Goal: Task Accomplishment & Management: Complete application form

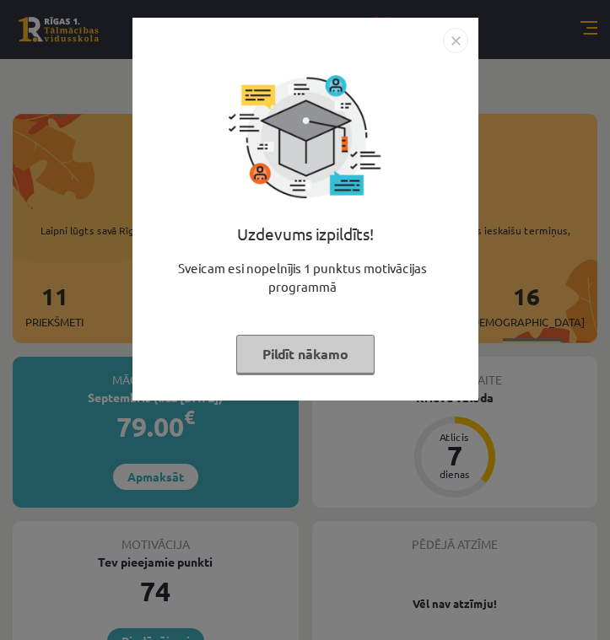
click at [451, 40] on img "Close" at bounding box center [455, 40] width 25 height 25
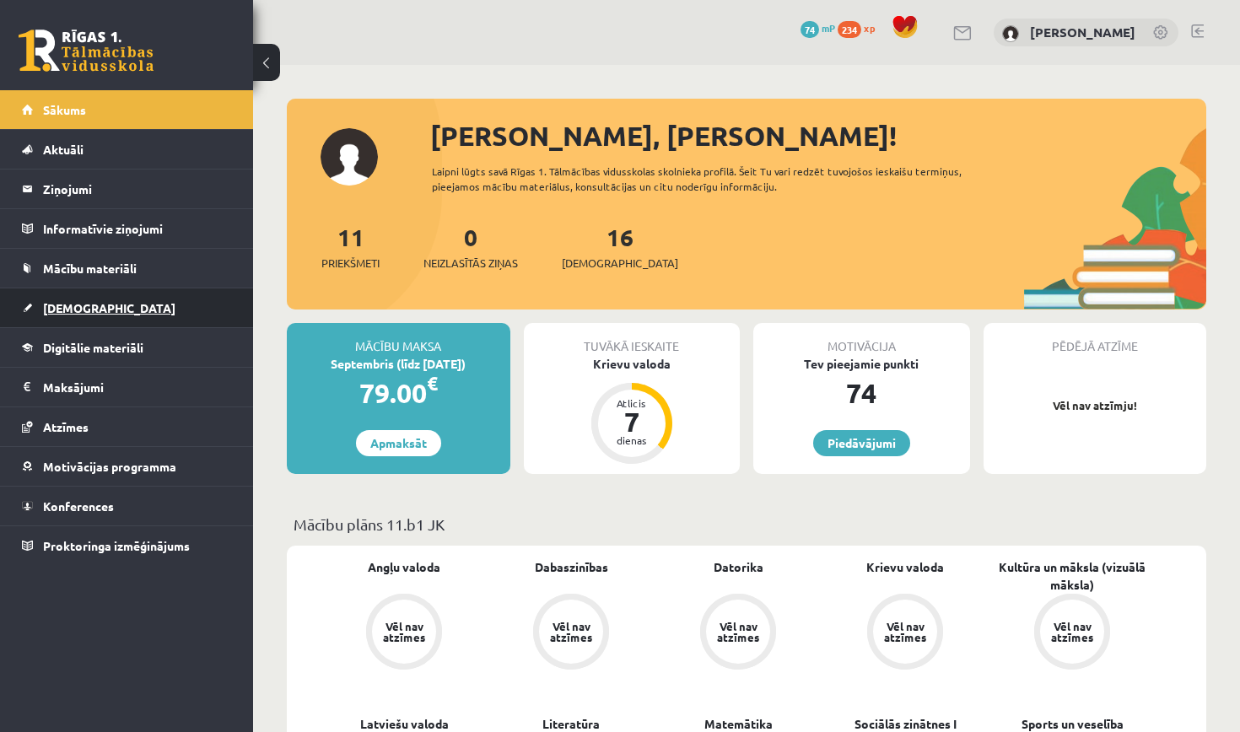
click at [165, 308] on link "[DEMOGRAPHIC_DATA]" at bounding box center [127, 308] width 210 height 39
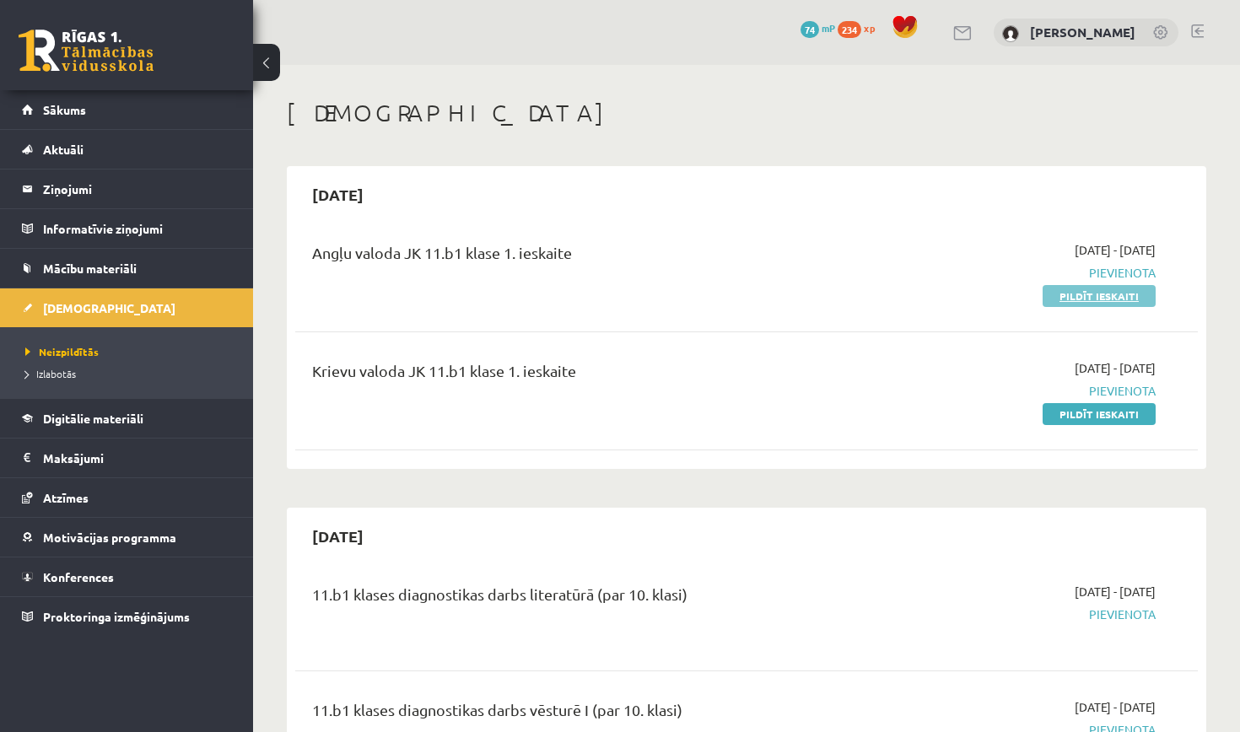
click at [609, 289] on link "Pildīt ieskaiti" at bounding box center [1099, 296] width 113 height 22
click at [609, 294] on link "Pildīt ieskaiti" at bounding box center [1099, 296] width 113 height 22
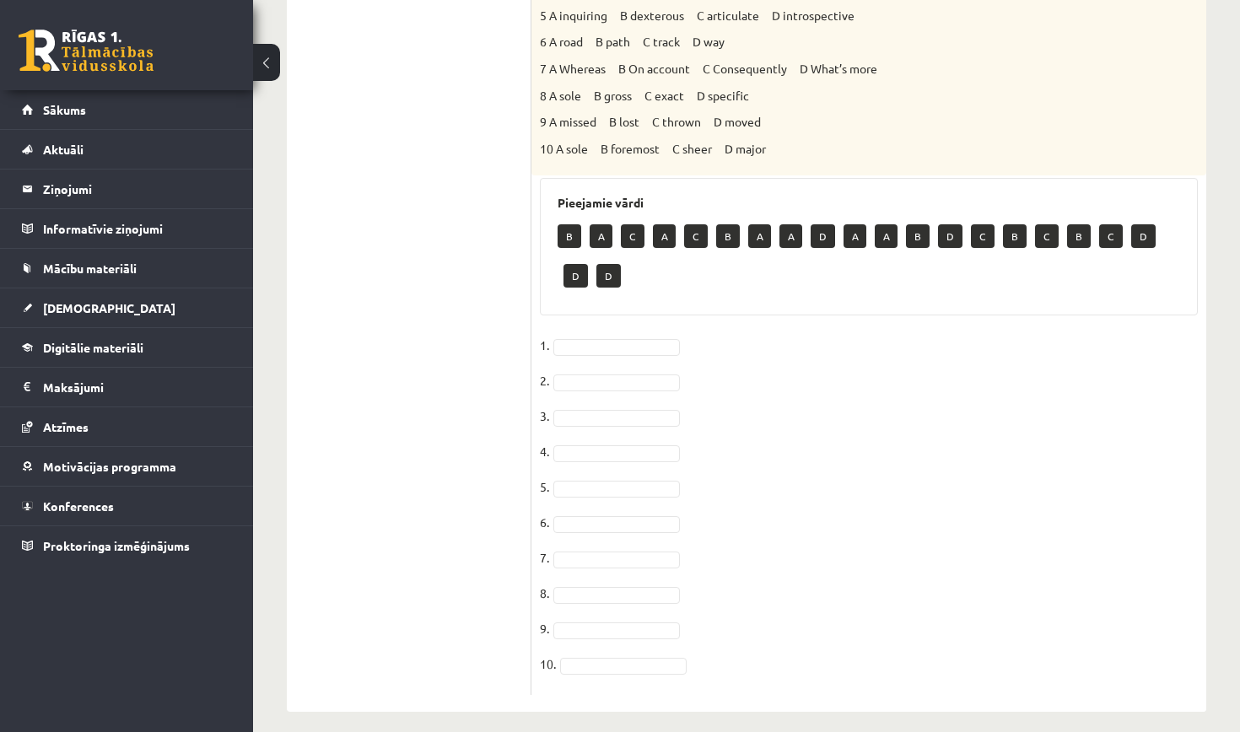
scroll to position [855, 0]
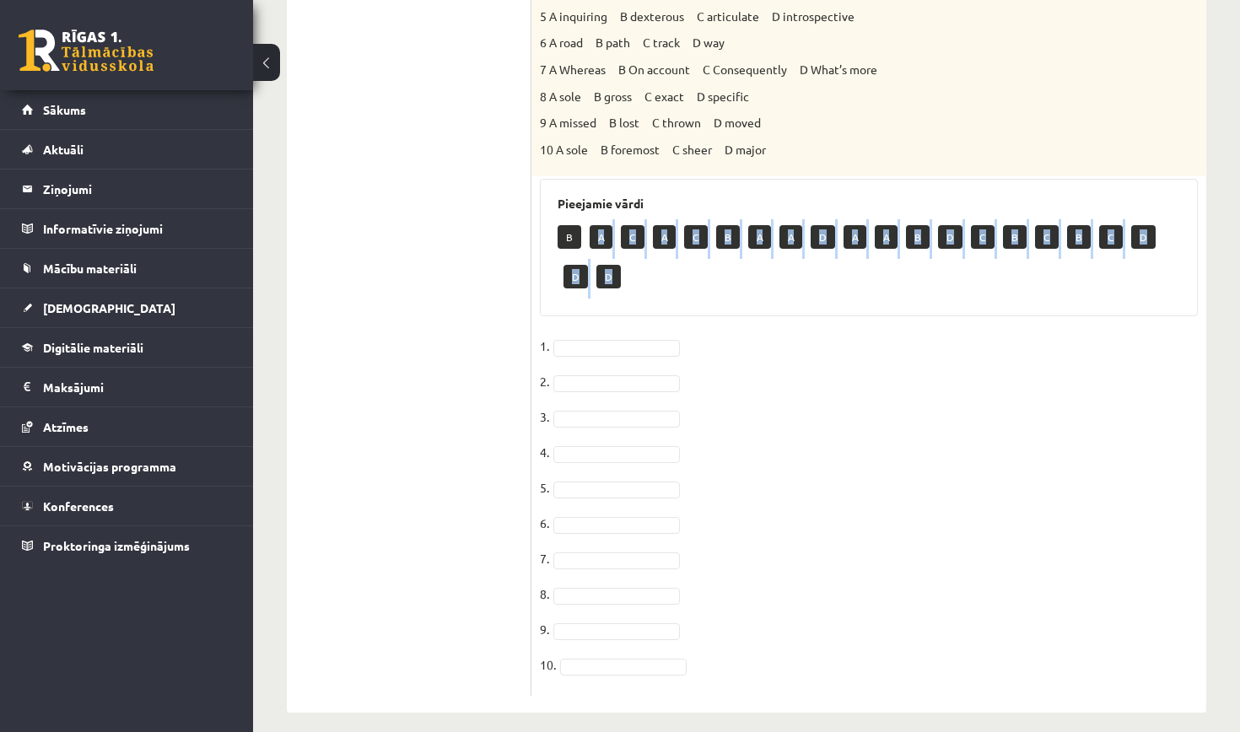
drag, startPoint x: 602, startPoint y: 211, endPoint x: 574, endPoint y: 279, distance: 74.1
click at [574, 281] on div "B A C A C B A A D A A B D C B C B C D D D" at bounding box center [869, 258] width 623 height 79
click at [582, 280] on div "B A C A C B A A D A A B D C B C B C D D D" at bounding box center [869, 258] width 623 height 79
click at [569, 225] on p "B" at bounding box center [570, 237] width 24 height 24
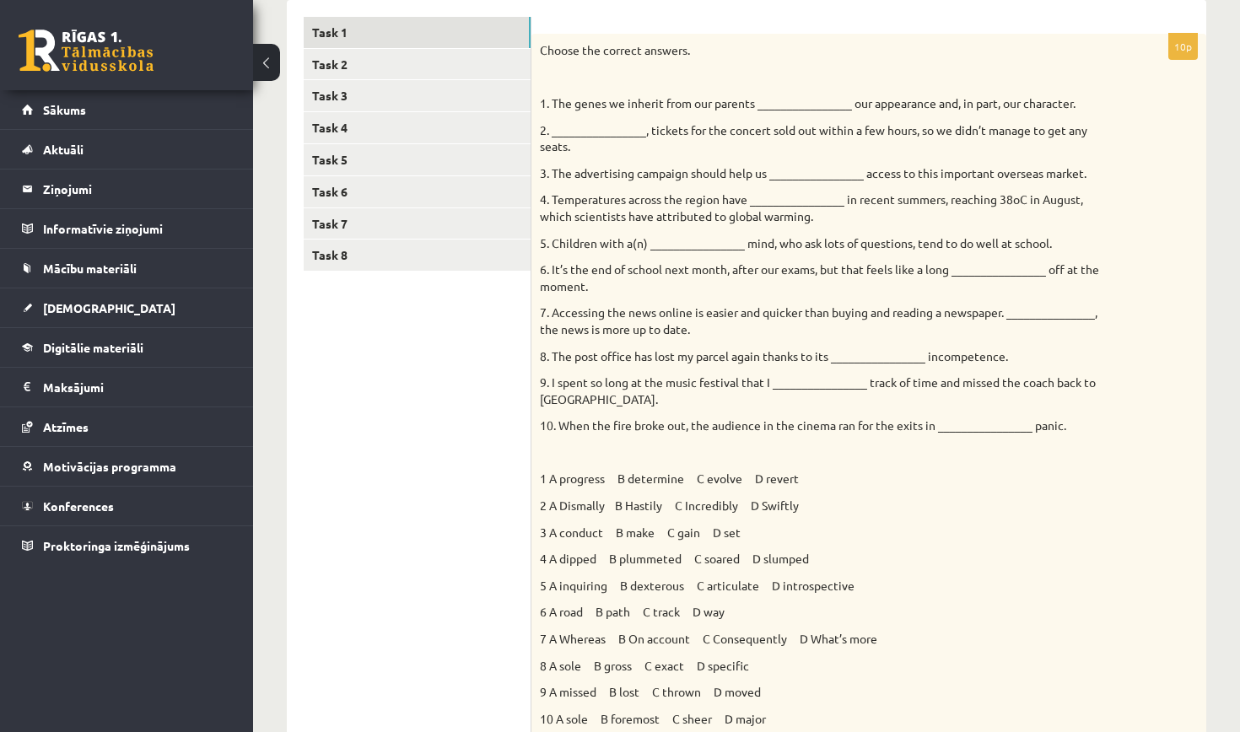
scroll to position [256, 0]
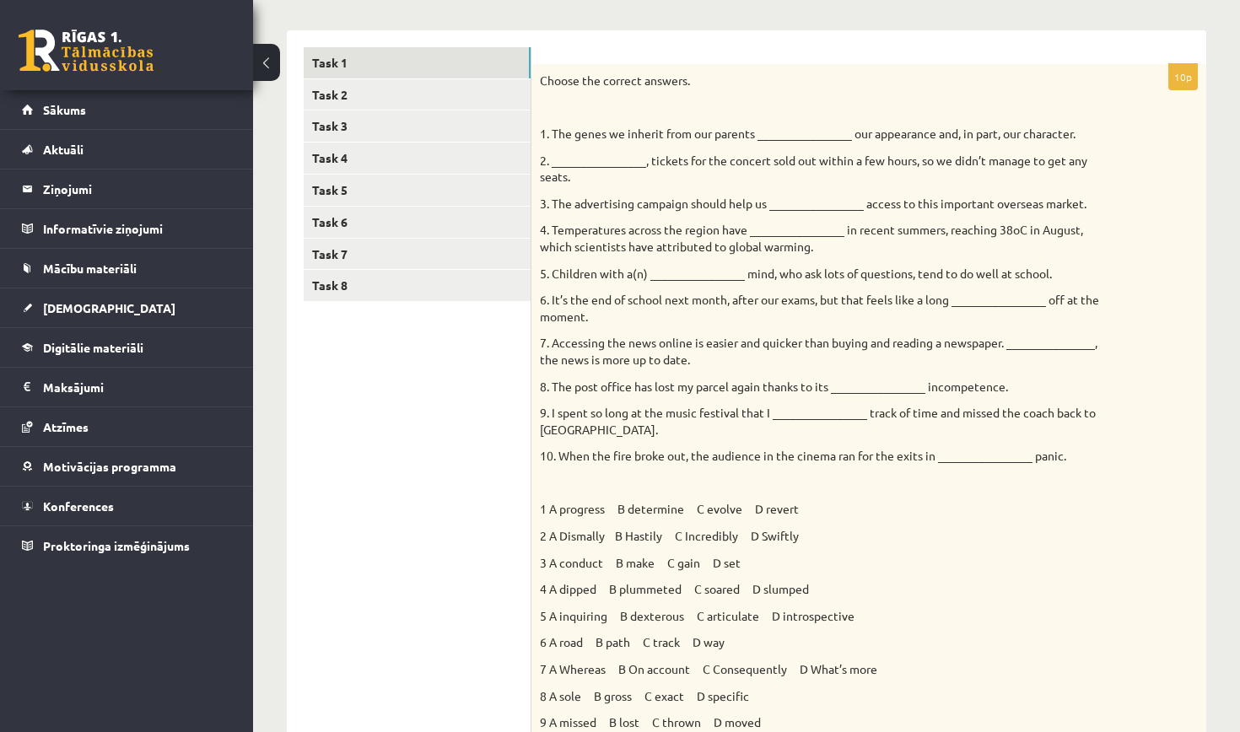
click at [774, 131] on p "1. The genes we inherit from our parents ________________ our appearance and, i…" at bounding box center [827, 134] width 574 height 17
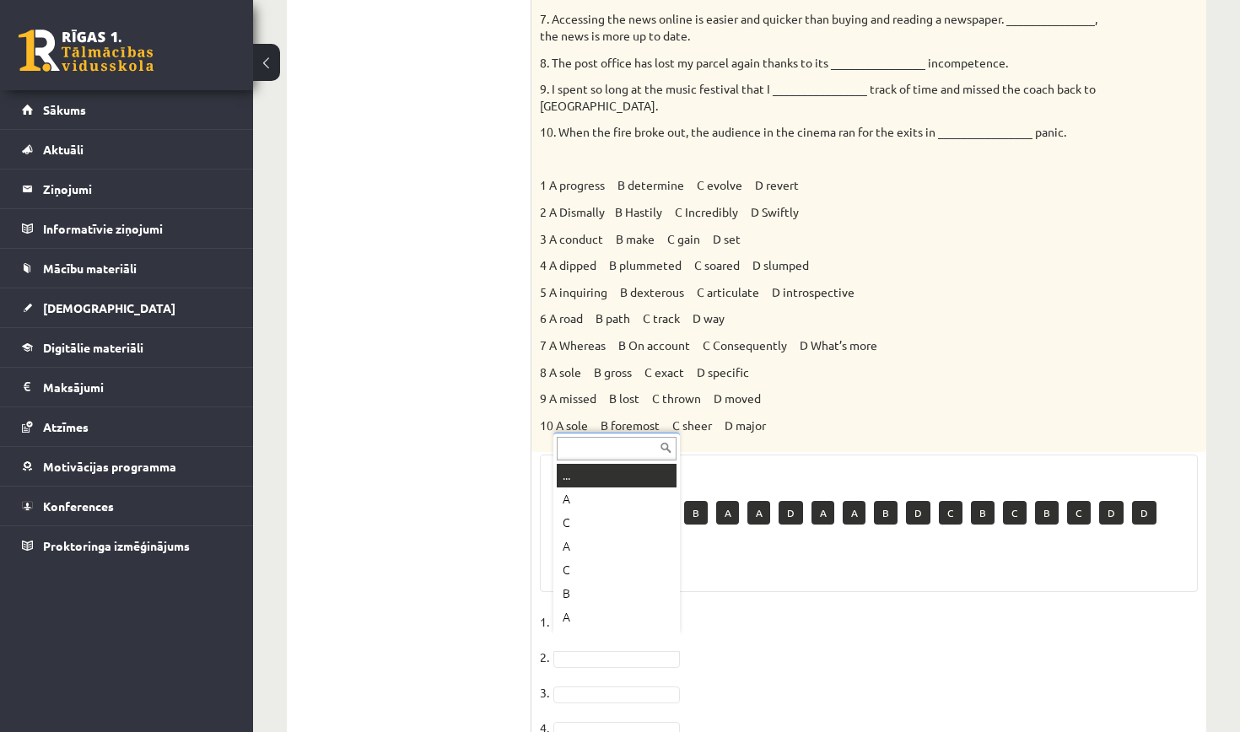
scroll to position [20, 0]
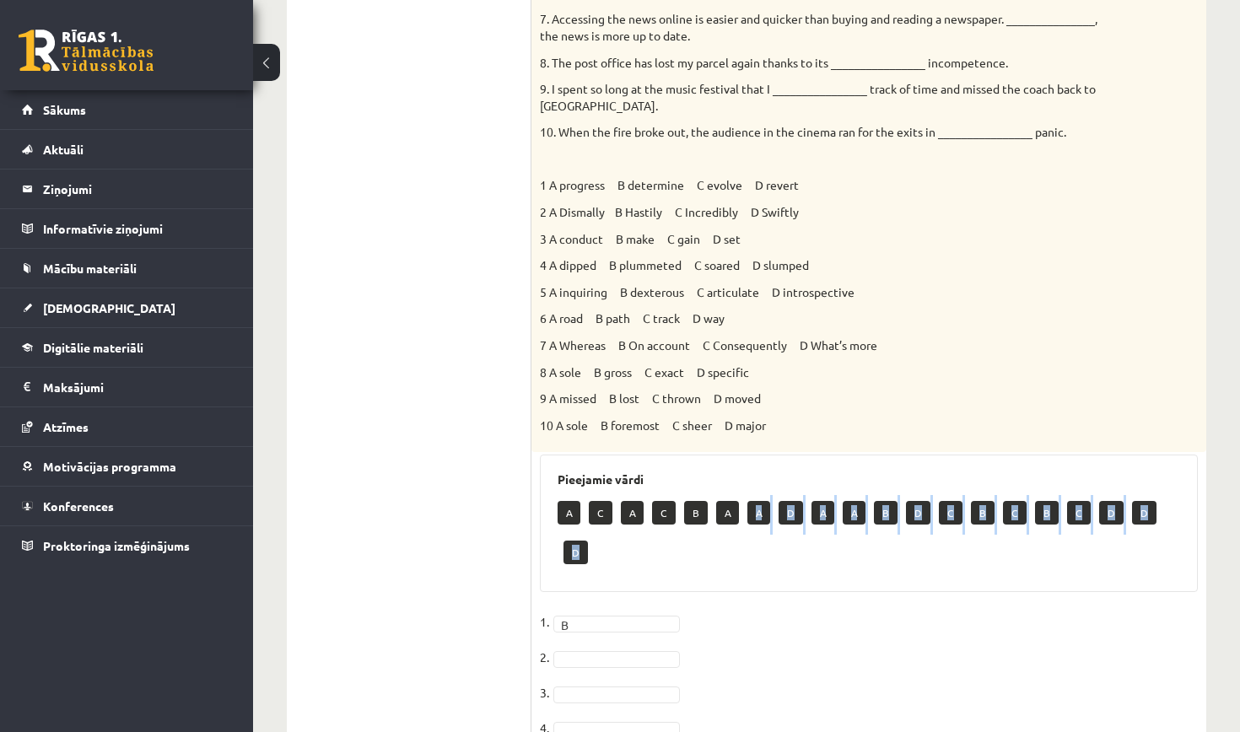
drag, startPoint x: 754, startPoint y: 495, endPoint x: 698, endPoint y: 553, distance: 81.1
click at [698, 554] on div "A C A C B A A D A A B D C B C B C D D D" at bounding box center [869, 534] width 623 height 79
click at [698, 553] on div "A C A C B A A D A A B D C B C B C D D D" at bounding box center [869, 534] width 623 height 79
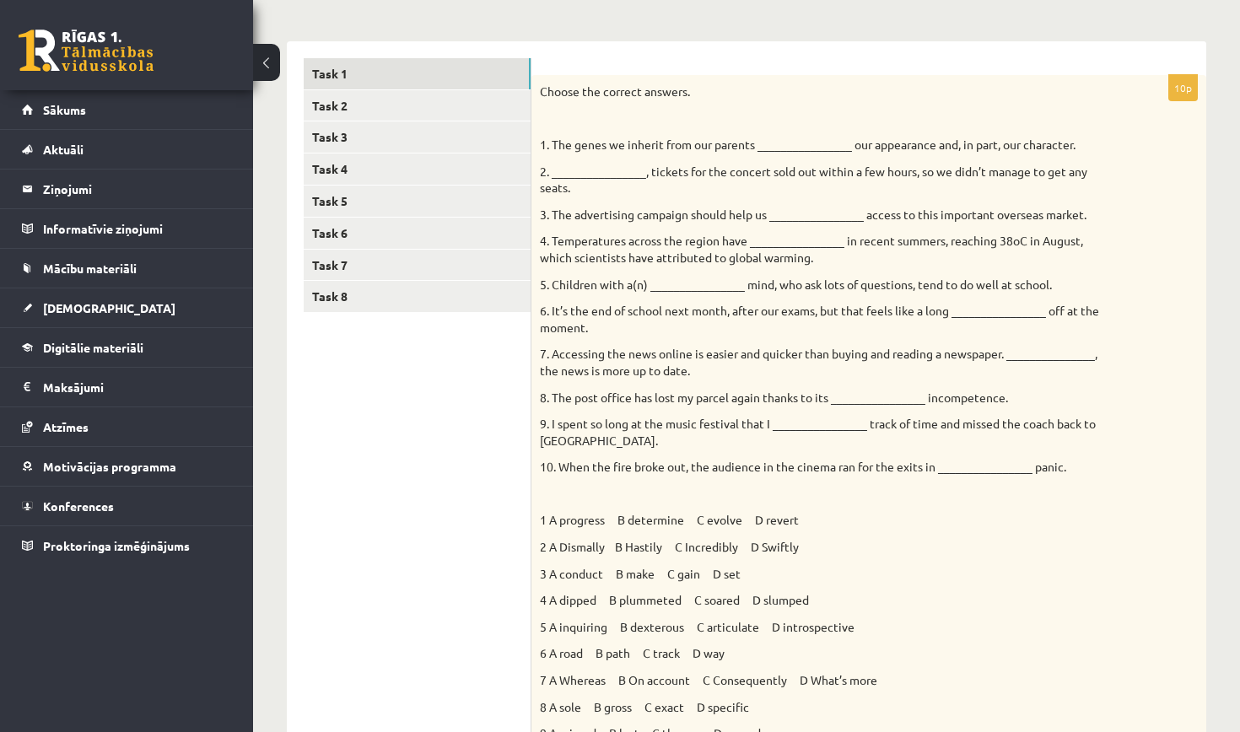
scroll to position [238, 0]
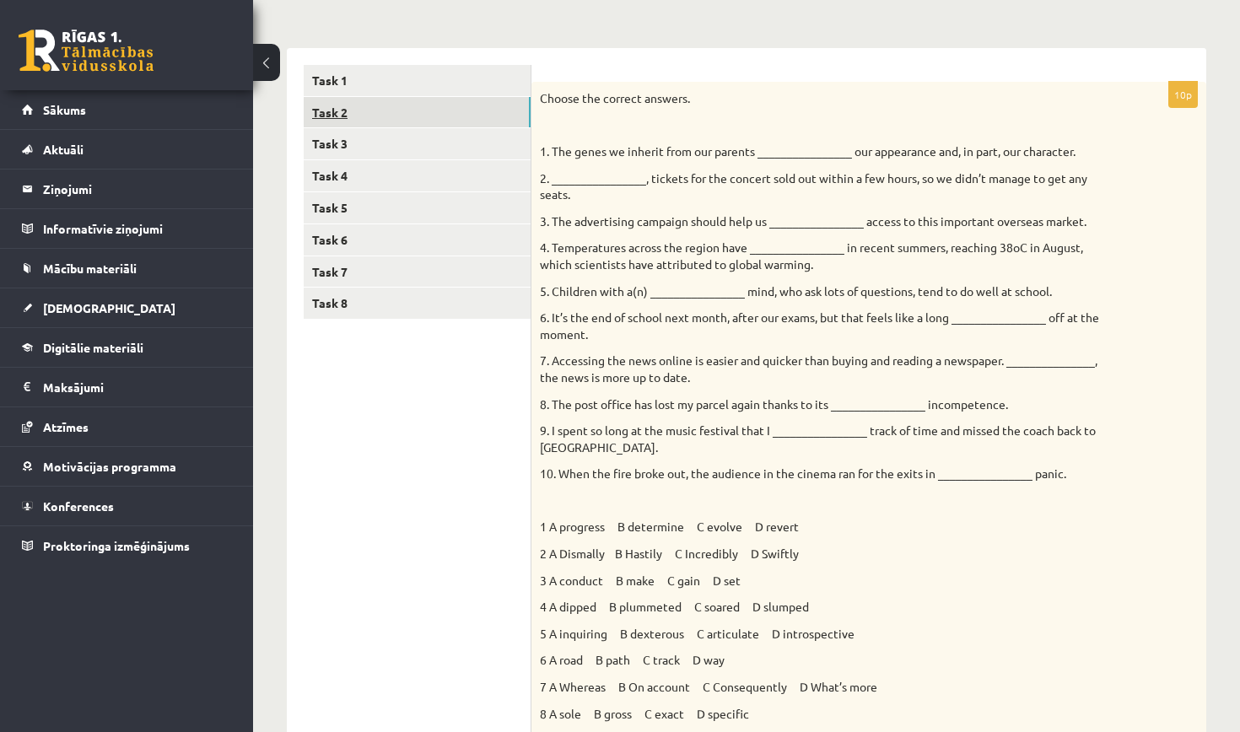
click at [477, 113] on link "Task 2" at bounding box center [417, 112] width 227 height 31
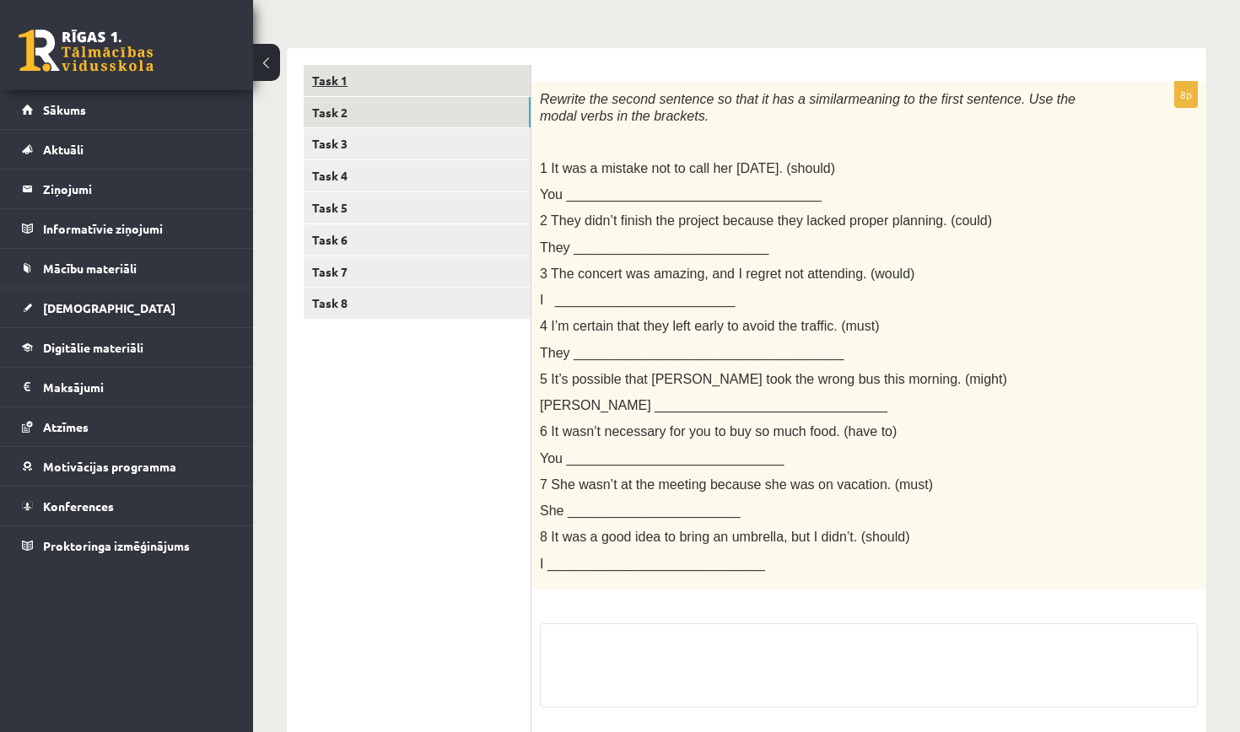
click at [397, 85] on link "Task 1" at bounding box center [417, 80] width 227 height 31
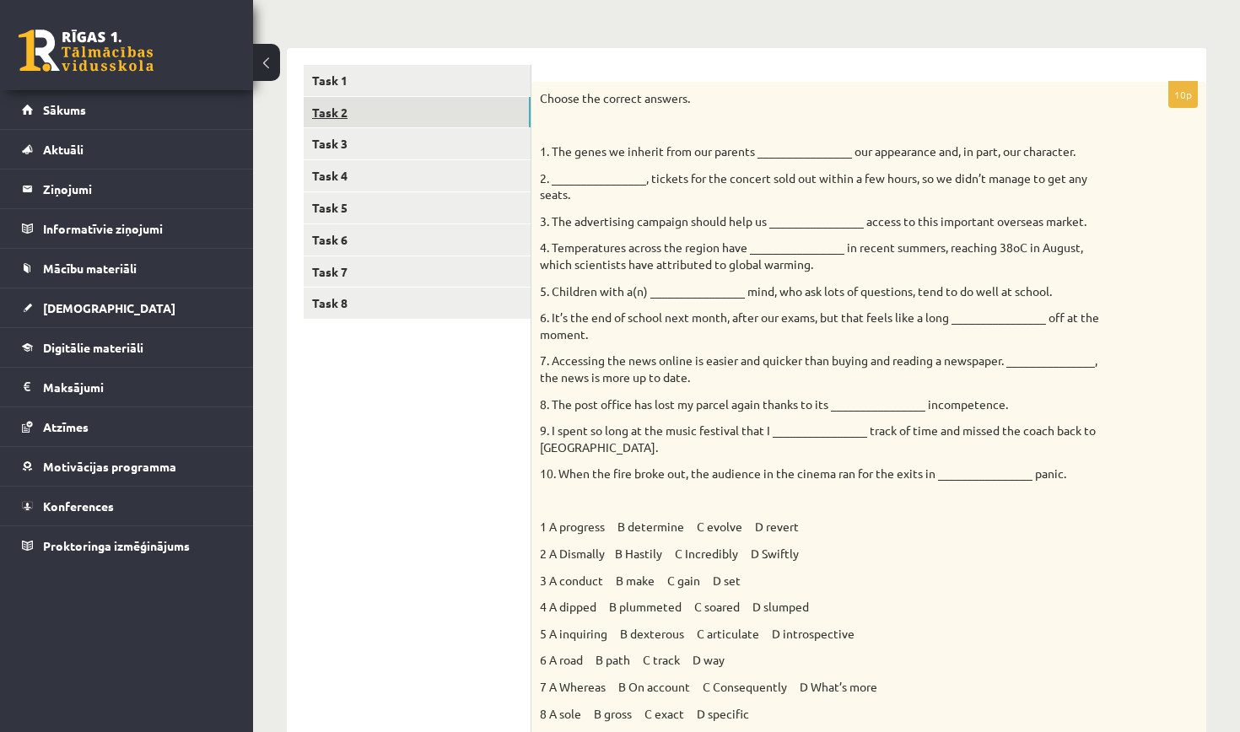
click at [378, 101] on link "Task 2" at bounding box center [417, 112] width 227 height 31
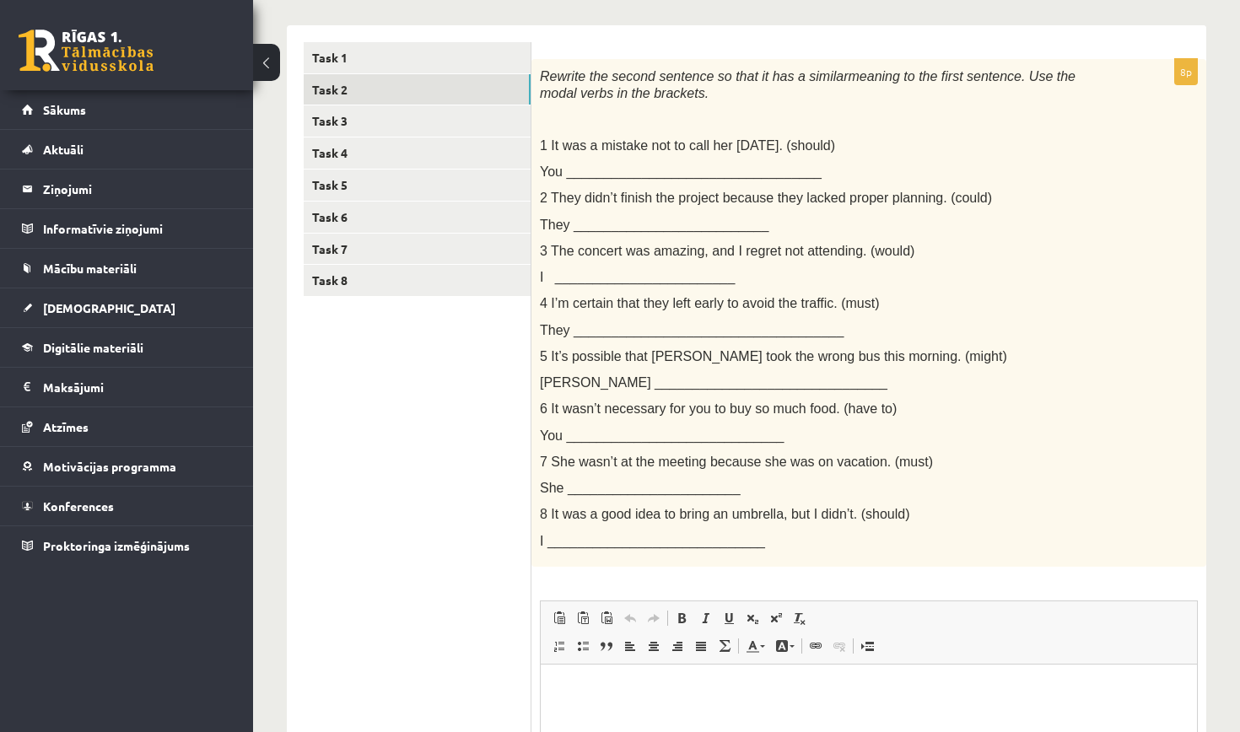
scroll to position [261, 0]
click at [485, 120] on link "Task 3" at bounding box center [417, 120] width 227 height 31
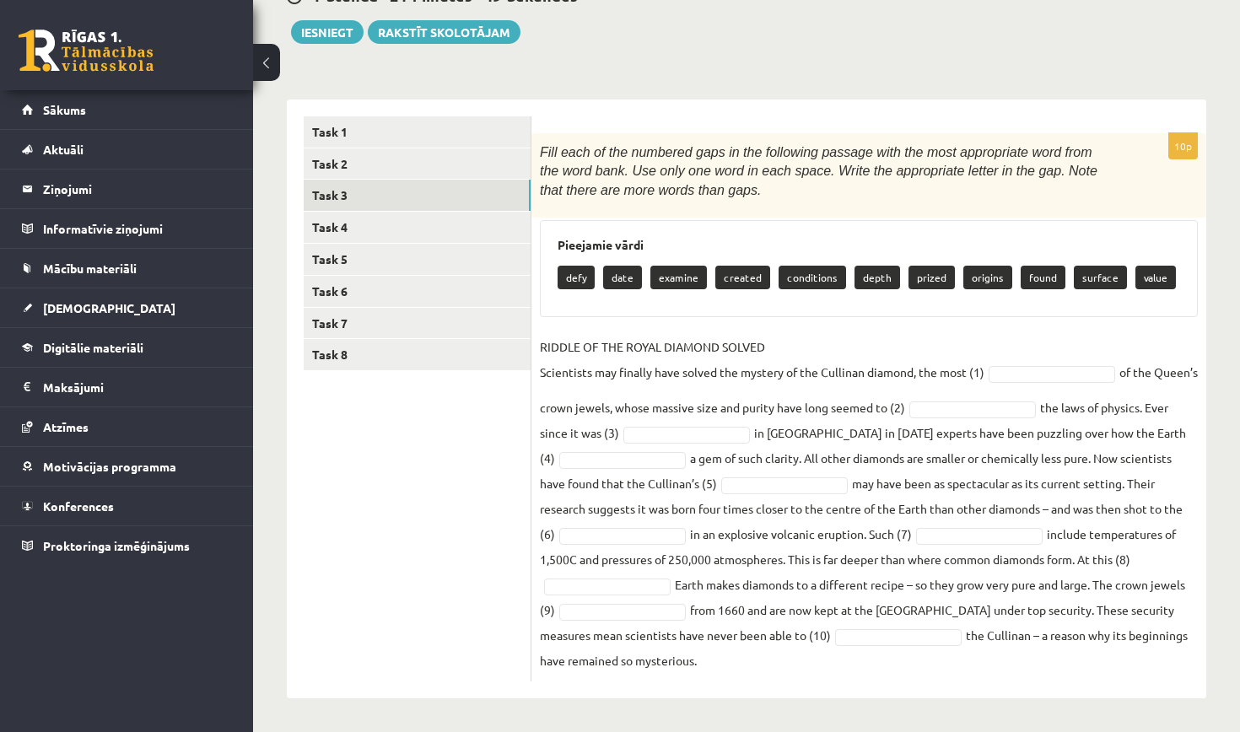
scroll to position [186, 0]
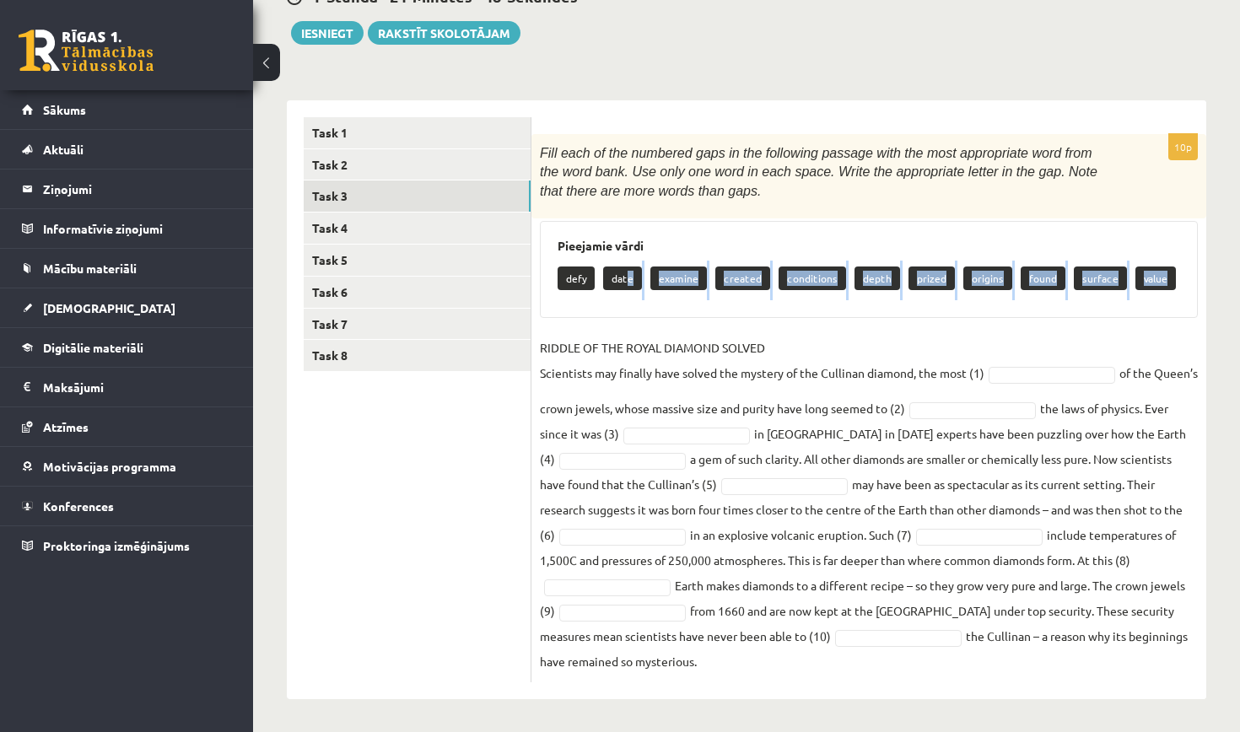
drag, startPoint x: 628, startPoint y: 278, endPoint x: 718, endPoint y: 293, distance: 90.6
click at [719, 294] on div "defy date examine created conditions depth prized origins found surface value" at bounding box center [869, 281] width 623 height 40
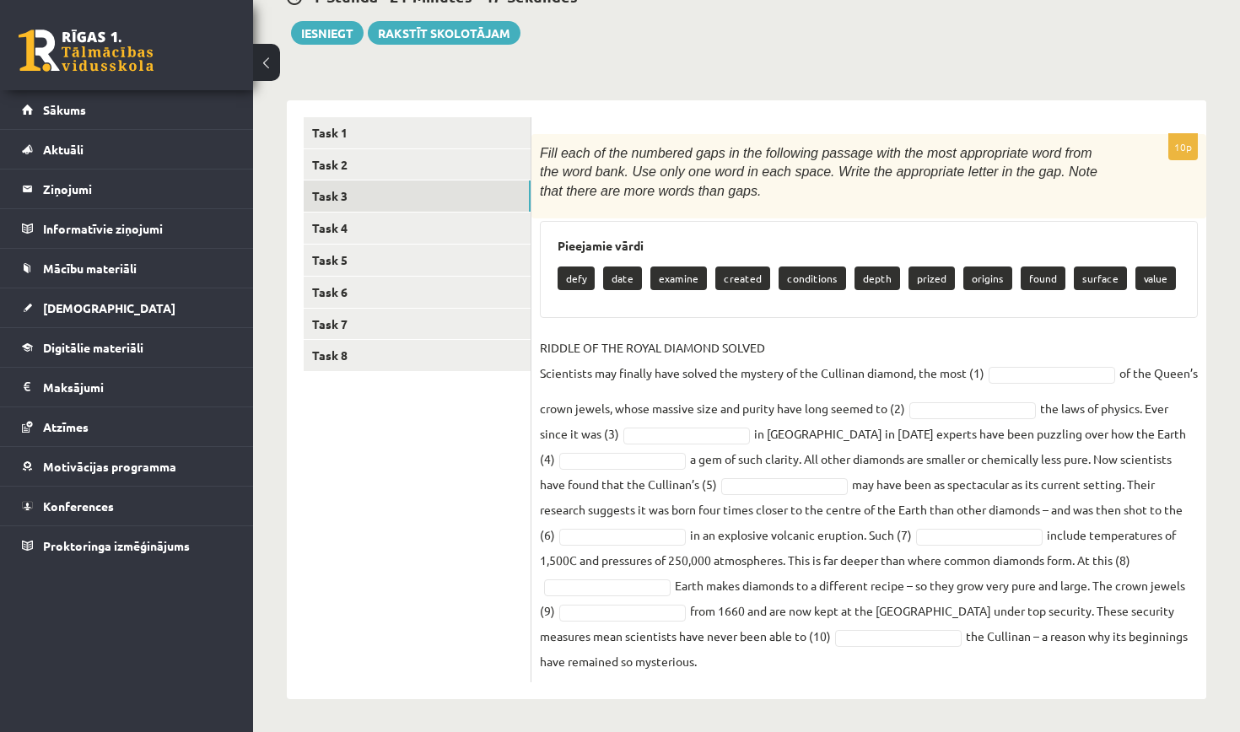
click at [855, 424] on fieldset "RIDDLE OF THE ROYAL DIAMOND SOLVED Scientists may finally have solved the myste…" at bounding box center [869, 504] width 658 height 339
click at [505, 218] on link "Task 4" at bounding box center [417, 228] width 227 height 31
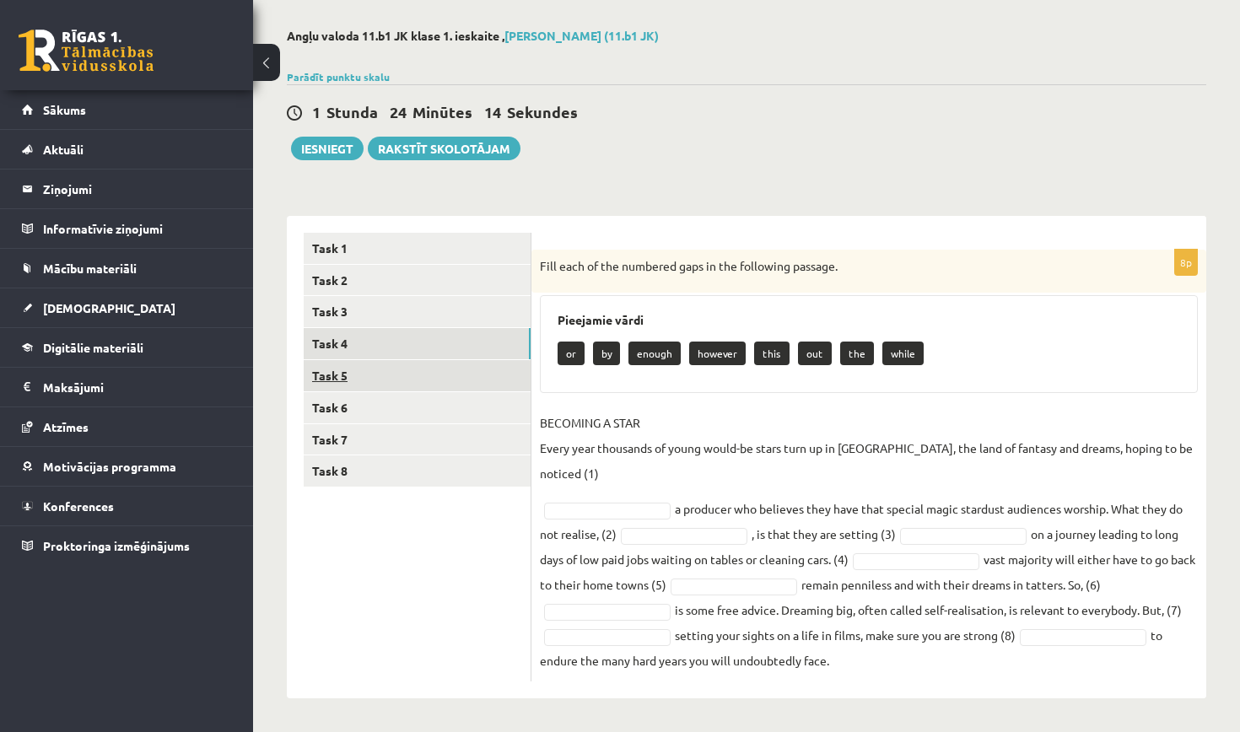
click at [445, 368] on link "Task 5" at bounding box center [417, 375] width 227 height 31
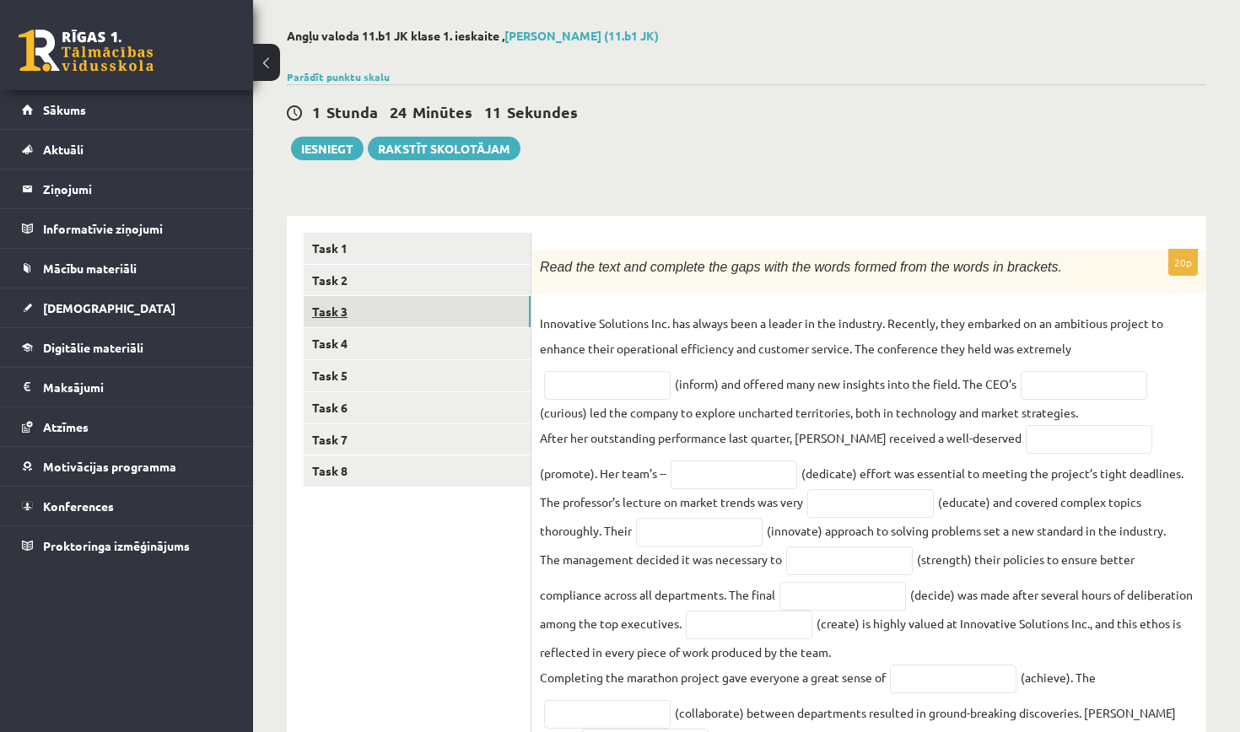
click at [406, 315] on link "Task 3" at bounding box center [417, 311] width 227 height 31
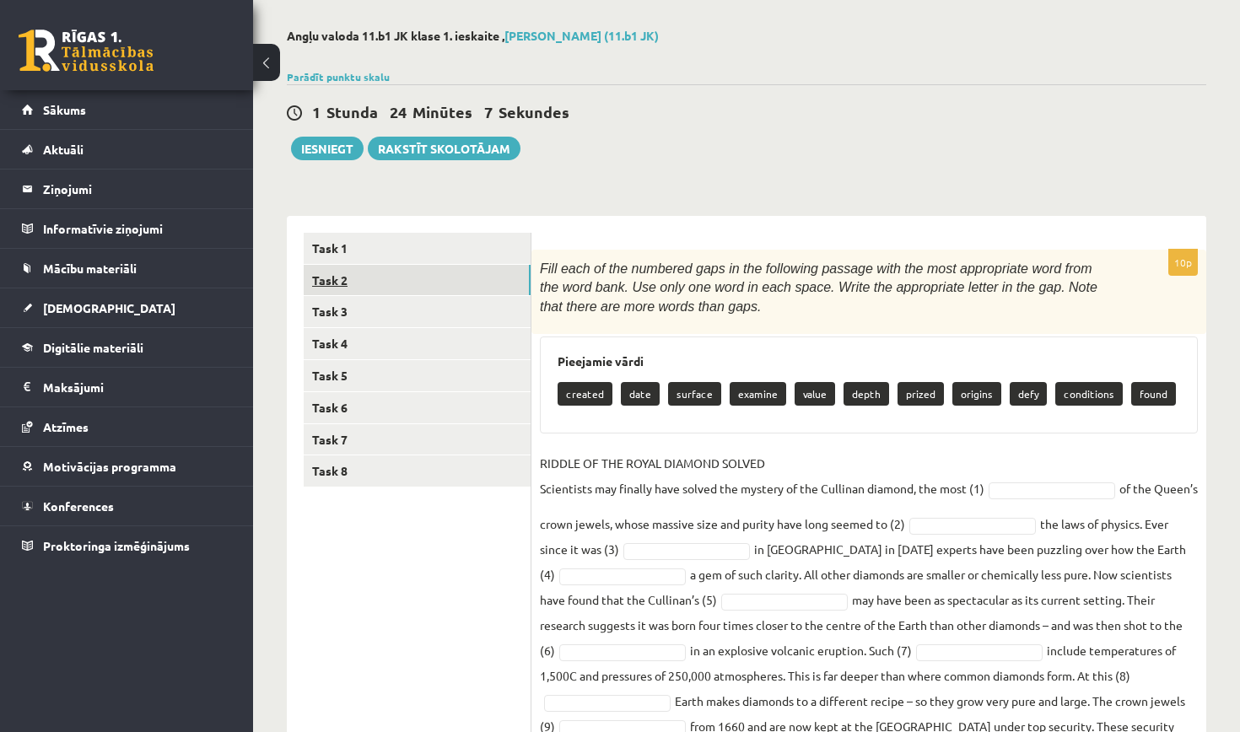
click at [417, 281] on link "Task 2" at bounding box center [417, 280] width 227 height 31
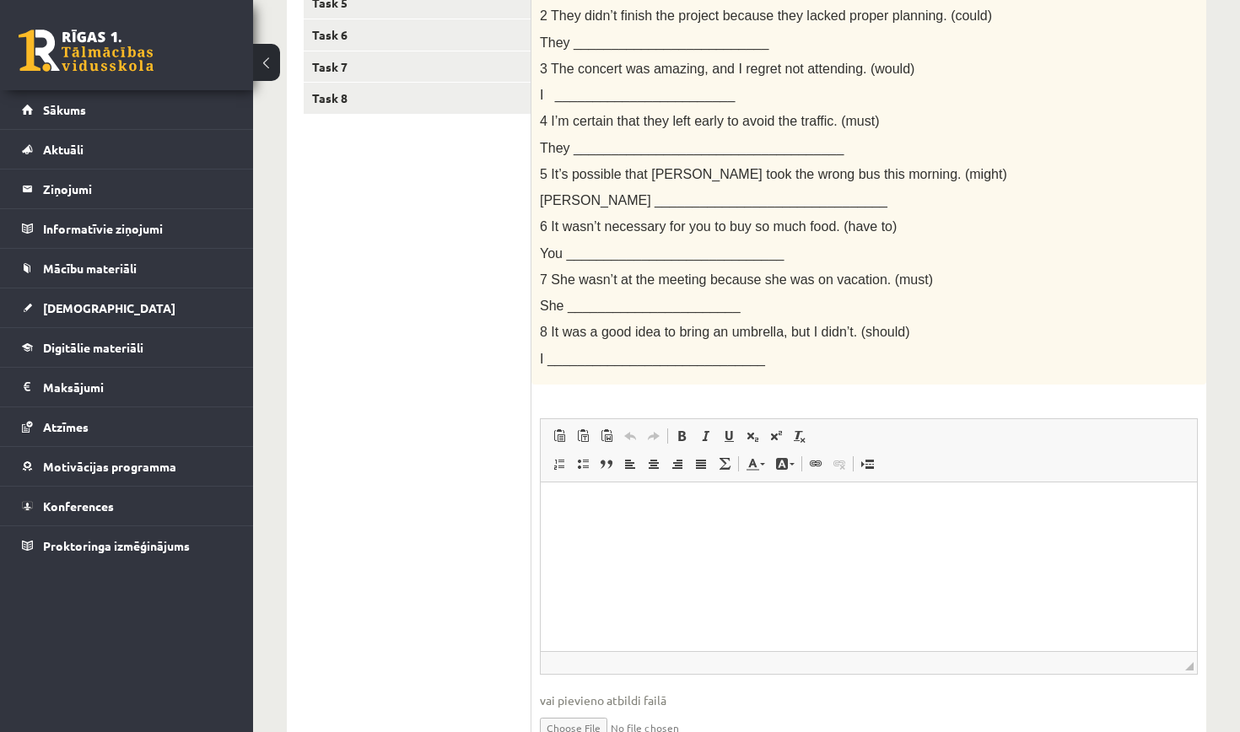
scroll to position [444, 0]
click at [682, 520] on html at bounding box center [869, 506] width 656 height 51
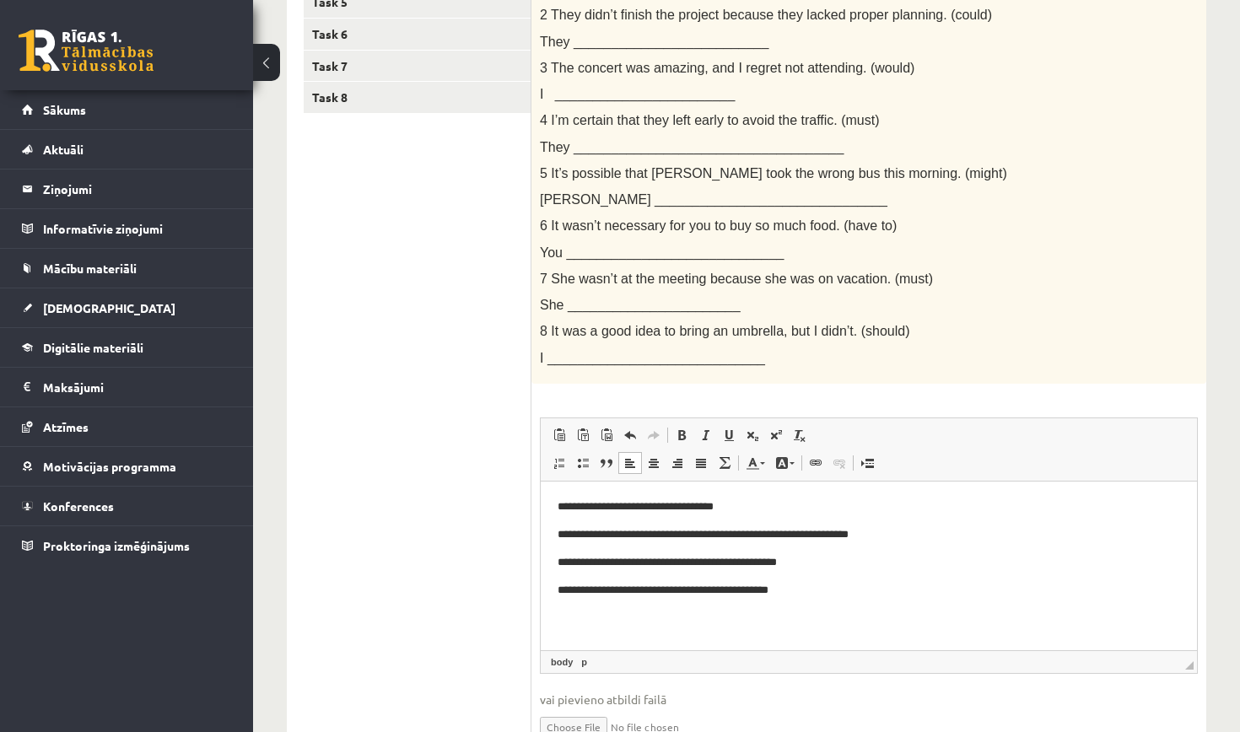
click at [759, 499] on p "**********" at bounding box center [869, 506] width 623 height 17
click at [834, 600] on html "**********" at bounding box center [869, 548] width 656 height 134
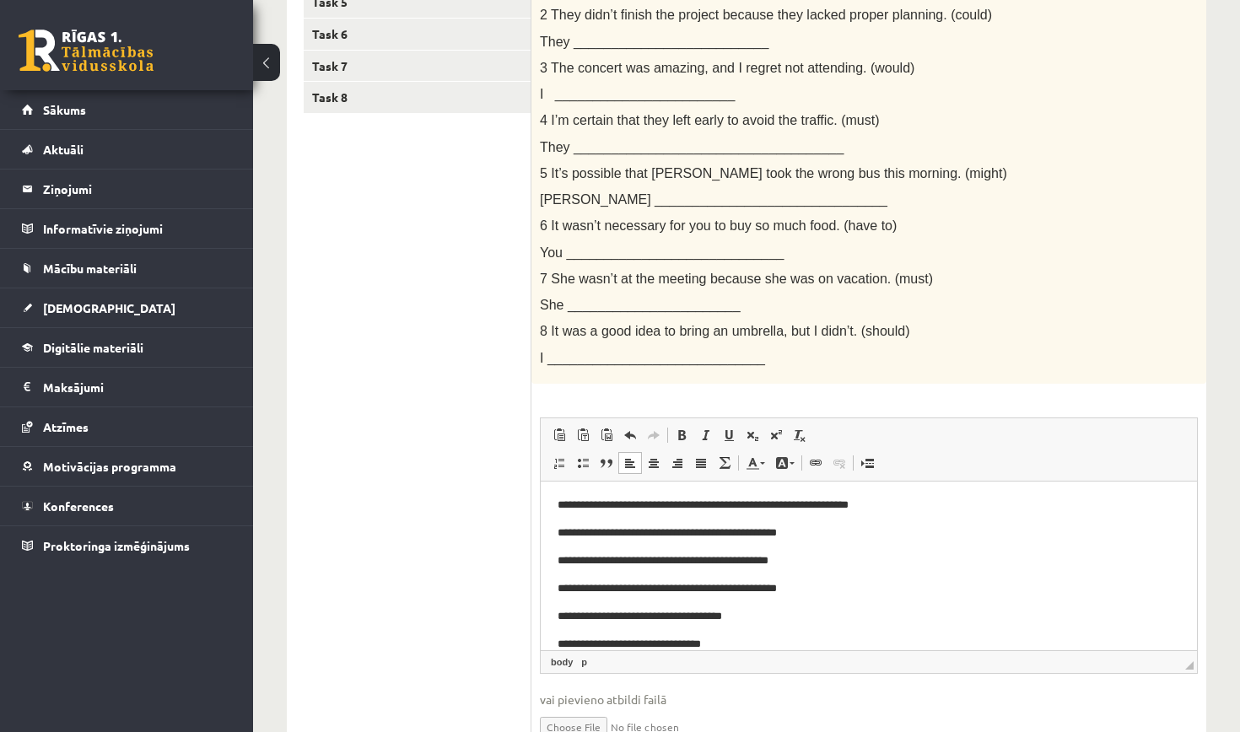
scroll to position [57, 0]
click at [577, 640] on p "**********" at bounding box center [869, 643] width 623 height 17
click at [575, 641] on p "**********" at bounding box center [869, 643] width 623 height 17
click at [624, 639] on p "**********" at bounding box center [869, 643] width 623 height 17
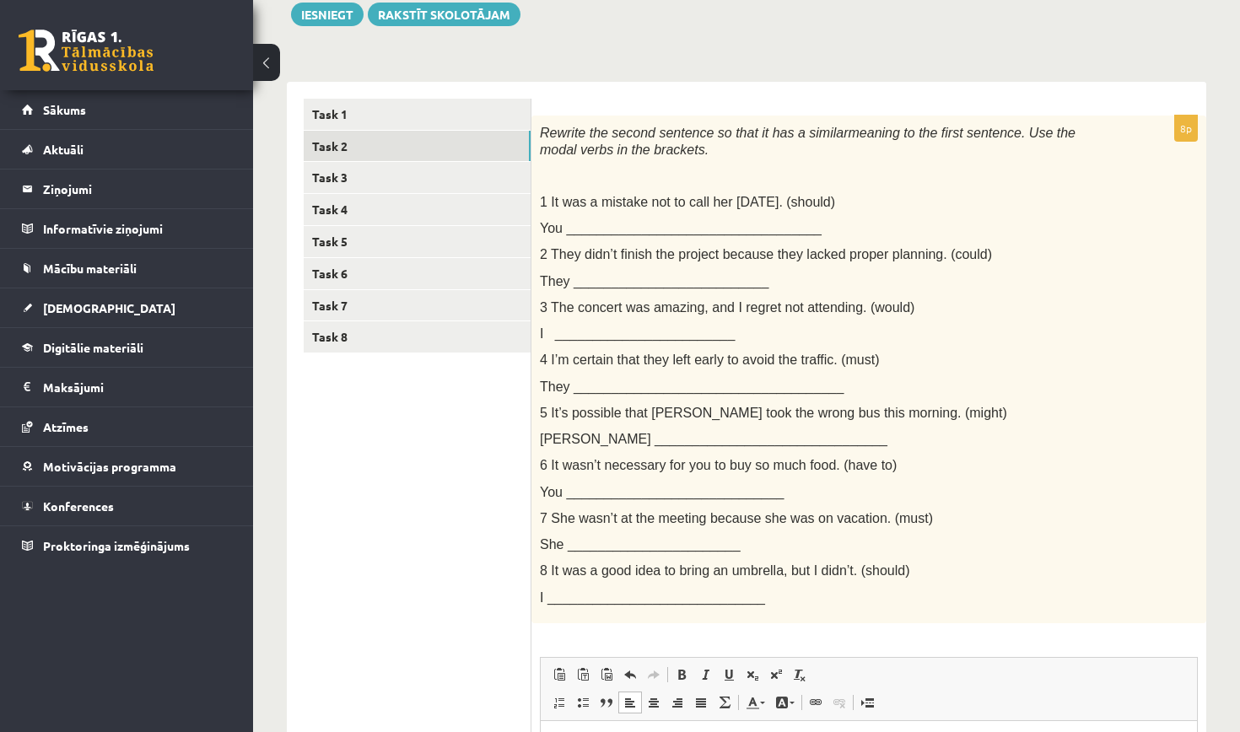
scroll to position [189, 0]
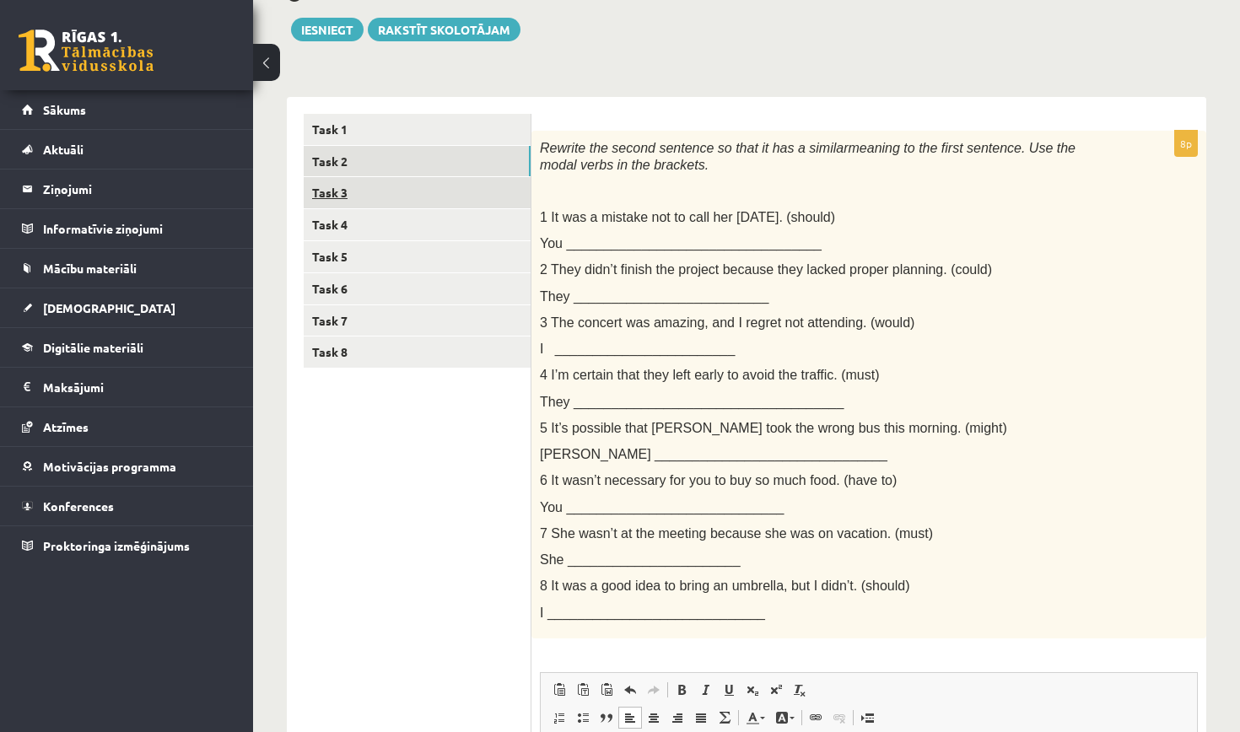
click at [488, 194] on link "Task 3" at bounding box center [417, 192] width 227 height 31
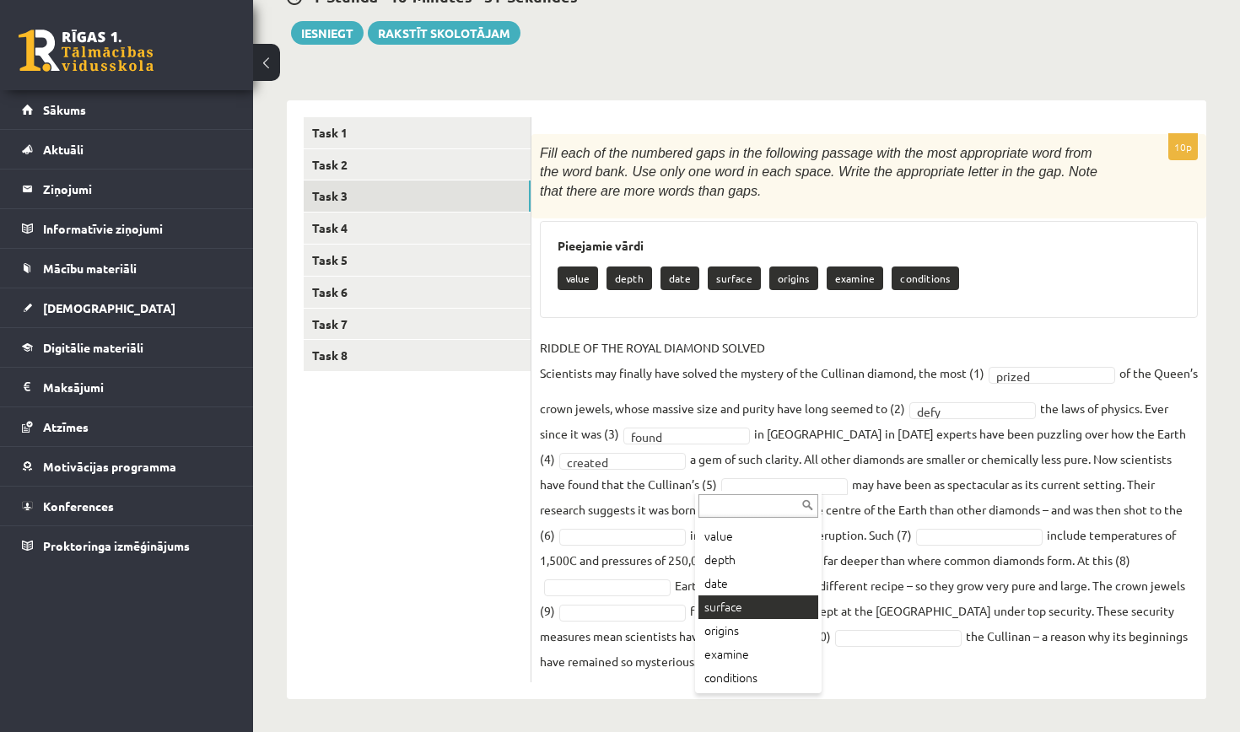
scroll to position [20, 0]
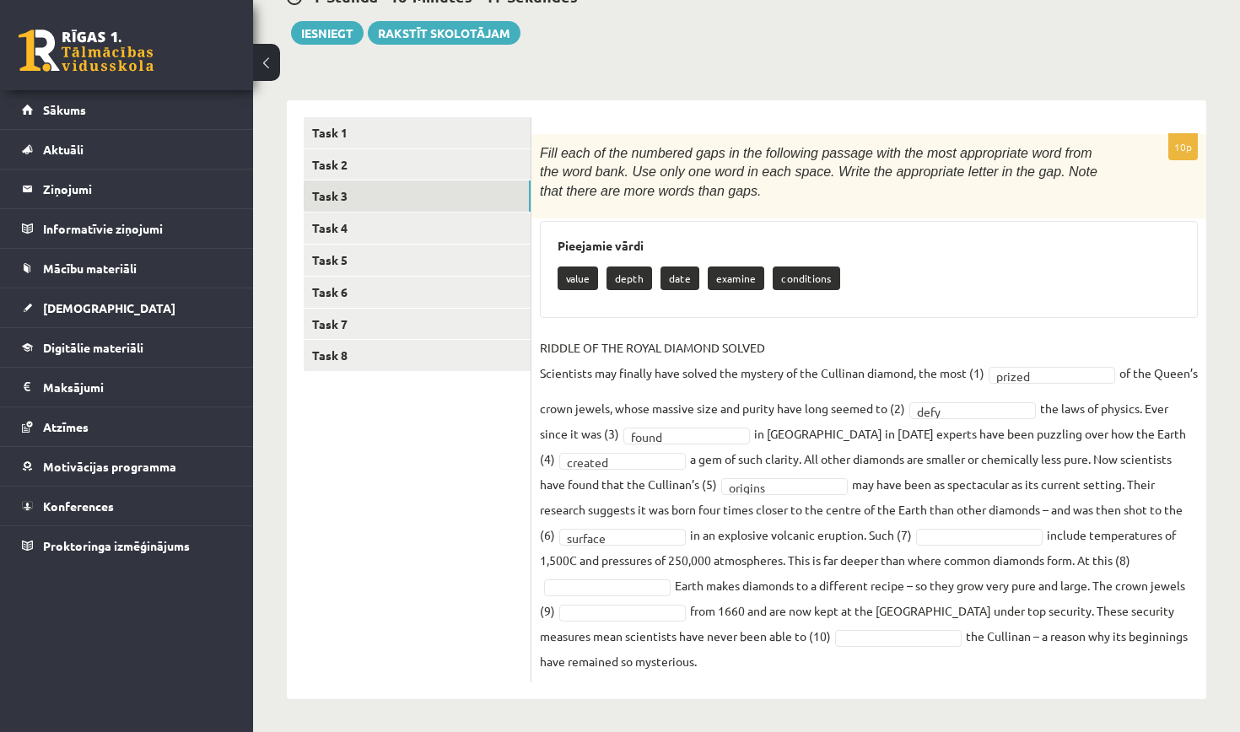
click at [923, 524] on fieldset "RIDDLE OF THE ROYAL DIAMOND SOLVED Scientists may finally have solved the myste…" at bounding box center [869, 504] width 658 height 339
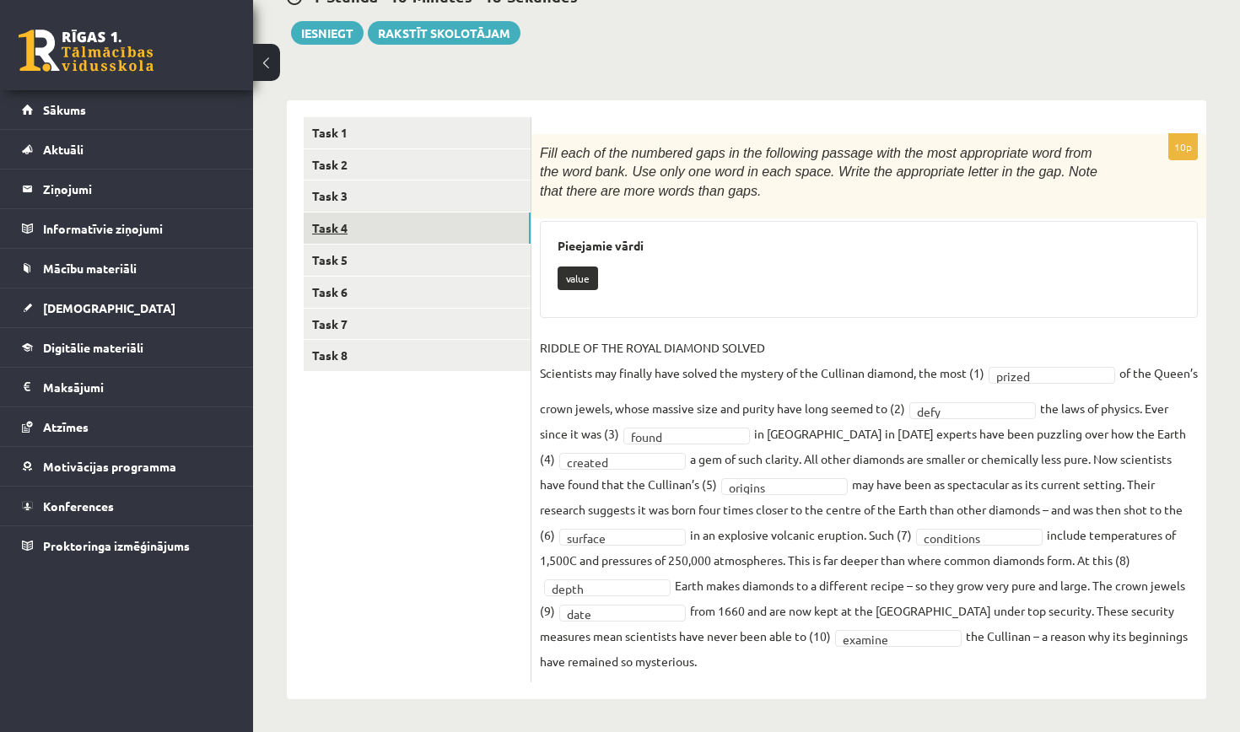
click at [434, 231] on link "Task 4" at bounding box center [417, 228] width 227 height 31
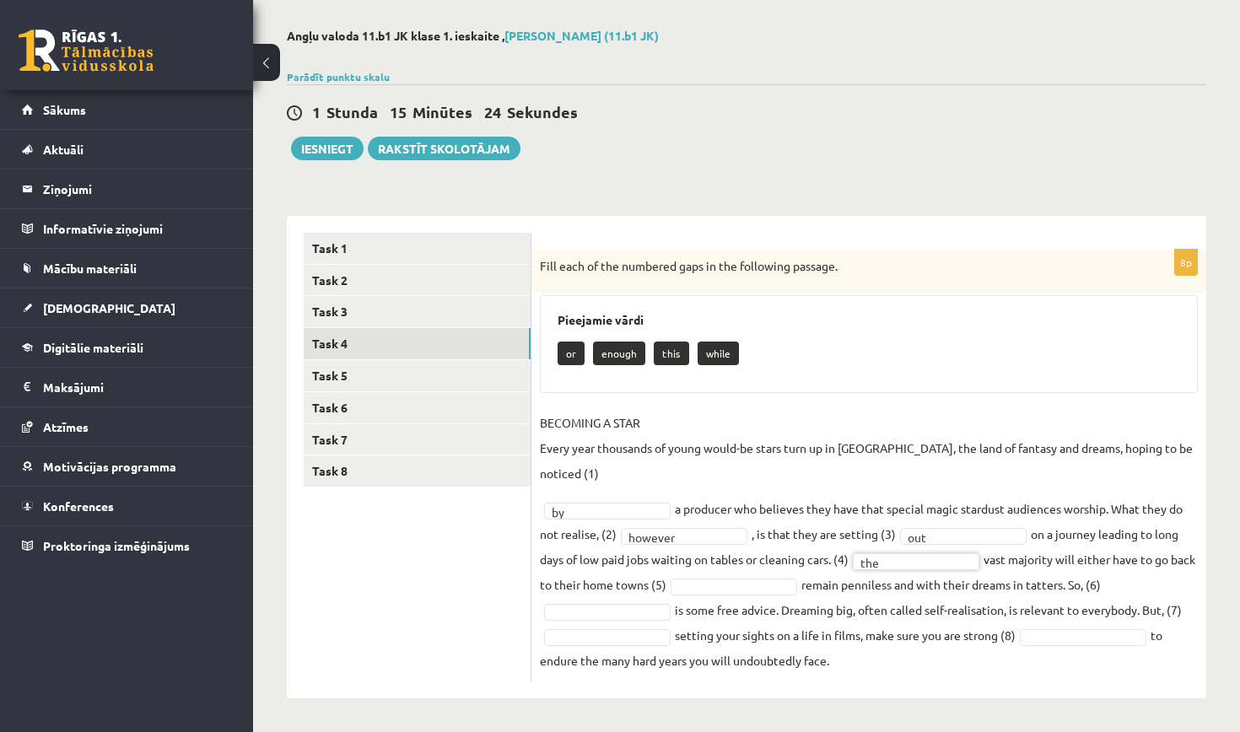
click at [804, 575] on fieldset "BECOMING A STAR Every year thousands of young would-be stars turn up in Hollywo…" at bounding box center [869, 541] width 658 height 263
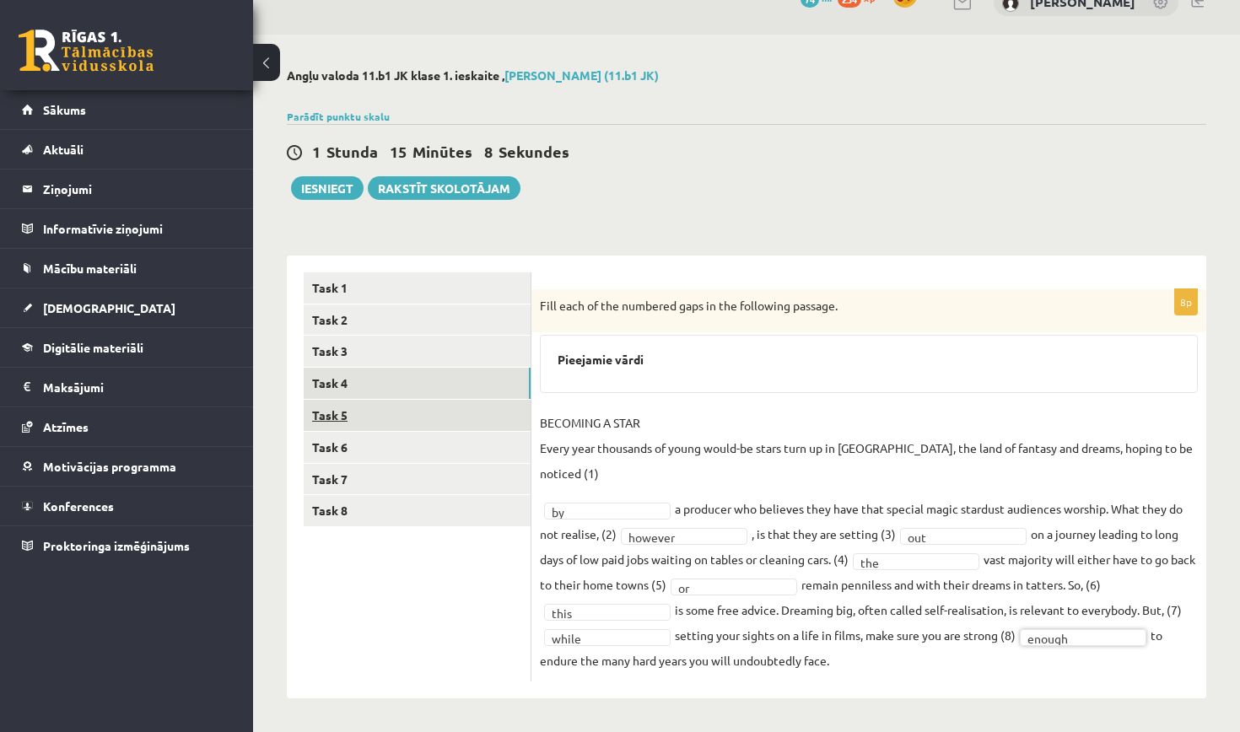
click at [500, 406] on link "Task 5" at bounding box center [417, 415] width 227 height 31
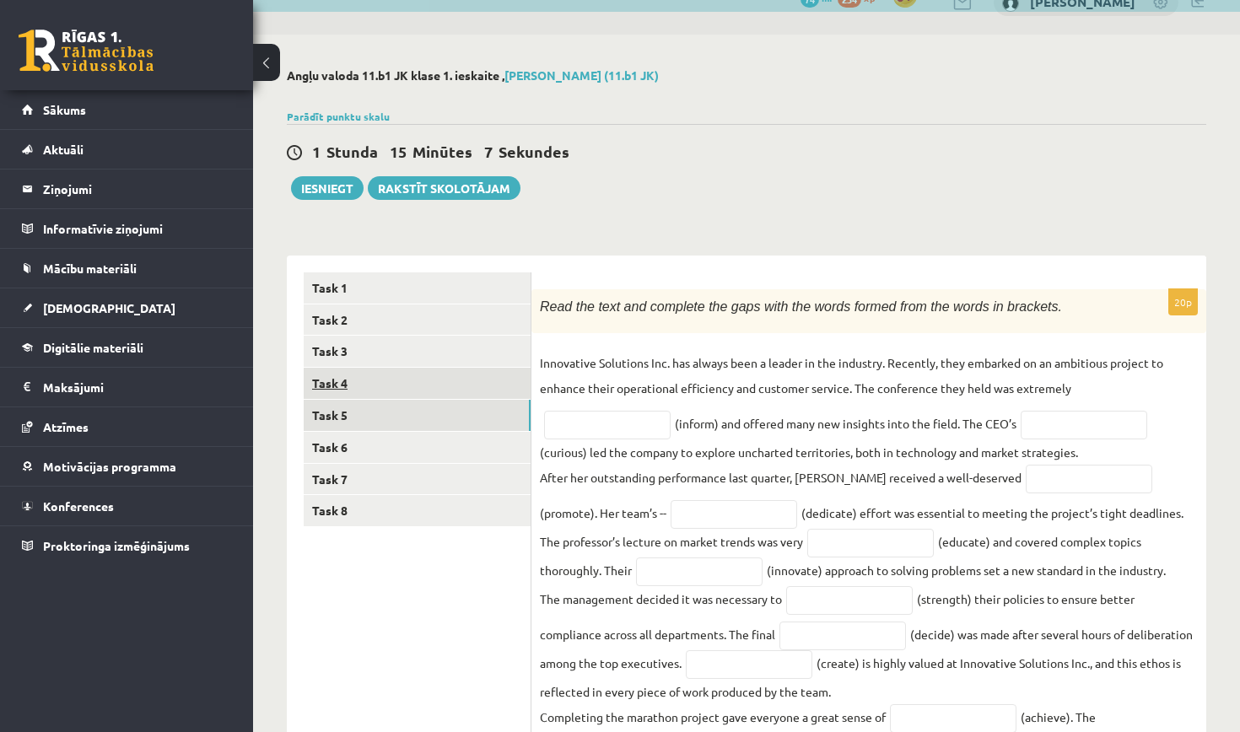
click at [468, 374] on link "Task 4" at bounding box center [417, 383] width 227 height 31
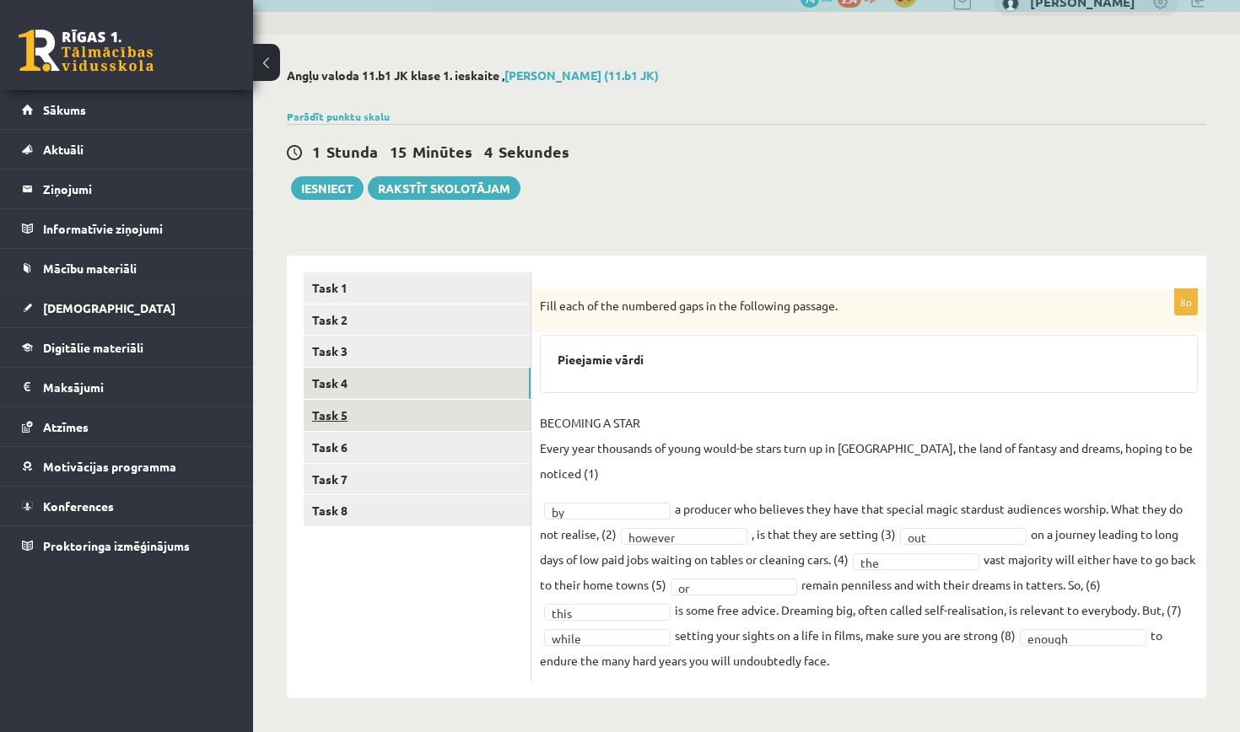
click at [452, 418] on link "Task 5" at bounding box center [417, 415] width 227 height 31
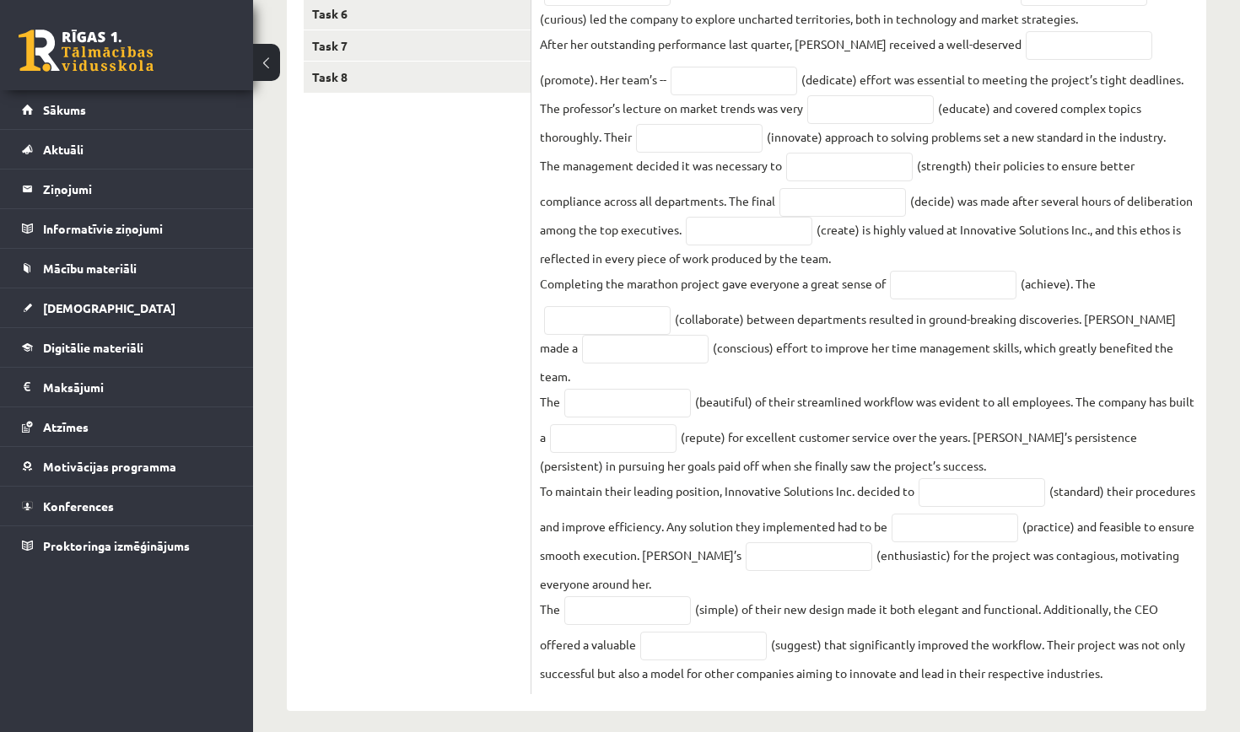
scroll to position [462, 0]
click at [639, 364] on input "text" at bounding box center [645, 351] width 127 height 29
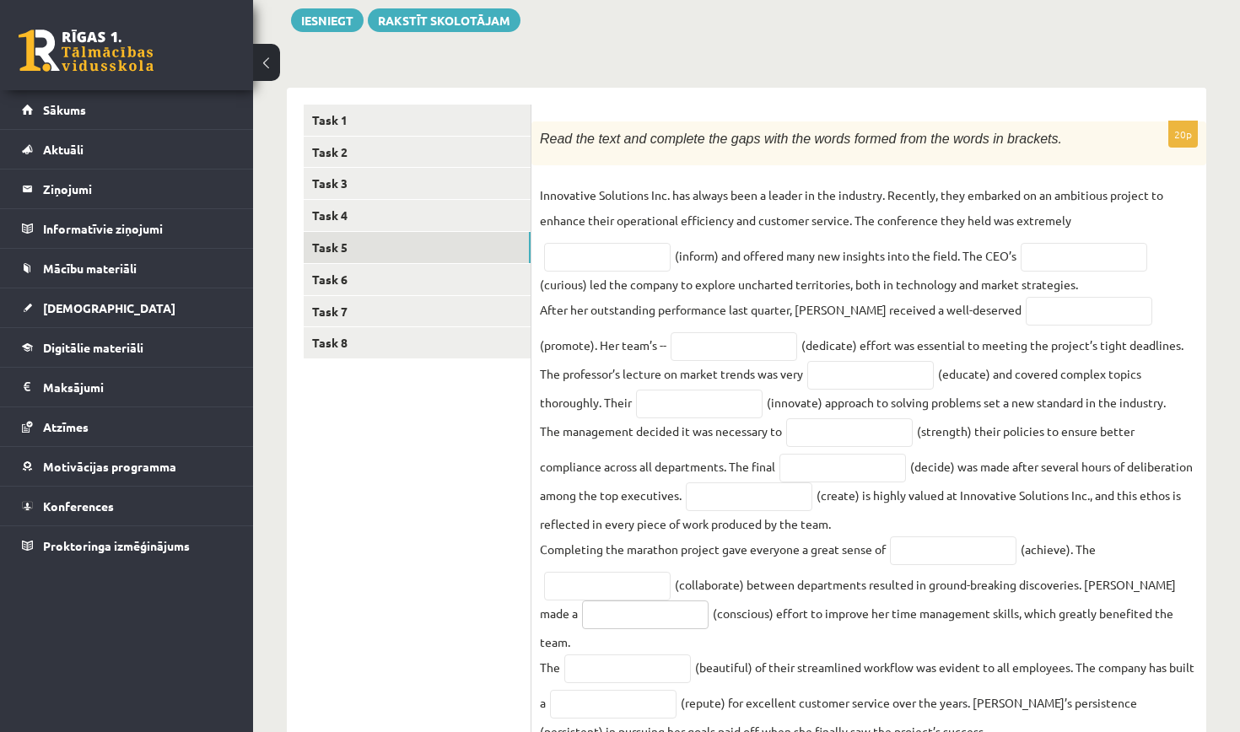
scroll to position [186, 0]
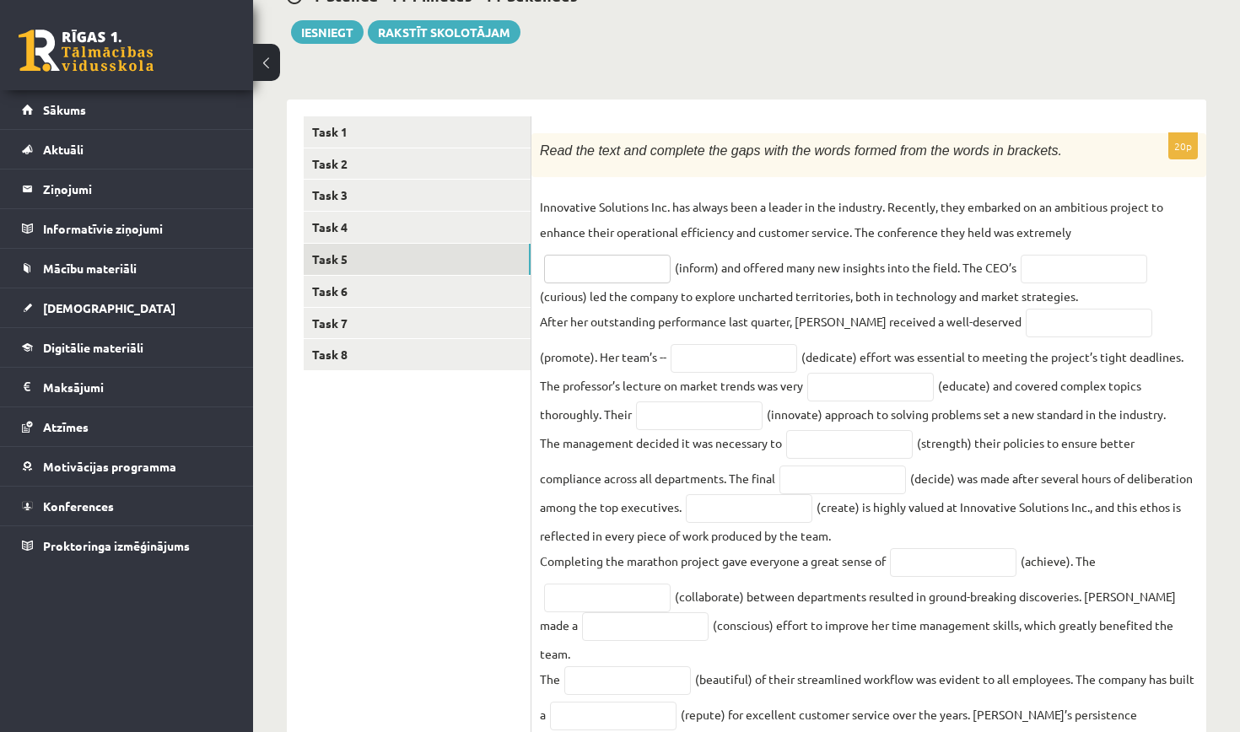
click at [655, 267] on input "text" at bounding box center [607, 269] width 127 height 29
type input "**********"
click at [1044, 267] on input "text" at bounding box center [1084, 269] width 127 height 29
type input "*********"
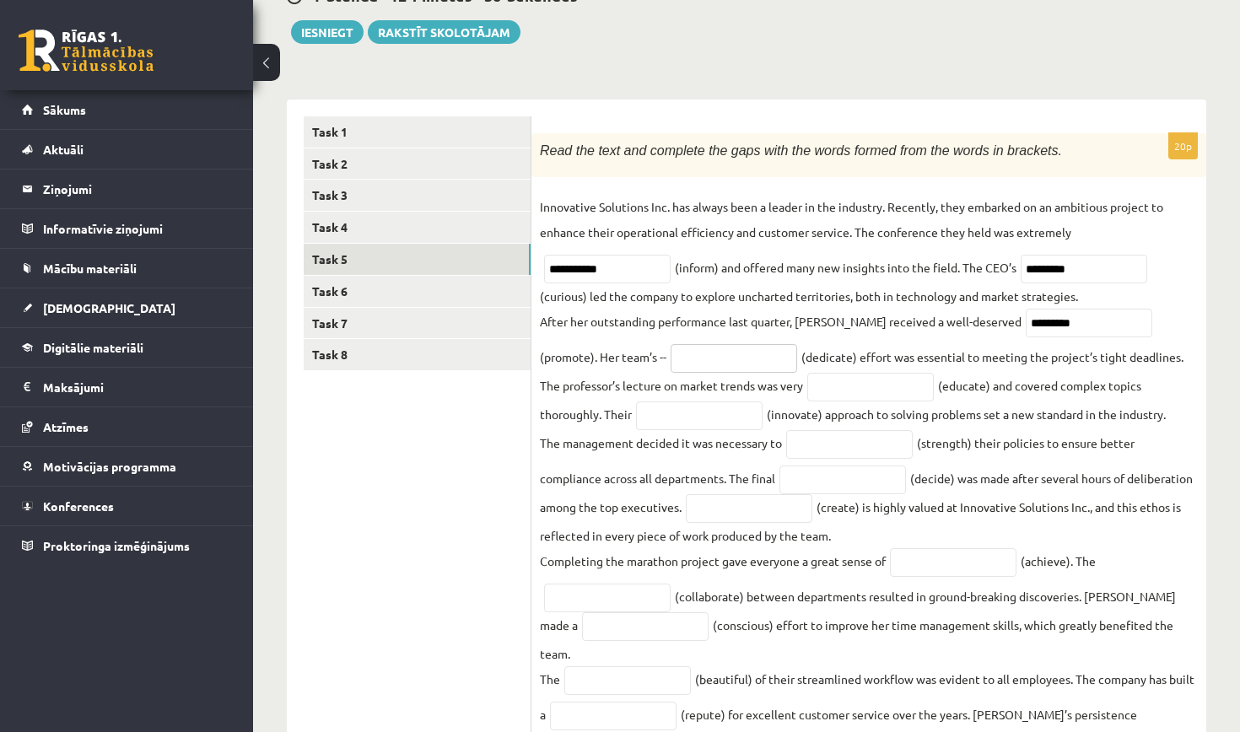
click at [698, 357] on input "text" at bounding box center [734, 358] width 127 height 29
type input "*********"
click at [807, 393] on input "text" at bounding box center [870, 387] width 127 height 29
type input "**********"
click at [636, 416] on input "text" at bounding box center [699, 416] width 127 height 29
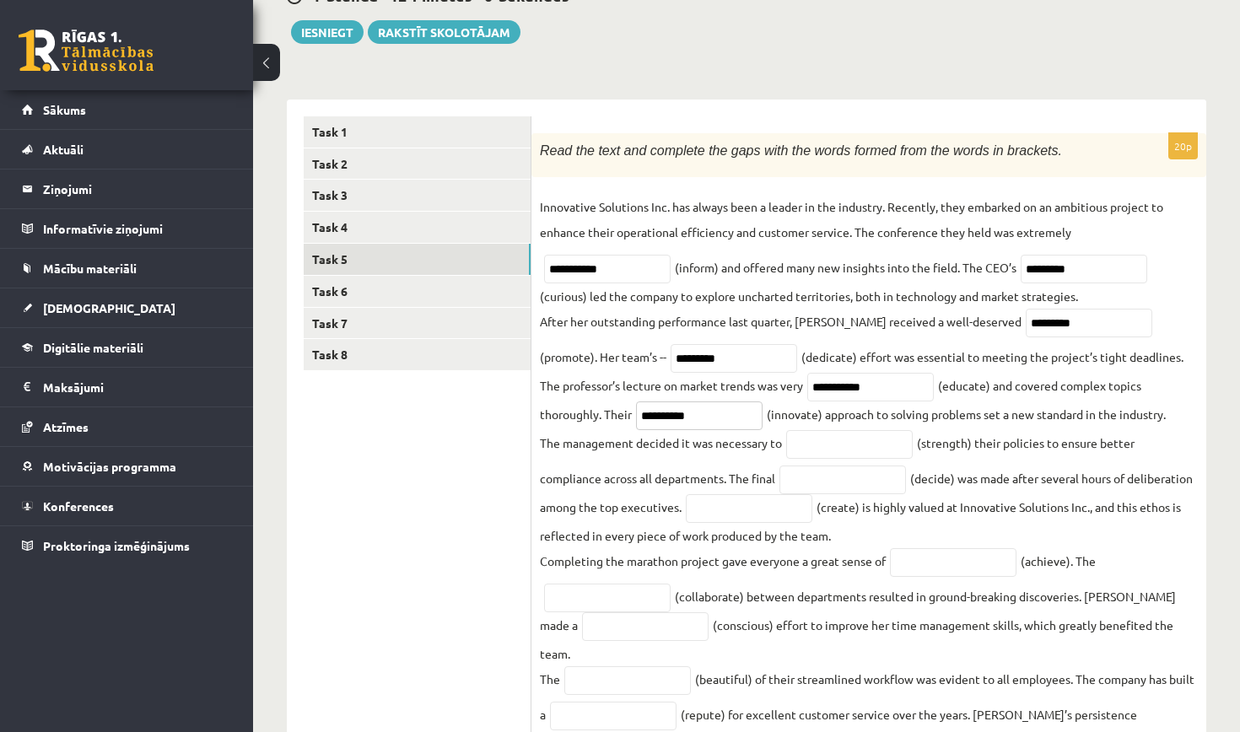
type input "**********"
click at [802, 443] on input "text" at bounding box center [849, 444] width 127 height 29
type input "**********"
click at [831, 493] on input "text" at bounding box center [842, 480] width 127 height 29
type input "********"
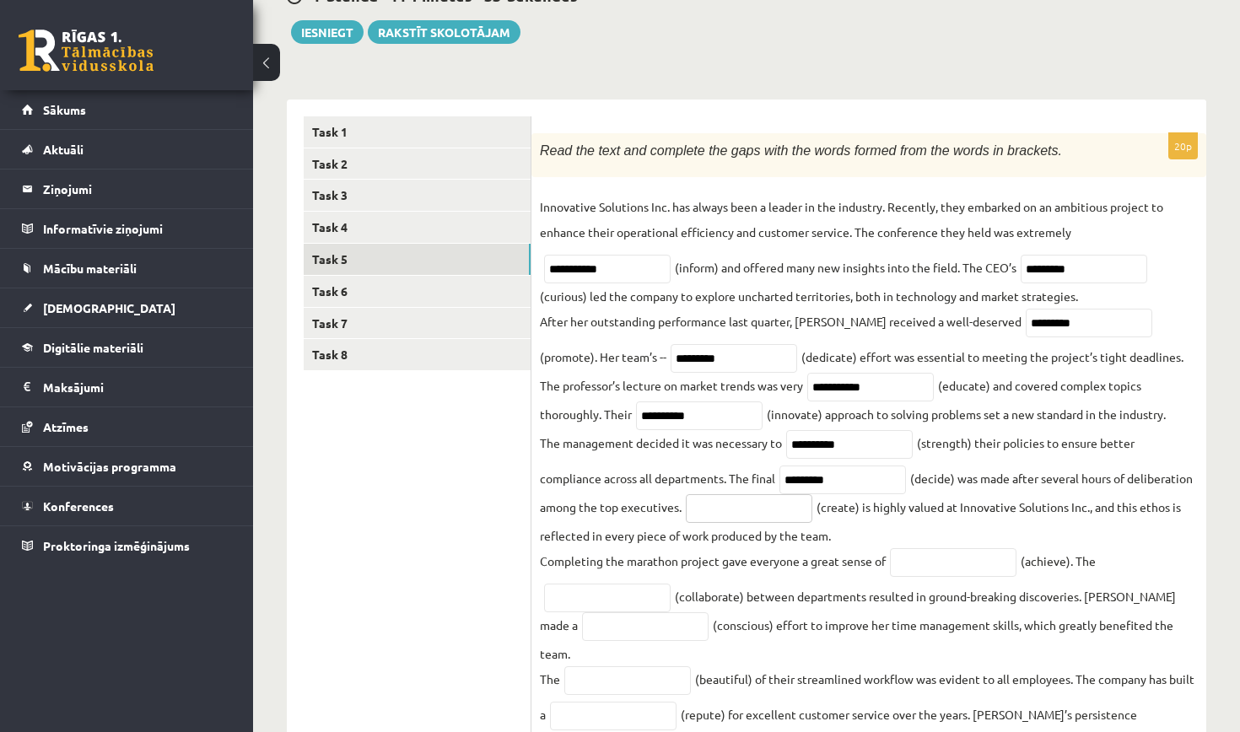
click at [812, 522] on input "text" at bounding box center [749, 508] width 127 height 29
type input "**********"
click at [928, 573] on input "text" at bounding box center [953, 562] width 127 height 29
type input "**********"
click at [646, 599] on input "text" at bounding box center [607, 598] width 127 height 29
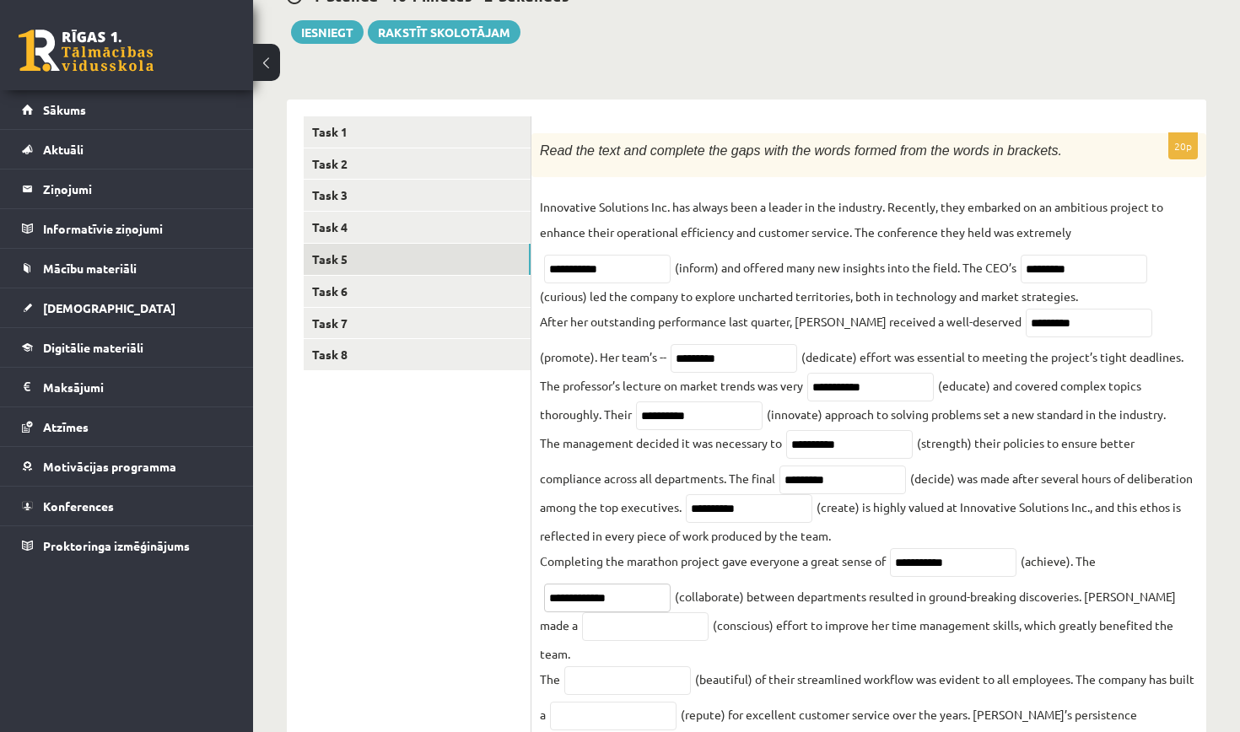
type input "**********"
click at [612, 637] on input "text" at bounding box center [645, 626] width 127 height 29
type input "*********"
click at [626, 666] on input "text" at bounding box center [627, 680] width 127 height 29
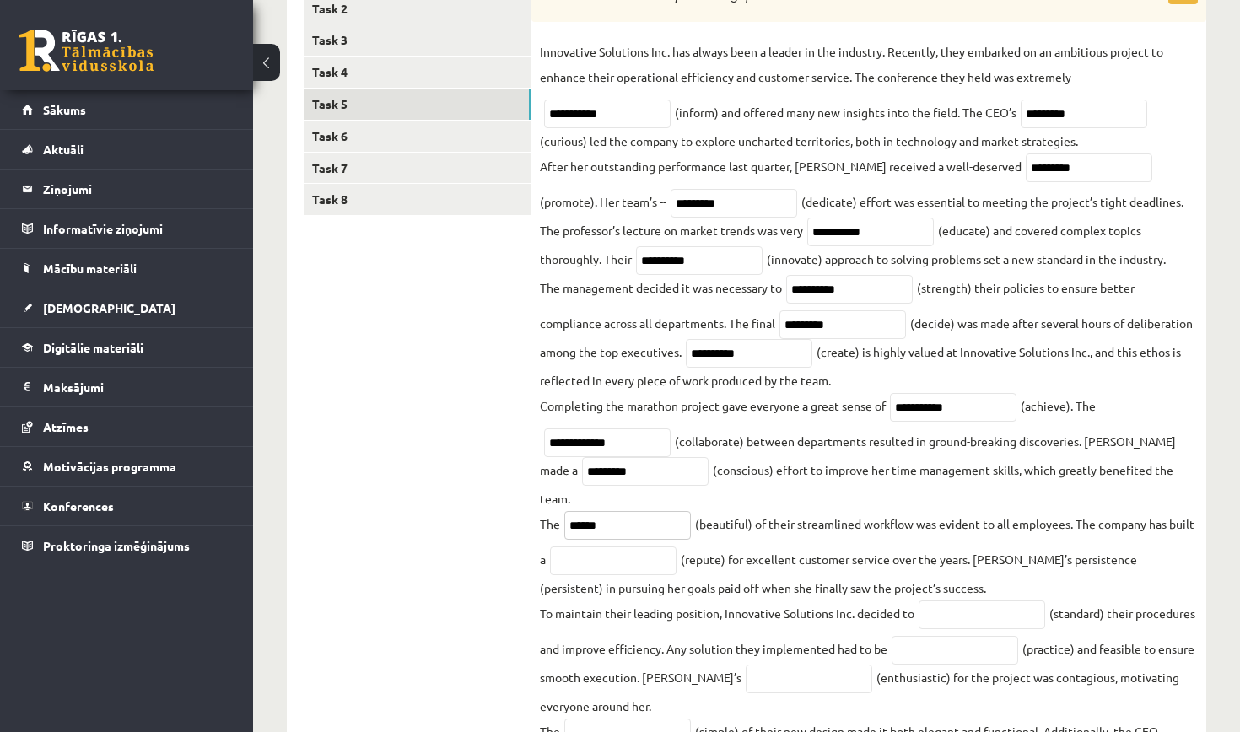
scroll to position [345, 0]
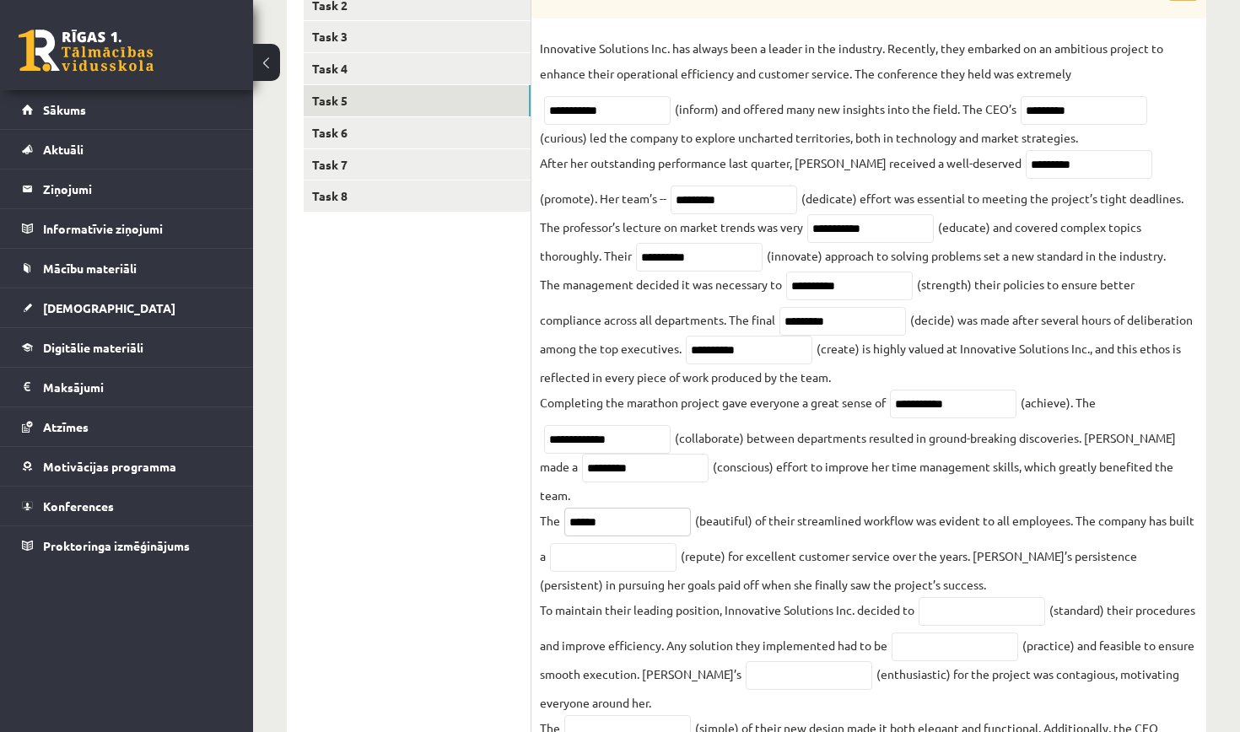
type input "******"
click at [677, 543] on input "text" at bounding box center [613, 557] width 127 height 29
click at [645, 543] on input "text" at bounding box center [613, 557] width 127 height 29
type input "**********"
click at [958, 597] on input "text" at bounding box center [982, 611] width 127 height 29
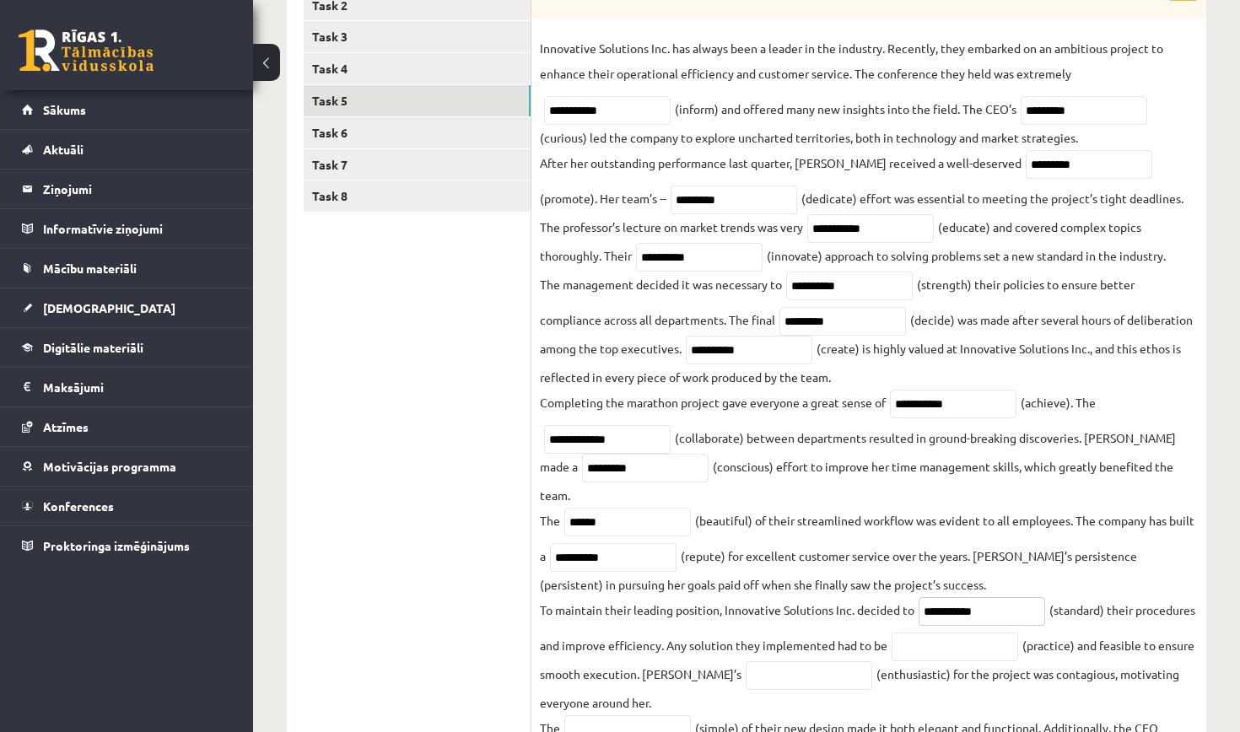
type input "**********"
click at [1018, 633] on input "text" at bounding box center [955, 647] width 127 height 29
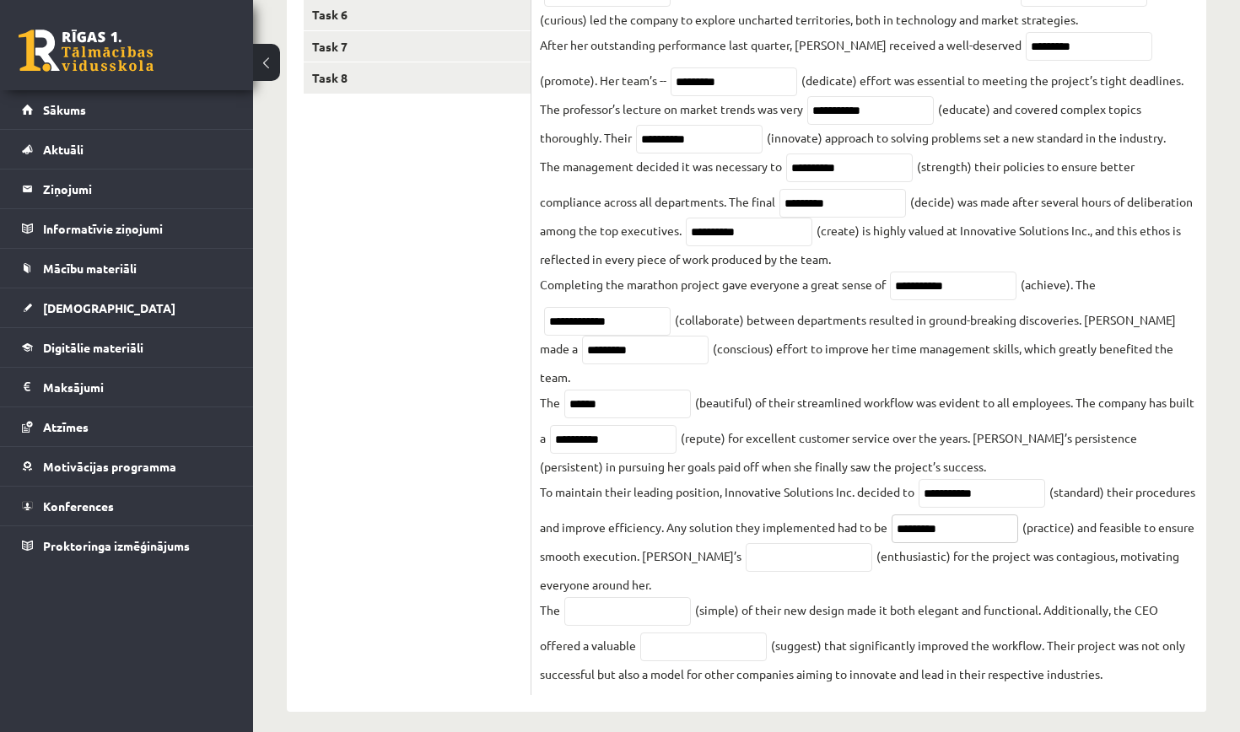
scroll to position [462, 0]
type input "*********"
click at [872, 544] on input "text" at bounding box center [809, 558] width 127 height 29
type input "**********"
drag, startPoint x: 879, startPoint y: 539, endPoint x: 653, endPoint y: 597, distance: 233.5
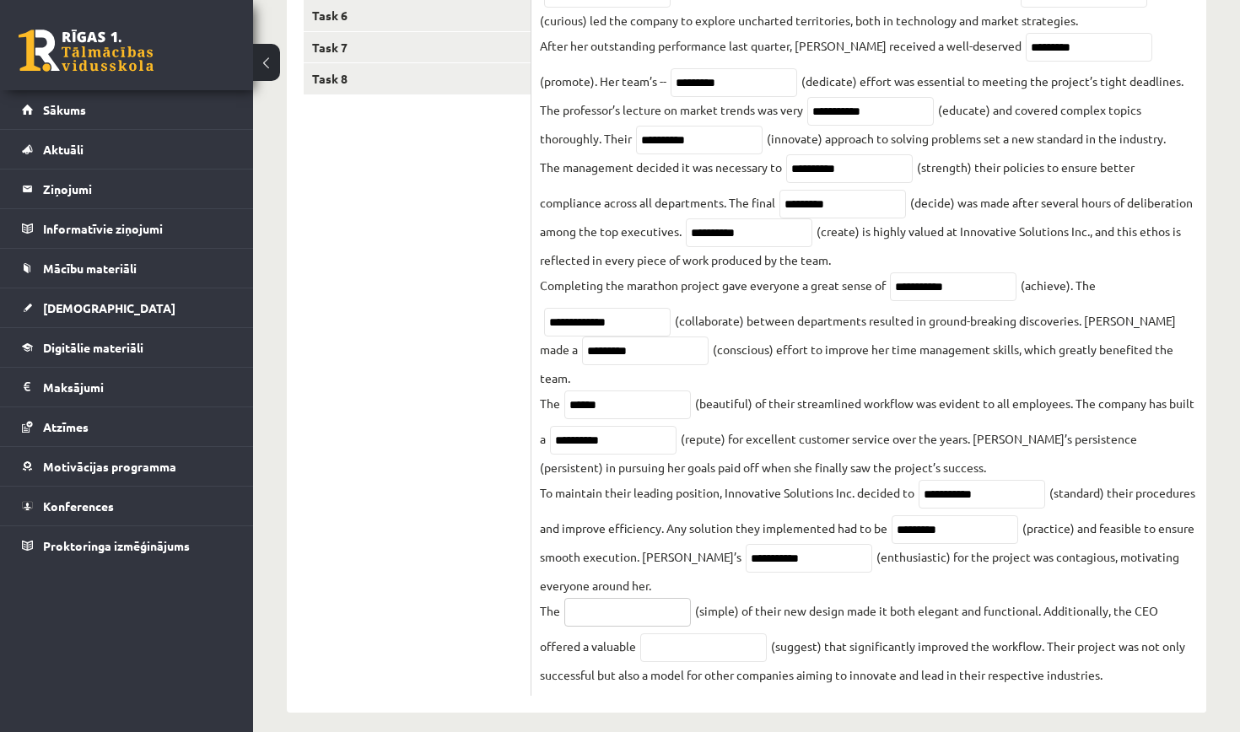
click at [653, 598] on input "text" at bounding box center [627, 612] width 127 height 29
type input "**********"
click at [688, 634] on input "text" at bounding box center [703, 648] width 127 height 29
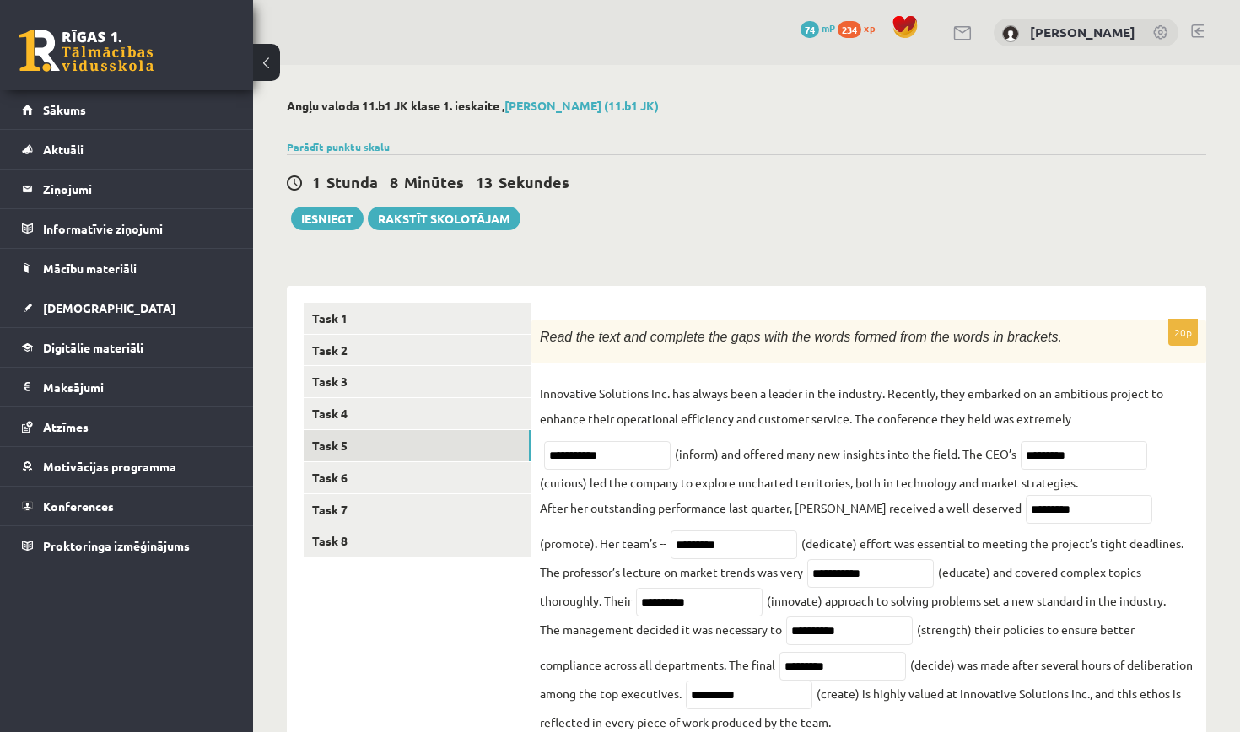
scroll to position [0, 0]
type input "**********"
click at [450, 474] on link "Task 6" at bounding box center [417, 477] width 227 height 31
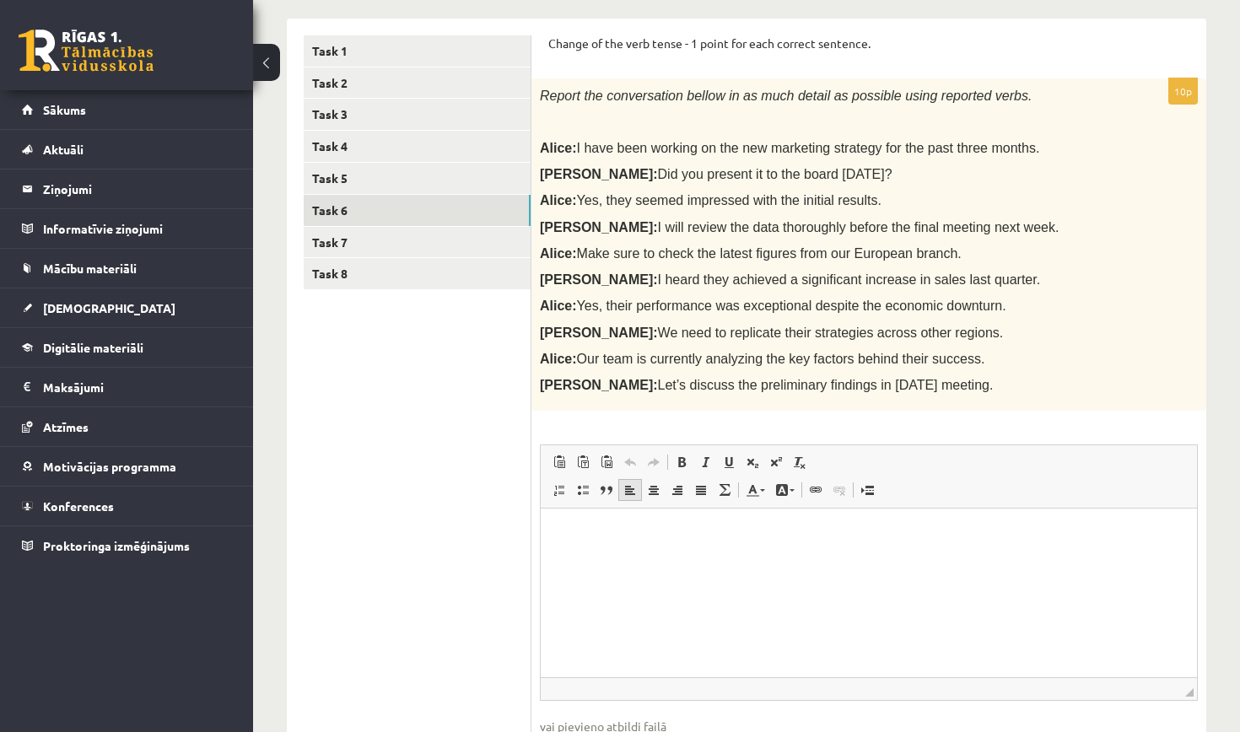
scroll to position [265, 0]
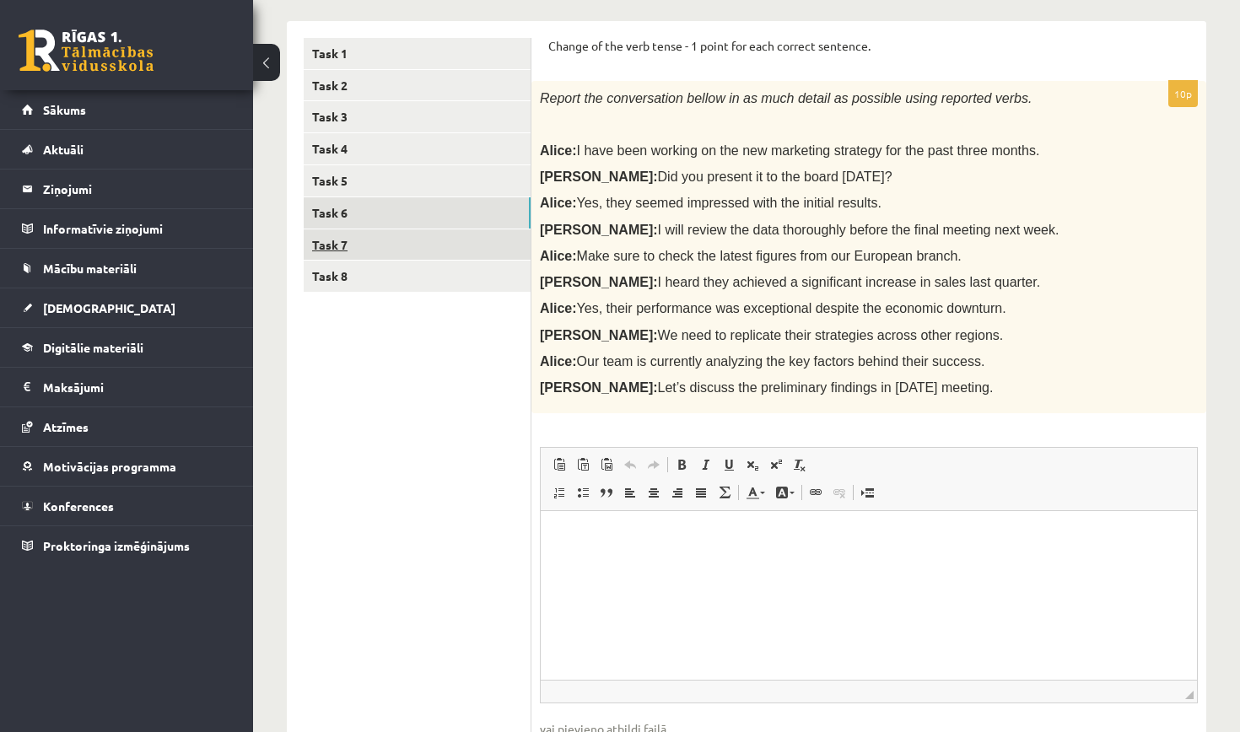
click at [488, 239] on link "Task 7" at bounding box center [417, 244] width 227 height 31
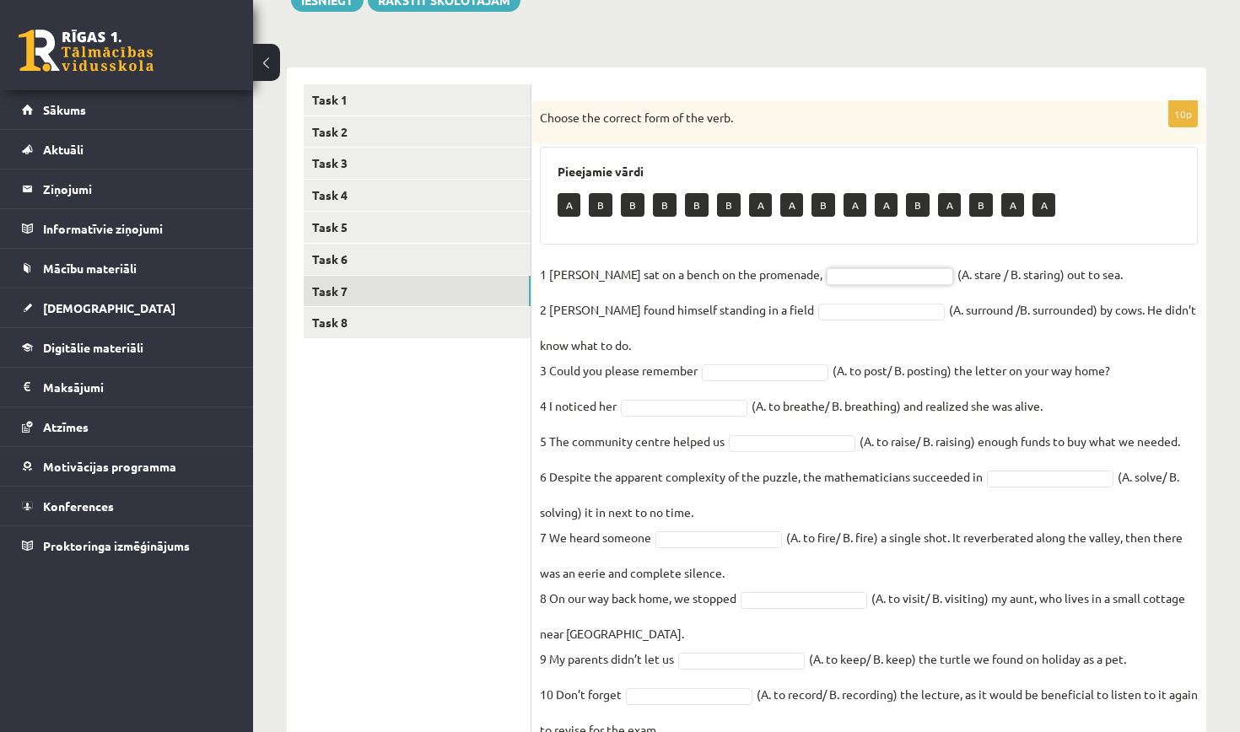
scroll to position [250, 0]
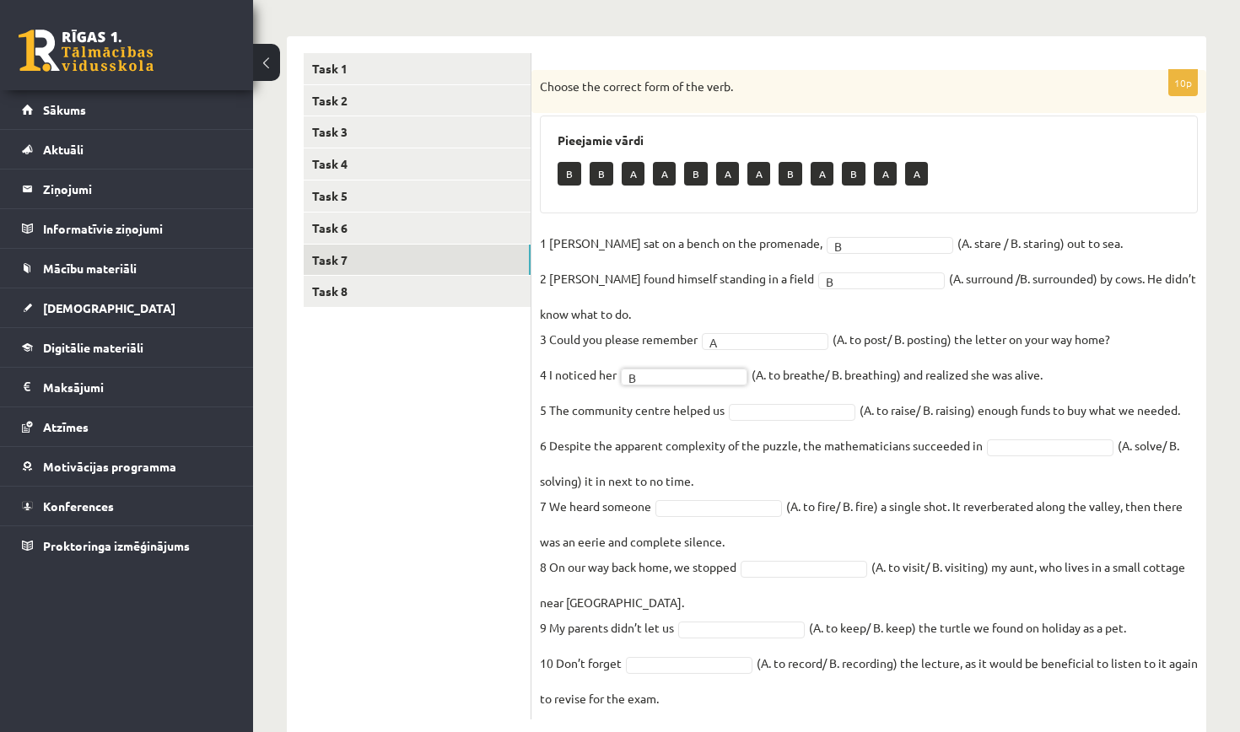
click at [755, 401] on fieldset "1 Jill sat on a bench on the promenade, B * (A. stare / B. staring) out to sea.…" at bounding box center [869, 470] width 658 height 481
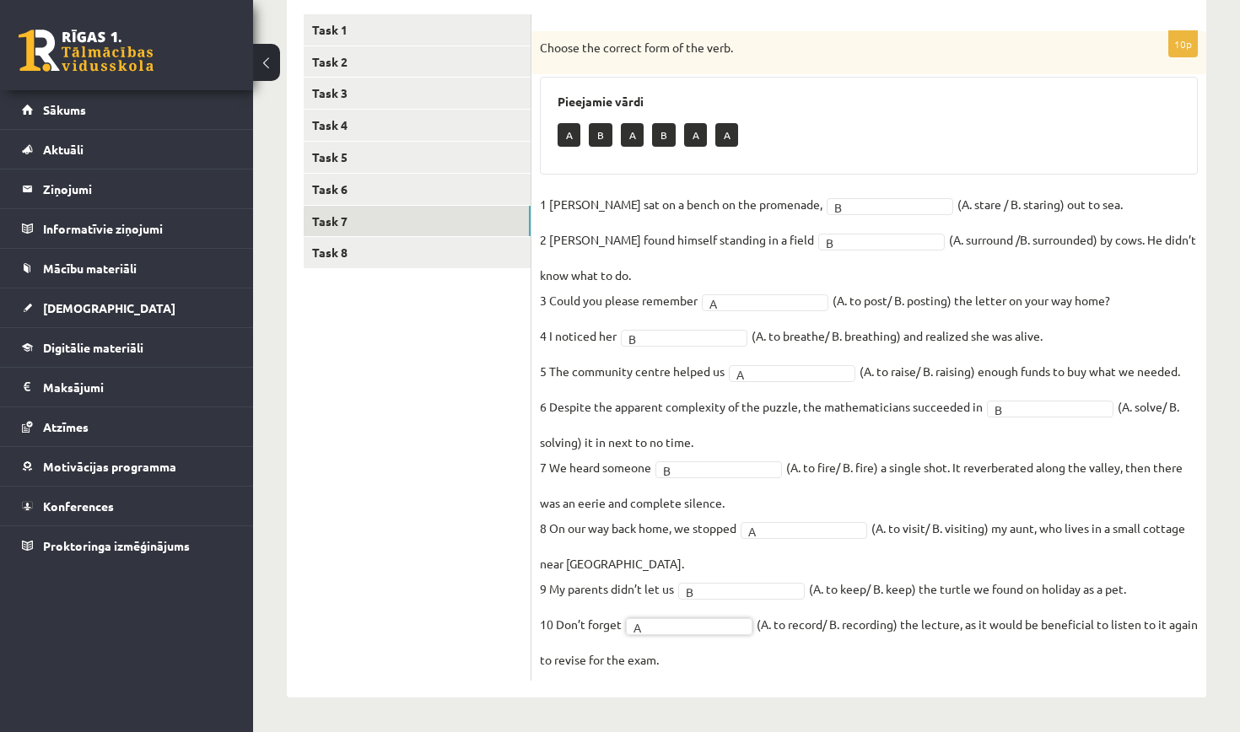
scroll to position [288, 0]
click at [476, 187] on link "Task 6" at bounding box center [417, 190] width 227 height 31
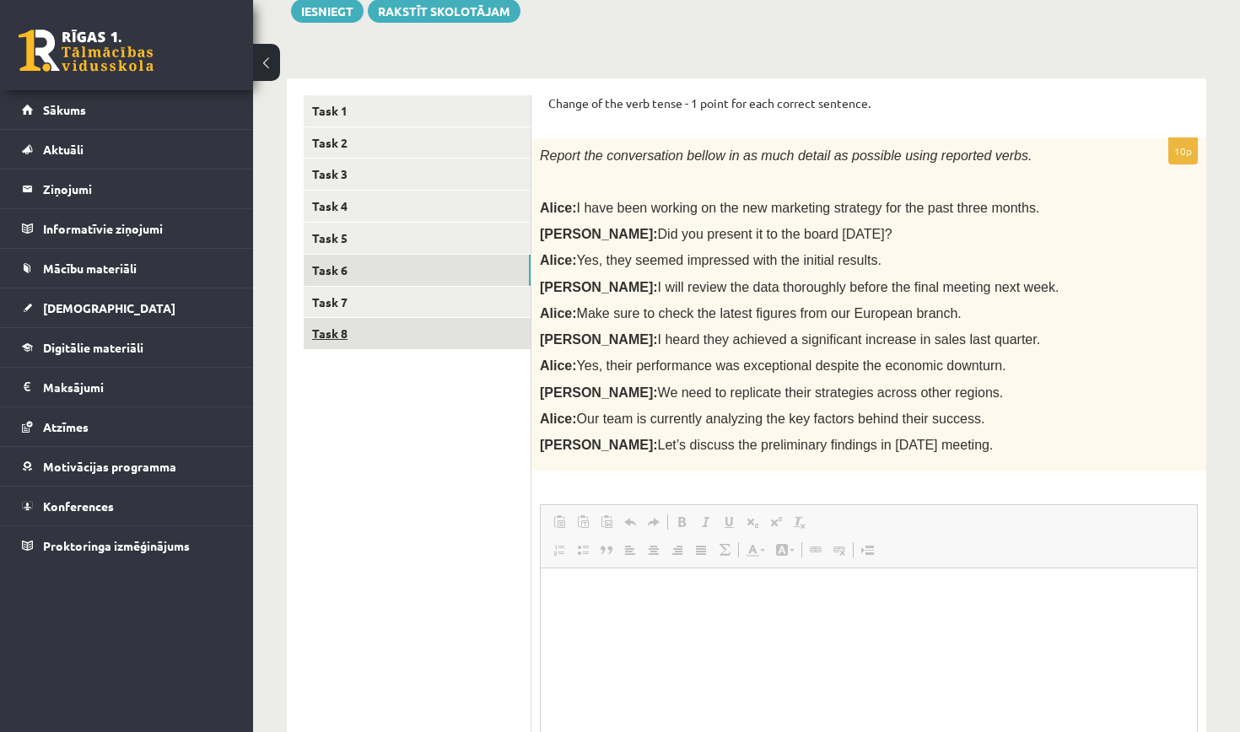
scroll to position [0, 0]
click at [456, 323] on link "Task 8" at bounding box center [417, 333] width 227 height 31
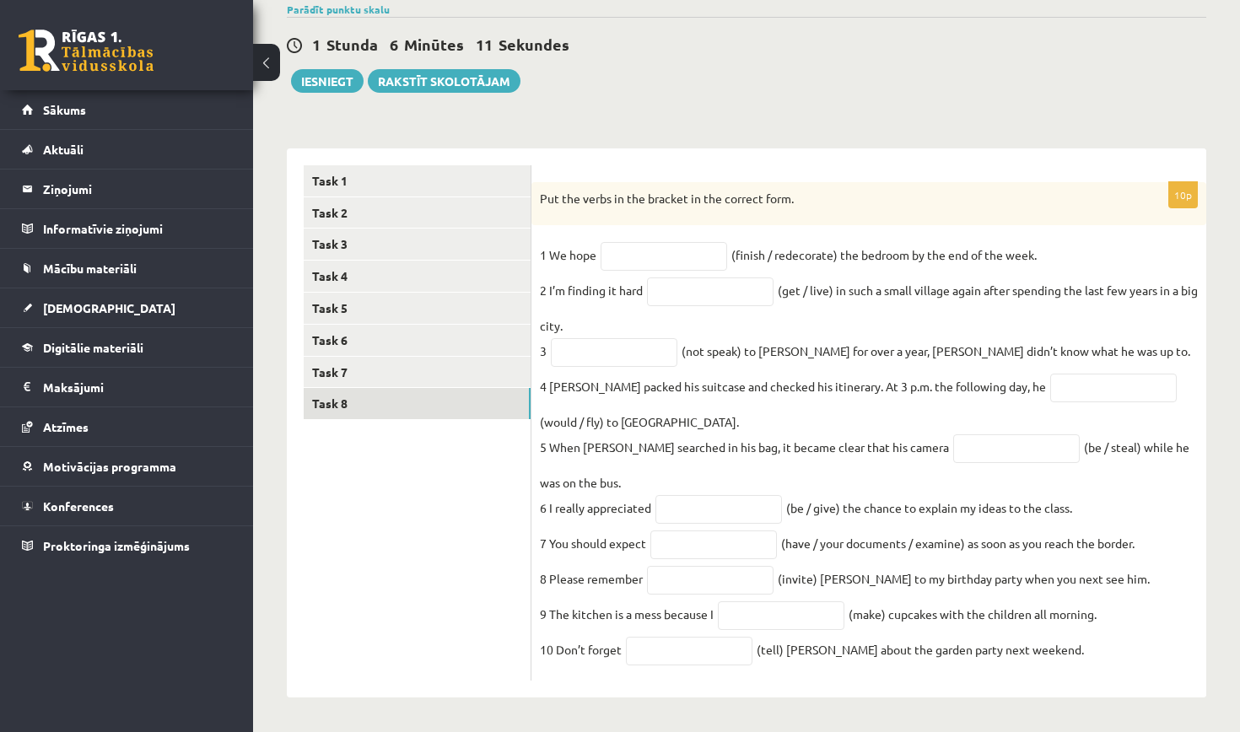
scroll to position [154, 0]
click at [701, 246] on input "text" at bounding box center [664, 256] width 127 height 29
click at [779, 297] on fieldset "1 We hope (finish / redecorate) the bedroom by the end of the week. 2 I’m findi…" at bounding box center [869, 457] width 658 height 430
click at [690, 242] on input "text" at bounding box center [664, 256] width 127 height 29
type input "**********"
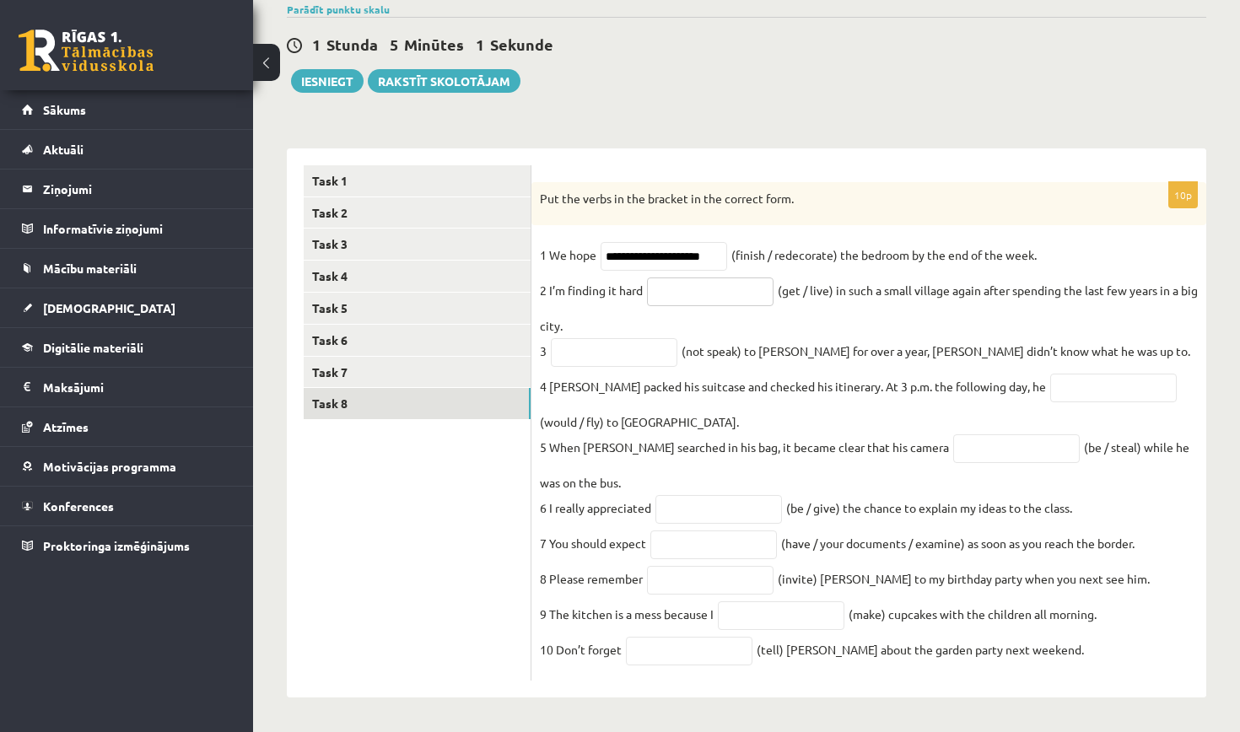
click at [688, 278] on input "text" at bounding box center [710, 292] width 127 height 29
type input "**********"
click at [560, 340] on input "**********" at bounding box center [614, 352] width 127 height 29
type input "**********"
click at [1050, 374] on input "text" at bounding box center [1113, 388] width 127 height 29
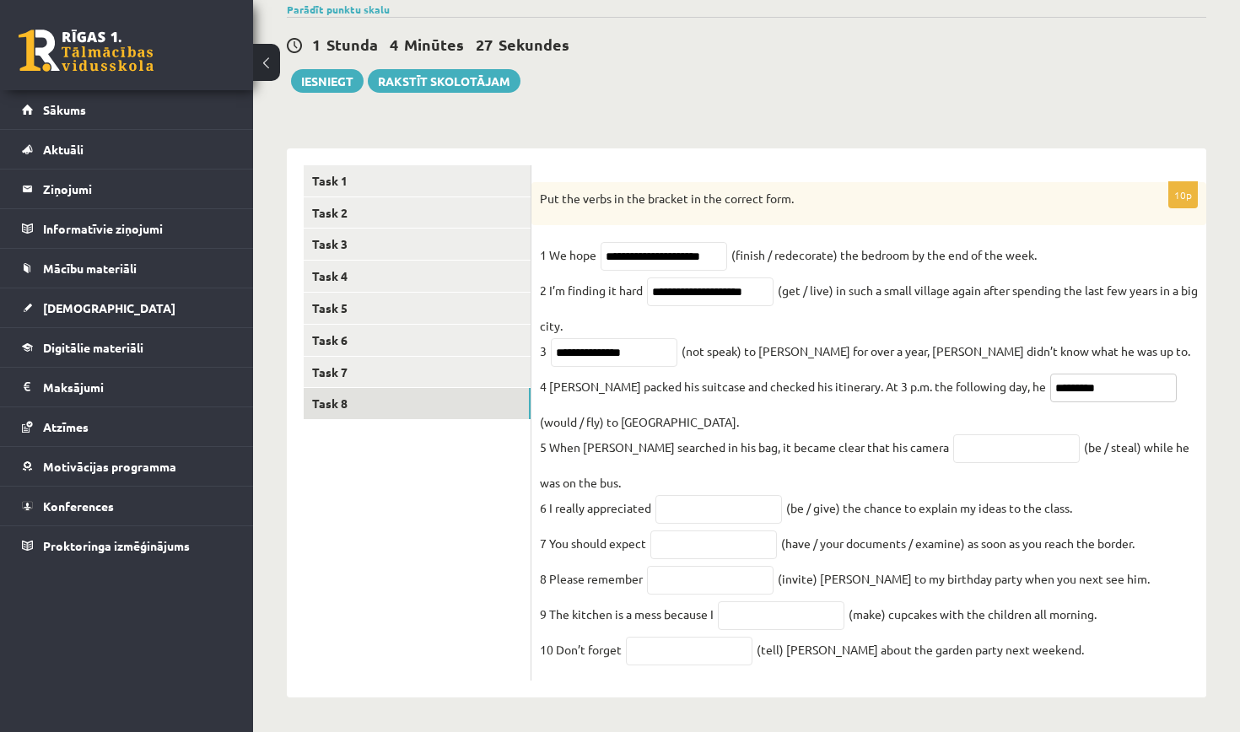
type input "*********"
click at [995, 449] on input "text" at bounding box center [1016, 448] width 127 height 29
type input "**********"
click at [752, 498] on input "text" at bounding box center [718, 509] width 127 height 29
type input "**********"
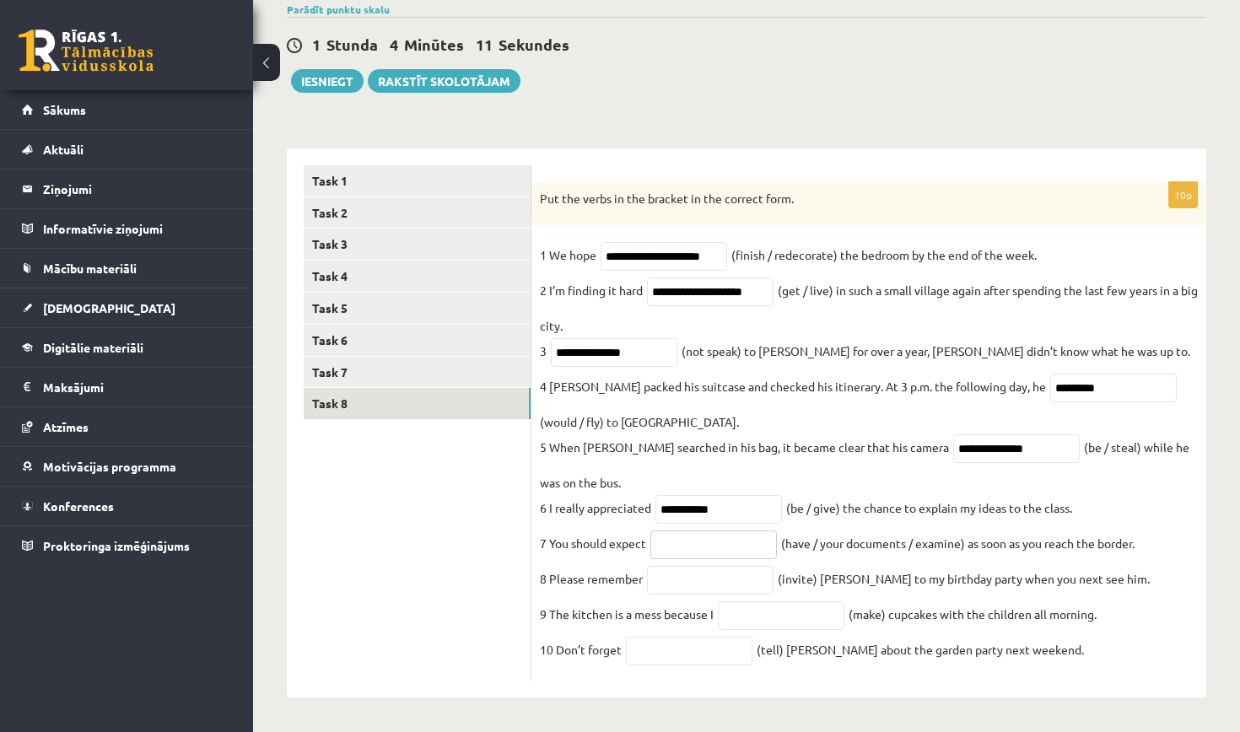
click at [736, 538] on input "text" at bounding box center [713, 545] width 127 height 29
type input "**********"
click at [675, 584] on input "text" at bounding box center [710, 580] width 127 height 29
type input "*********"
type input "**********"
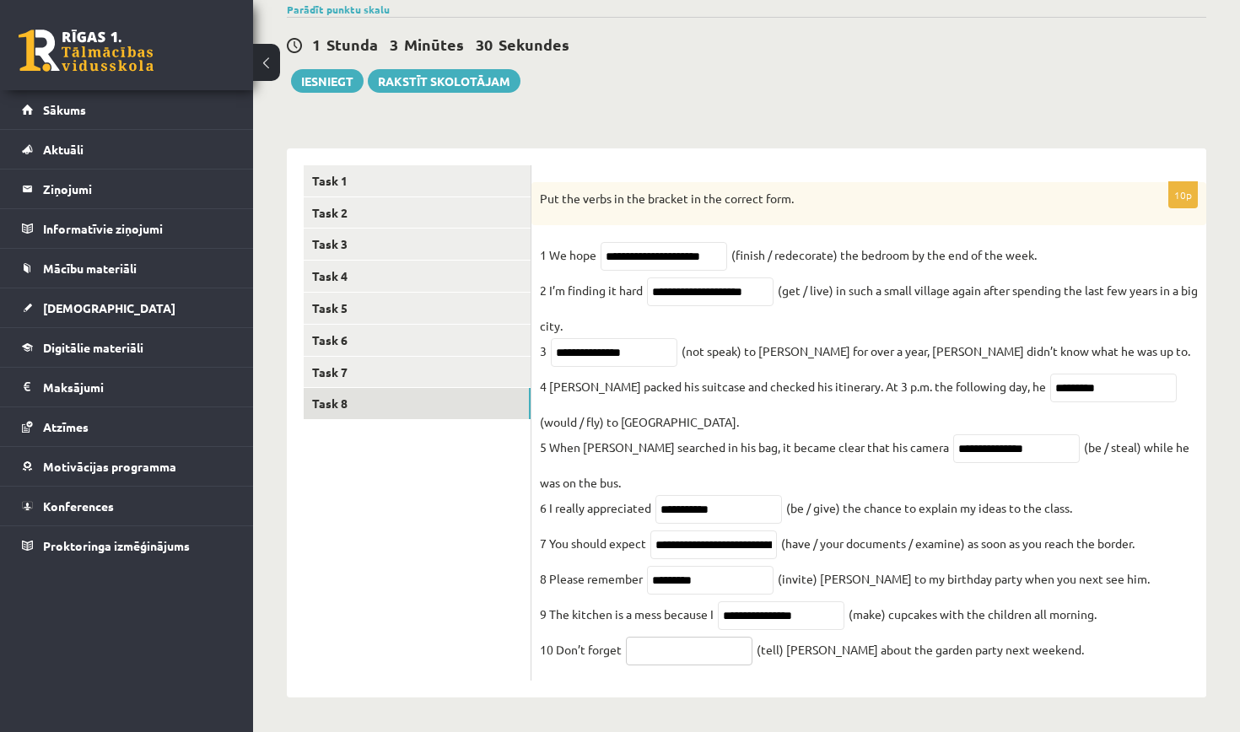
click at [677, 650] on input "text" at bounding box center [689, 651] width 127 height 29
type input "*"
type input "*******"
click at [445, 357] on link "Task 7" at bounding box center [417, 372] width 227 height 31
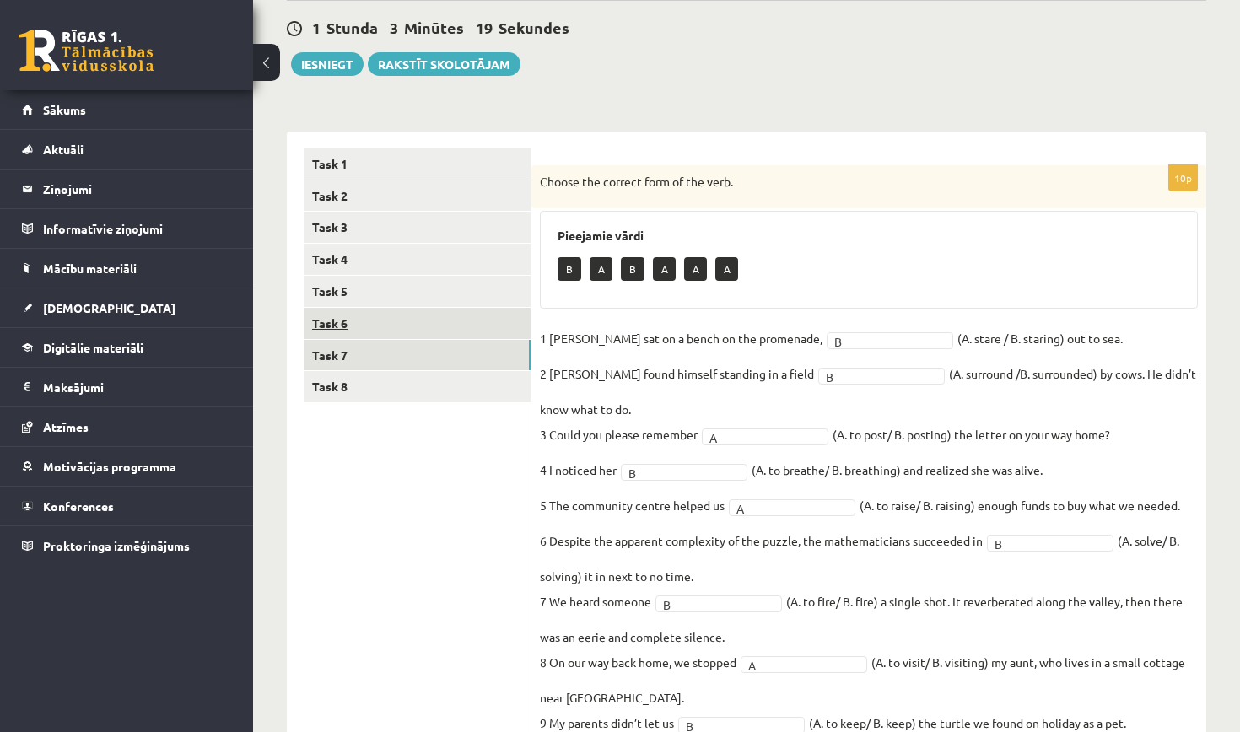
click at [445, 326] on link "Task 6" at bounding box center [417, 323] width 227 height 31
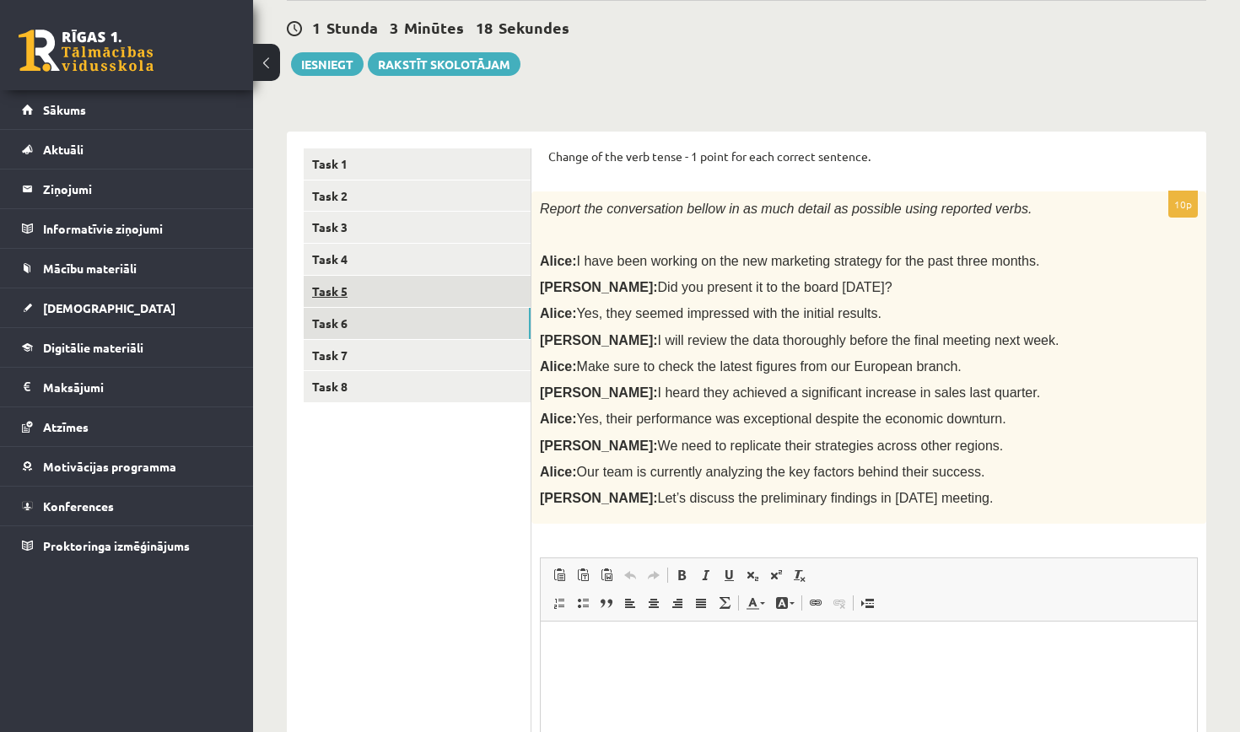
scroll to position [0, 0]
click at [440, 290] on link "Task 5" at bounding box center [417, 291] width 227 height 31
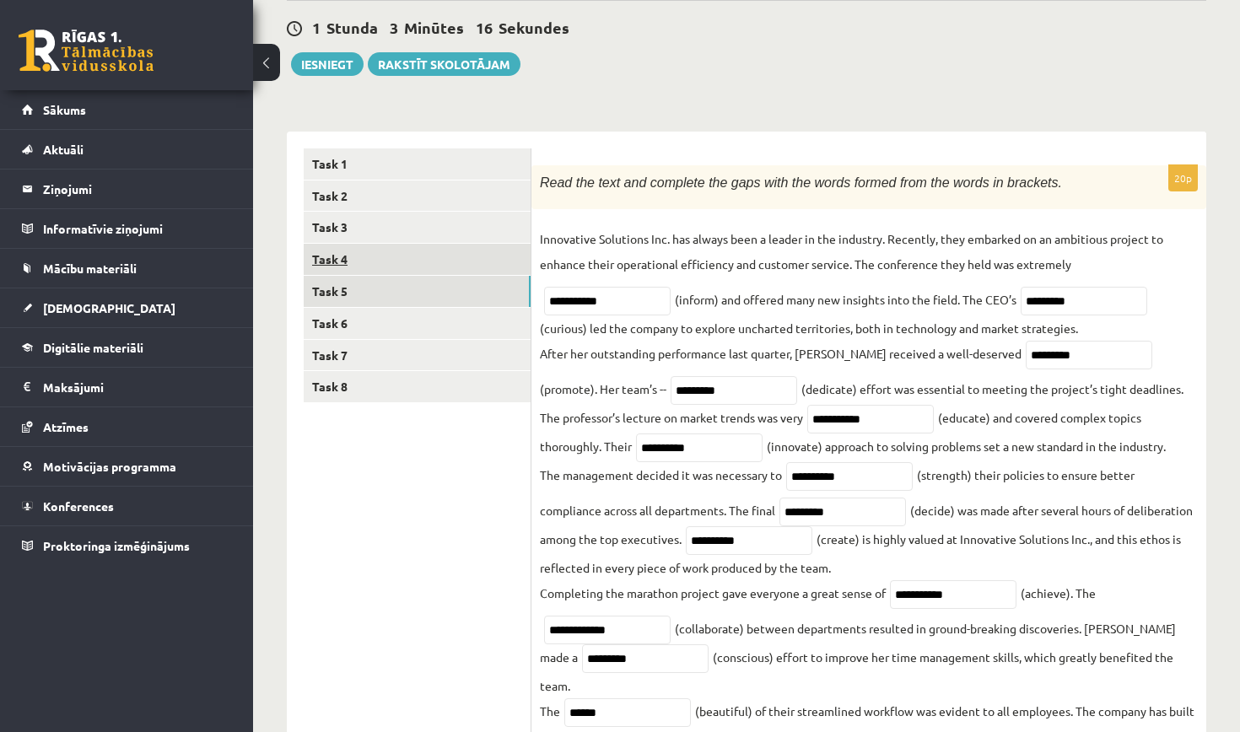
click at [422, 261] on link "Task 4" at bounding box center [417, 259] width 227 height 31
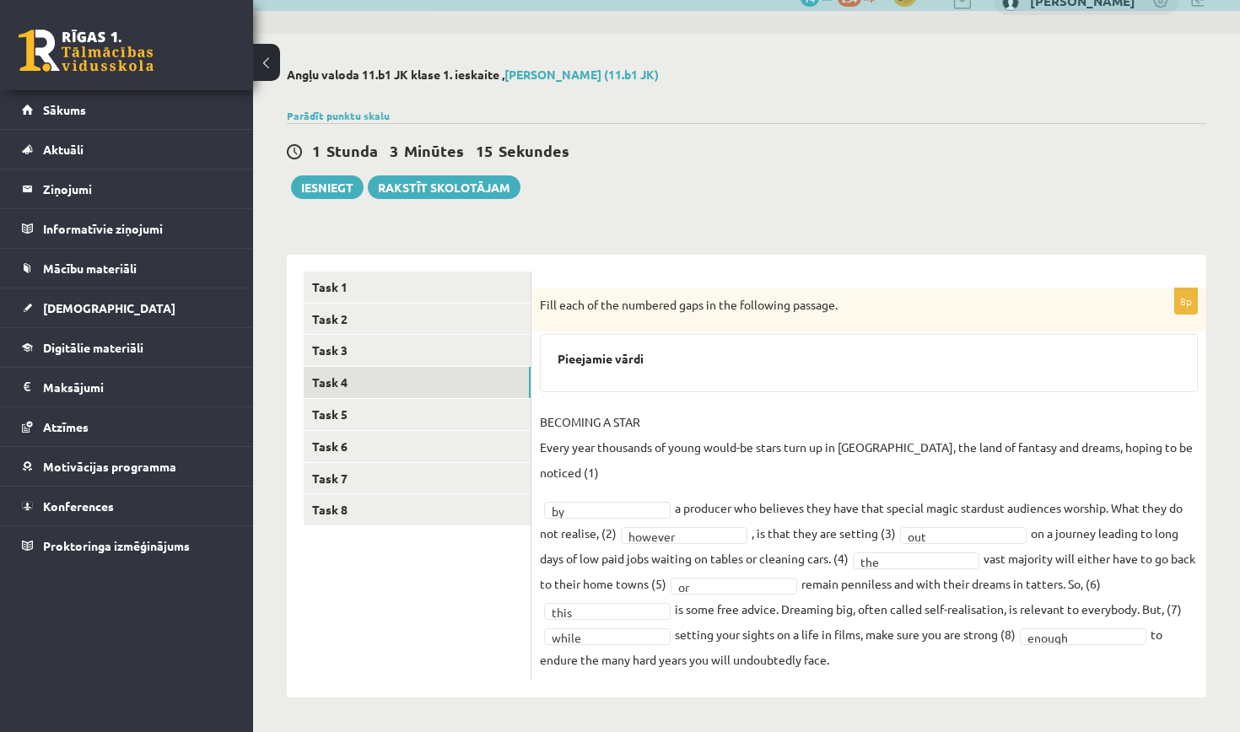
scroll to position [30, 0]
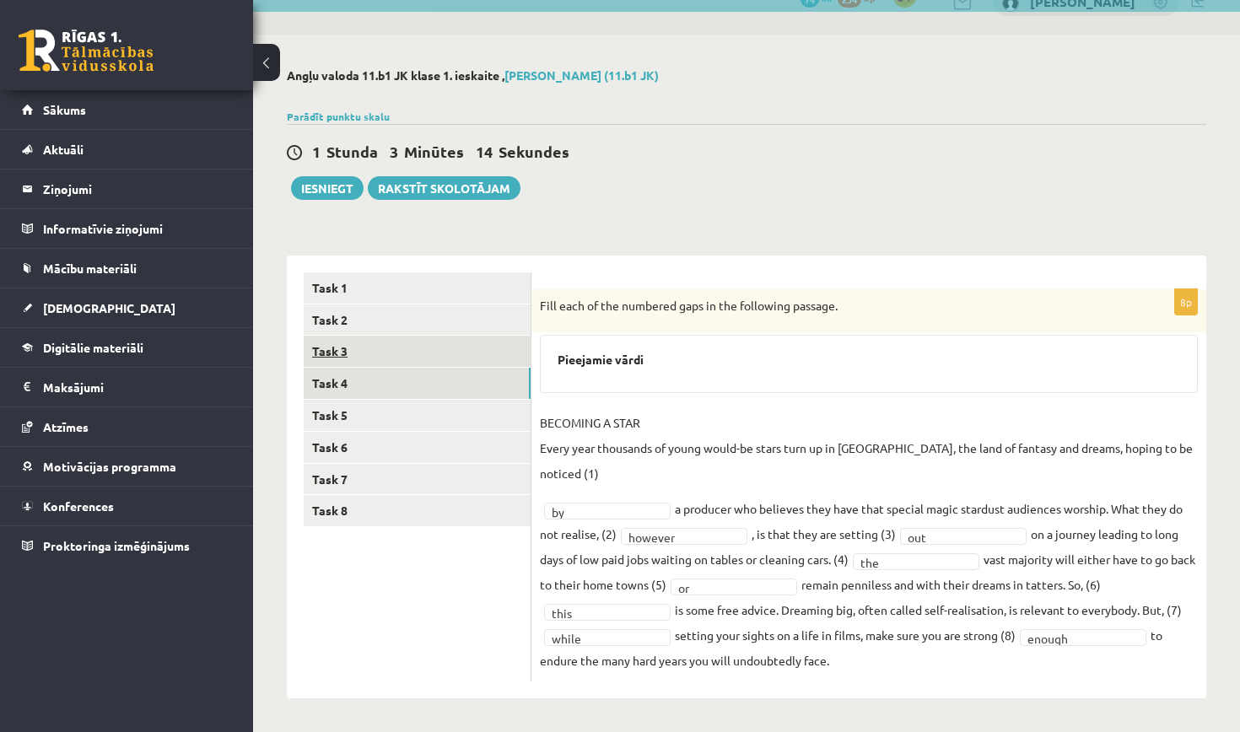
click at [400, 346] on link "Task 3" at bounding box center [417, 351] width 227 height 31
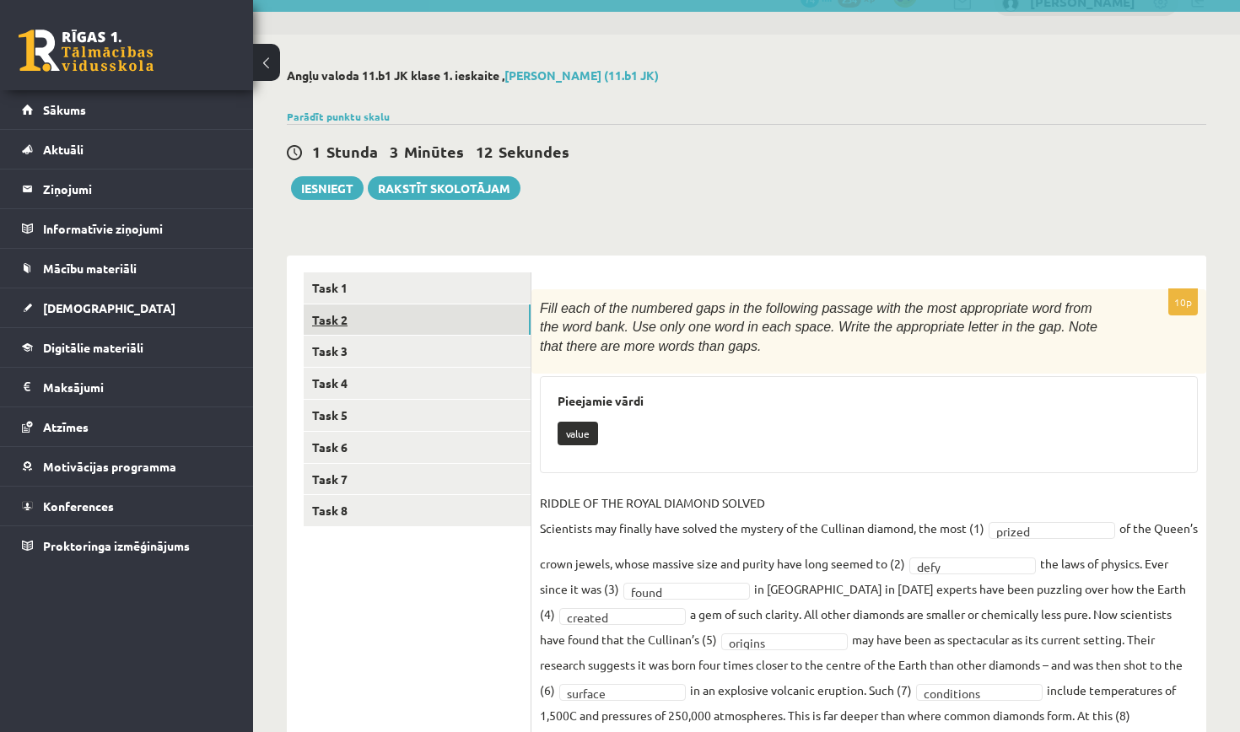
click at [391, 318] on link "Task 2" at bounding box center [417, 320] width 227 height 31
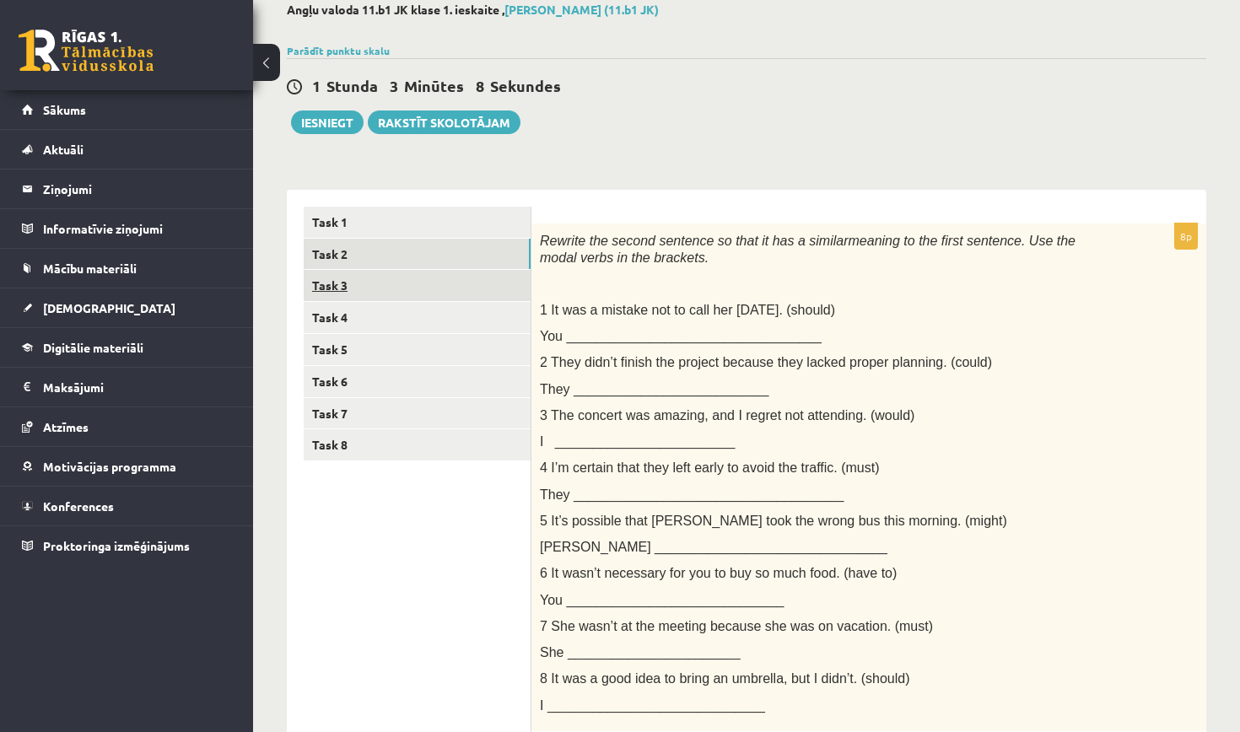
scroll to position [84, 0]
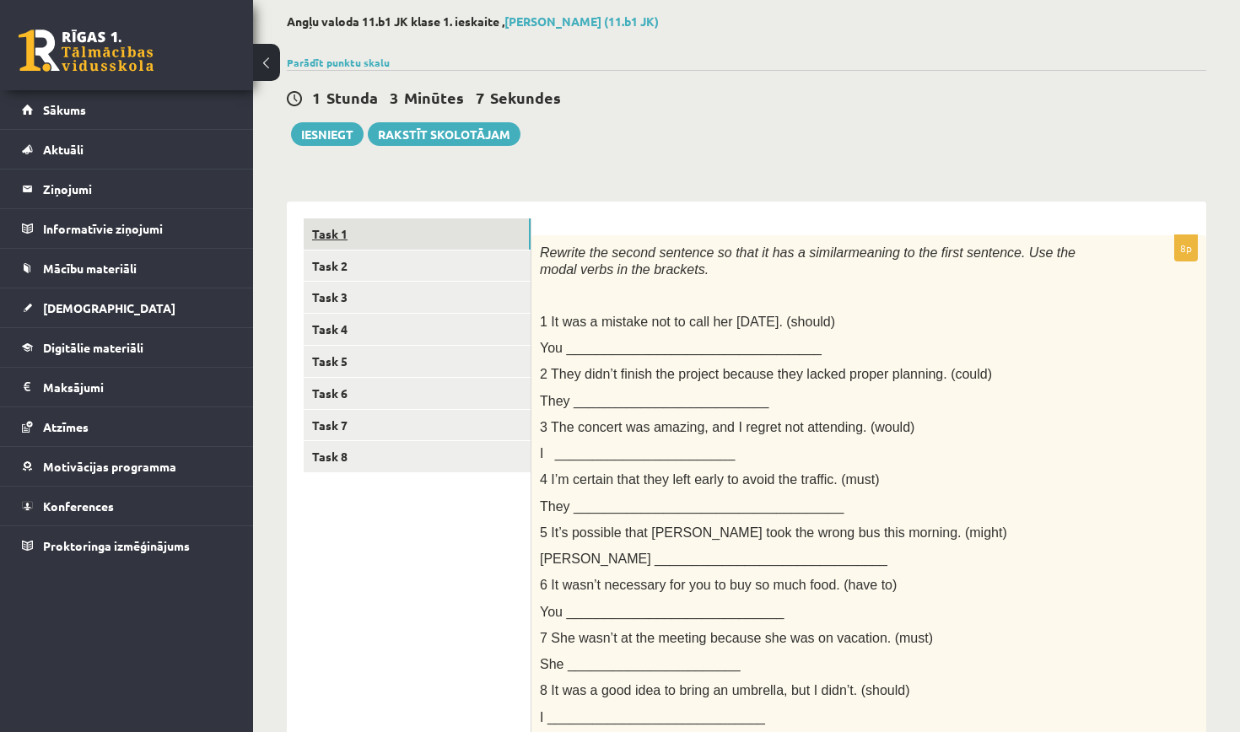
click at [415, 222] on link "Task 1" at bounding box center [417, 233] width 227 height 31
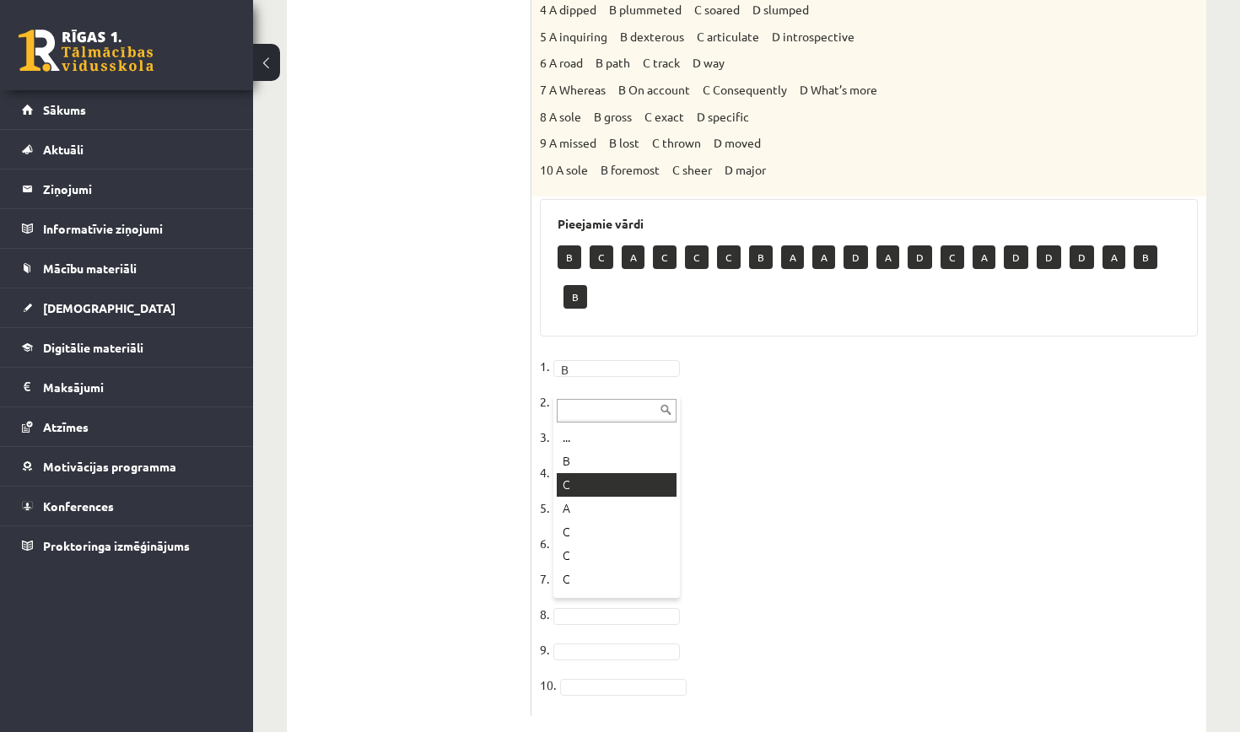
scroll to position [817, 0]
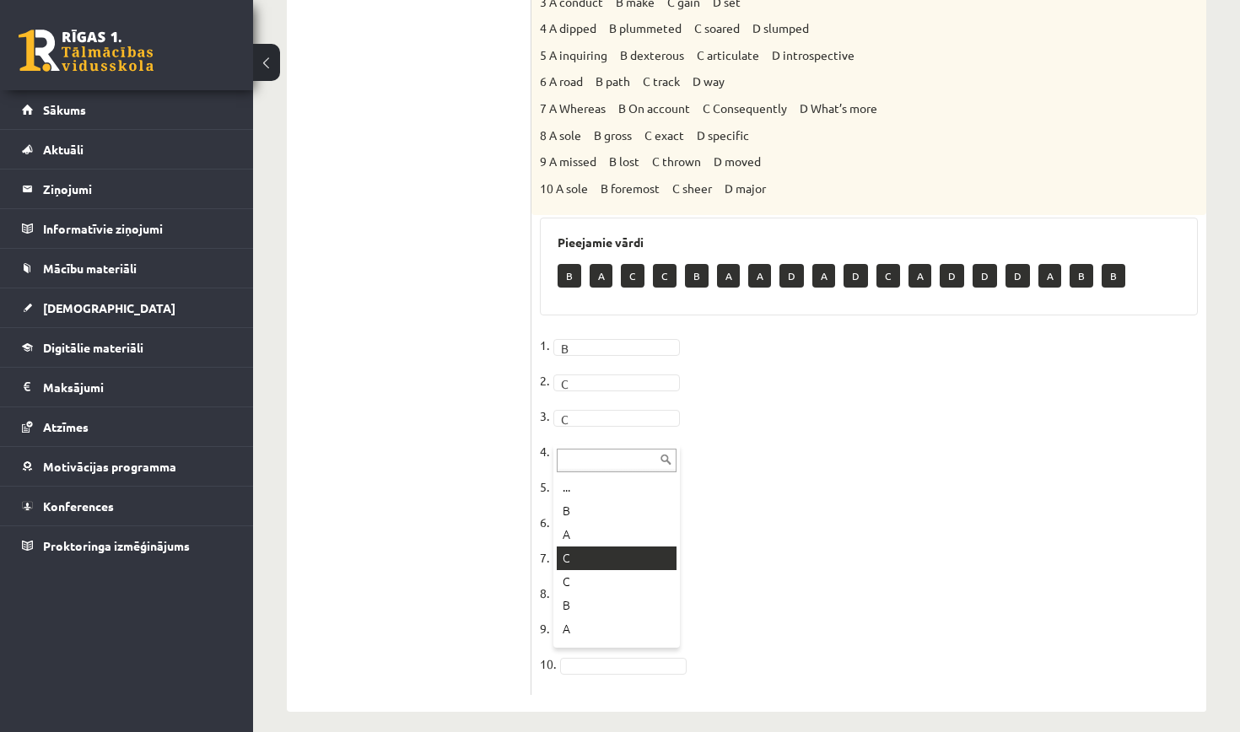
drag, startPoint x: 585, startPoint y: 534, endPoint x: 591, endPoint y: 555, distance: 21.9
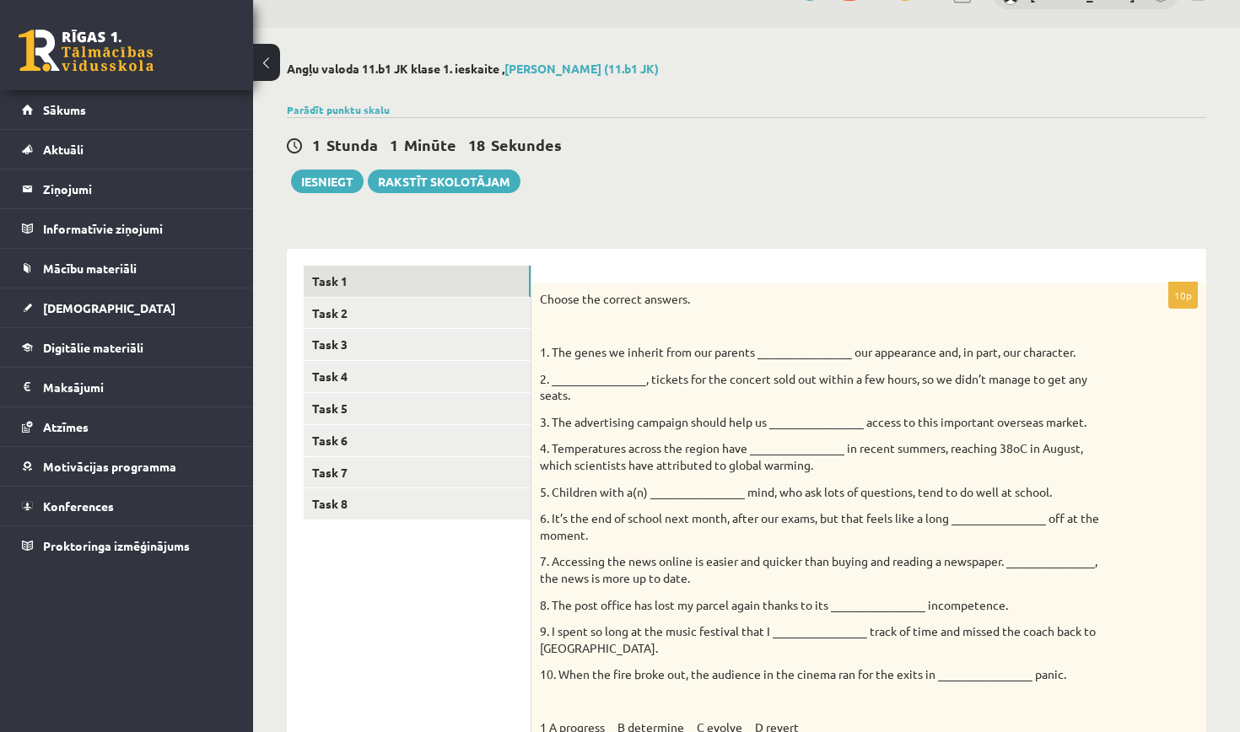
scroll to position [47, 0]
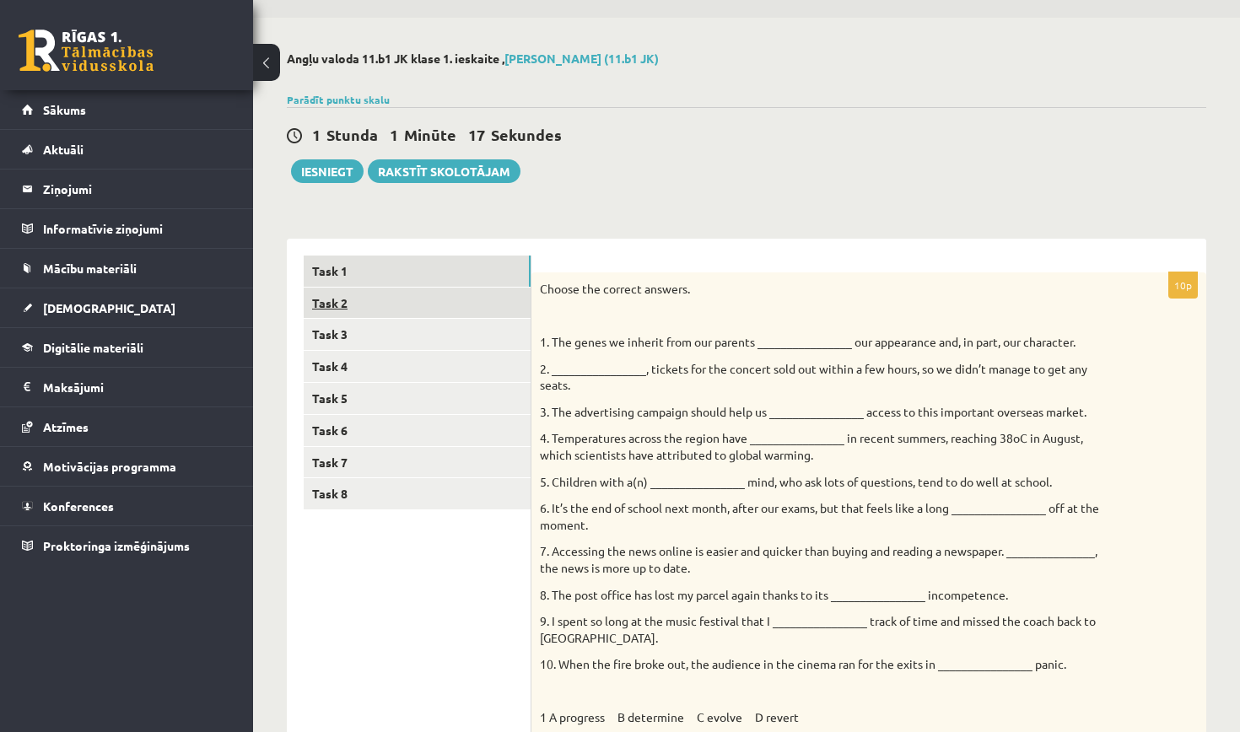
click at [501, 299] on link "Task 2" at bounding box center [417, 303] width 227 height 31
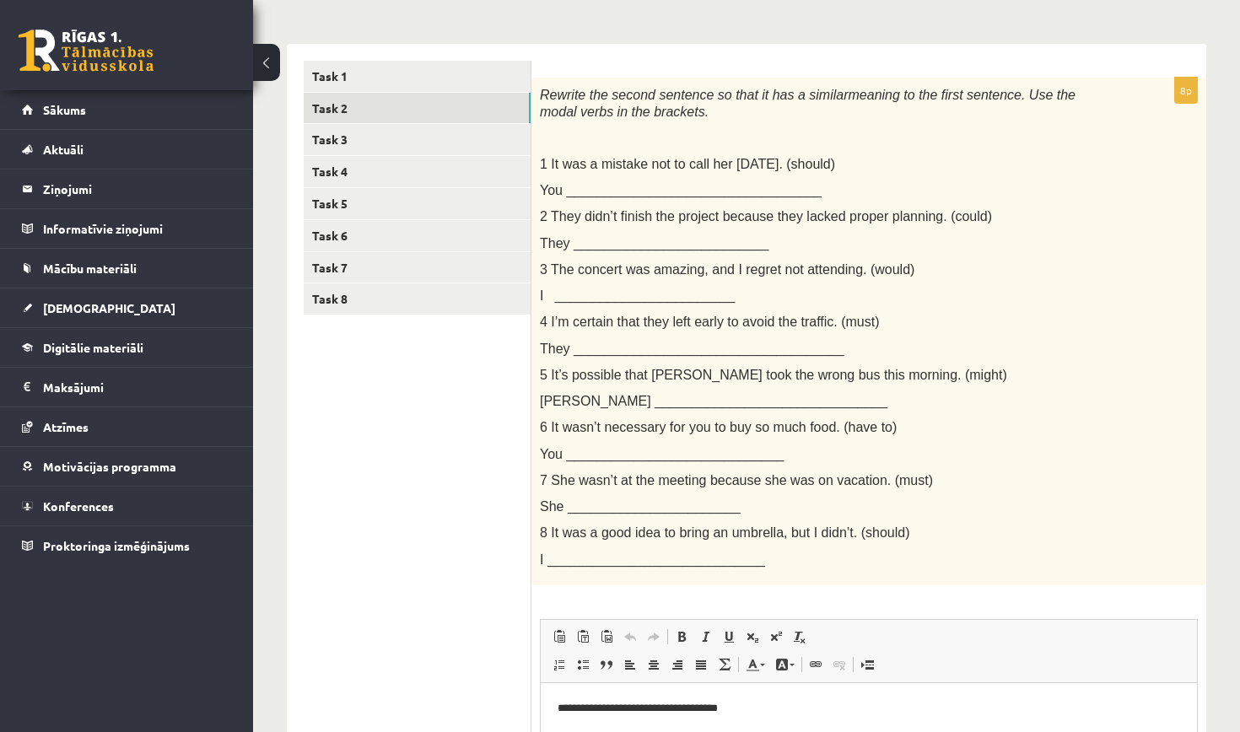
scroll to position [221, 0]
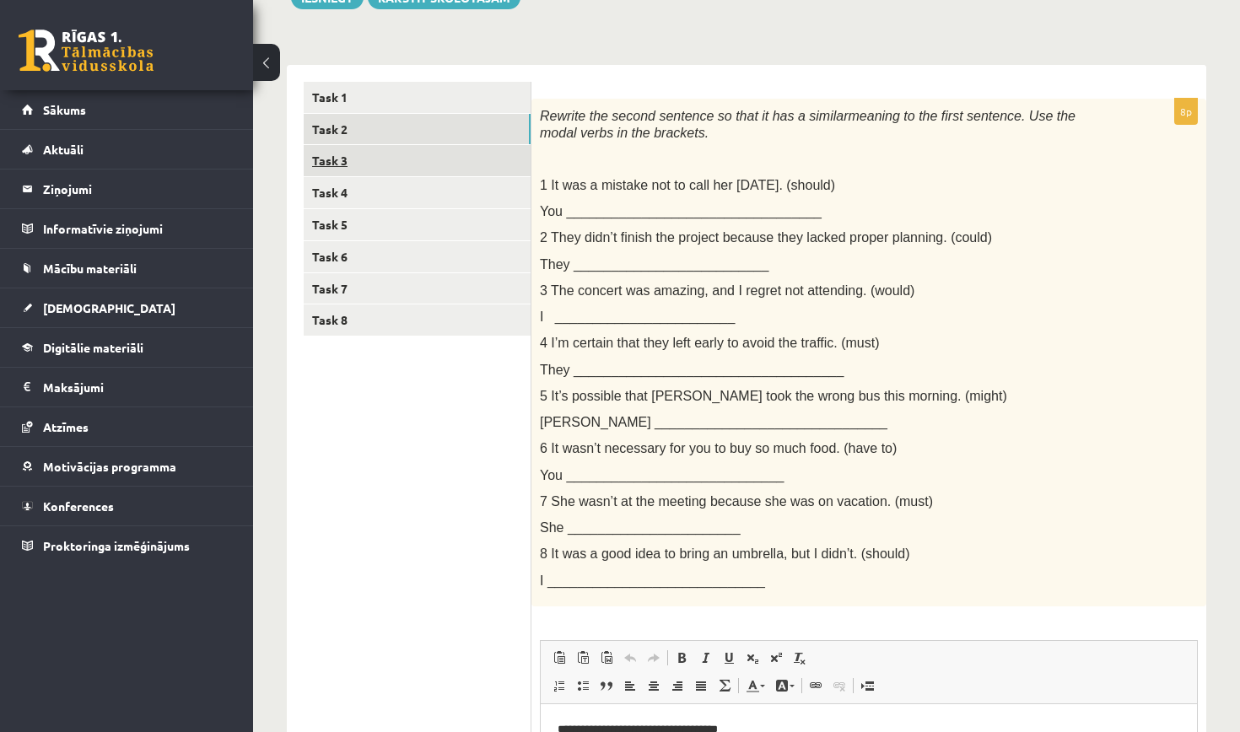
click at [494, 164] on link "Task 3" at bounding box center [417, 160] width 227 height 31
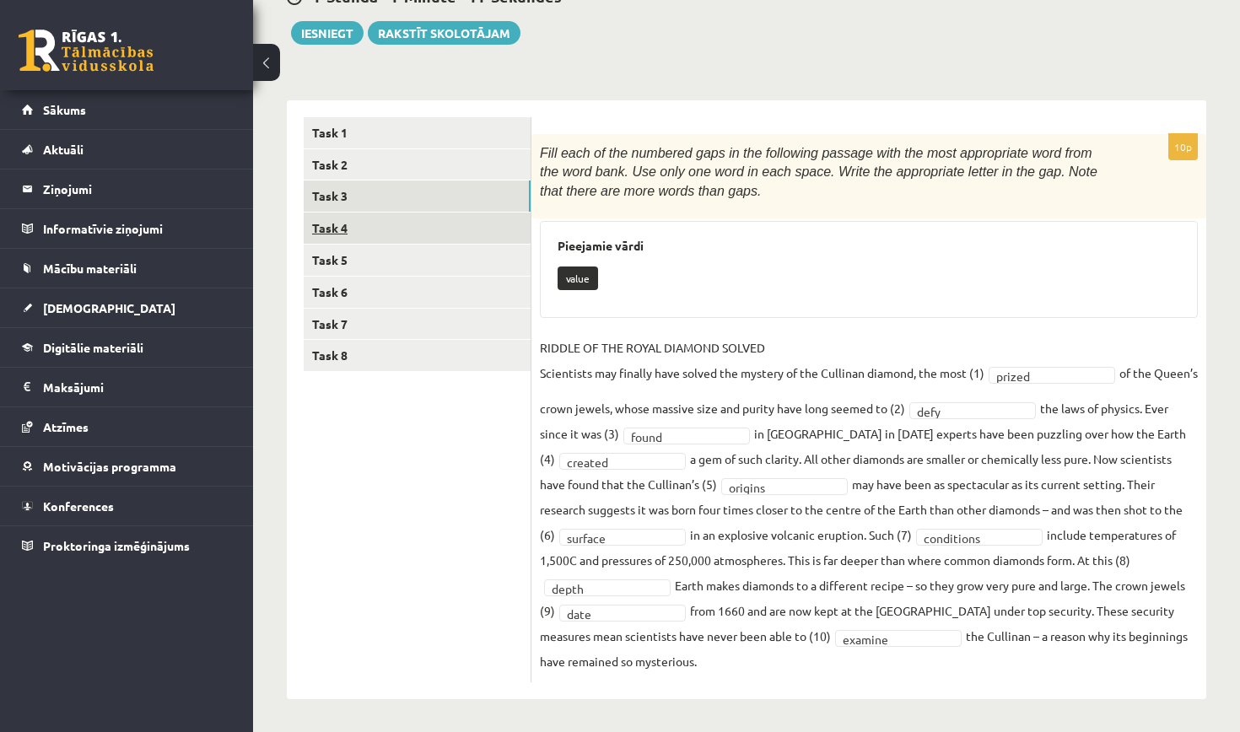
click at [482, 227] on link "Task 4" at bounding box center [417, 228] width 227 height 31
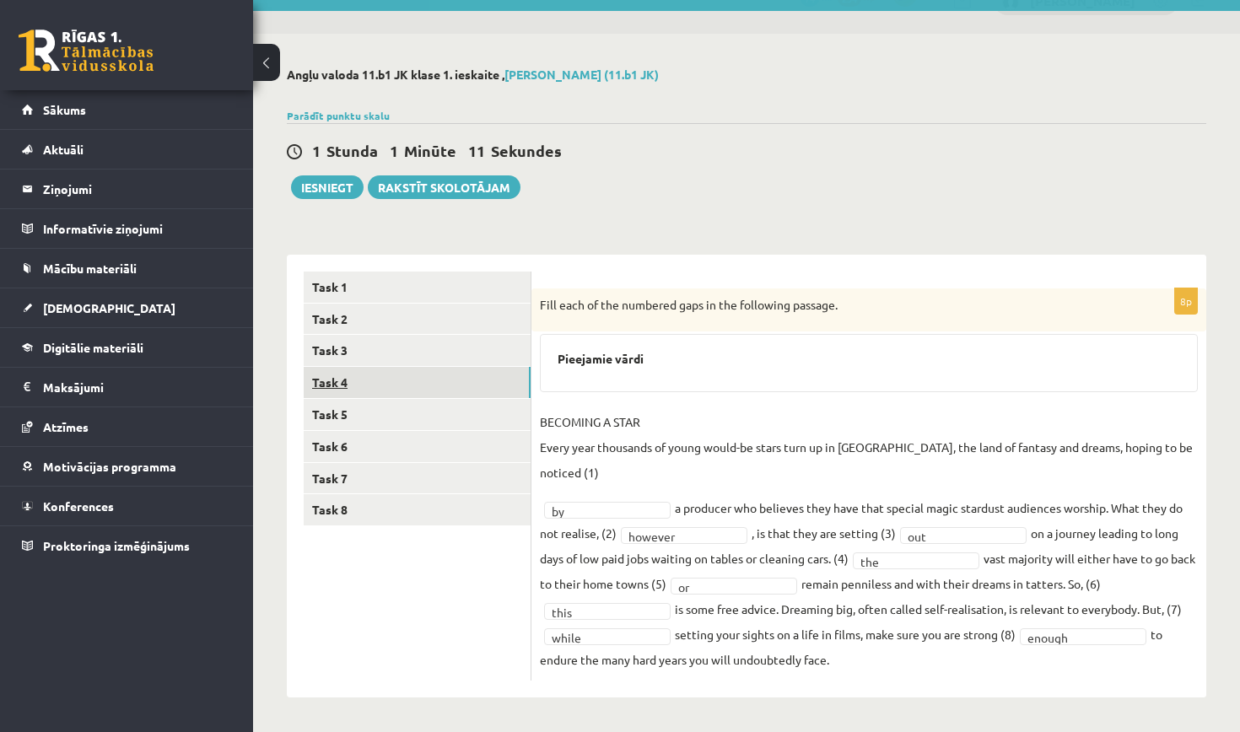
scroll to position [30, 0]
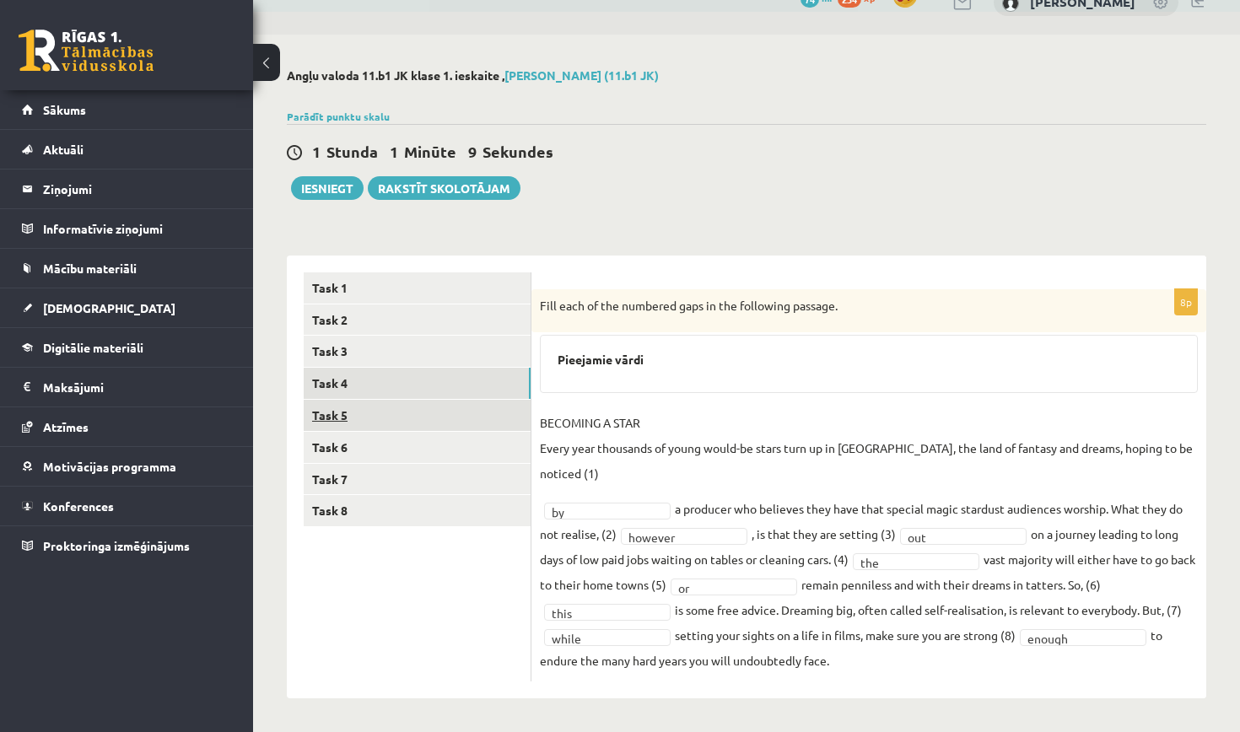
click at [464, 413] on link "Task 5" at bounding box center [417, 415] width 227 height 31
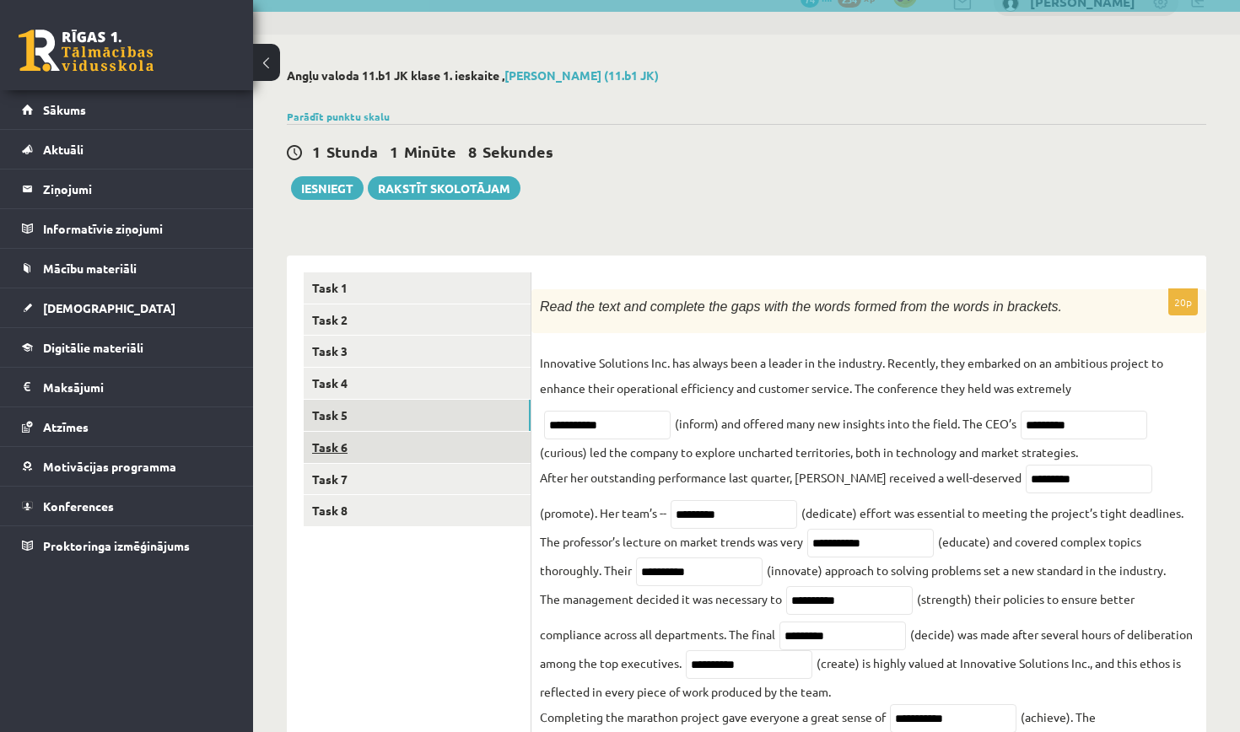
click at [449, 443] on link "Task 6" at bounding box center [417, 447] width 227 height 31
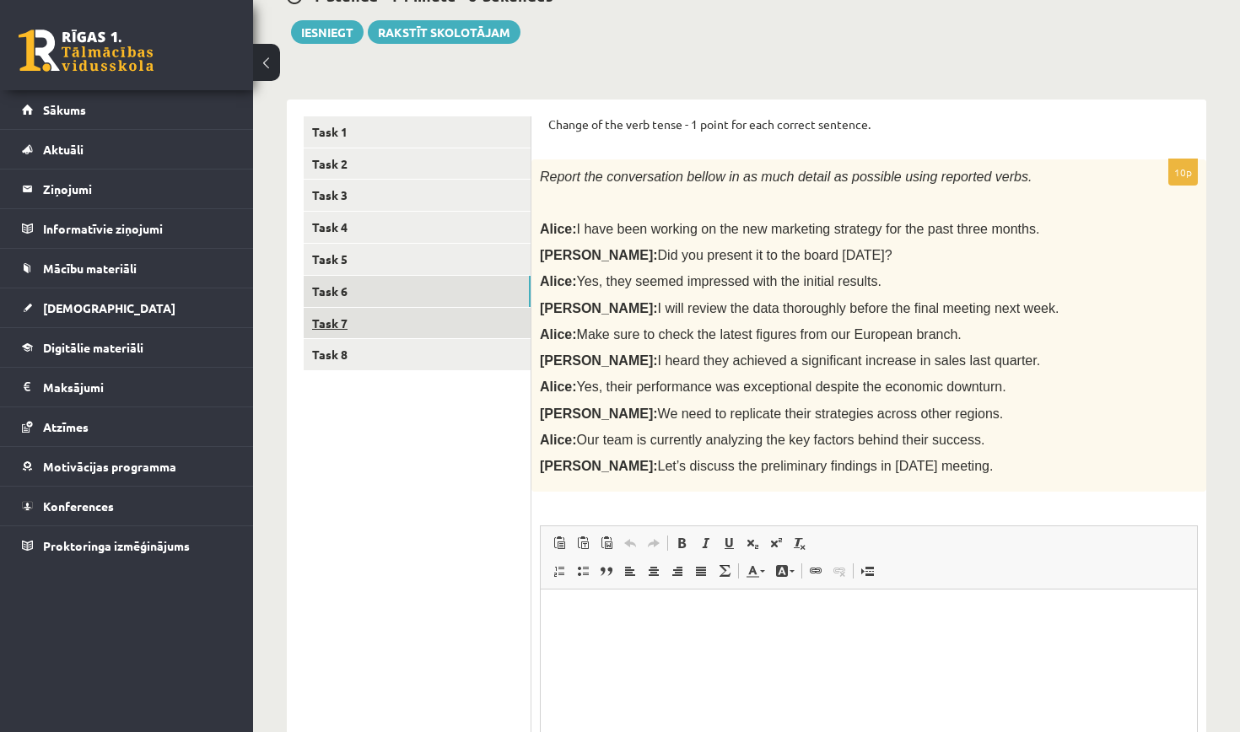
scroll to position [188, 0]
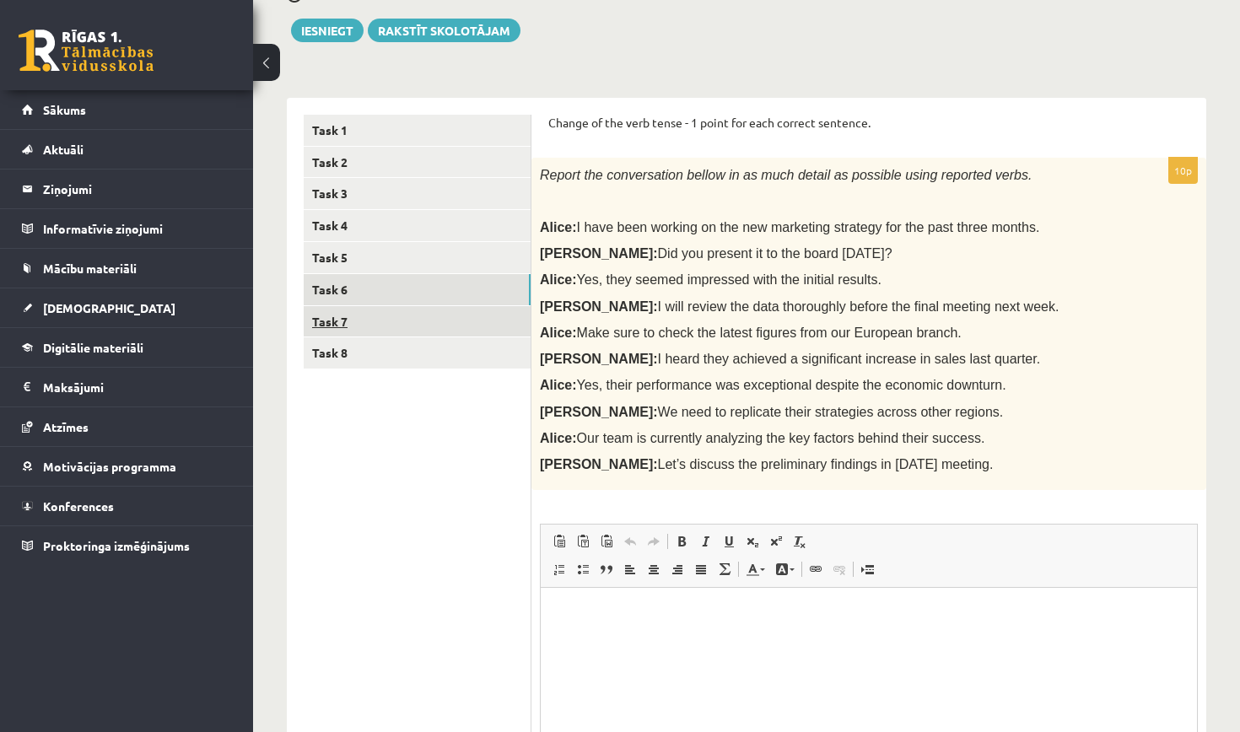
click at [427, 315] on link "Task 7" at bounding box center [417, 321] width 227 height 31
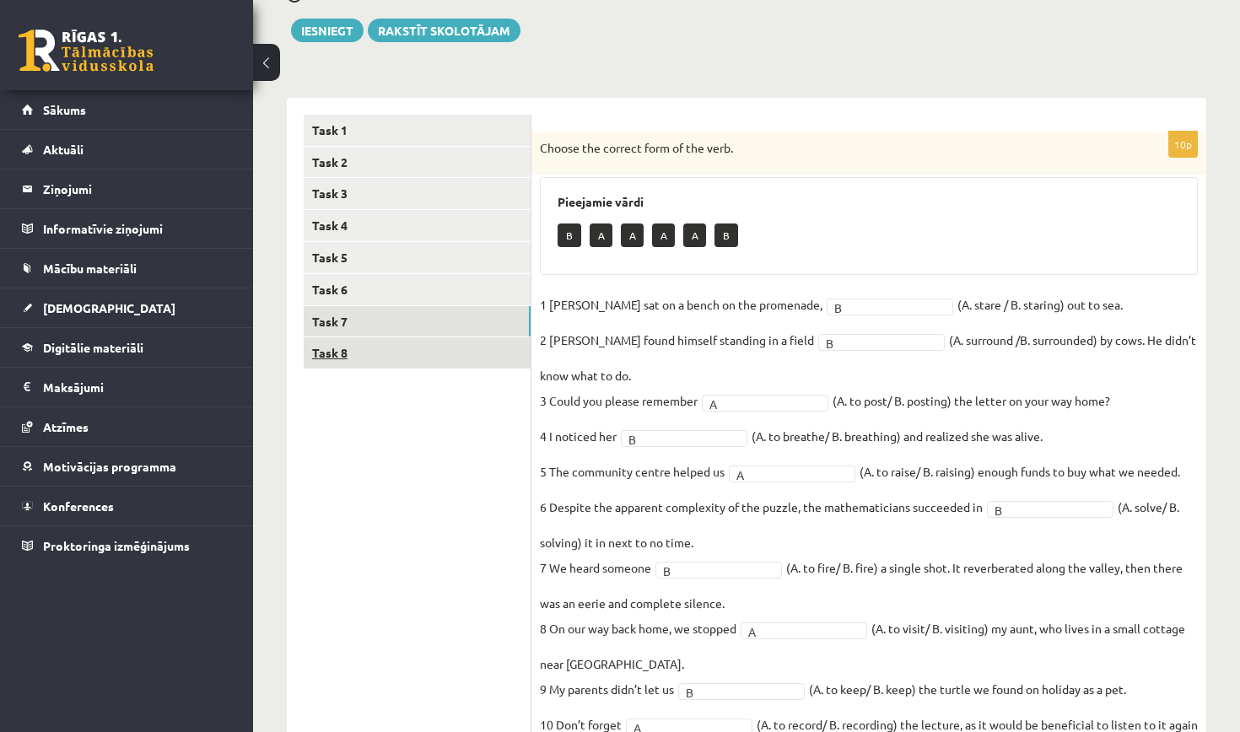
click at [417, 352] on link "Task 8" at bounding box center [417, 352] width 227 height 31
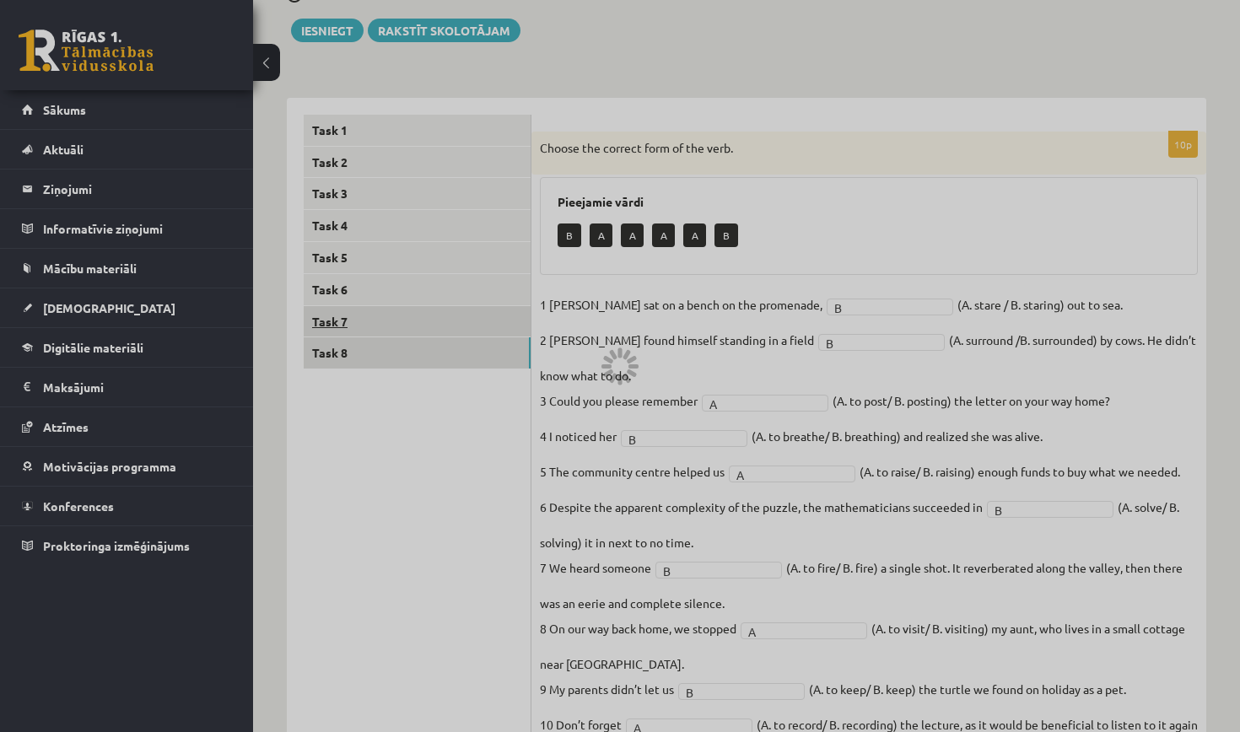
scroll to position [154, 0]
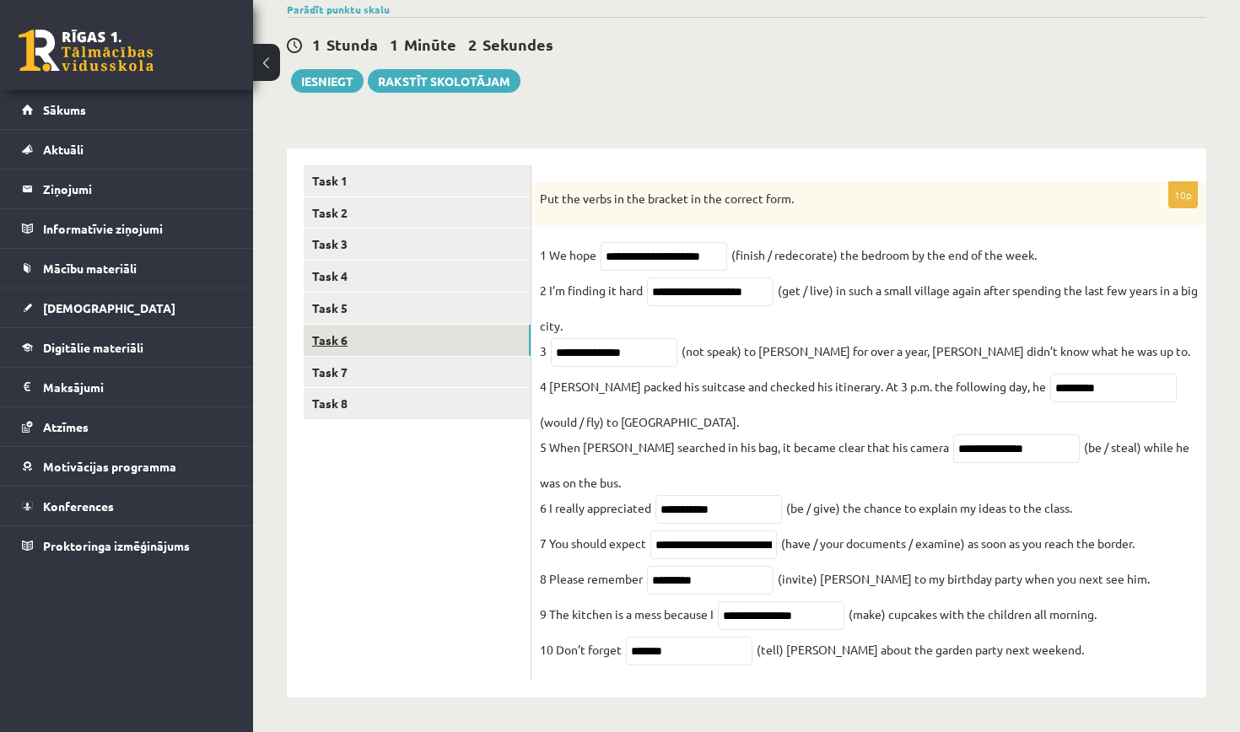
click at [392, 325] on link "Task 6" at bounding box center [417, 340] width 227 height 31
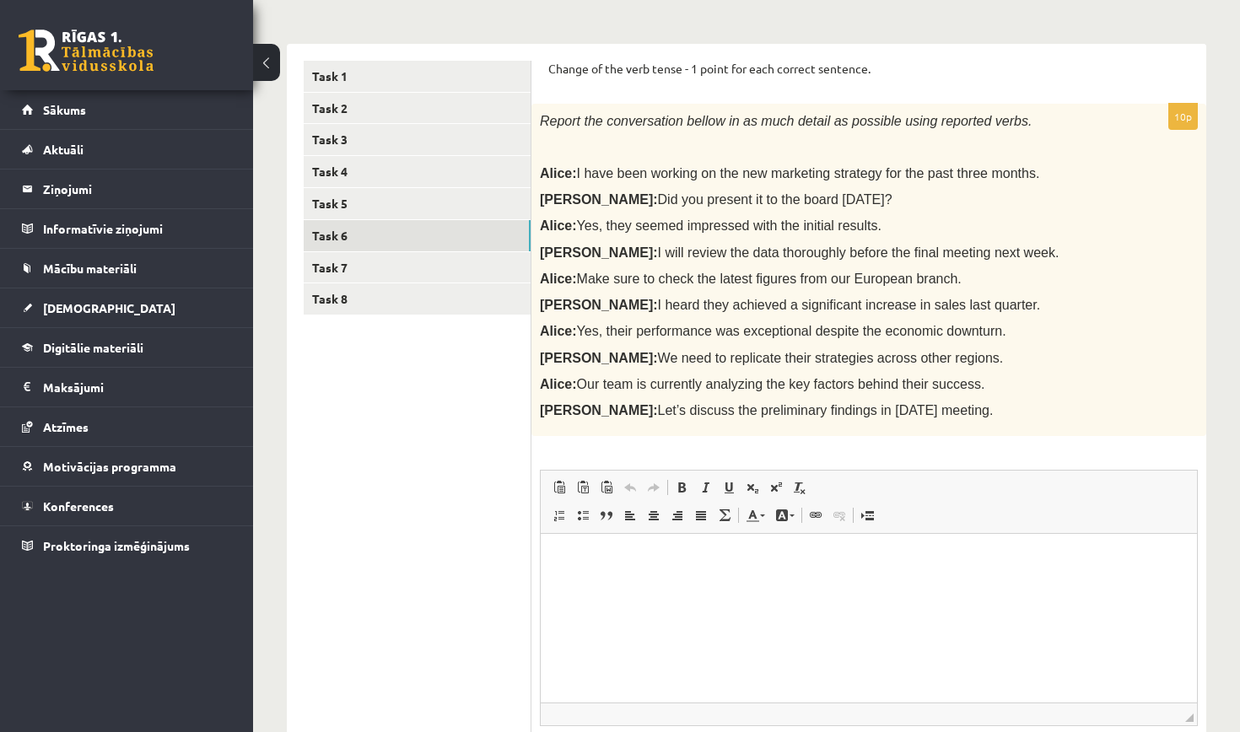
scroll to position [243, 0]
click at [590, 542] on html at bounding box center [869, 558] width 656 height 51
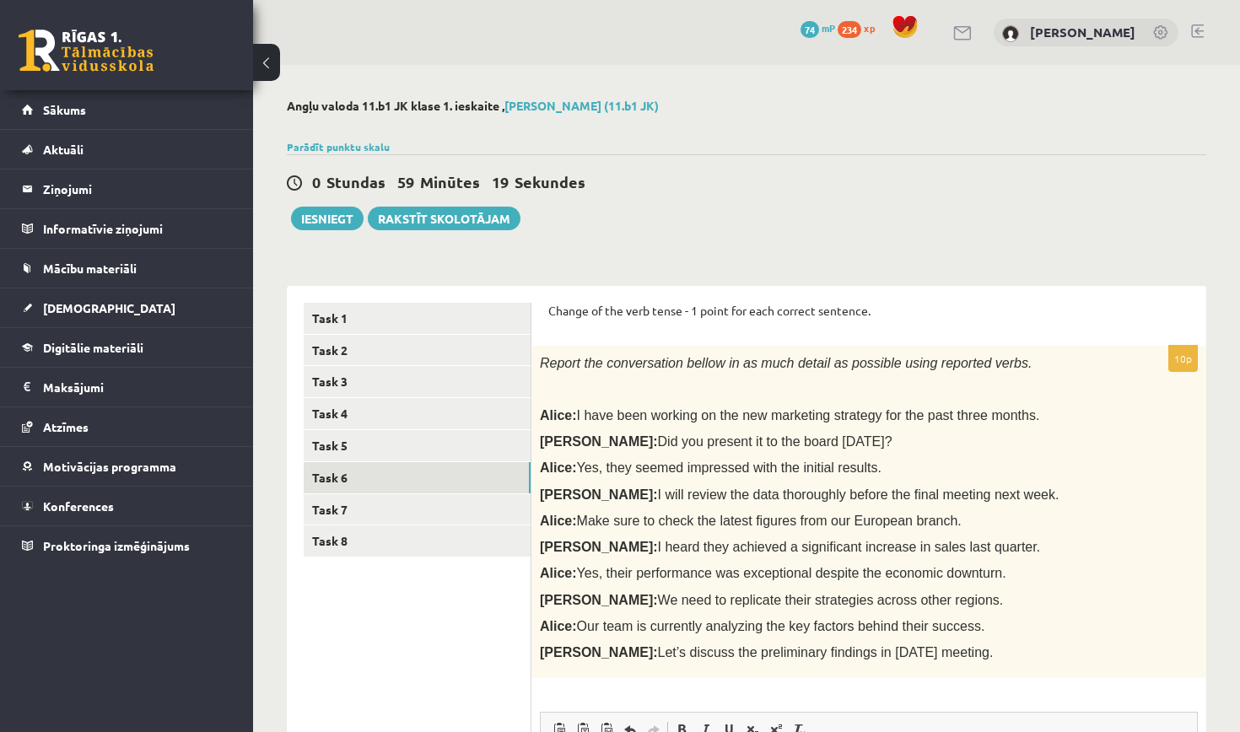
scroll to position [0, 0]
click at [456, 314] on link "Task 1" at bounding box center [417, 318] width 227 height 31
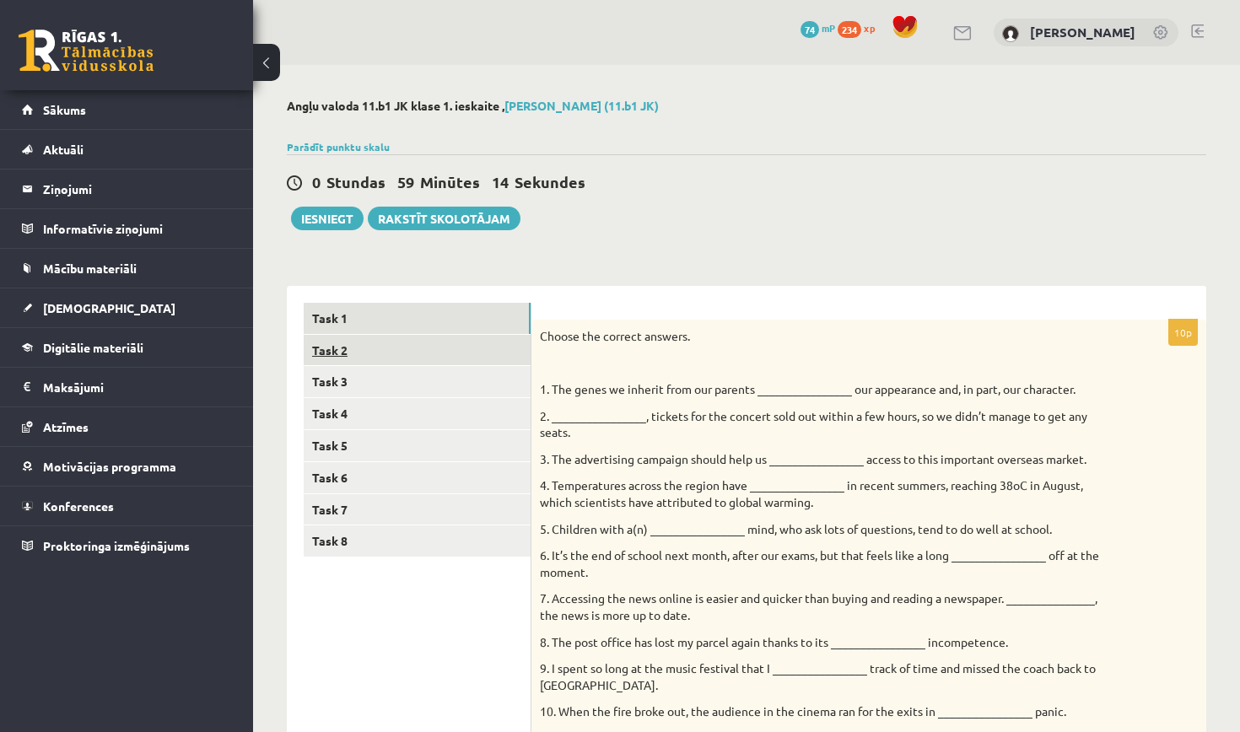
click at [414, 345] on link "Task 2" at bounding box center [417, 350] width 227 height 31
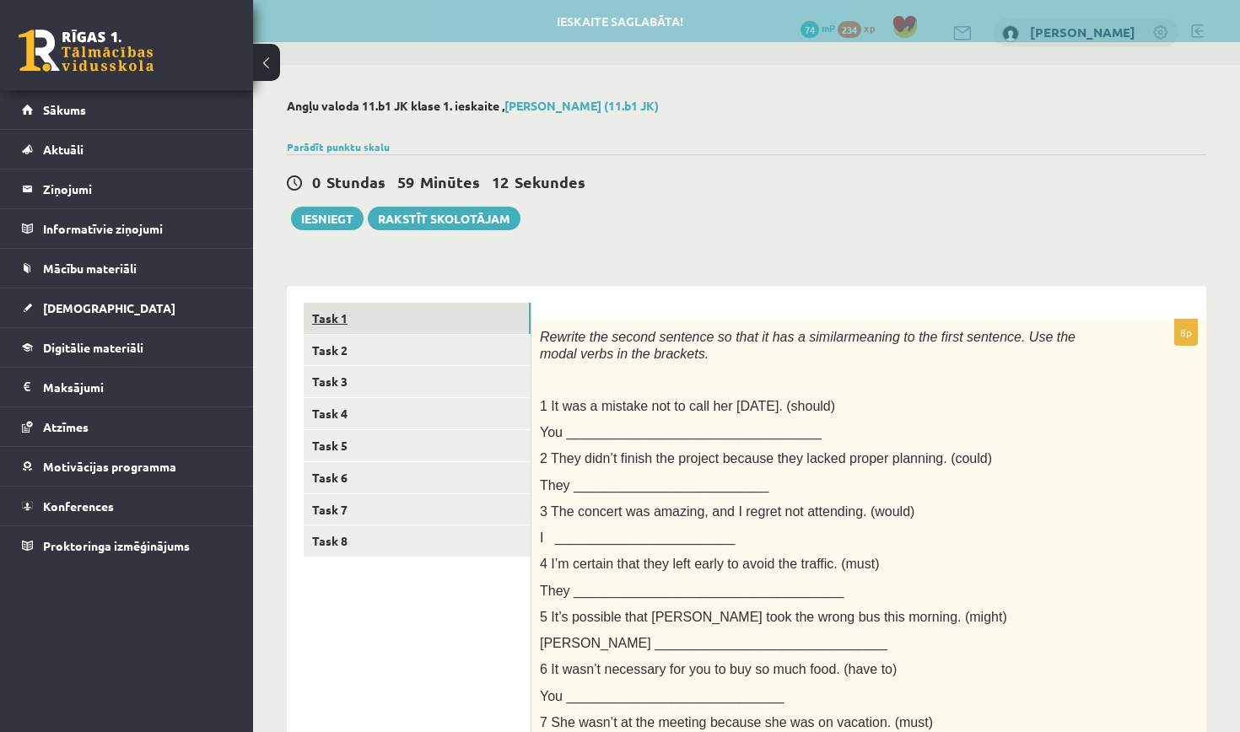
click at [410, 326] on link "Task 1" at bounding box center [417, 318] width 227 height 31
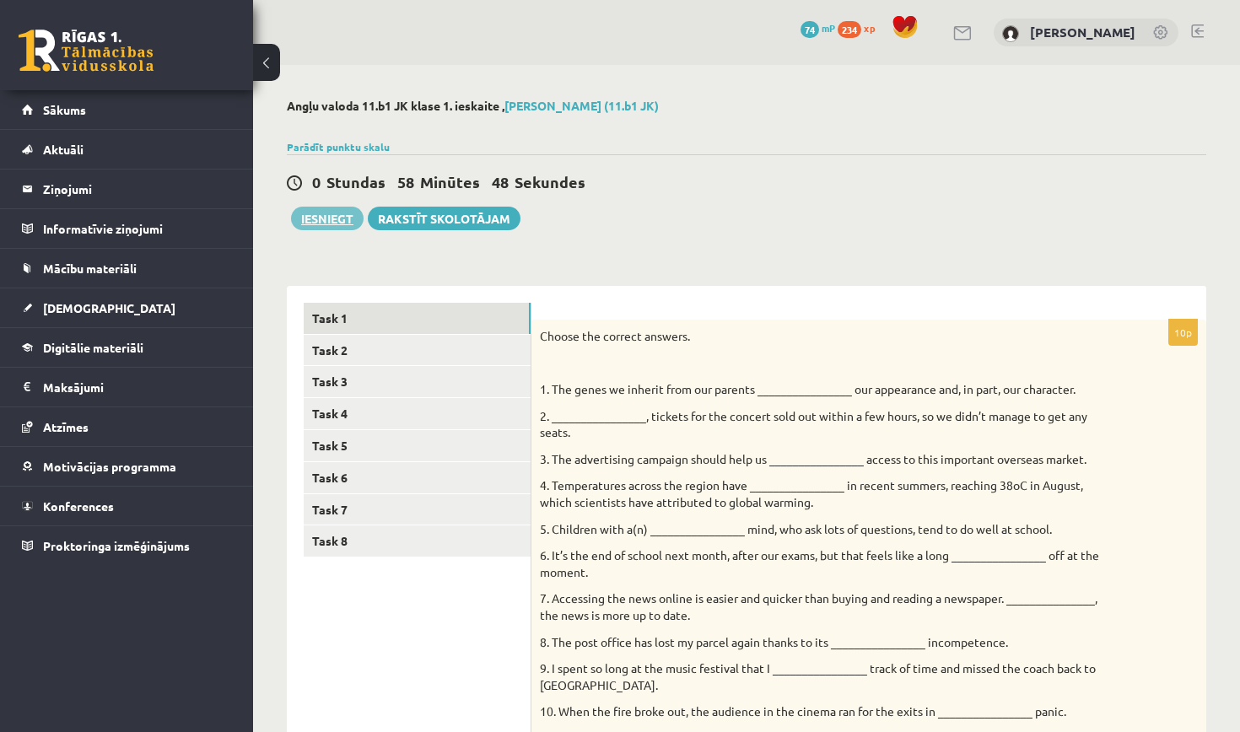
click at [337, 214] on button "Iesniegt" at bounding box center [327, 219] width 73 height 24
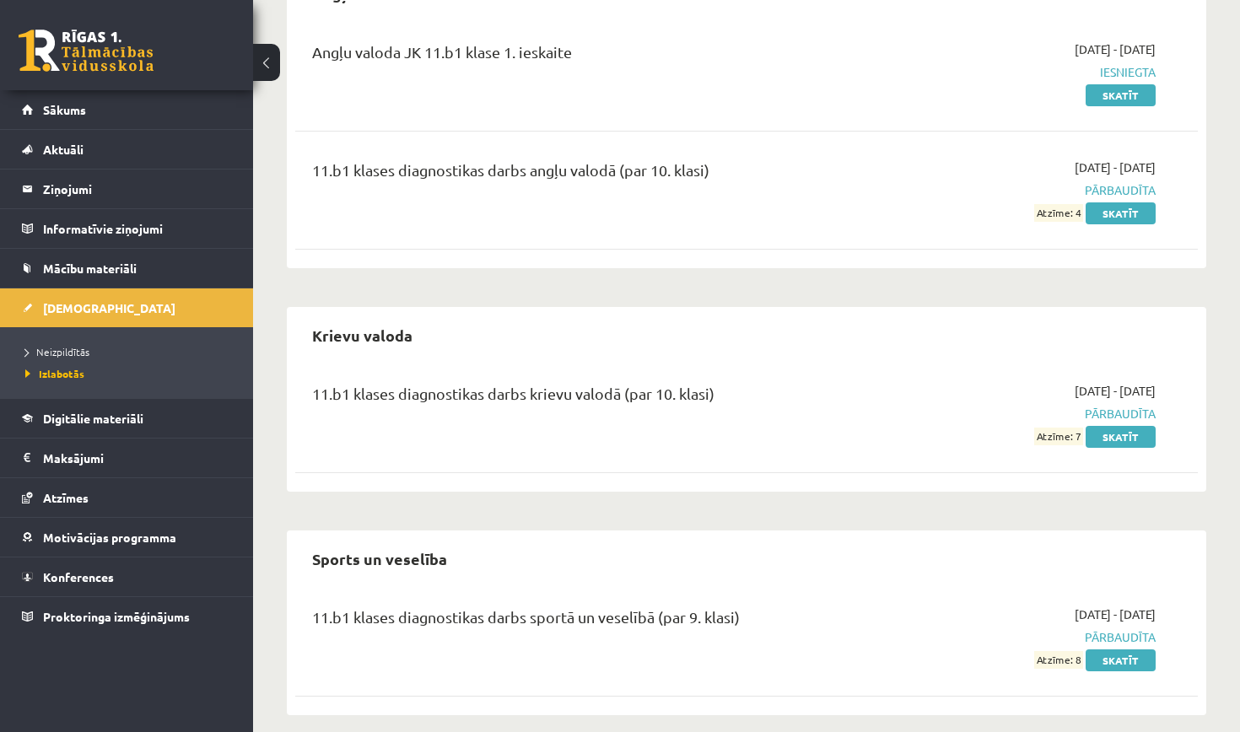
scroll to position [202, 0]
click at [1125, 88] on link "Skatīt" at bounding box center [1121, 94] width 70 height 22
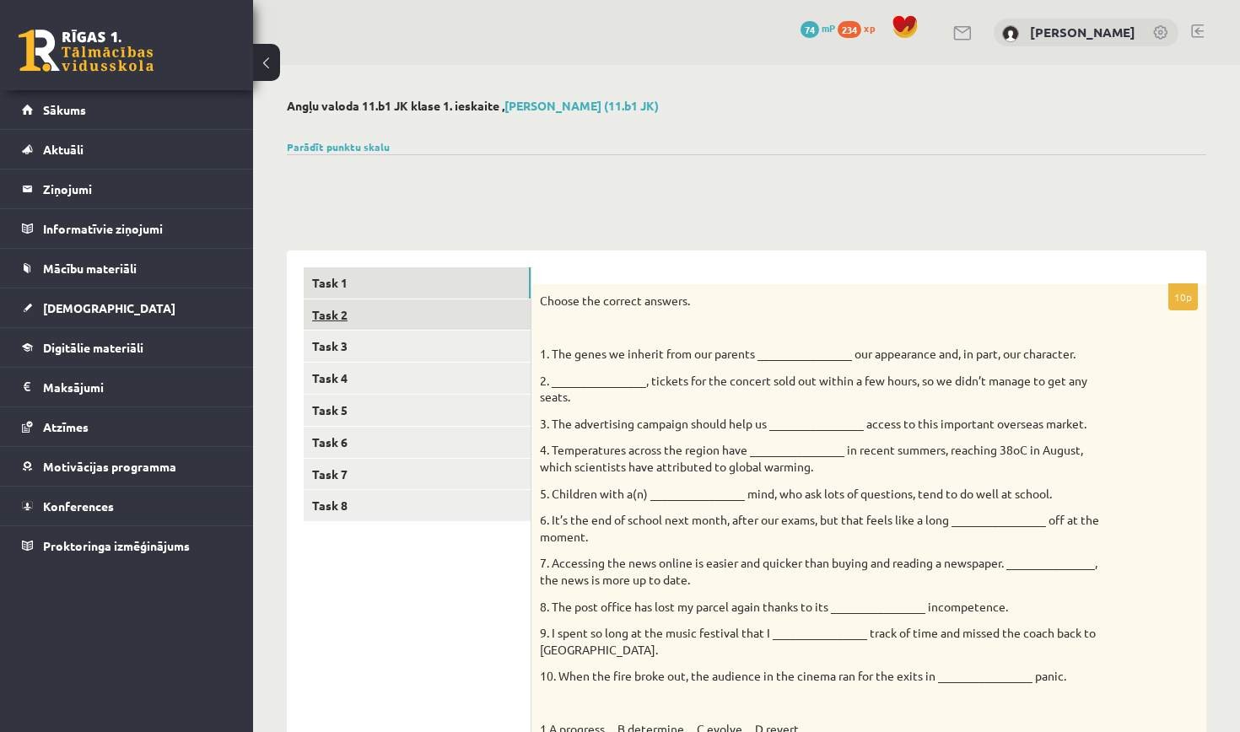
click at [454, 311] on link "Task 2" at bounding box center [417, 314] width 227 height 31
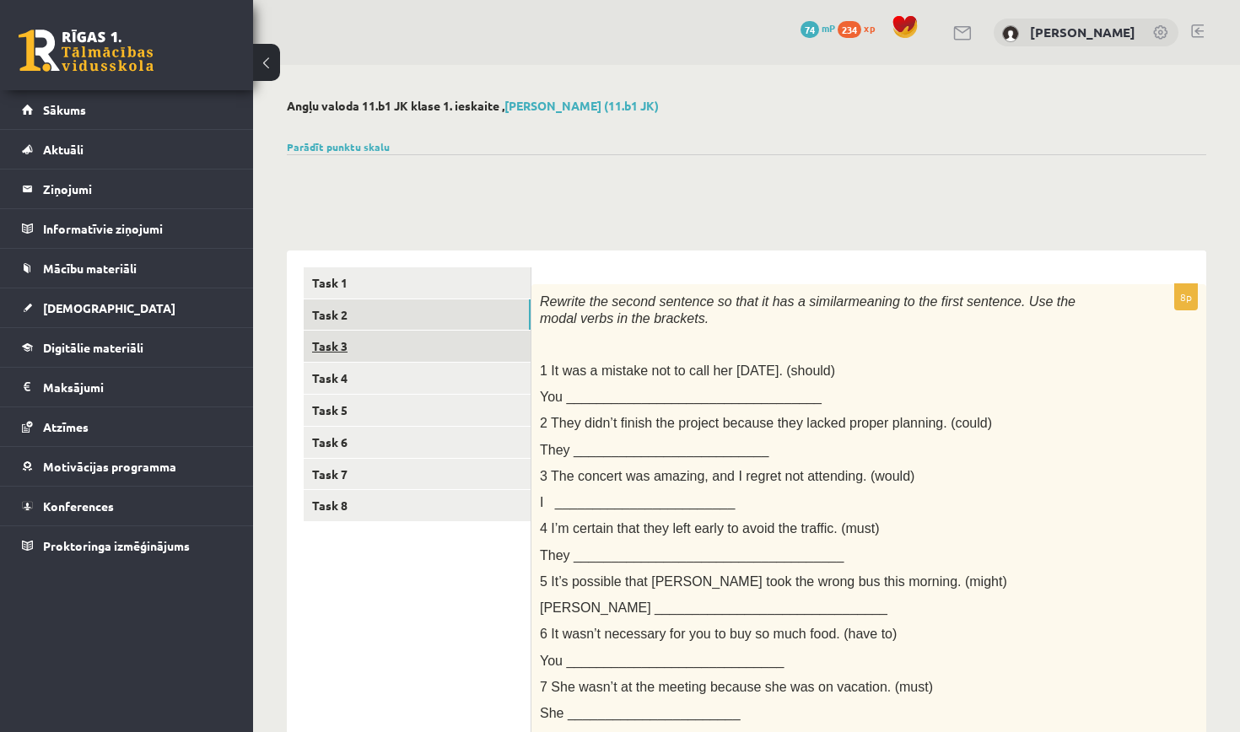
click at [419, 346] on link "Task 3" at bounding box center [417, 346] width 227 height 31
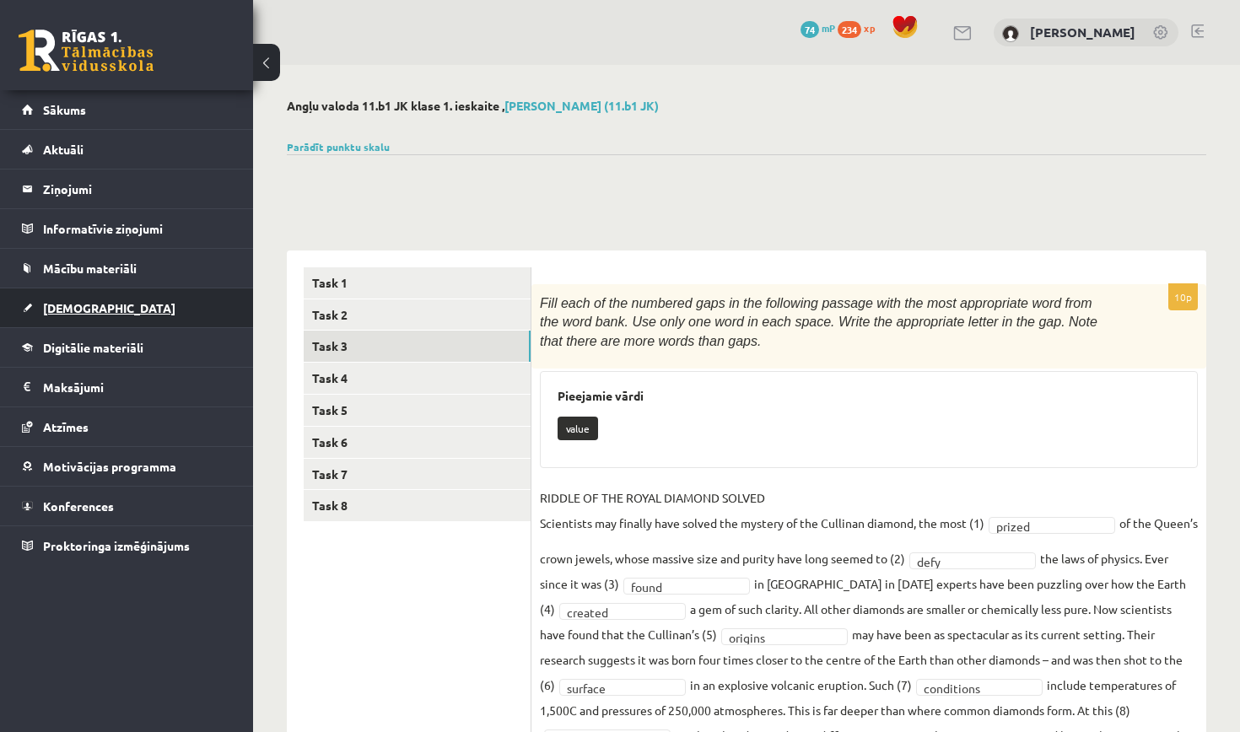
click at [147, 315] on link "[DEMOGRAPHIC_DATA]" at bounding box center [127, 308] width 210 height 39
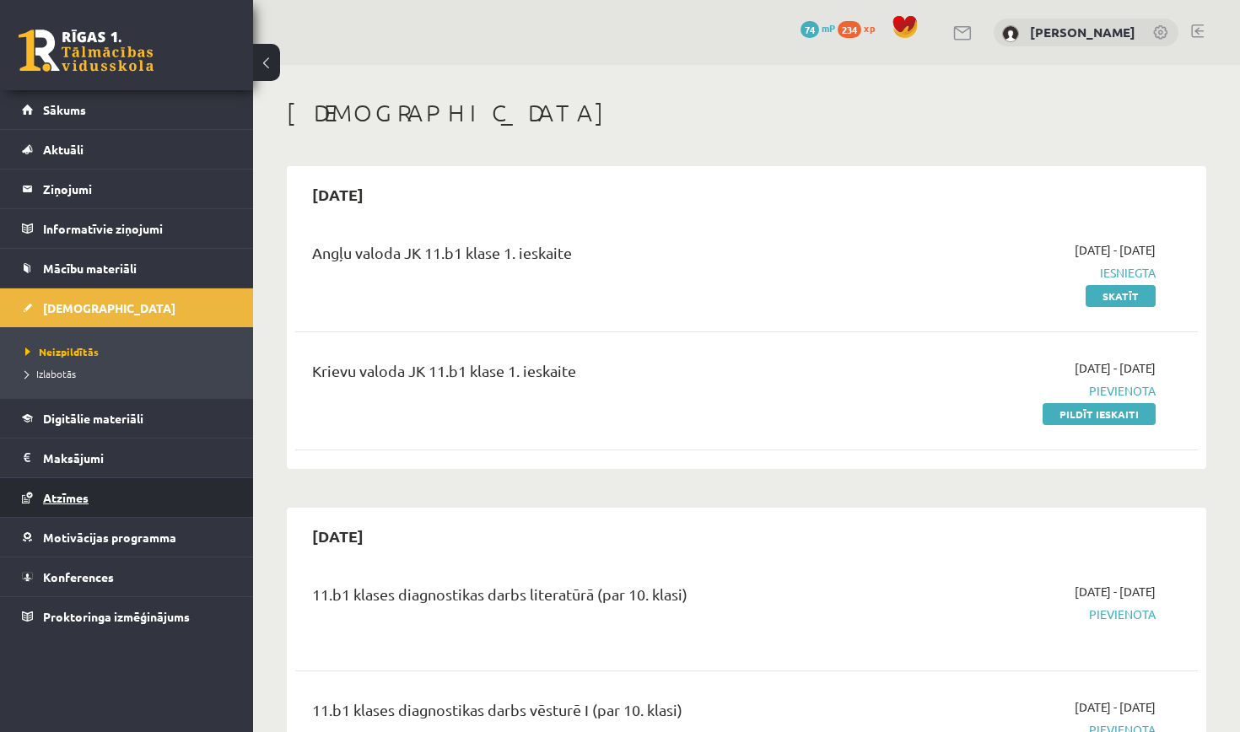
click at [107, 489] on link "Atzīmes" at bounding box center [127, 497] width 210 height 39
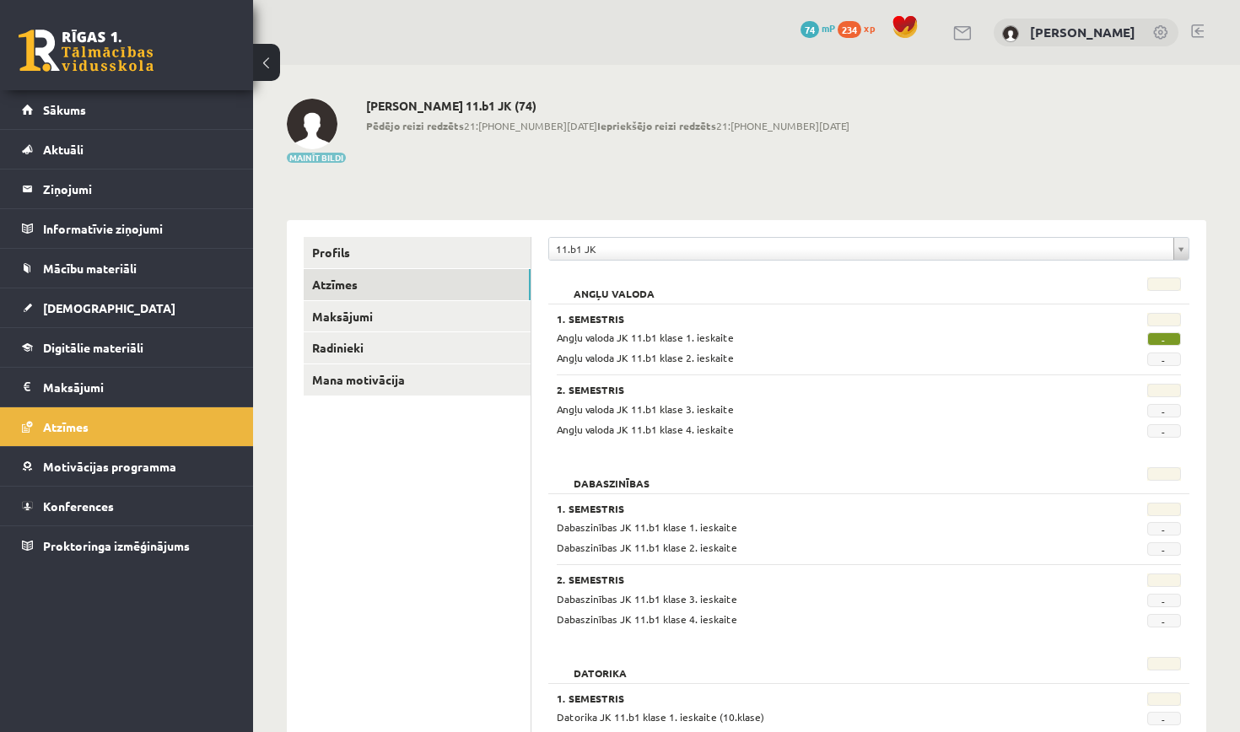
click at [321, 153] on button "Mainīt bildi" at bounding box center [316, 158] width 59 height 10
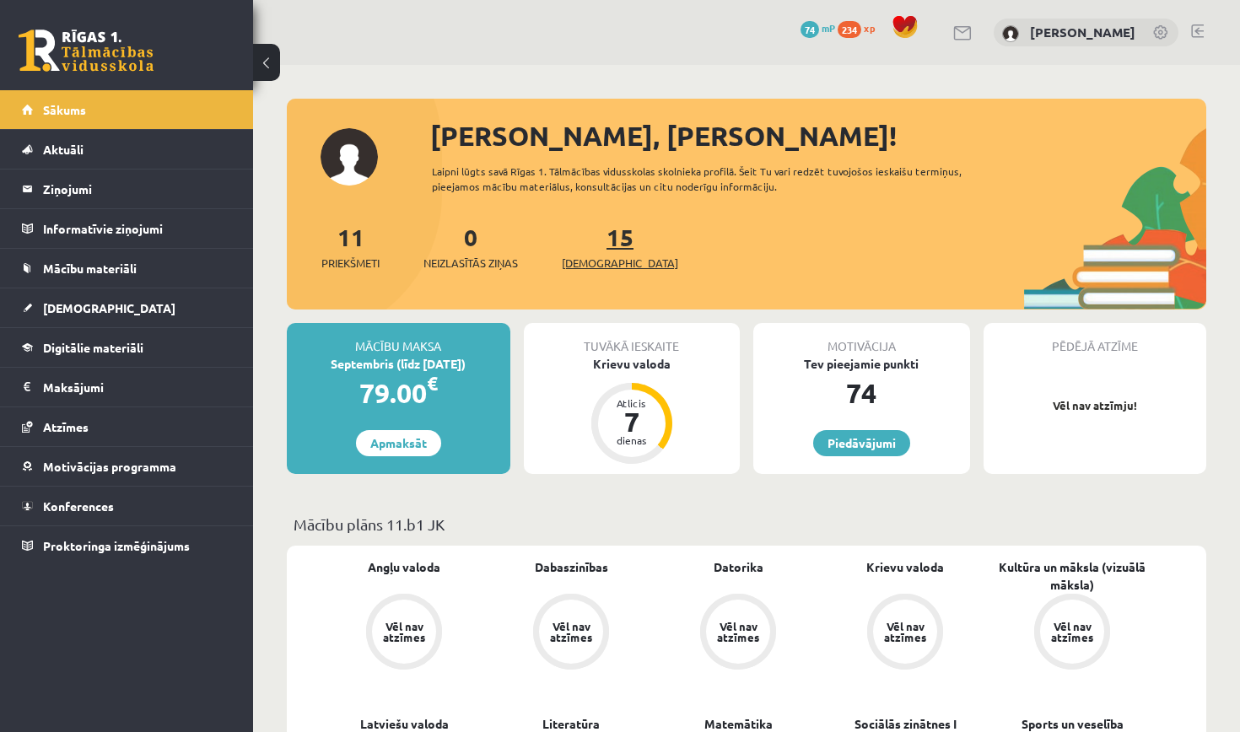
click at [598, 235] on link "15 Ieskaites" at bounding box center [620, 247] width 116 height 50
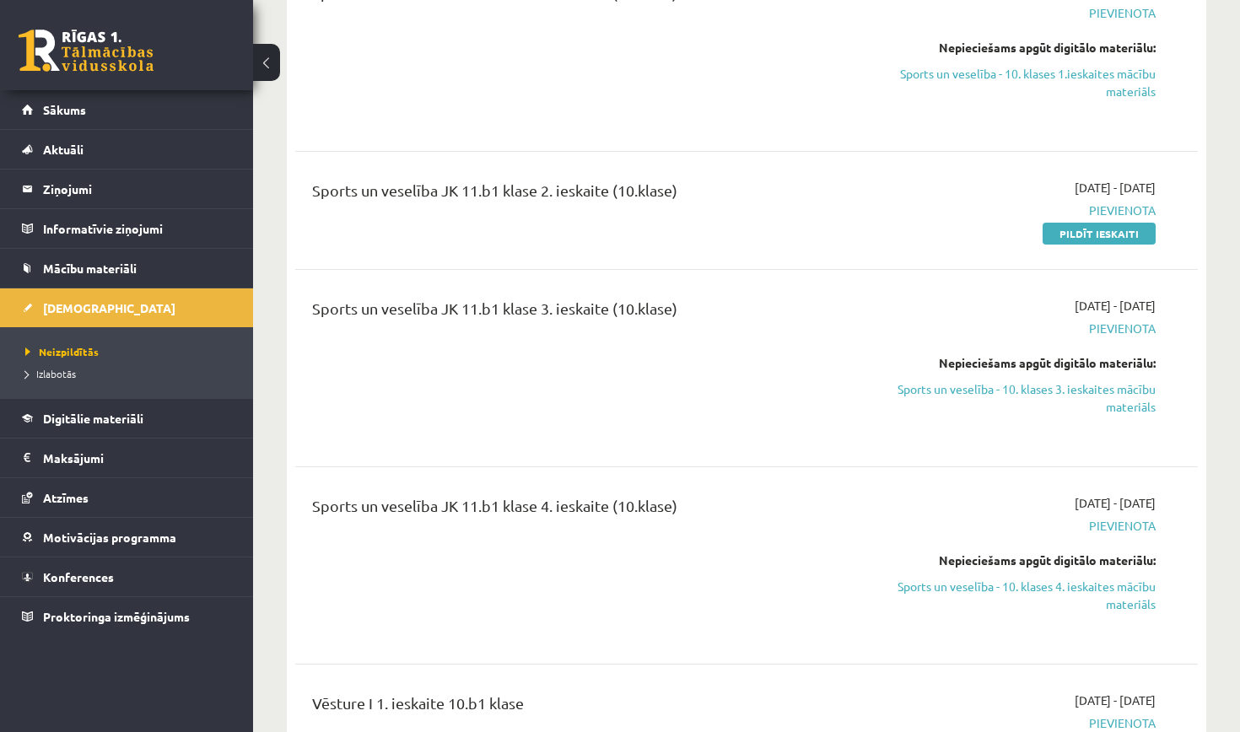
scroll to position [5391, 0]
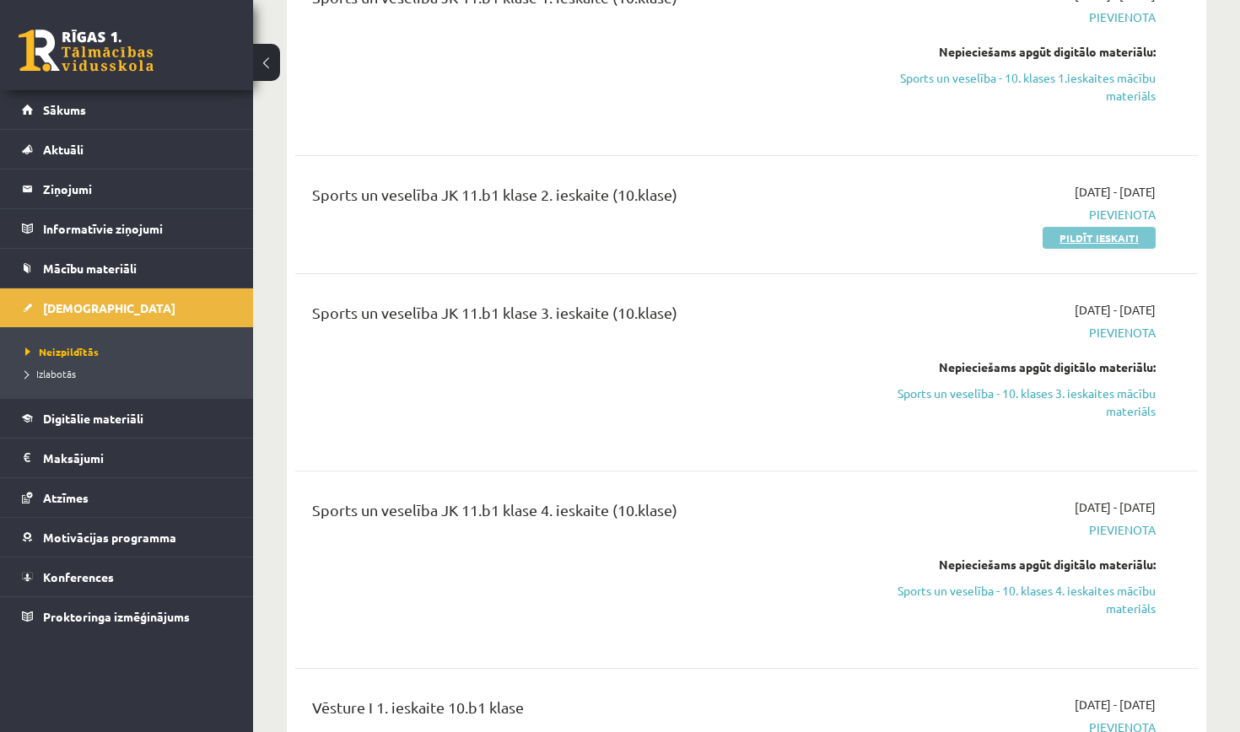
click at [1110, 227] on link "Pildīt ieskaiti" at bounding box center [1099, 238] width 113 height 22
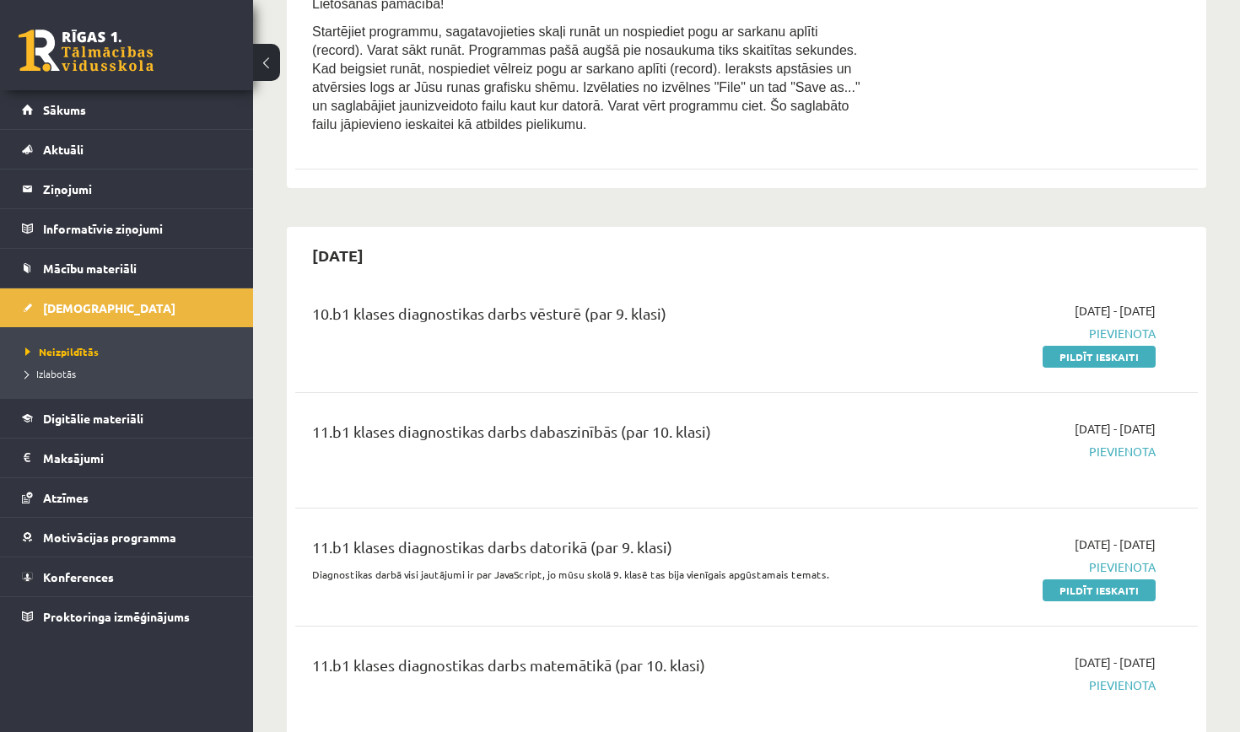
scroll to position [2298, 0]
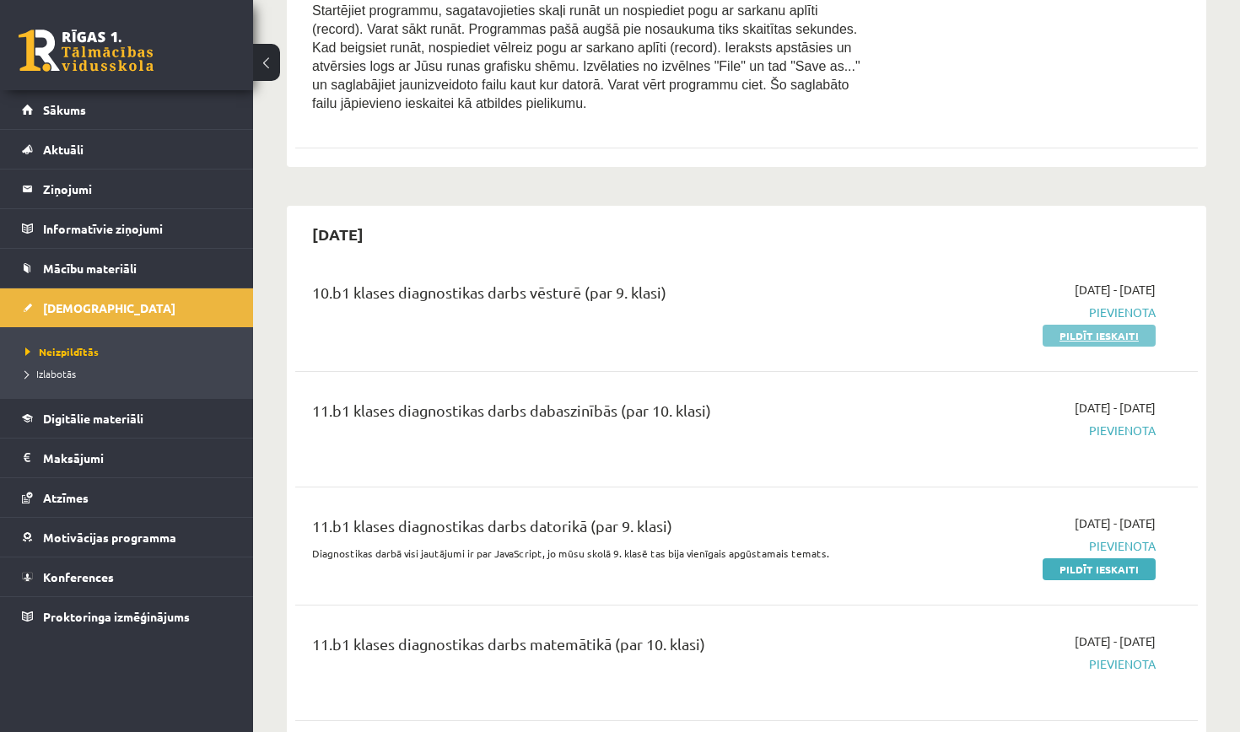
click at [1094, 325] on link "Pildīt ieskaiti" at bounding box center [1099, 336] width 113 height 22
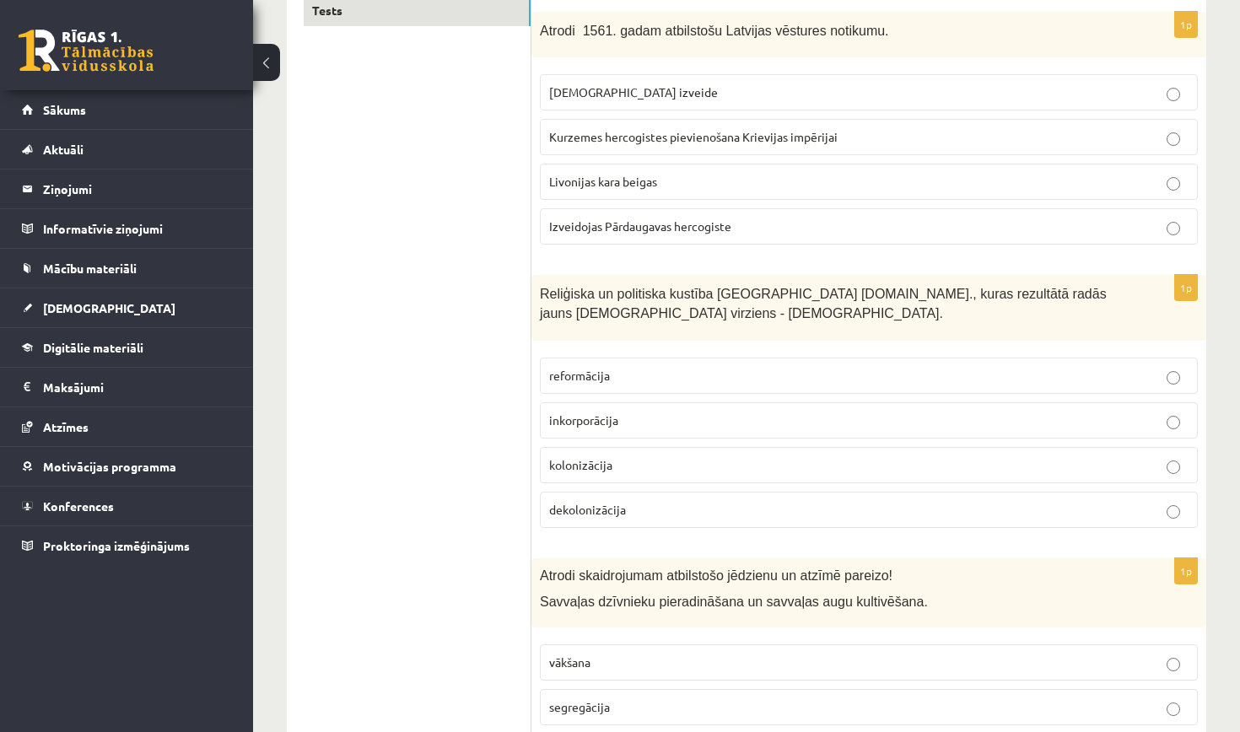
scroll to position [311, 0]
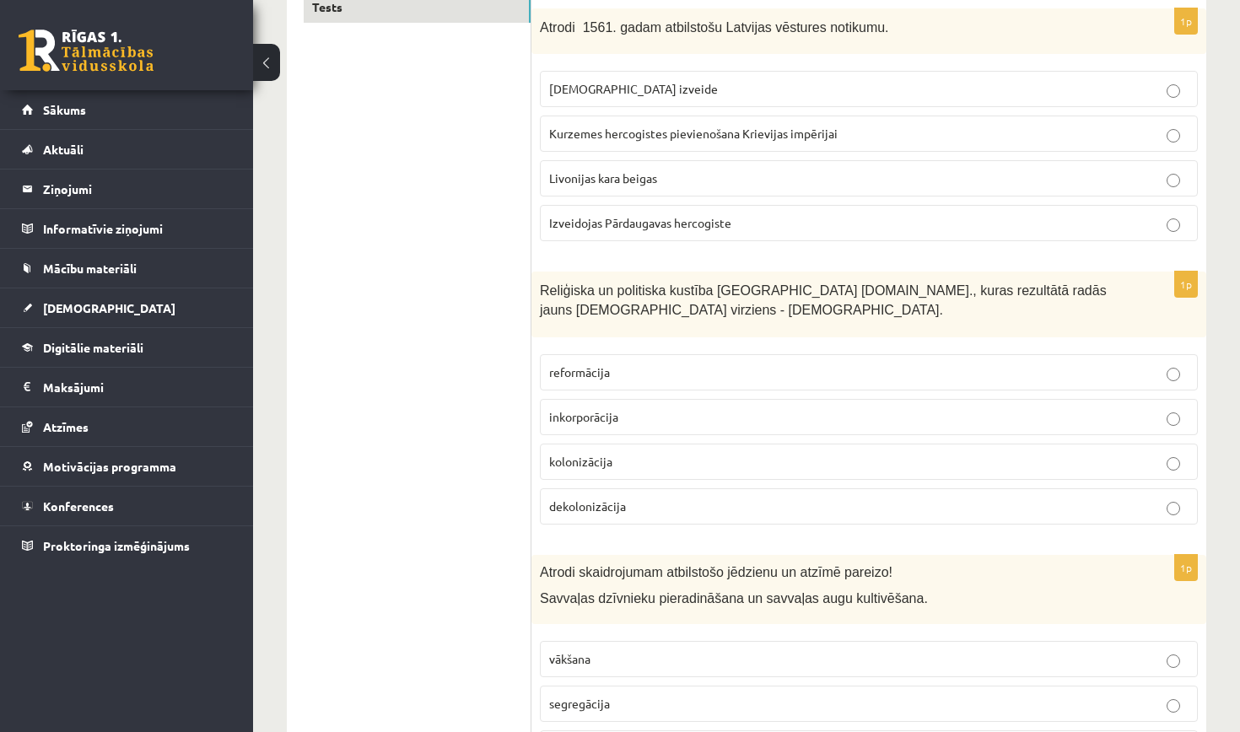
click at [838, 223] on p "Izveidojas Pārdaugavas hercogiste" at bounding box center [868, 223] width 639 height 18
click at [812, 367] on p "reformācija" at bounding box center [868, 373] width 639 height 18
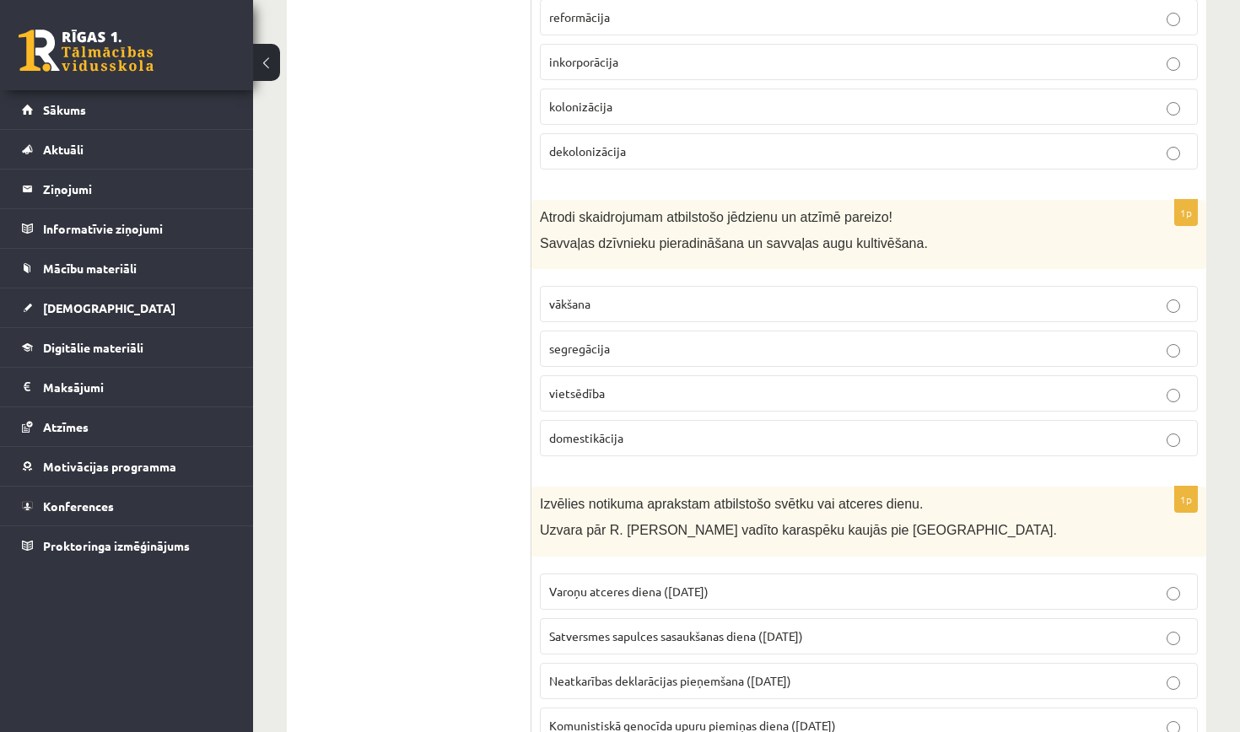
scroll to position [667, 0]
click at [887, 431] on p "domestikācija" at bounding box center [868, 438] width 639 height 18
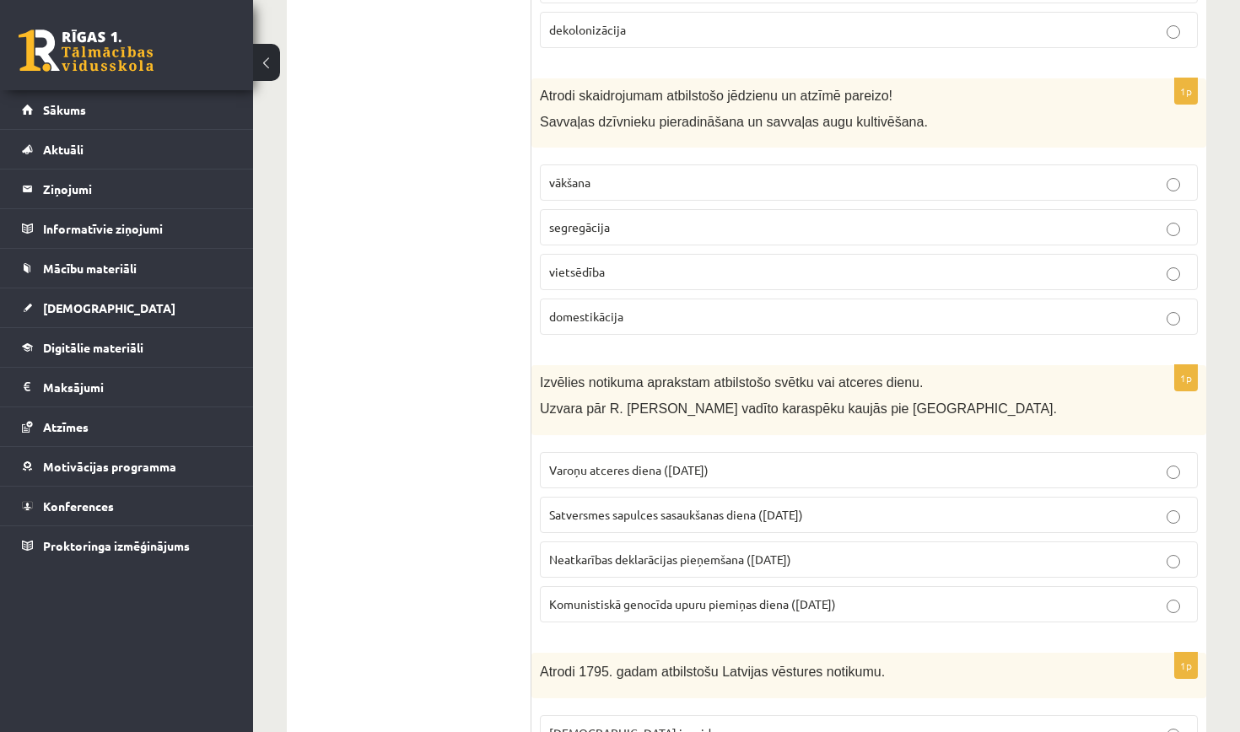
scroll to position [792, 0]
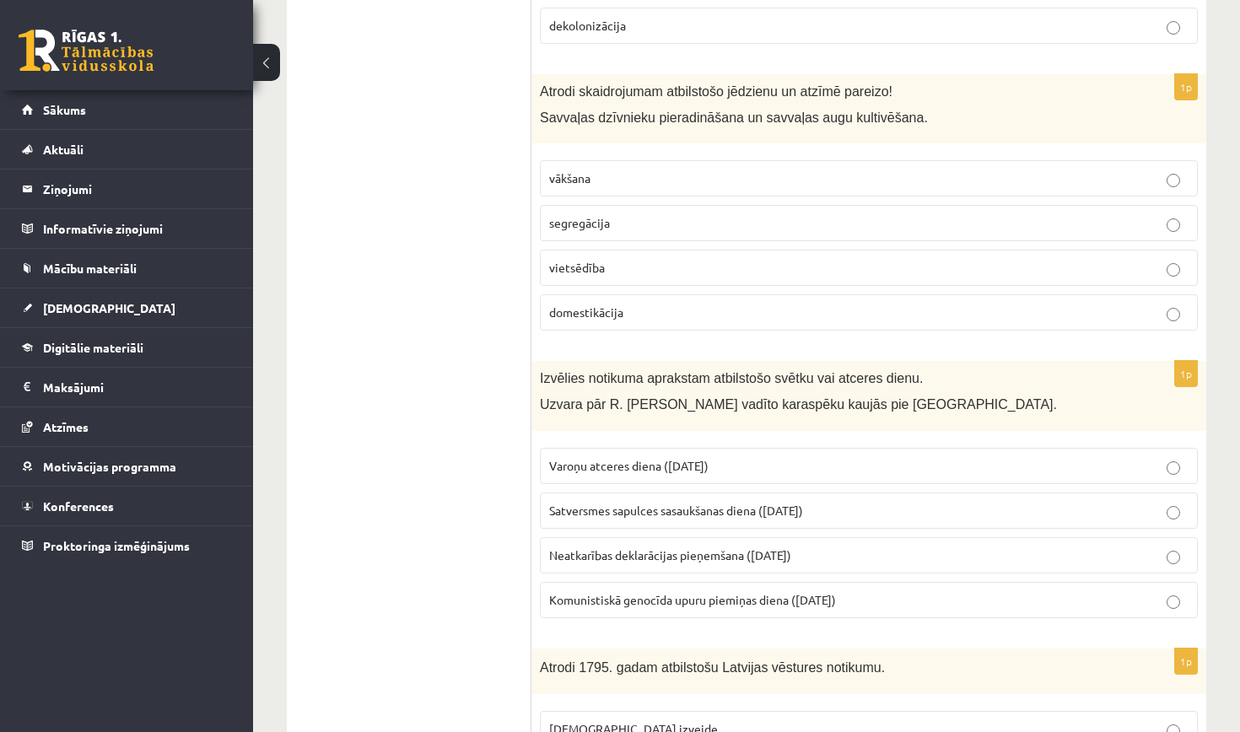
click at [871, 459] on p "Varoņu atceres diena (22. jūnijs)" at bounding box center [868, 466] width 639 height 18
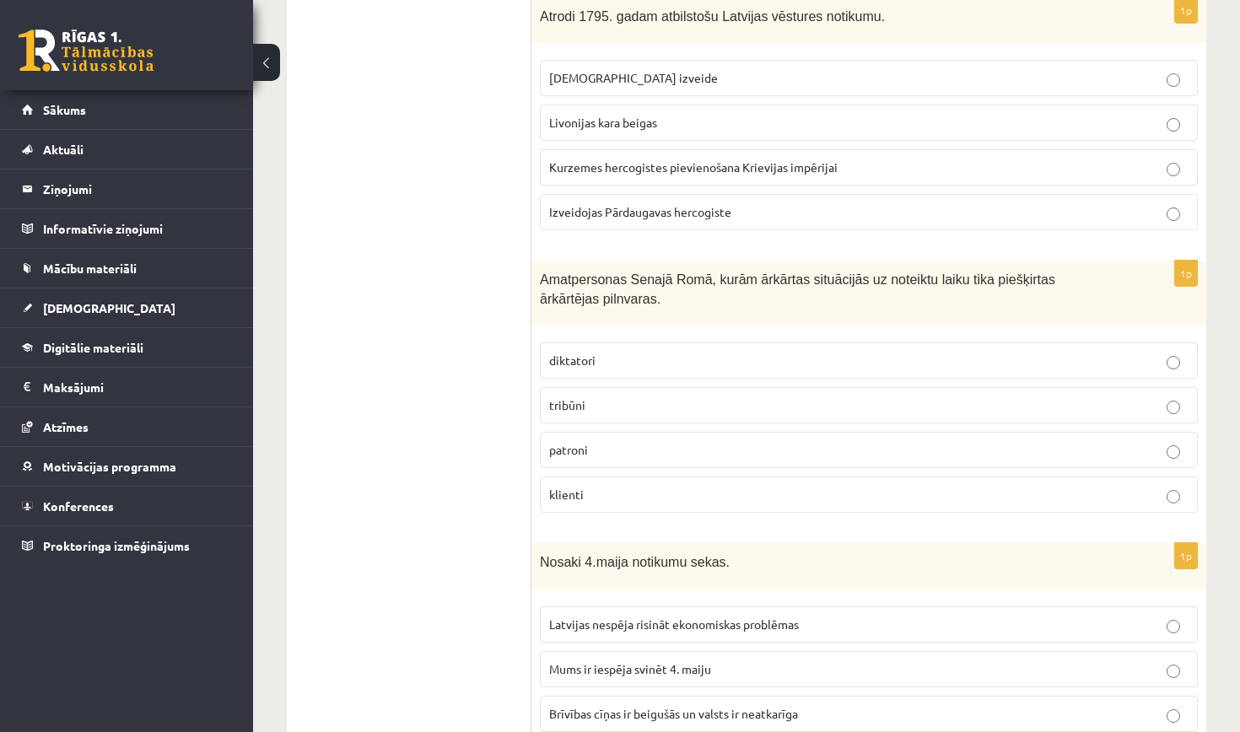
scroll to position [1447, 0]
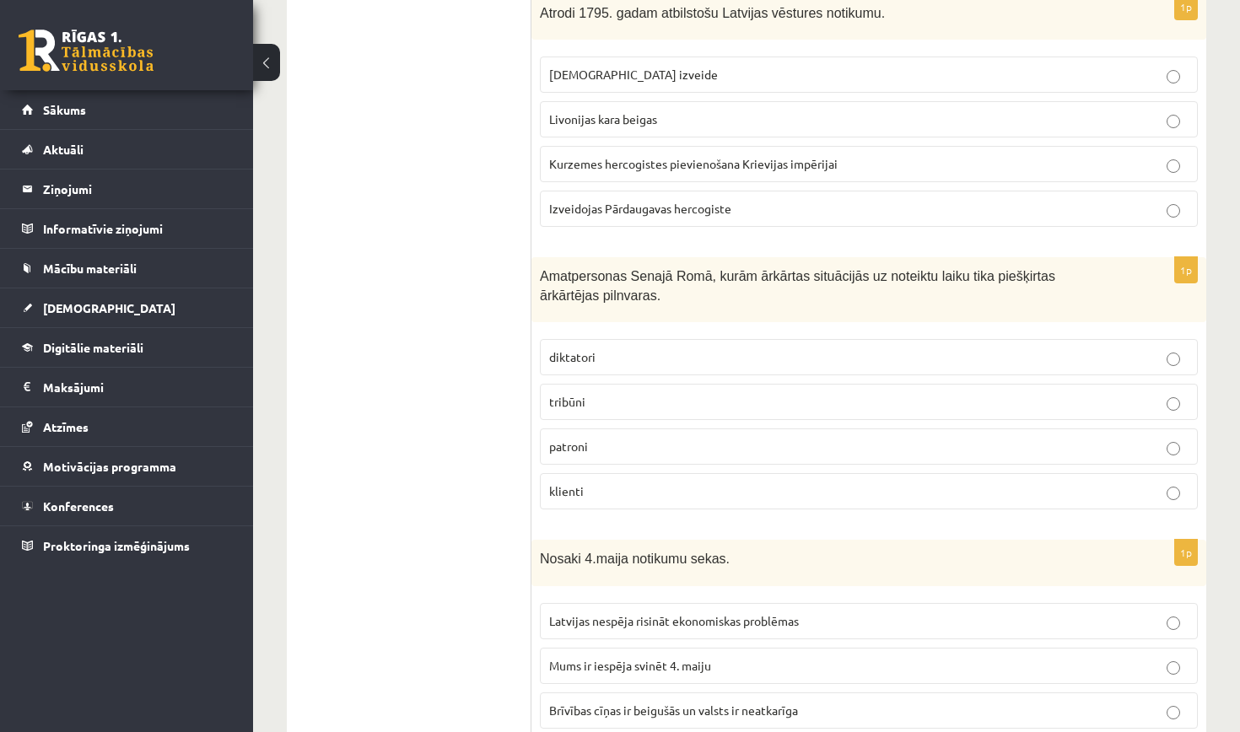
click at [994, 160] on p "Kurzemes hercogistes pievienošana Krievijas impērijai" at bounding box center [868, 164] width 639 height 18
click at [871, 354] on p "diktatori" at bounding box center [868, 357] width 639 height 18
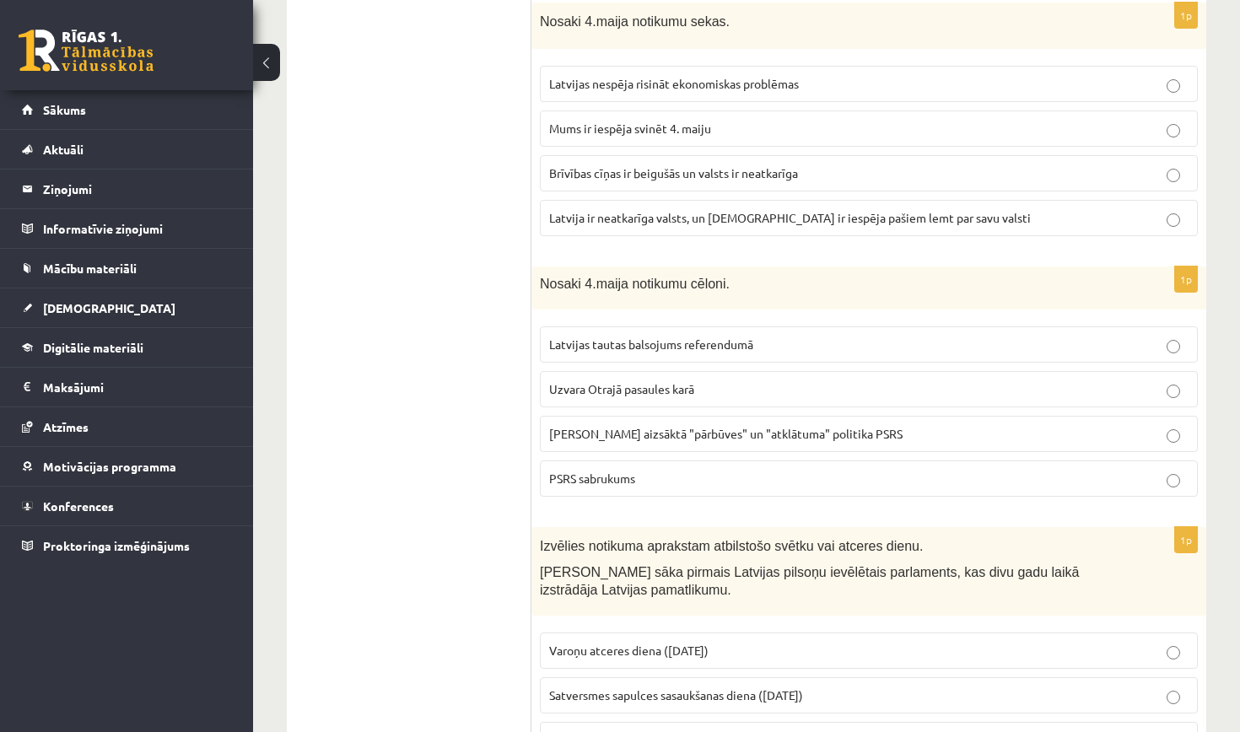
scroll to position [1987, 0]
click at [930, 208] on span "Latvija ir neatkarīga valsts, un latviešiem ir iespēja pašiem lemt par savu val…" at bounding box center [790, 215] width 482 height 15
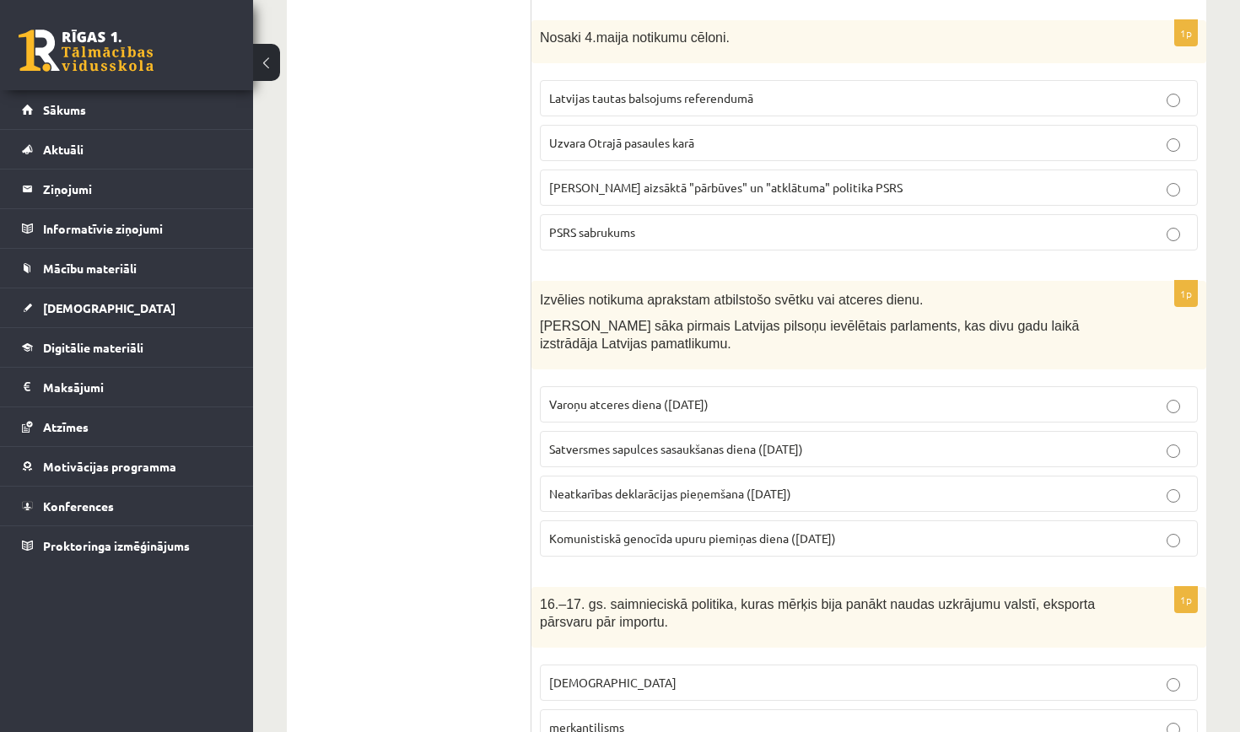
scroll to position [2233, 0]
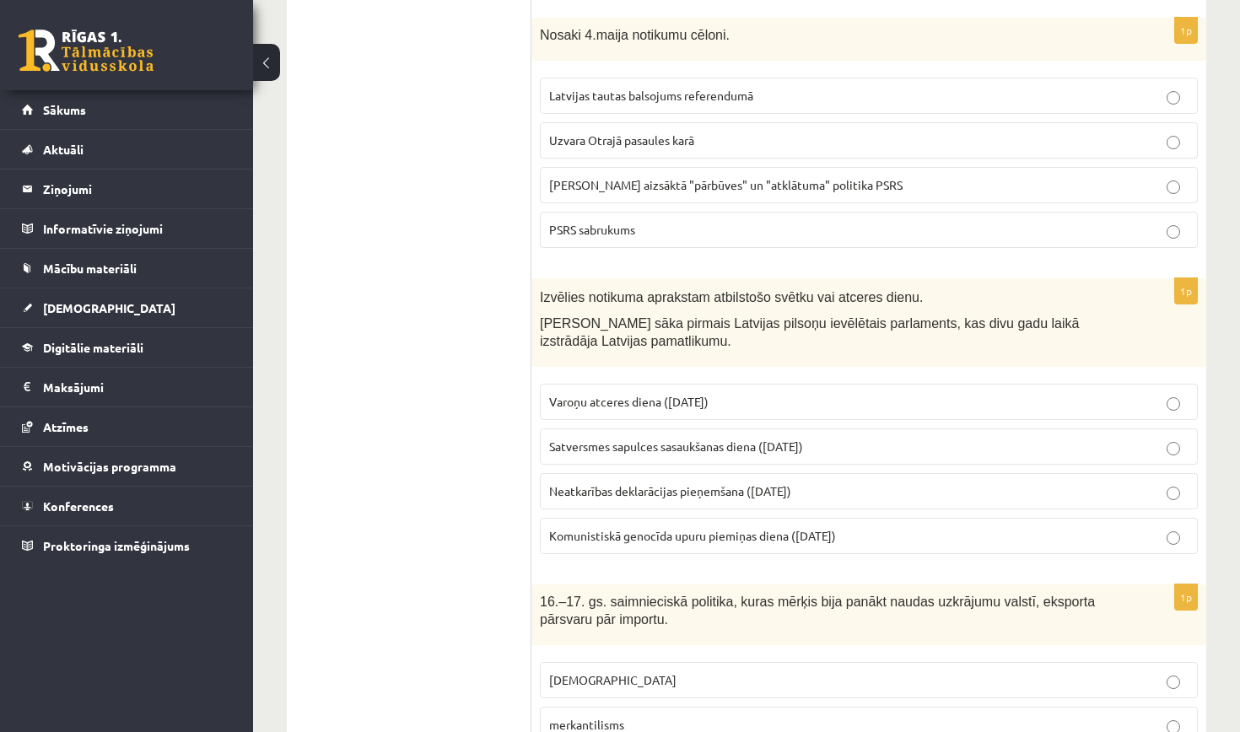
click at [938, 181] on p "Gorbačova aizsāktā "pārbūves" un "atklātuma" politika PSRS" at bounding box center [868, 185] width 639 height 18
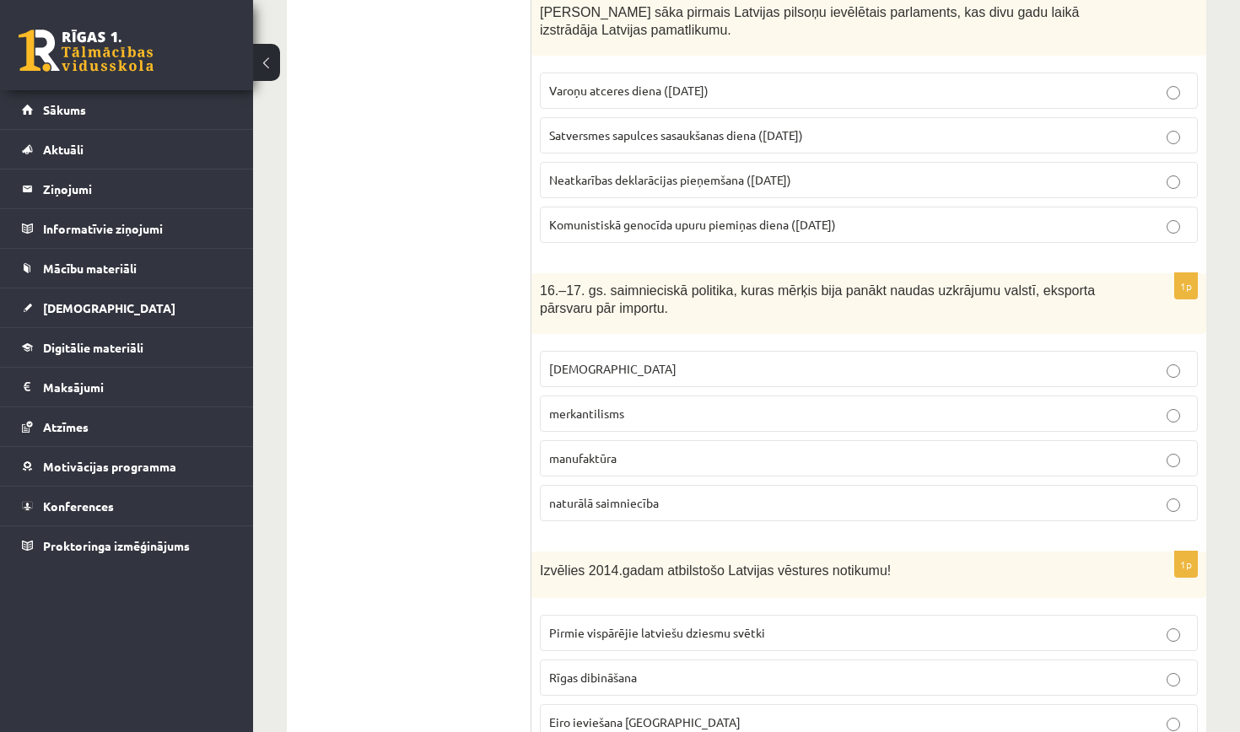
scroll to position [2548, 0]
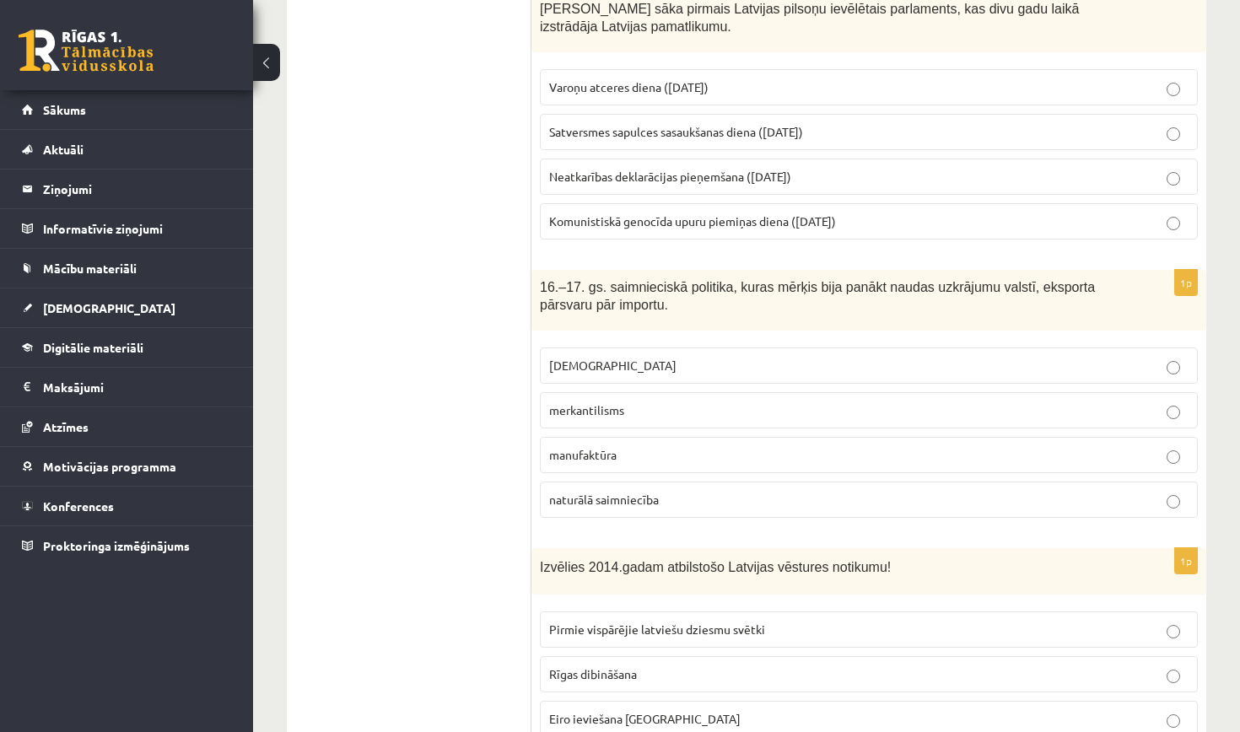
click at [941, 123] on p "Satversmes sapulces sasaukšanas diena (1. maijs)" at bounding box center [868, 132] width 639 height 18
click at [821, 402] on p "merkantilisms" at bounding box center [868, 411] width 639 height 18
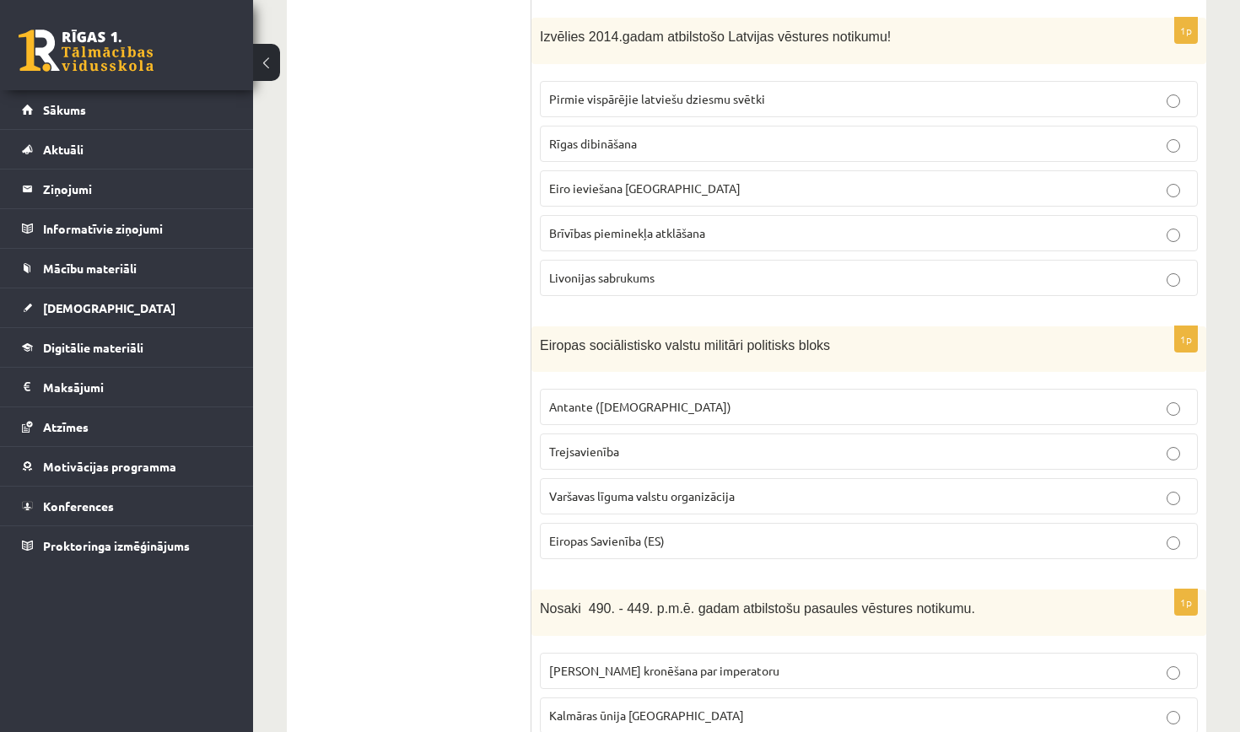
scroll to position [3082, 0]
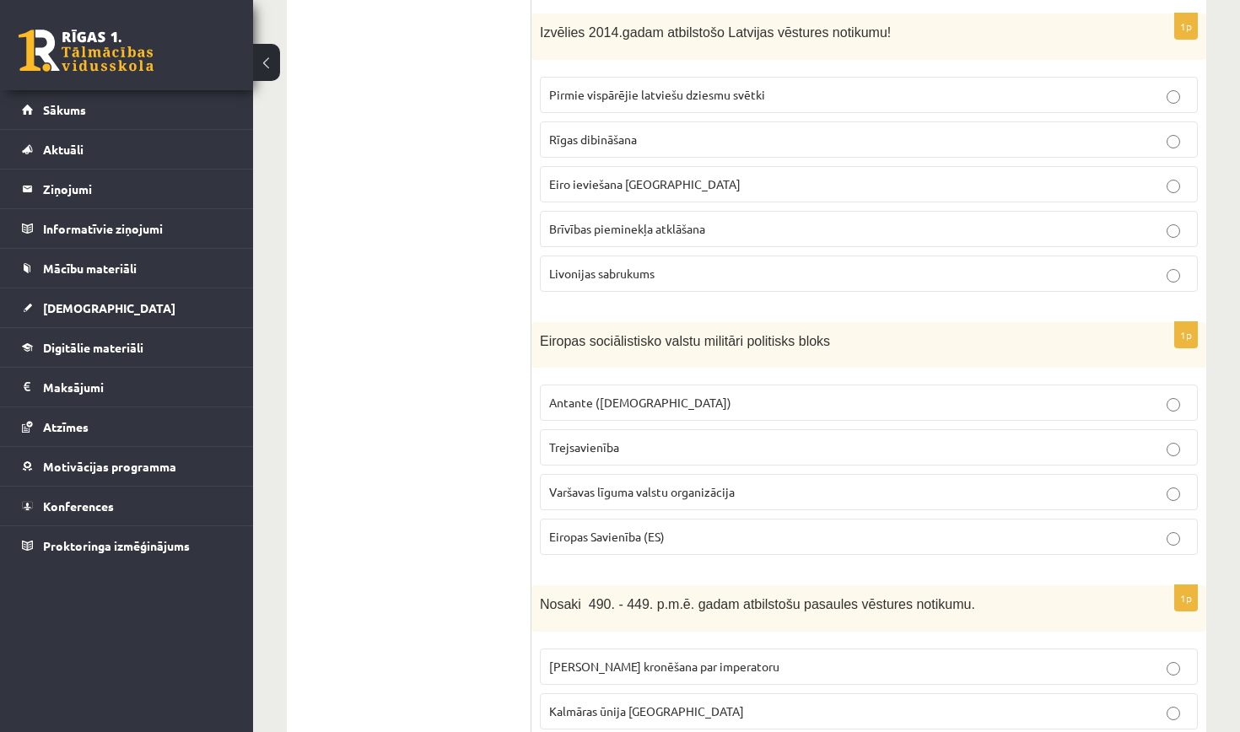
click at [800, 178] on p "Eiro ieviešana Latvijā" at bounding box center [868, 184] width 639 height 18
click at [784, 483] on p "Varšavas līguma valstu organizācija" at bounding box center [868, 492] width 639 height 18
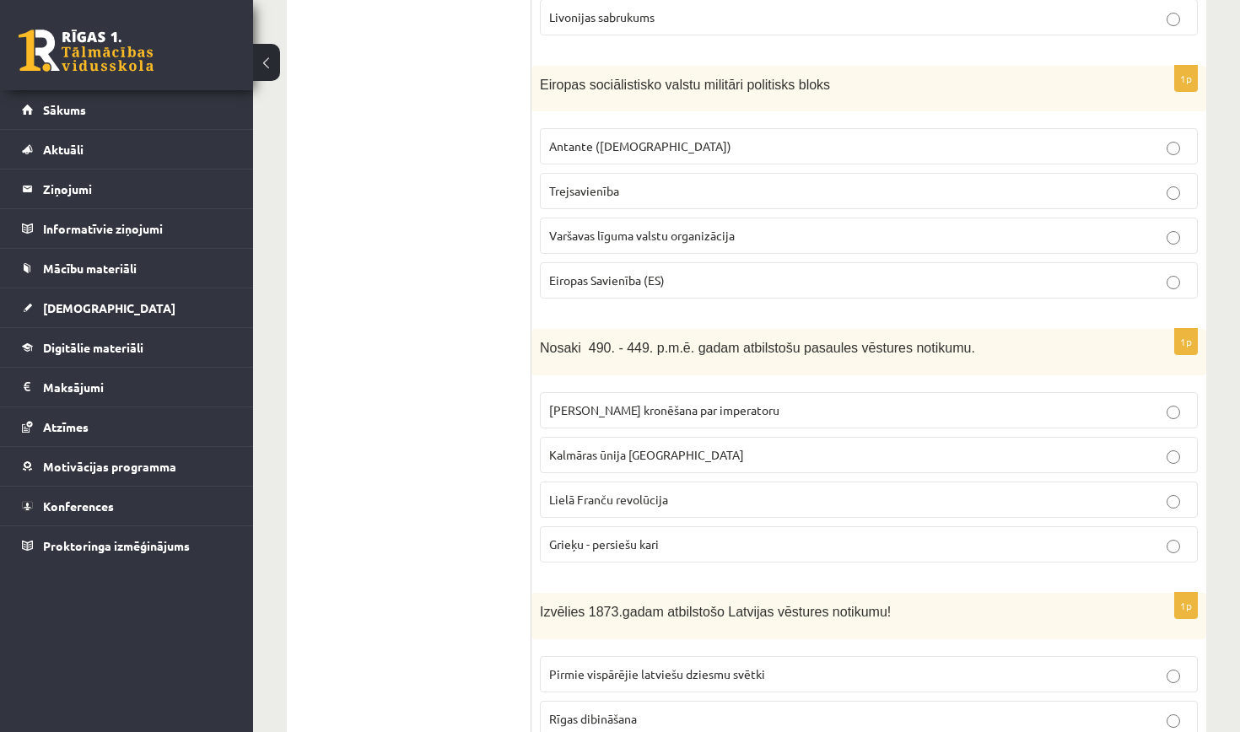
scroll to position [3347, 0]
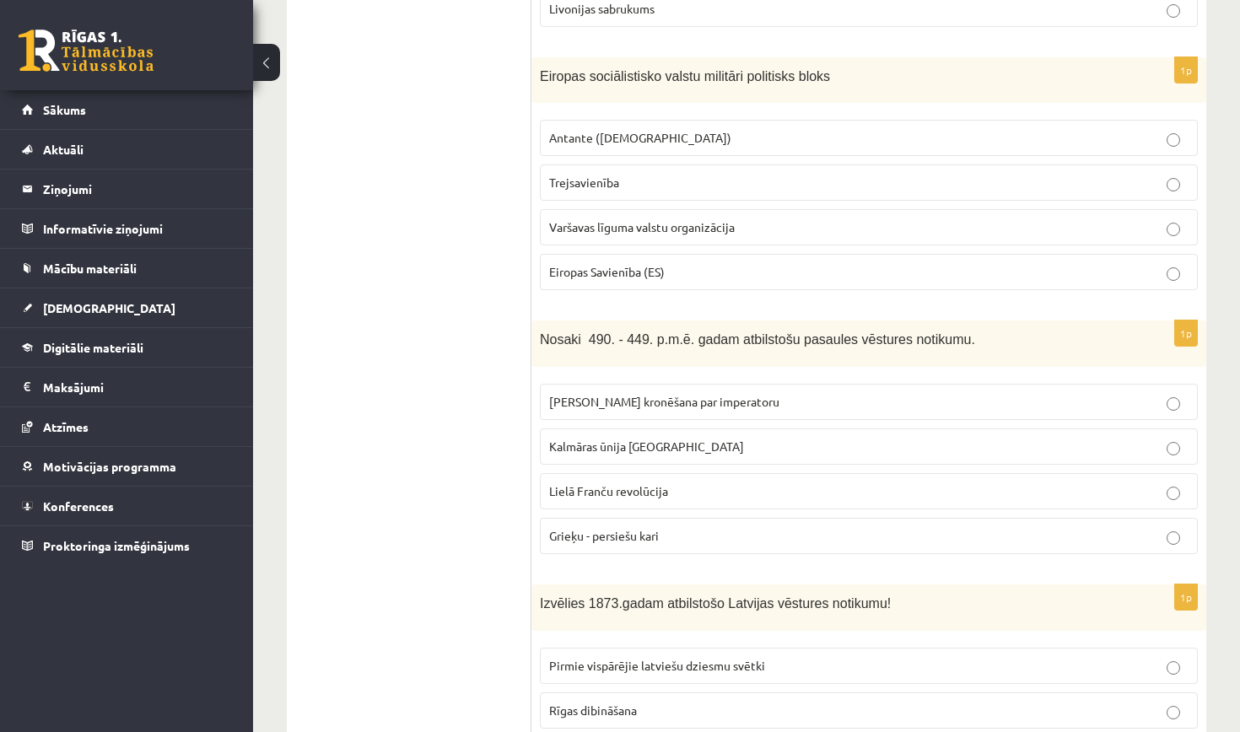
click at [777, 527] on p "Grieķu - persiešu kari" at bounding box center [868, 536] width 639 height 18
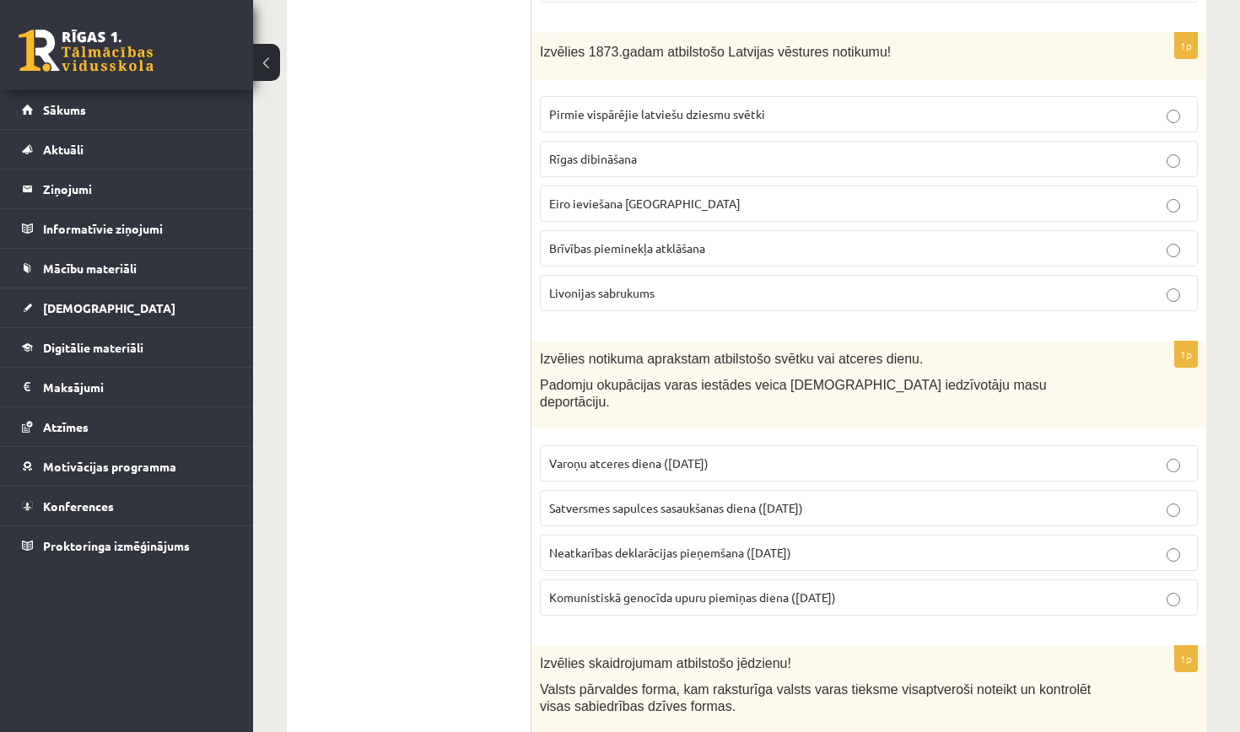
scroll to position [3896, 0]
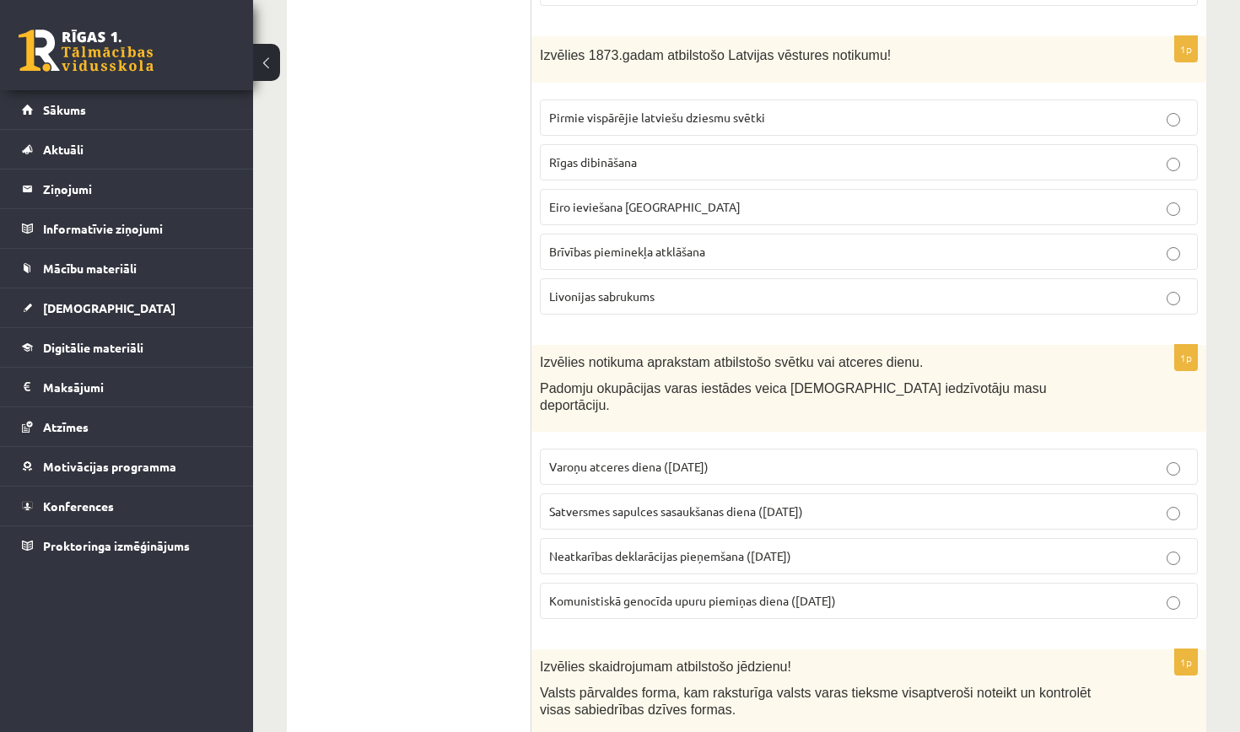
click at [1011, 116] on label "Pirmie vispārējie latviešu dziesmu svētki" at bounding box center [869, 118] width 658 height 36
click at [910, 592] on p "Komunistiskā genocīda upuru piemiņas diena (25. marts)" at bounding box center [868, 601] width 639 height 18
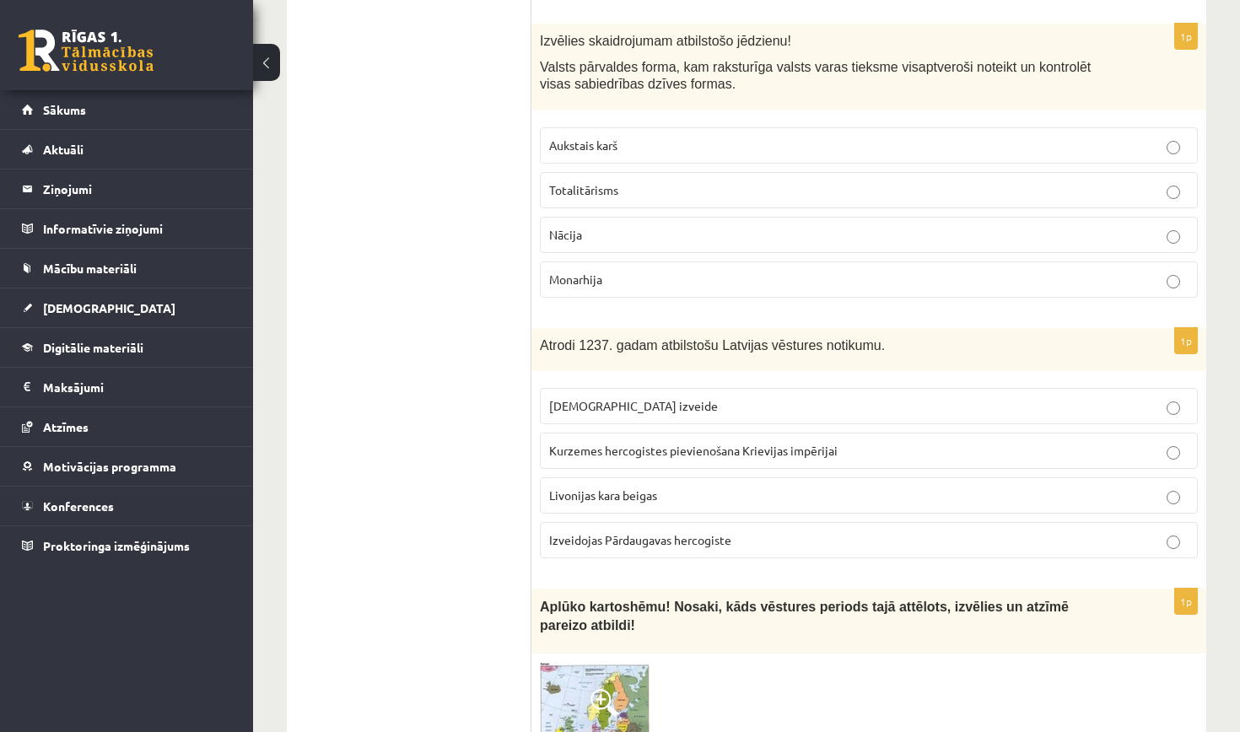
scroll to position [4522, 0]
click at [866, 181] on p "Totalitārisms" at bounding box center [868, 190] width 639 height 18
click at [846, 397] on p "Livonijas ordeņa izveide" at bounding box center [868, 406] width 639 height 18
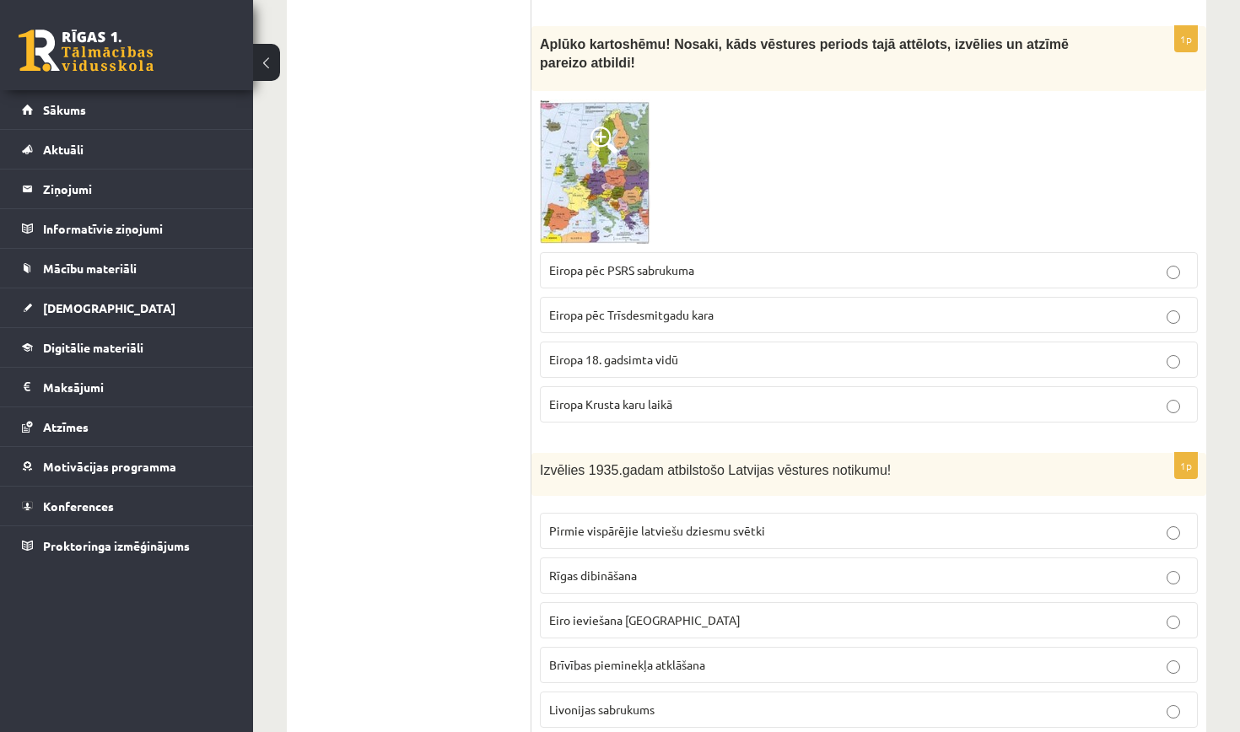
scroll to position [5087, 0]
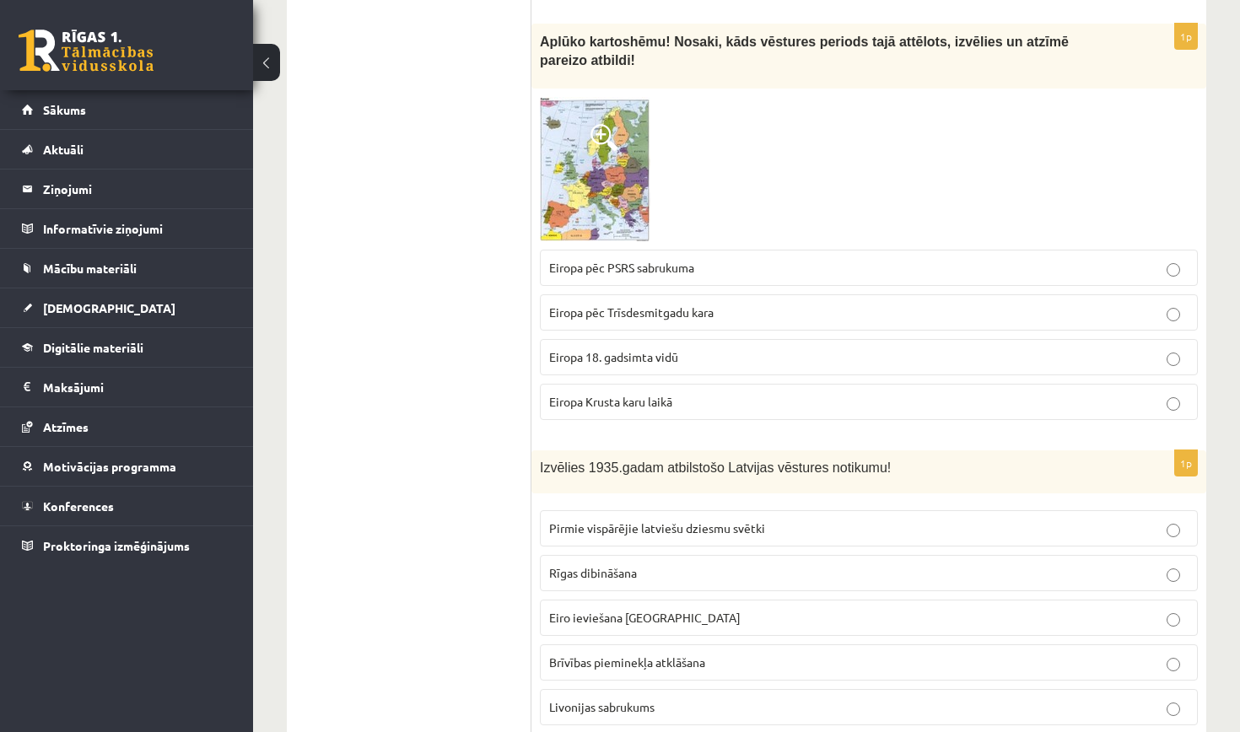
click at [827, 348] on p "Eiropa 18. gadsimta vidū" at bounding box center [868, 357] width 639 height 18
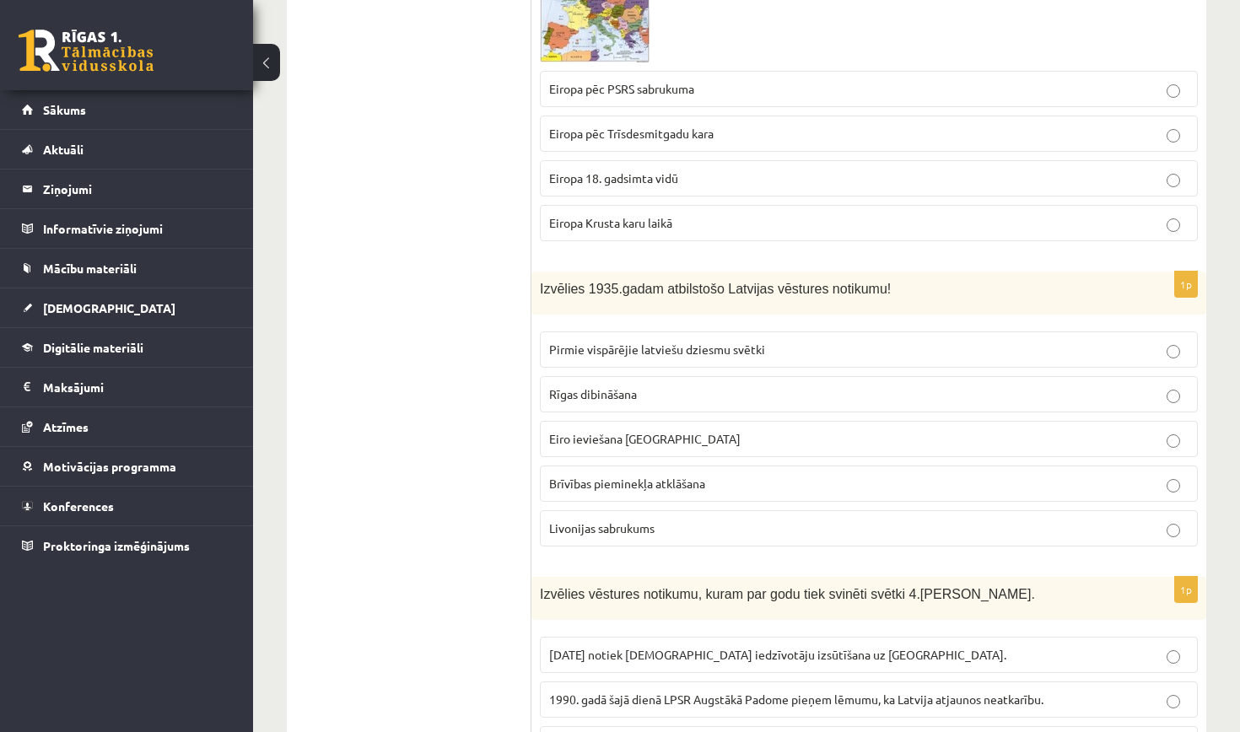
scroll to position [5267, 0]
click at [763, 464] on label "Brīvības pieminekļa atklāšana" at bounding box center [869, 482] width 658 height 36
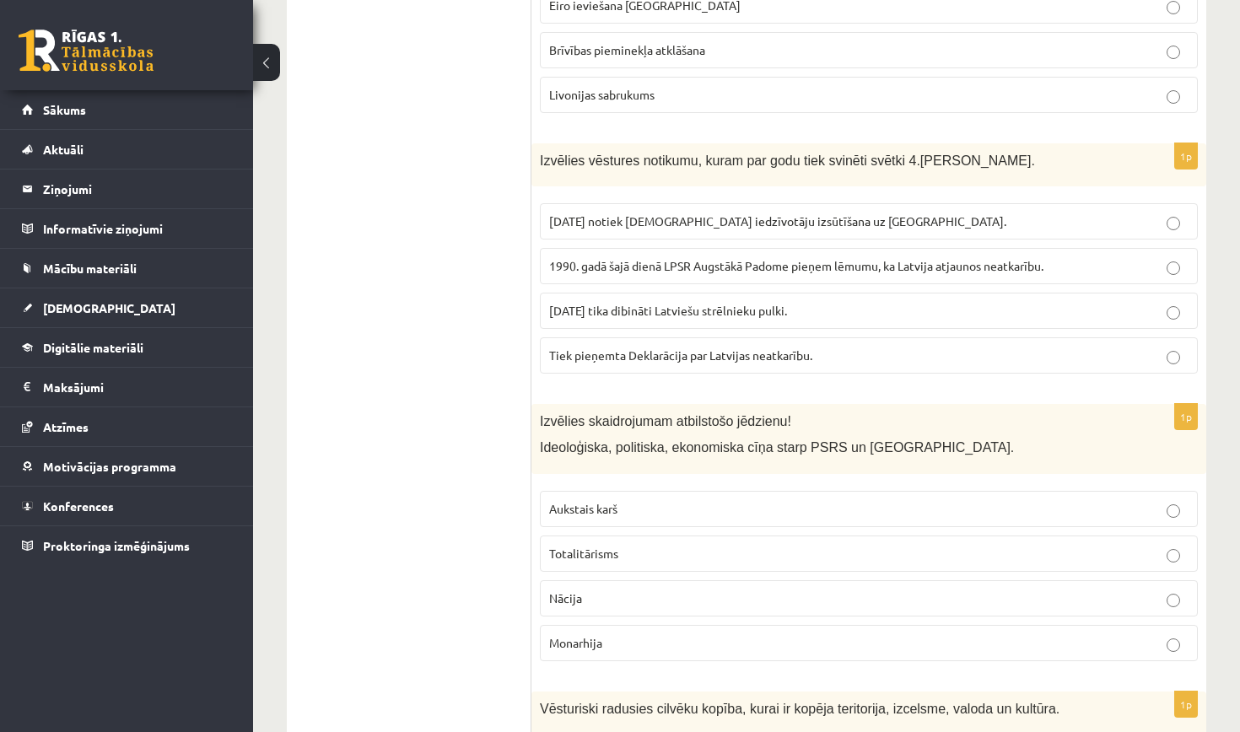
scroll to position [5701, 0]
click at [784, 346] on span "Tiek pieņemta Deklarācija par Latvijas neatkarību." at bounding box center [680, 353] width 263 height 15
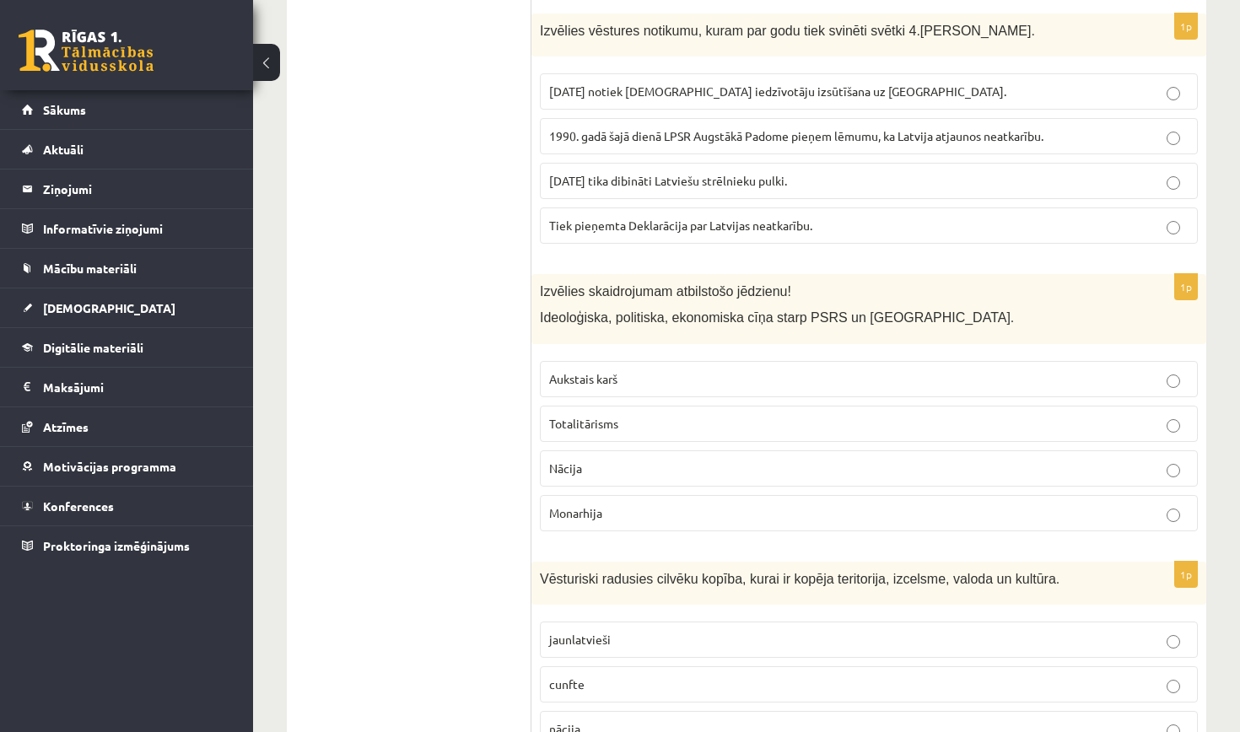
scroll to position [5835, 0]
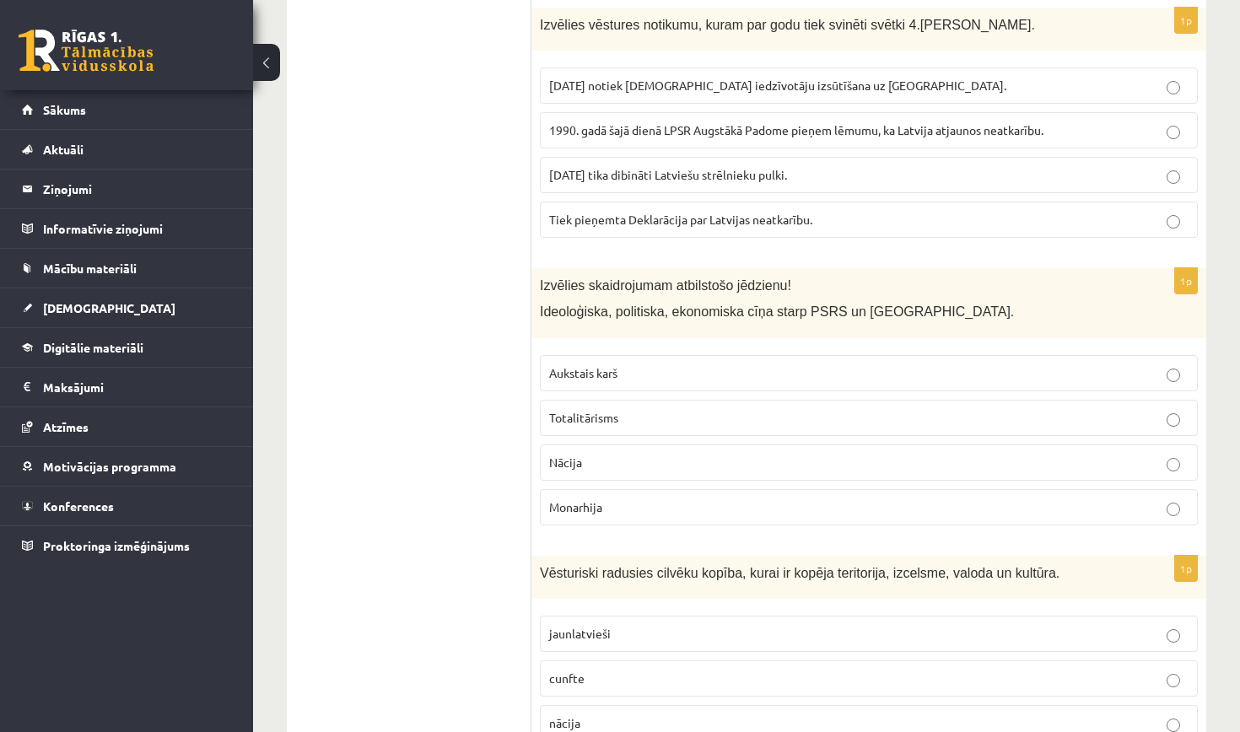
click at [799, 364] on p "Aukstais karš" at bounding box center [868, 373] width 639 height 18
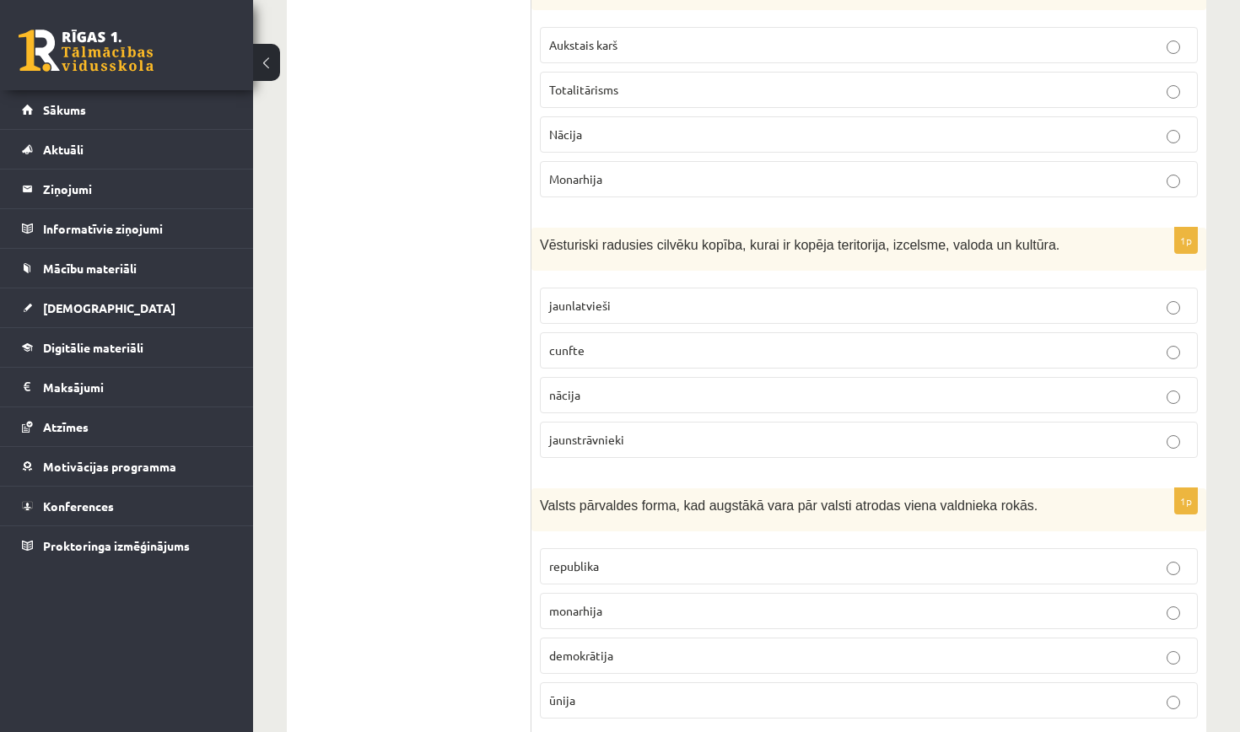
scroll to position [6170, 0]
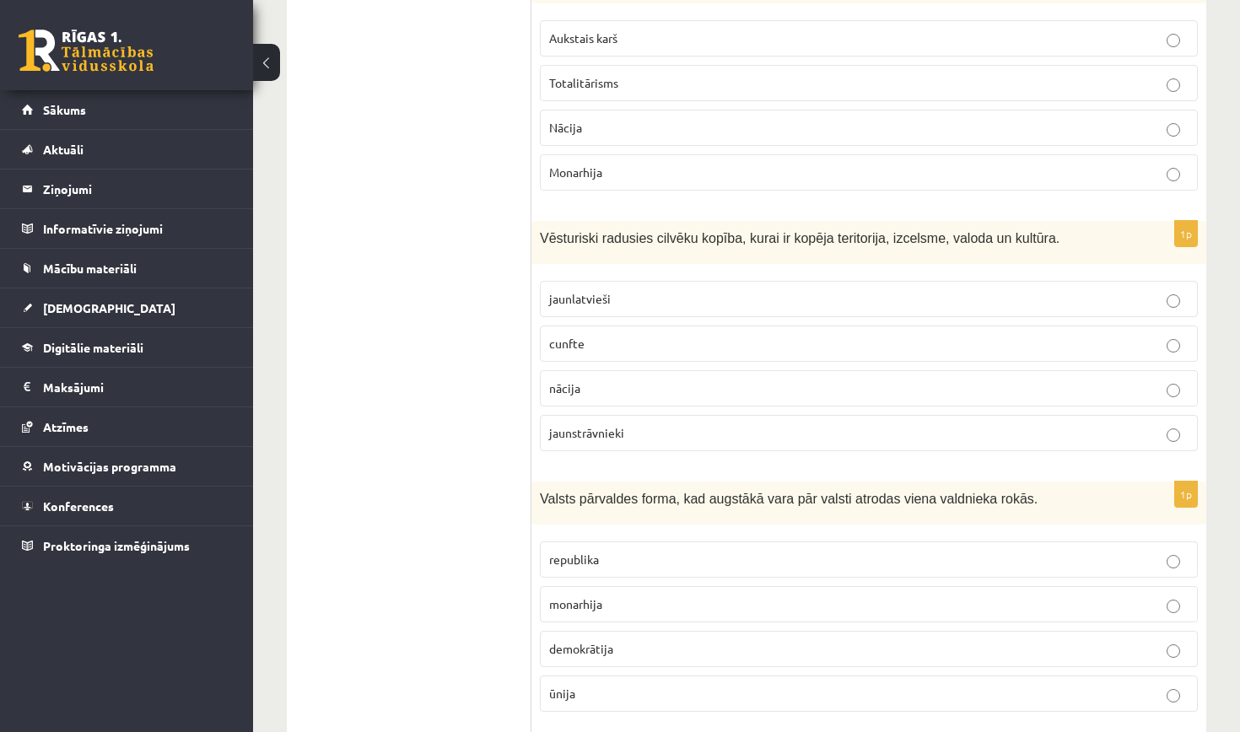
click at [816, 380] on p "nācija" at bounding box center [868, 389] width 639 height 18
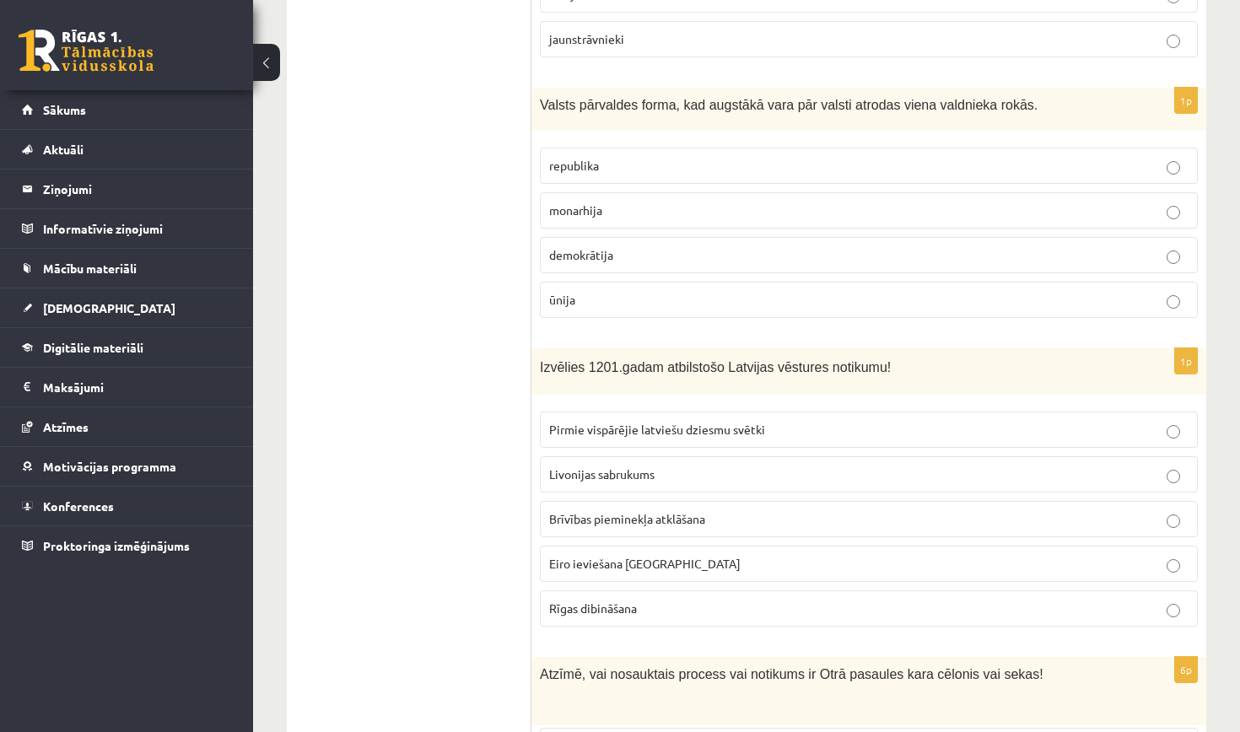
scroll to position [6566, 0]
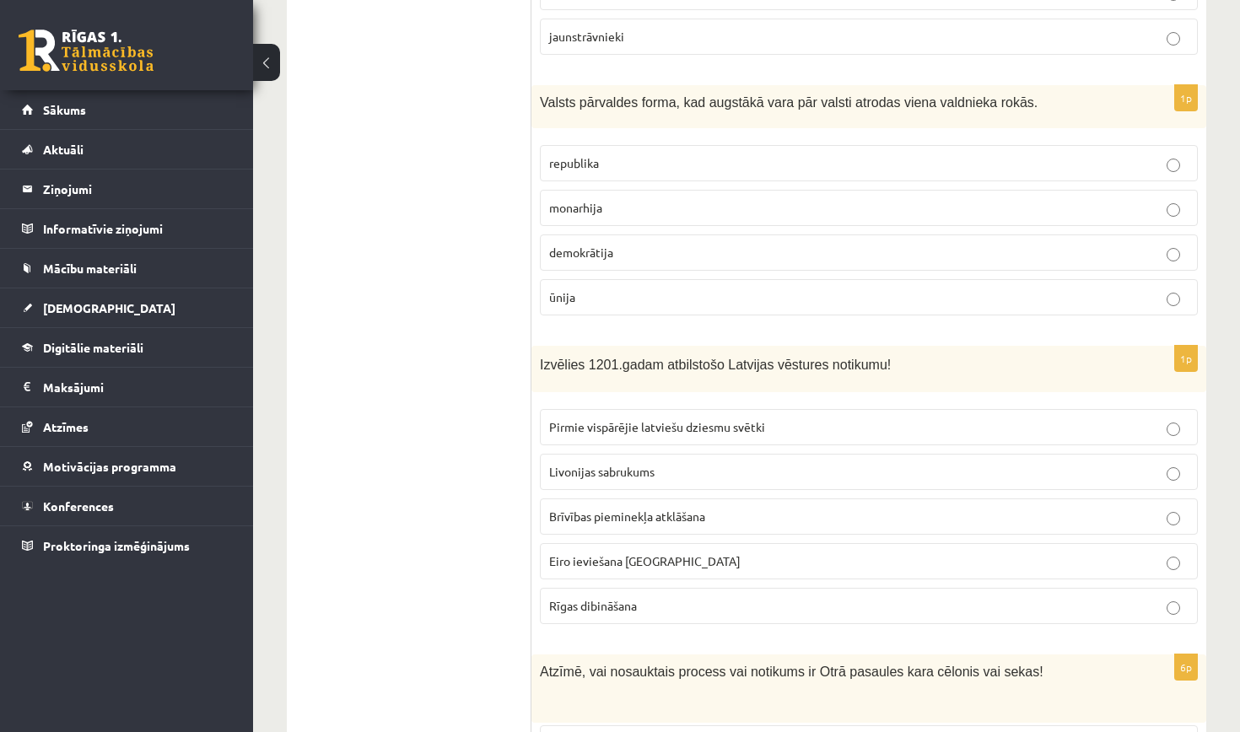
click at [930, 199] on p "monarhija" at bounding box center [868, 208] width 639 height 18
click at [802, 597] on p "Rīgas dibināšana" at bounding box center [868, 606] width 639 height 18
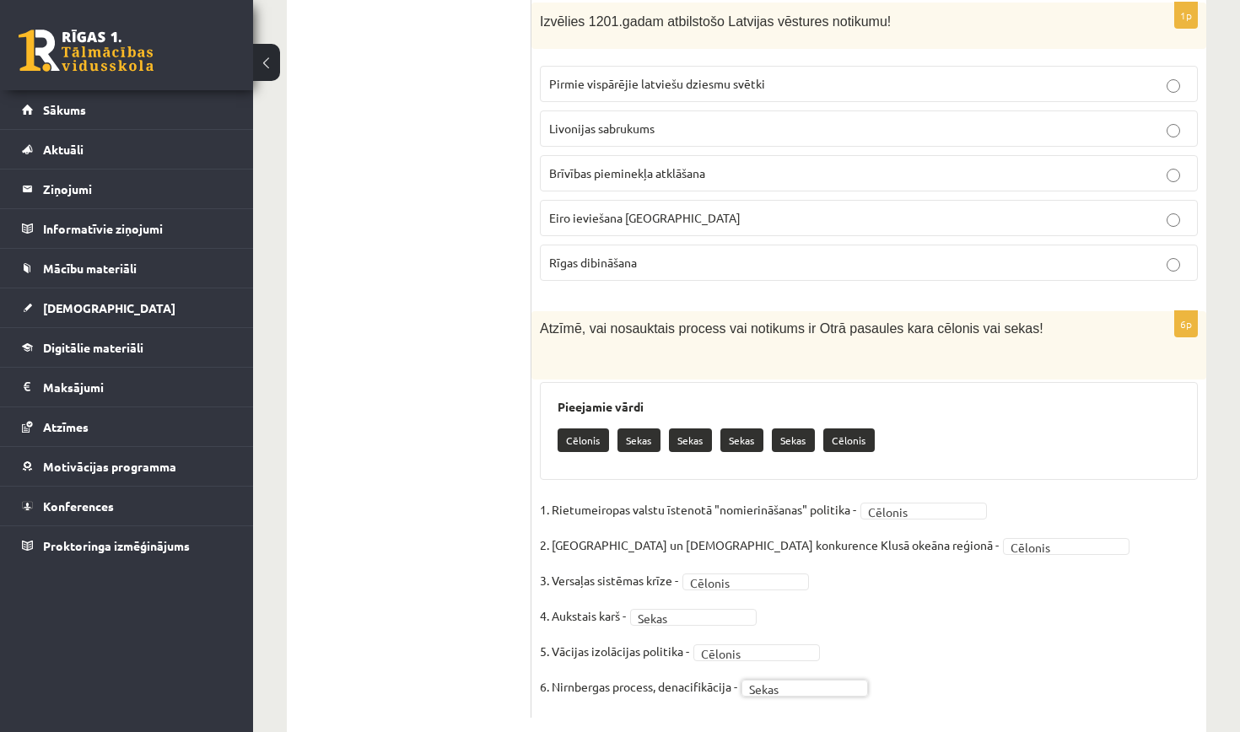
scroll to position [0, 0]
drag, startPoint x: 1239, startPoint y: 356, endPoint x: 1239, endPoint y: 315, distance: 41.3
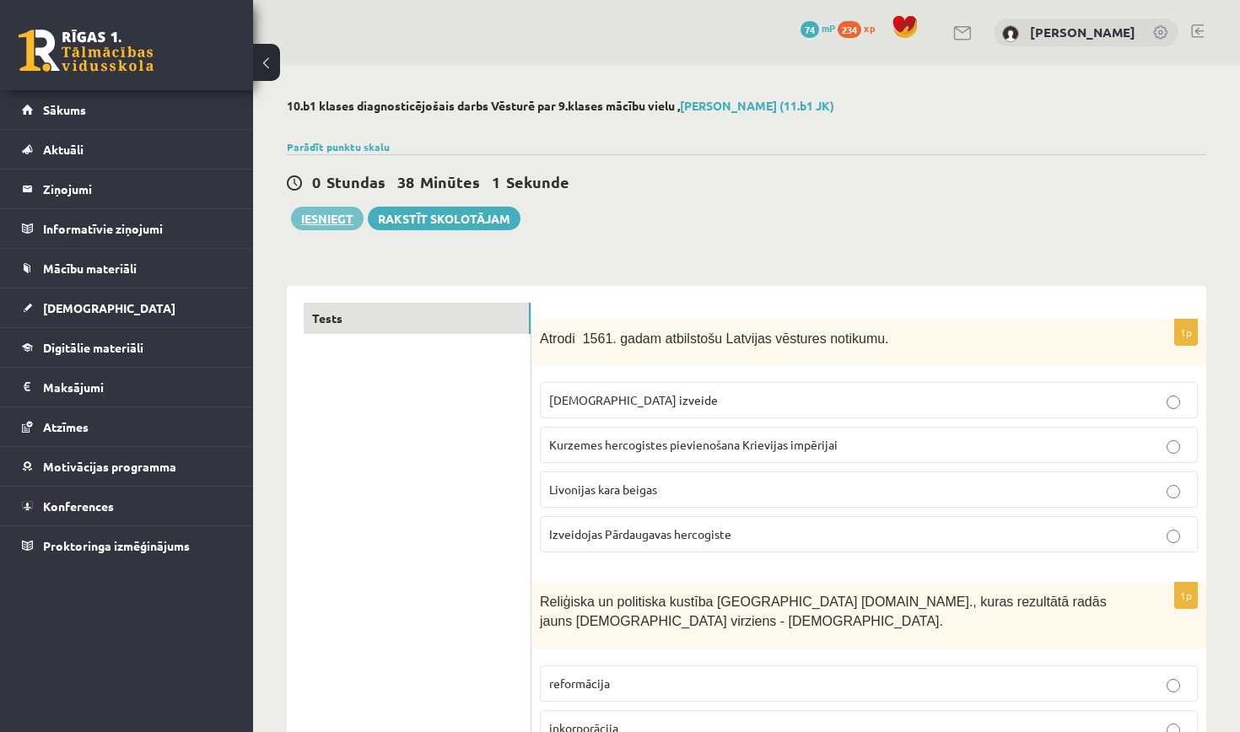
click at [311, 220] on button "Iesniegt" at bounding box center [327, 219] width 73 height 24
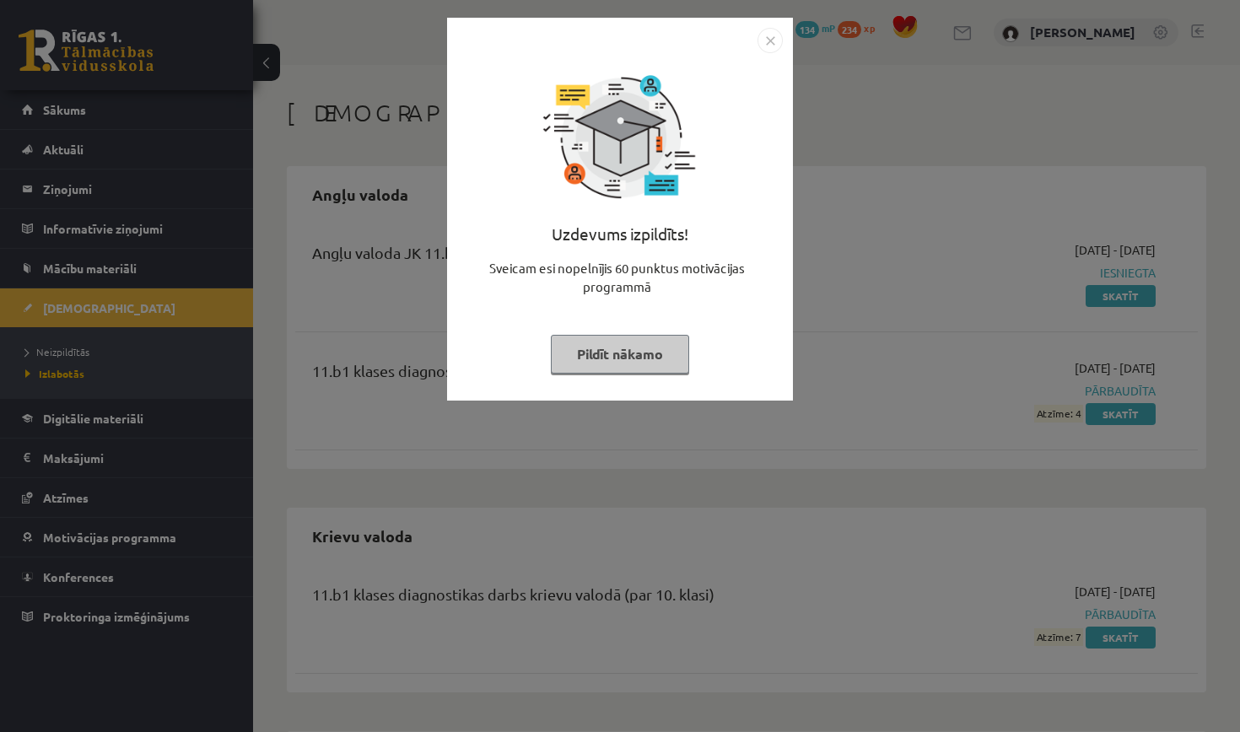
click at [644, 355] on button "Pildīt nākamo" at bounding box center [620, 354] width 138 height 39
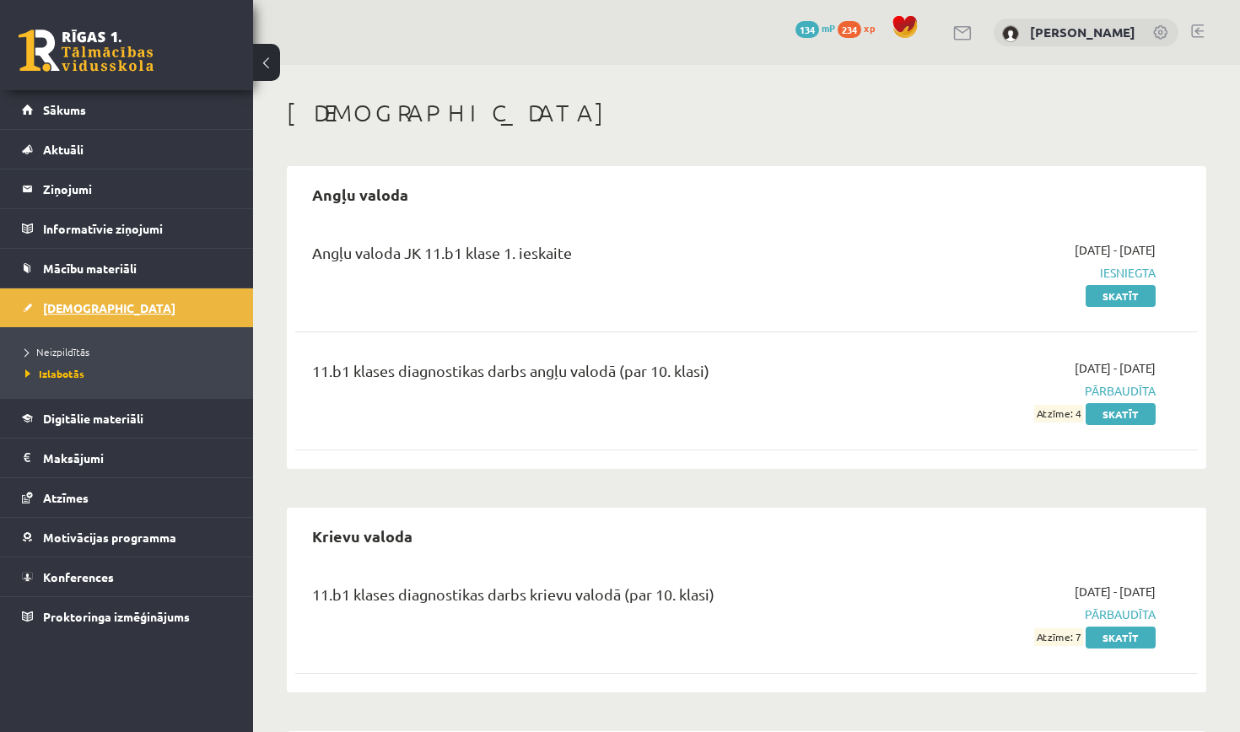
click at [145, 321] on link "[DEMOGRAPHIC_DATA]" at bounding box center [127, 308] width 210 height 39
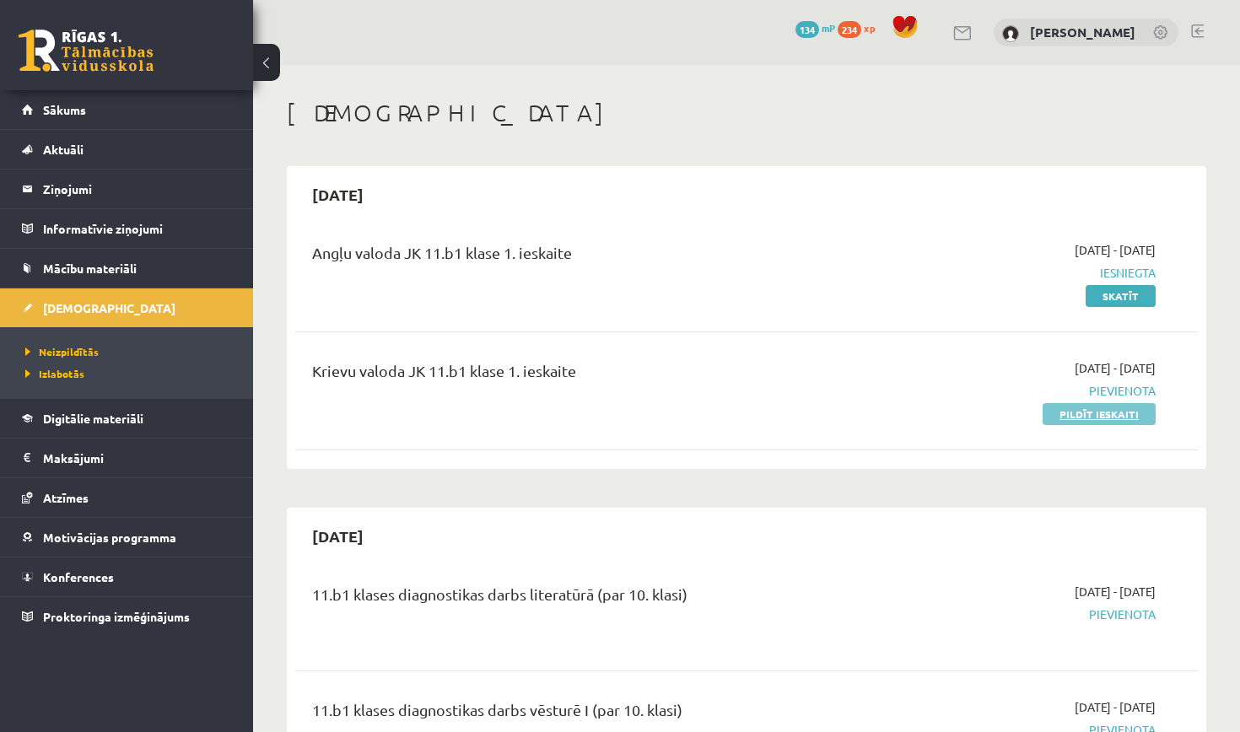
click at [1108, 408] on link "Pildīt ieskaiti" at bounding box center [1099, 414] width 113 height 22
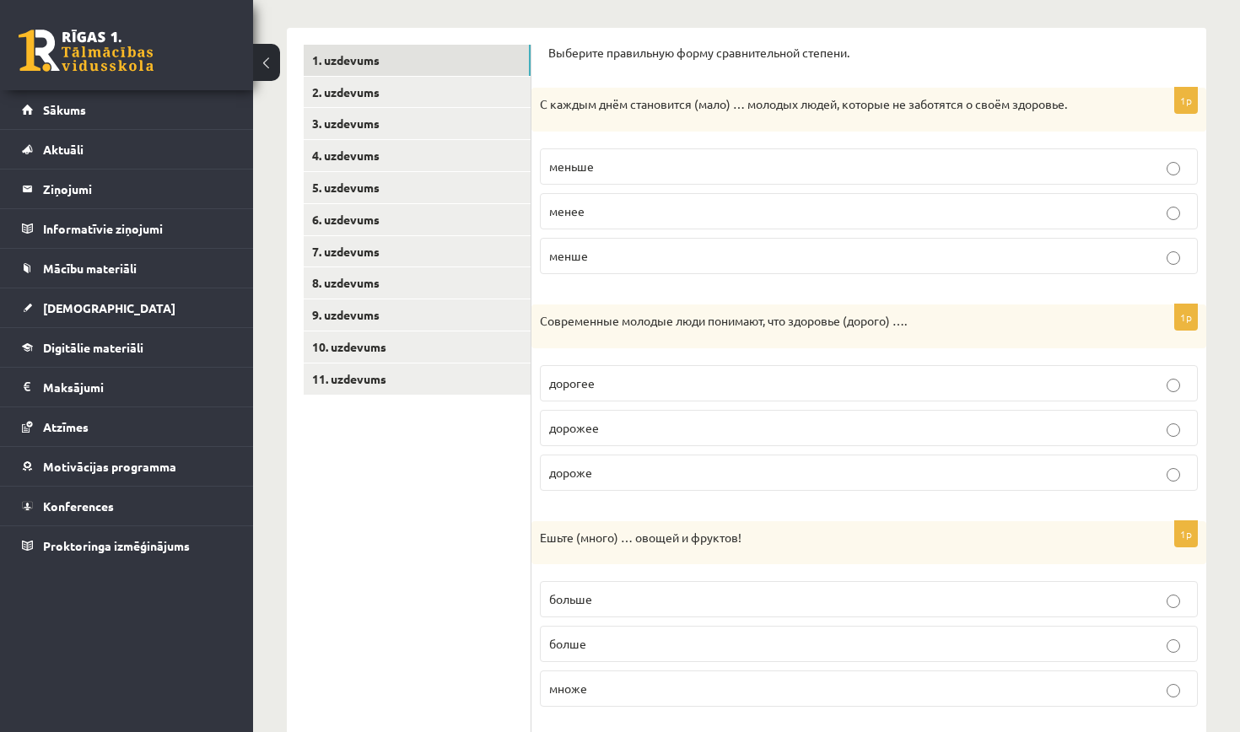
scroll to position [256, 0]
click at [881, 175] on p "меньше" at bounding box center [868, 168] width 639 height 18
click at [675, 473] on p "дороже" at bounding box center [868, 475] width 639 height 18
click at [639, 638] on p "болше" at bounding box center [868, 646] width 639 height 18
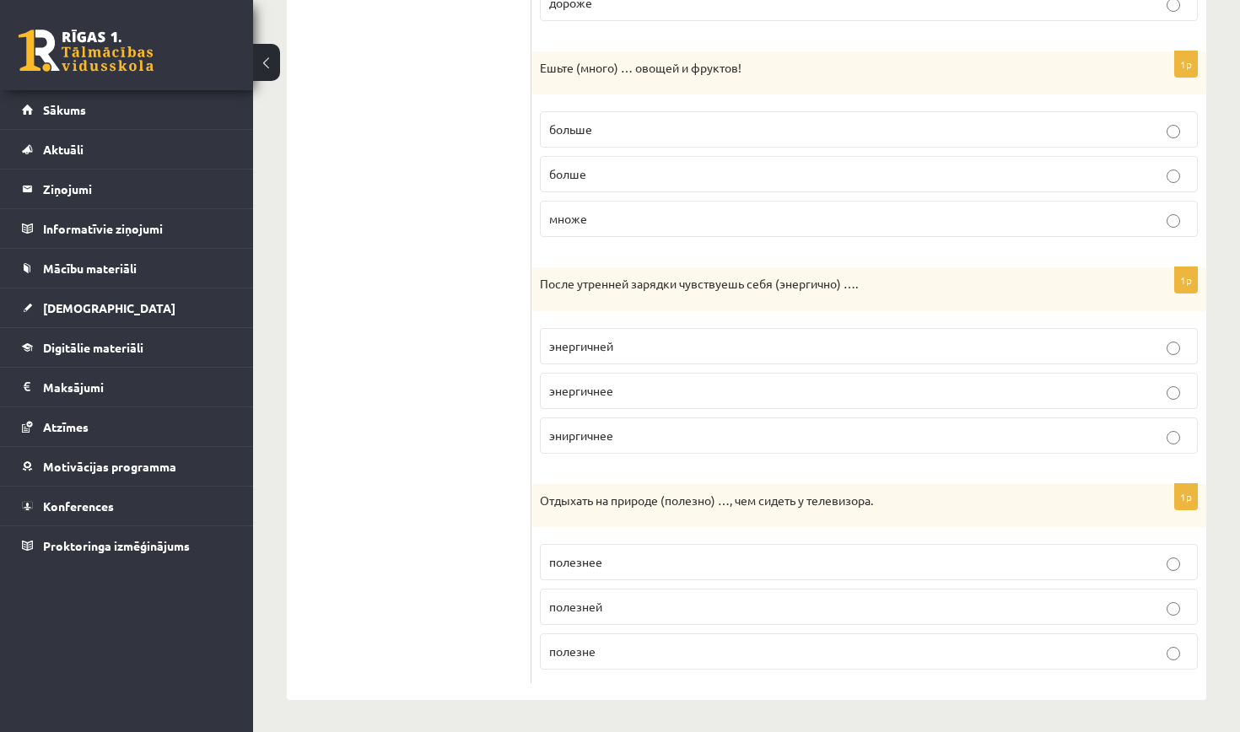
scroll to position [727, 0]
click at [677, 391] on p "энергичнее" at bounding box center [868, 392] width 639 height 18
click at [641, 565] on p "полезнее" at bounding box center [868, 563] width 639 height 18
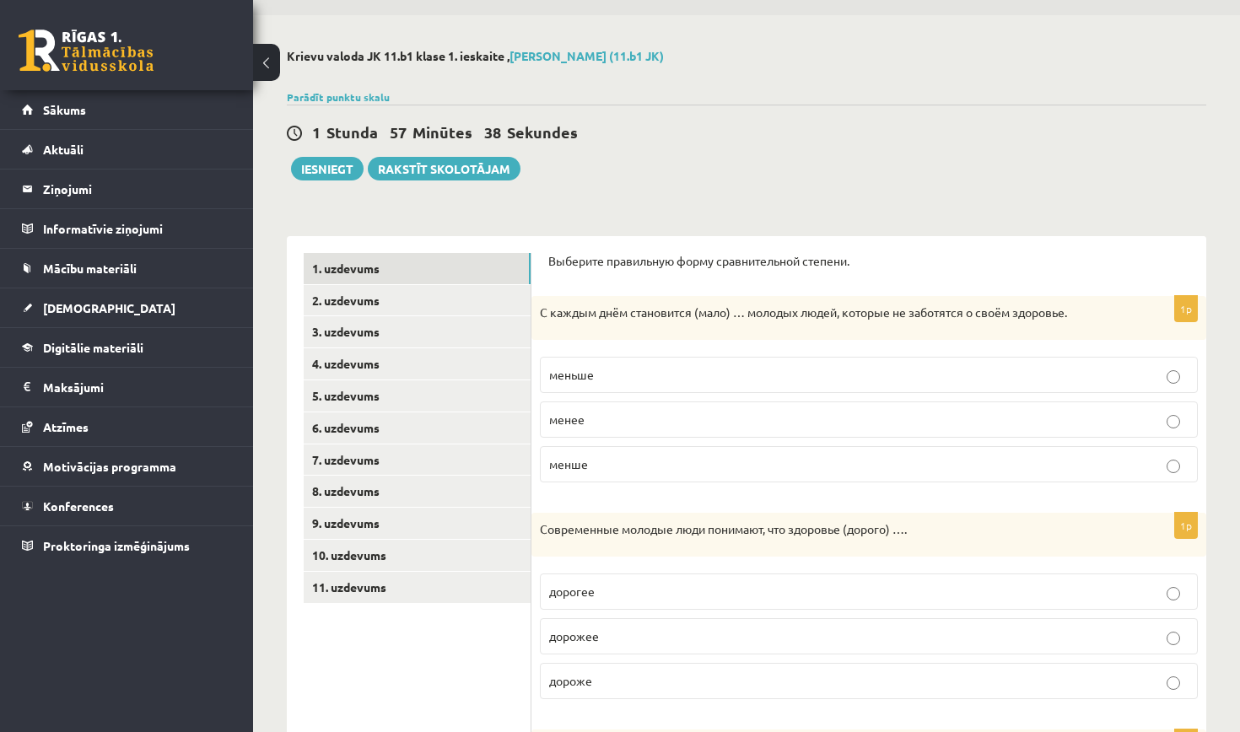
scroll to position [35, 0]
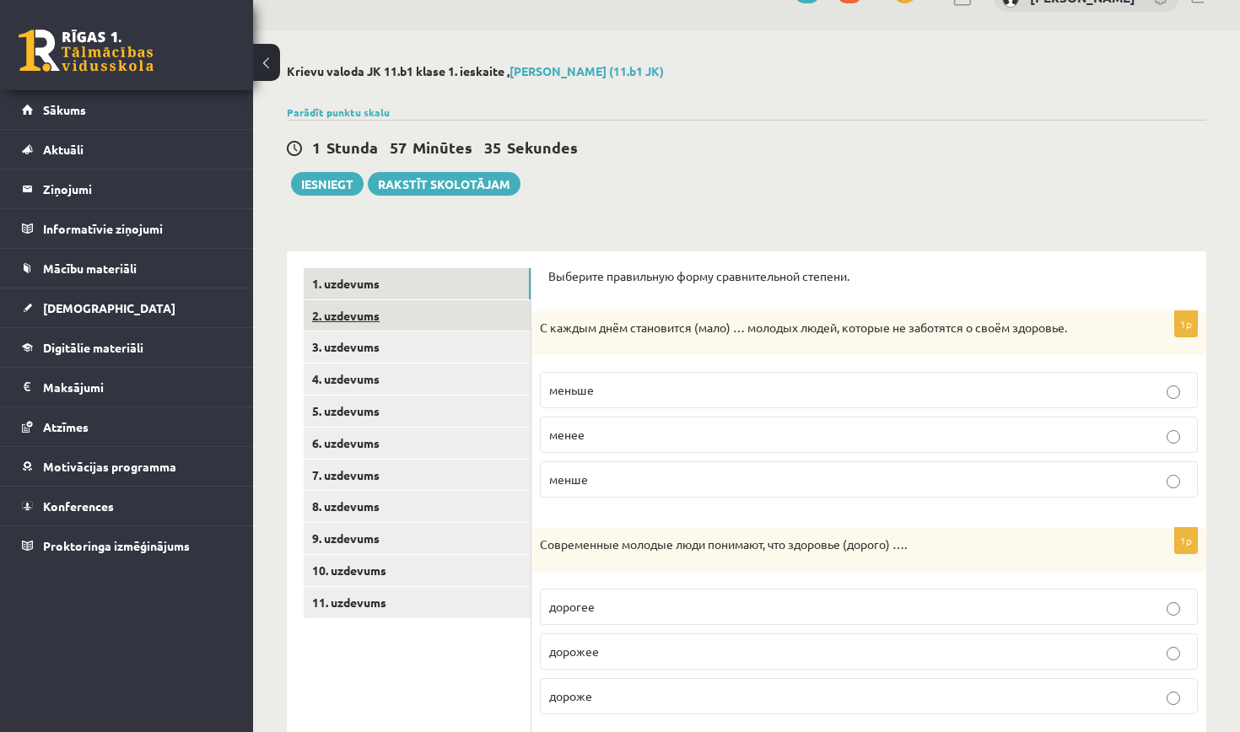
click at [450, 317] on link "2. uzdevums" at bounding box center [417, 315] width 227 height 31
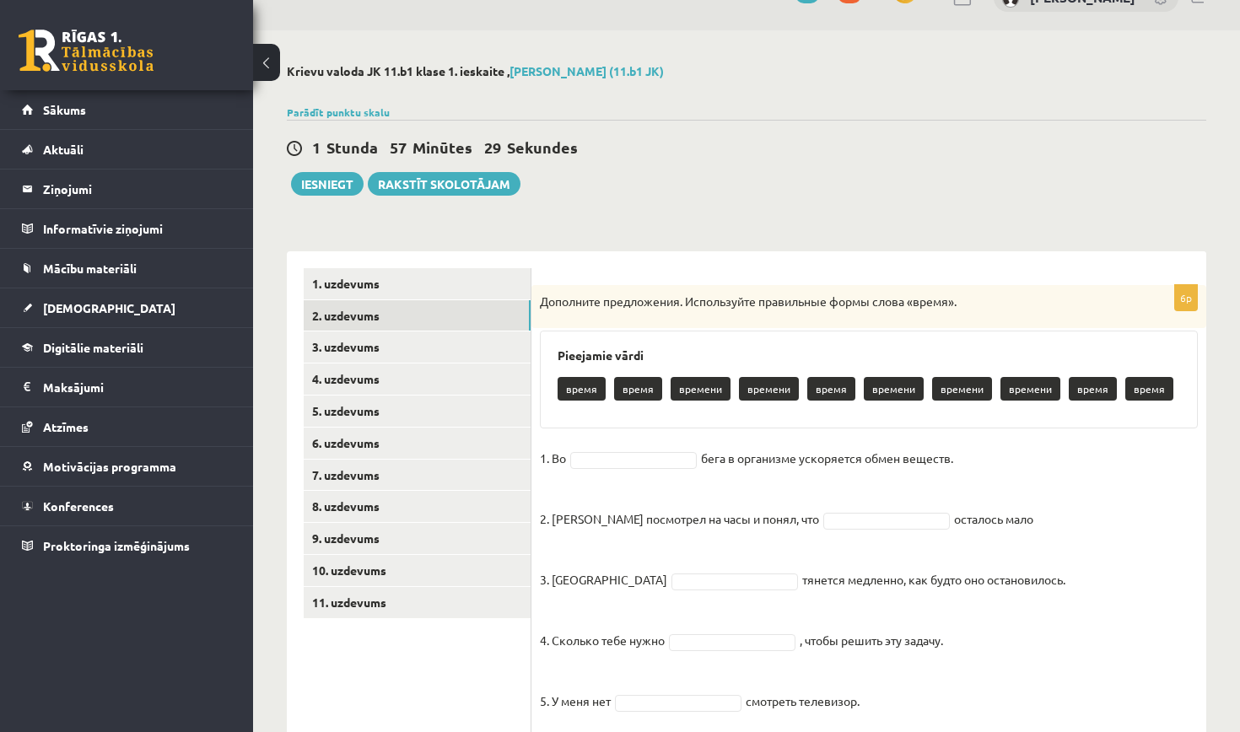
click at [1138, 380] on p "время" at bounding box center [1149, 389] width 48 height 24
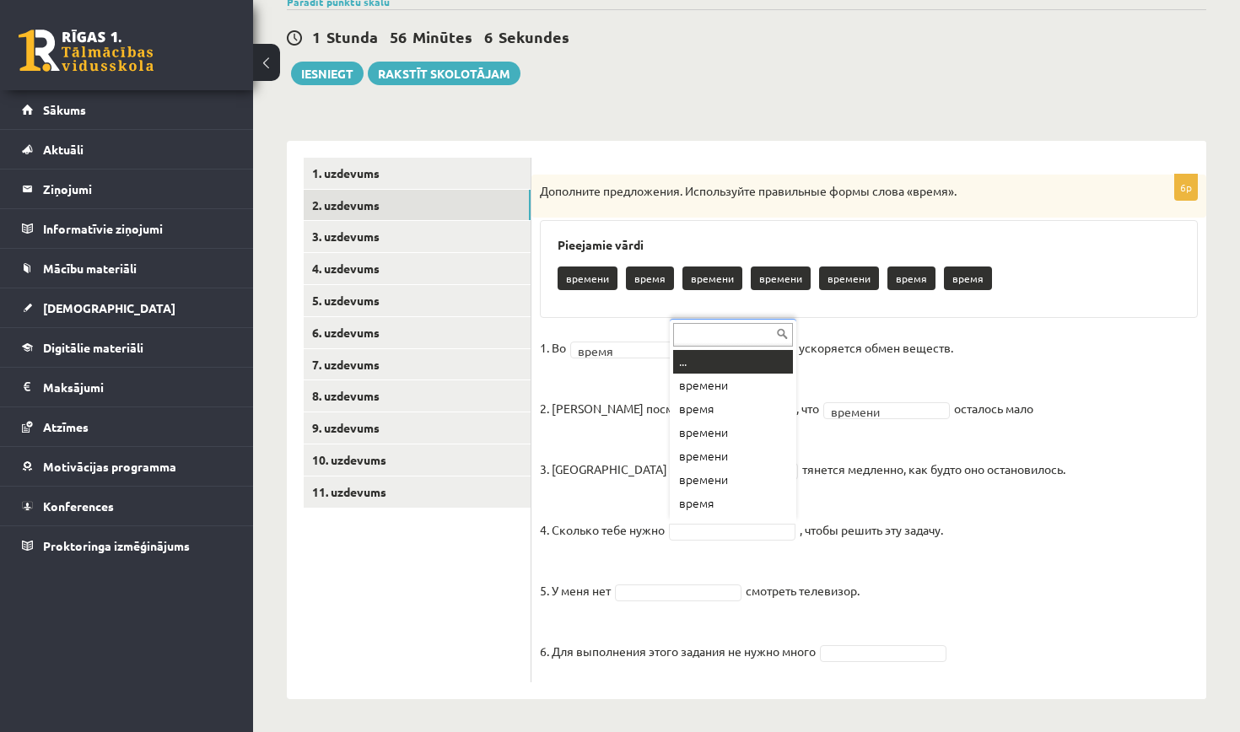
scroll to position [20, 0]
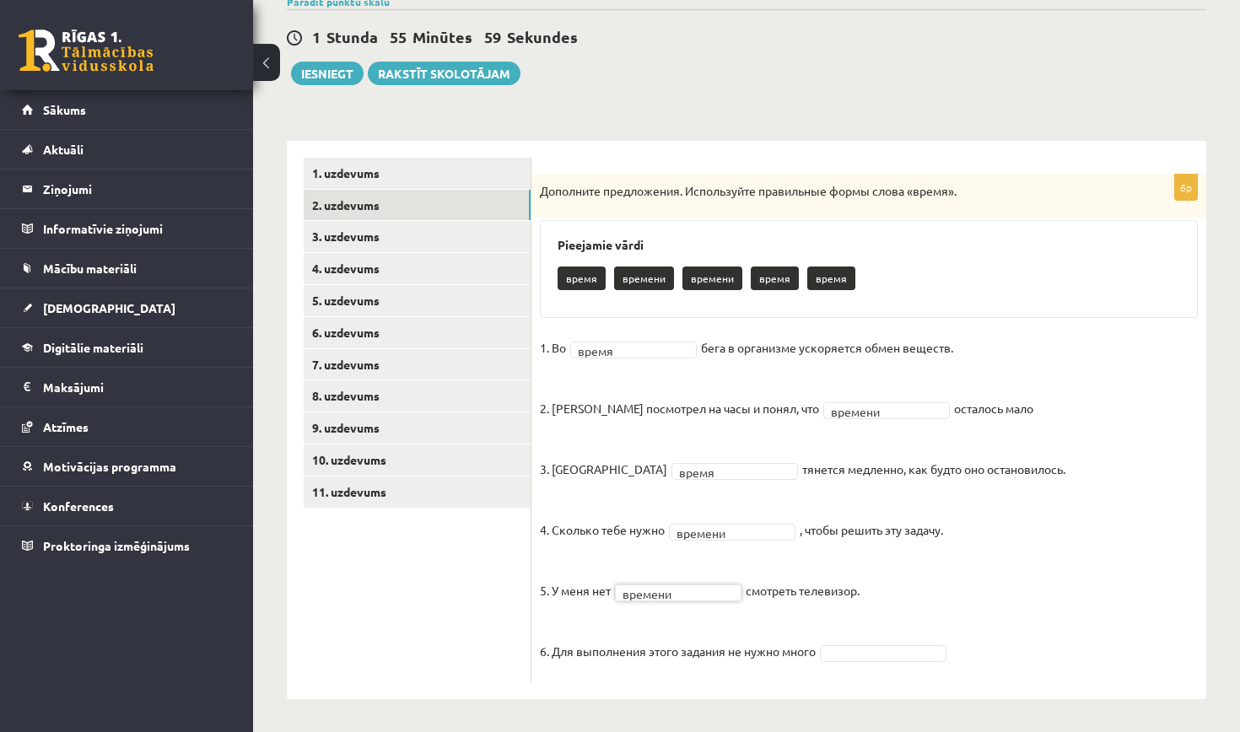
click at [847, 641] on fieldset "1. Во время ***** бега в организме ускоряется обмен веществ. 2. [PERSON_NAME] п…" at bounding box center [869, 504] width 658 height 339
click at [372, 231] on link "3. uzdevums" at bounding box center [417, 236] width 227 height 31
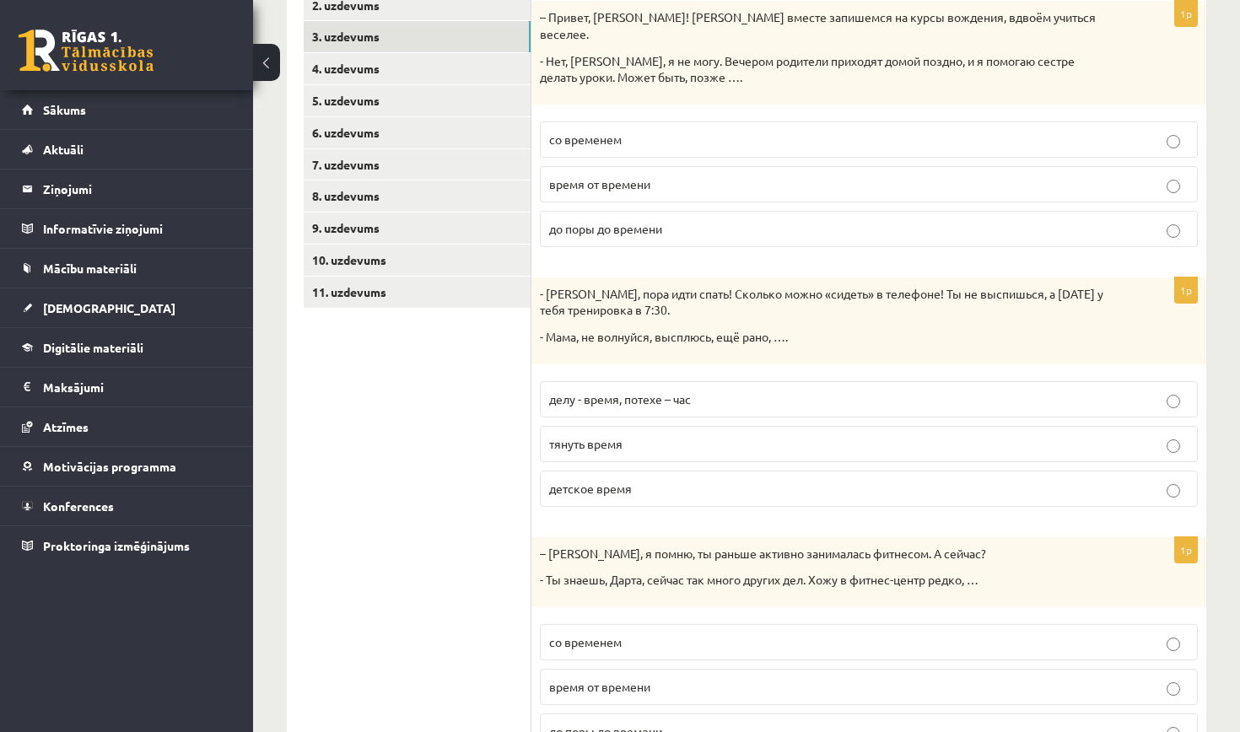
scroll to position [345, 0]
click at [771, 131] on p "со временем" at bounding box center [868, 140] width 639 height 18
click at [667, 391] on span "делу - время, потехе – час" at bounding box center [620, 398] width 142 height 15
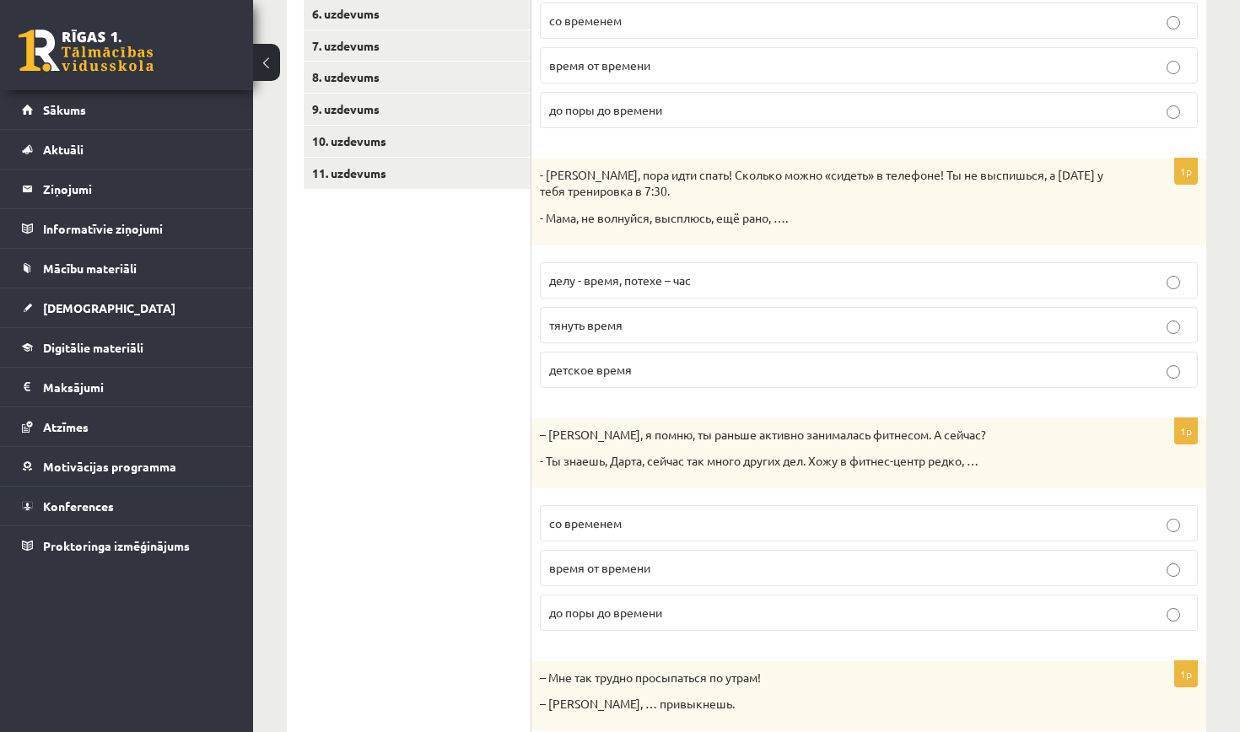
scroll to position [471, 0]
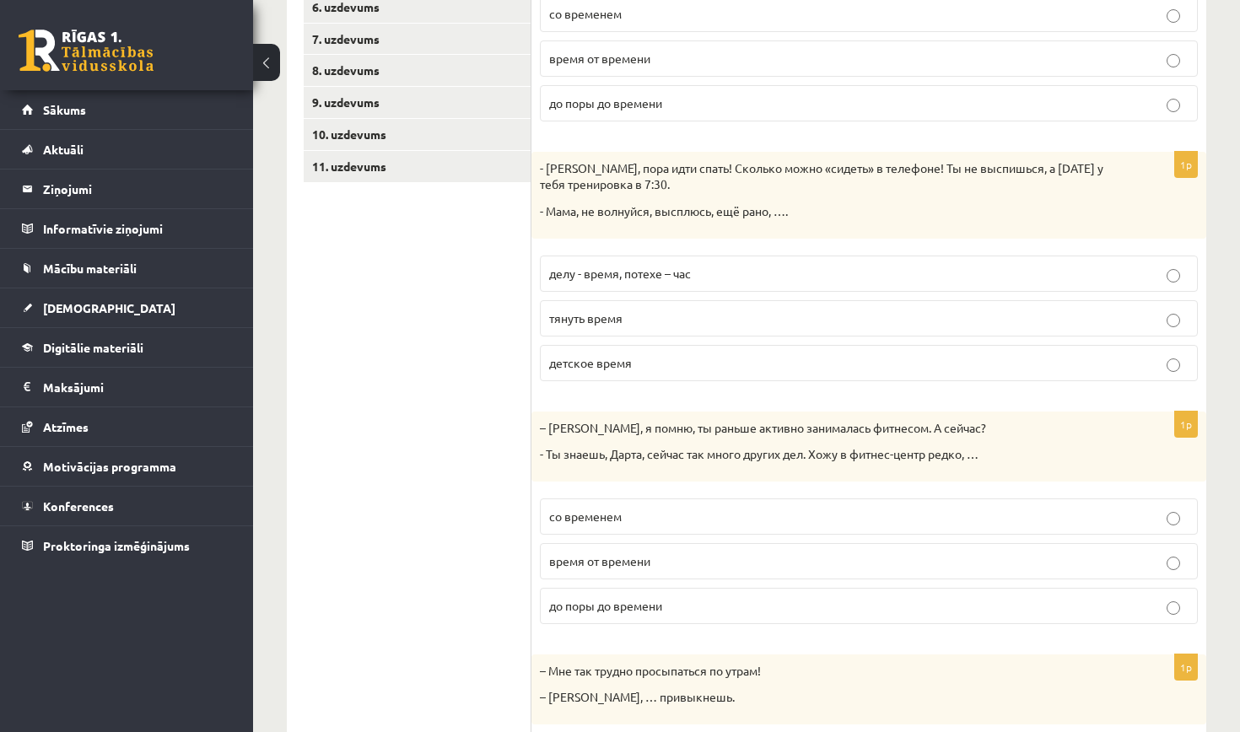
click at [693, 553] on p "время от времени" at bounding box center [868, 562] width 639 height 18
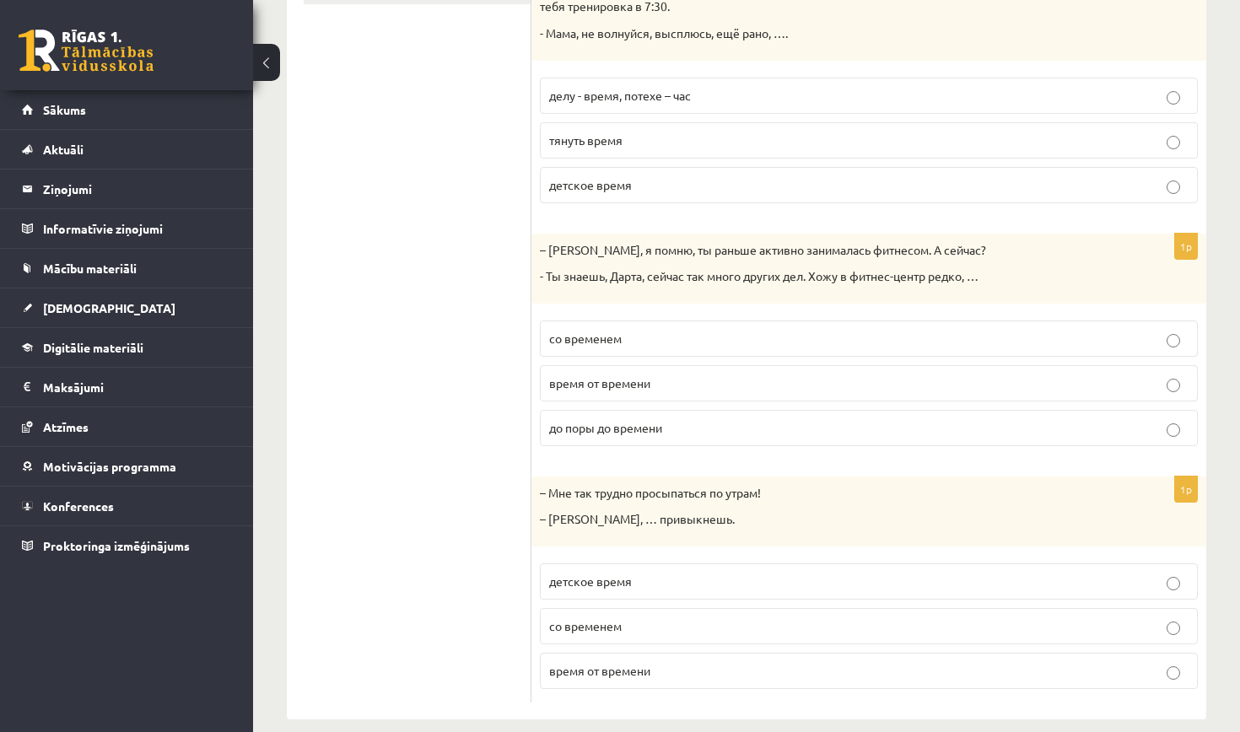
scroll to position [648, 0]
click at [647, 618] on p "со временем" at bounding box center [868, 627] width 639 height 18
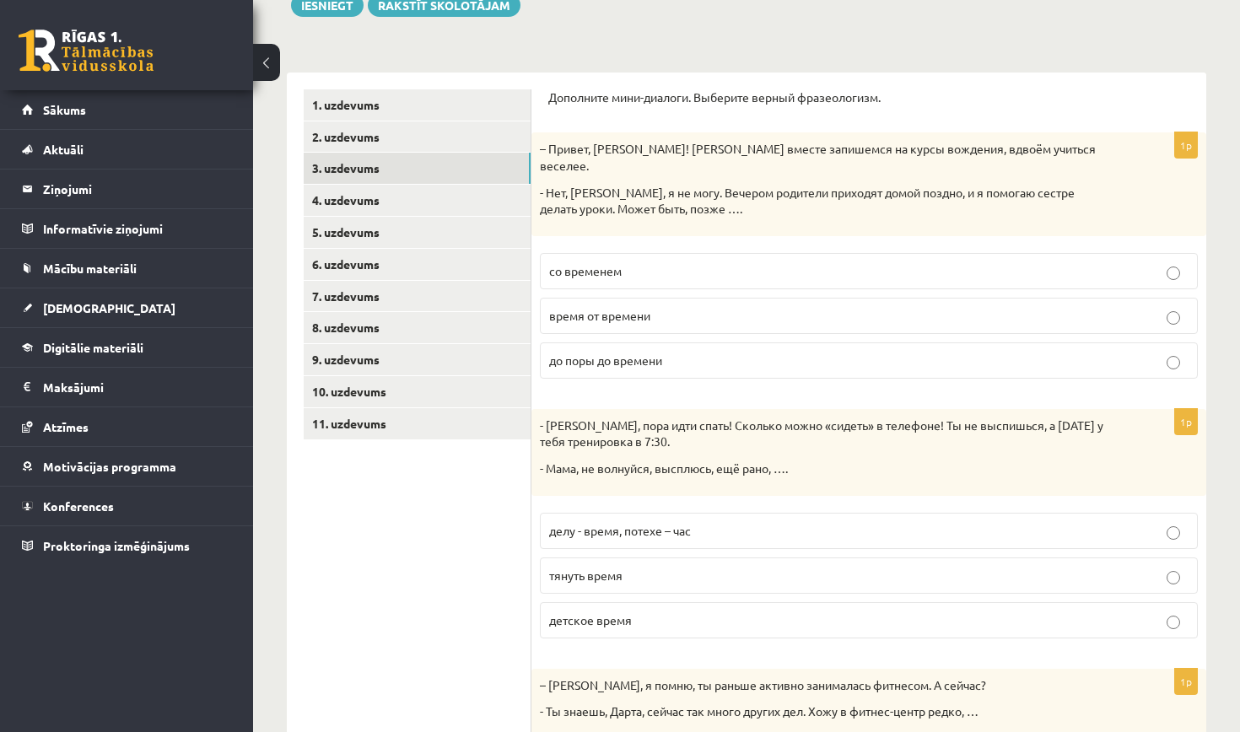
scroll to position [206, 0]
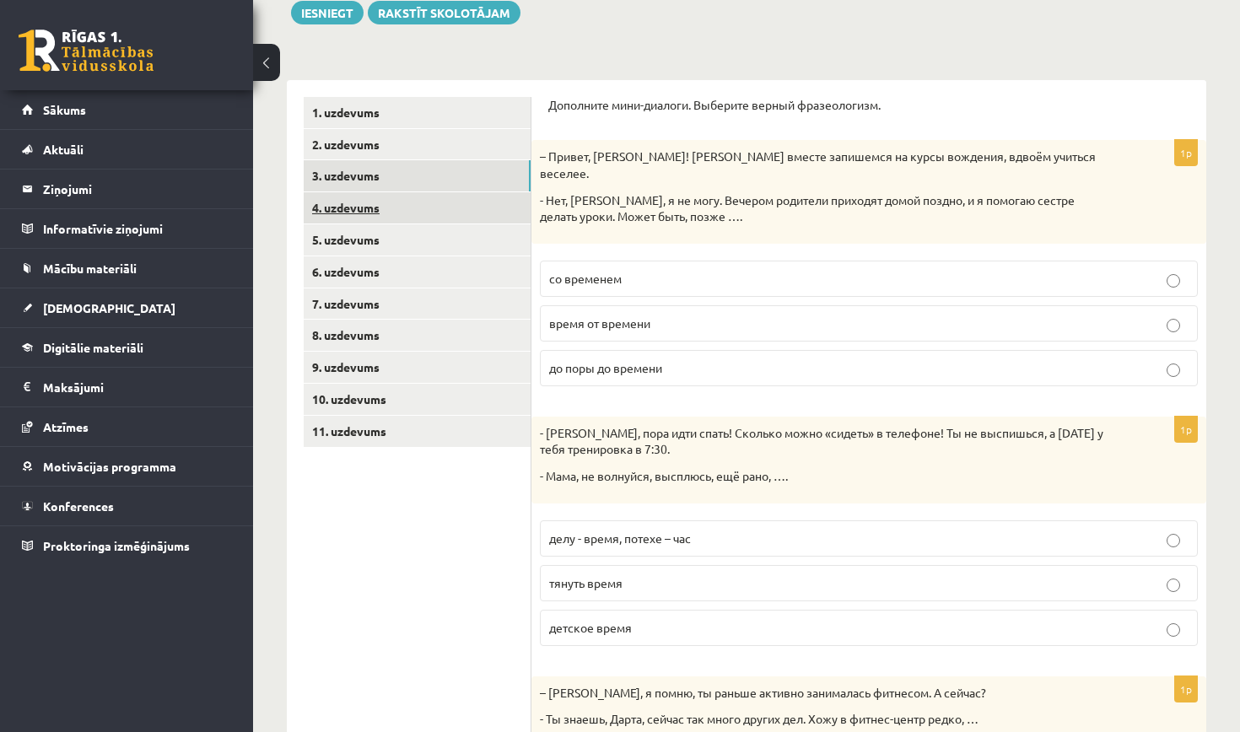
click at [407, 202] on link "4. uzdevums" at bounding box center [417, 207] width 227 height 31
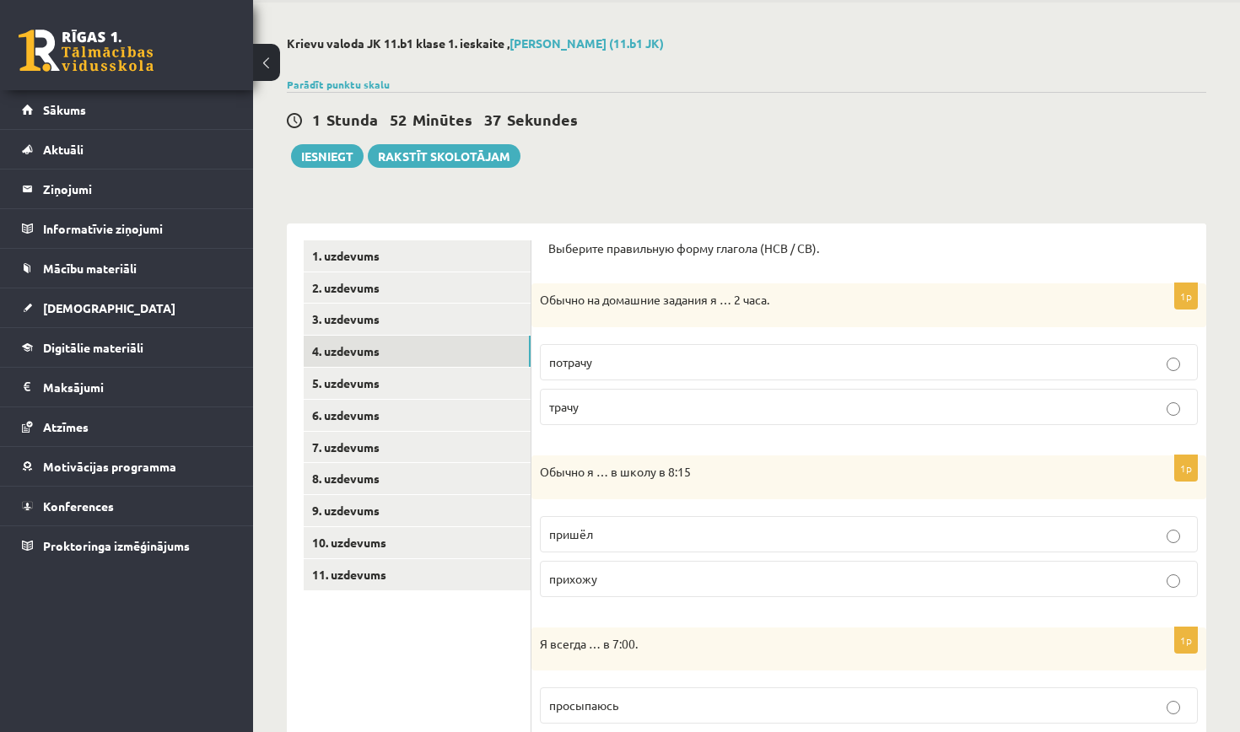
scroll to position [62, 0]
click at [662, 400] on p "трачу" at bounding box center [868, 408] width 639 height 18
click at [629, 573] on p "прихожу" at bounding box center [868, 580] width 639 height 18
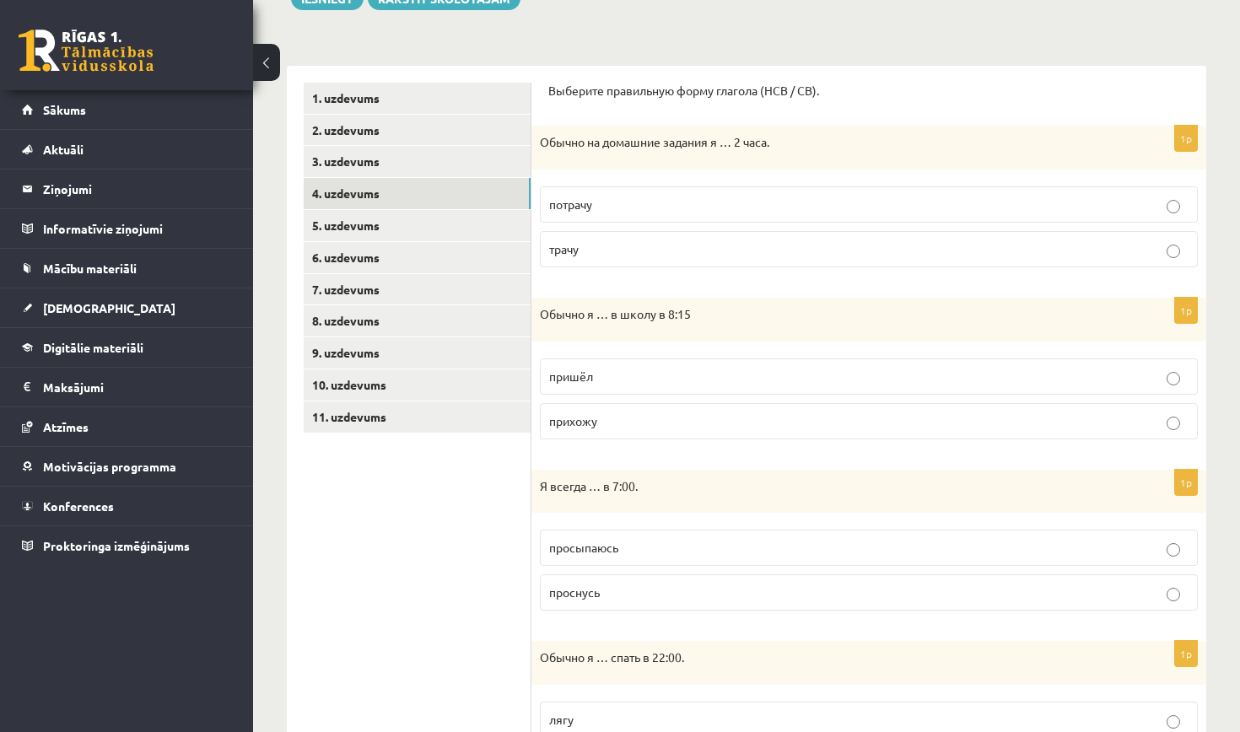
scroll to position [225, 0]
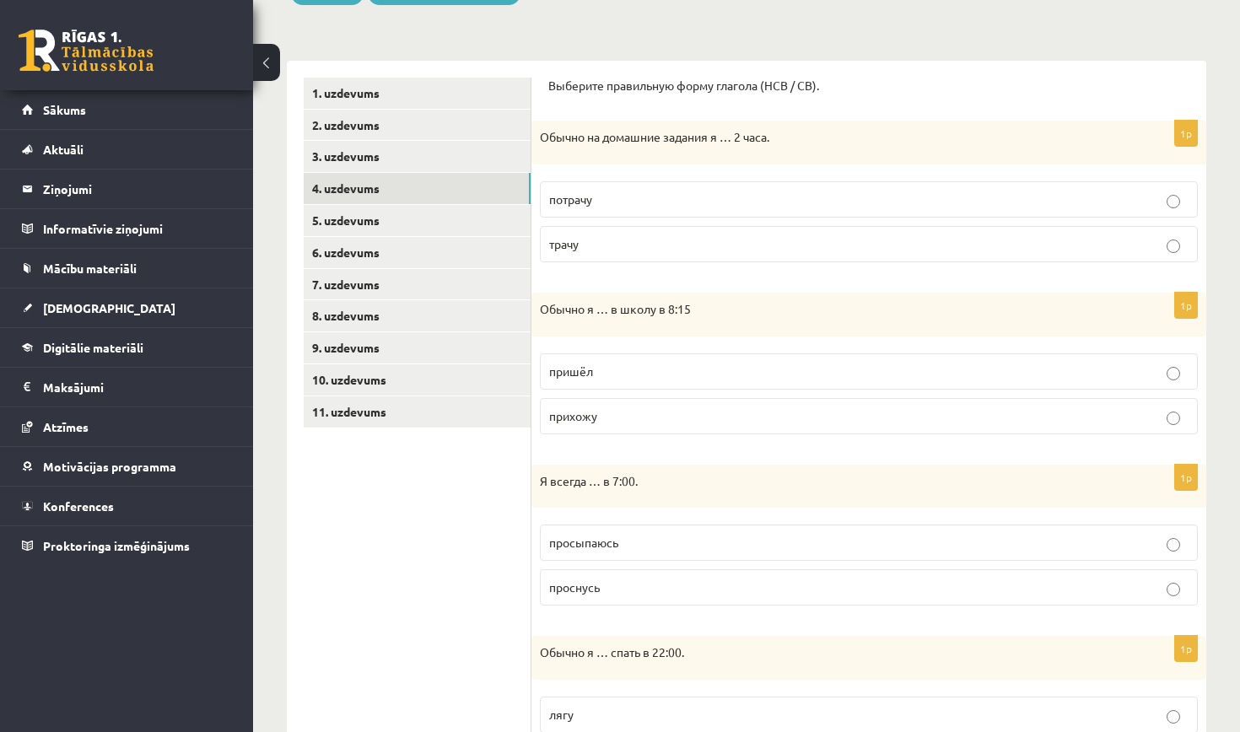
click at [628, 545] on p "просыпаюсь" at bounding box center [868, 543] width 639 height 18
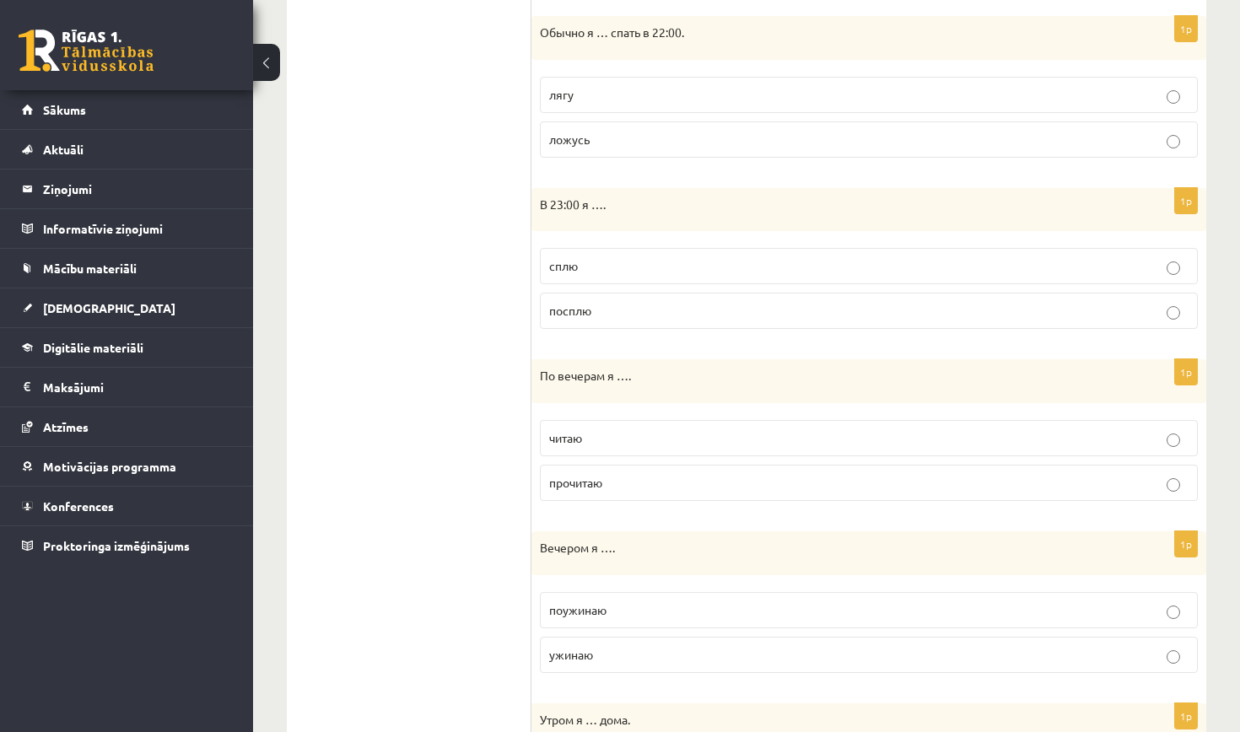
scroll to position [843, 0]
click at [672, 139] on p "ложусь" at bounding box center [868, 142] width 639 height 18
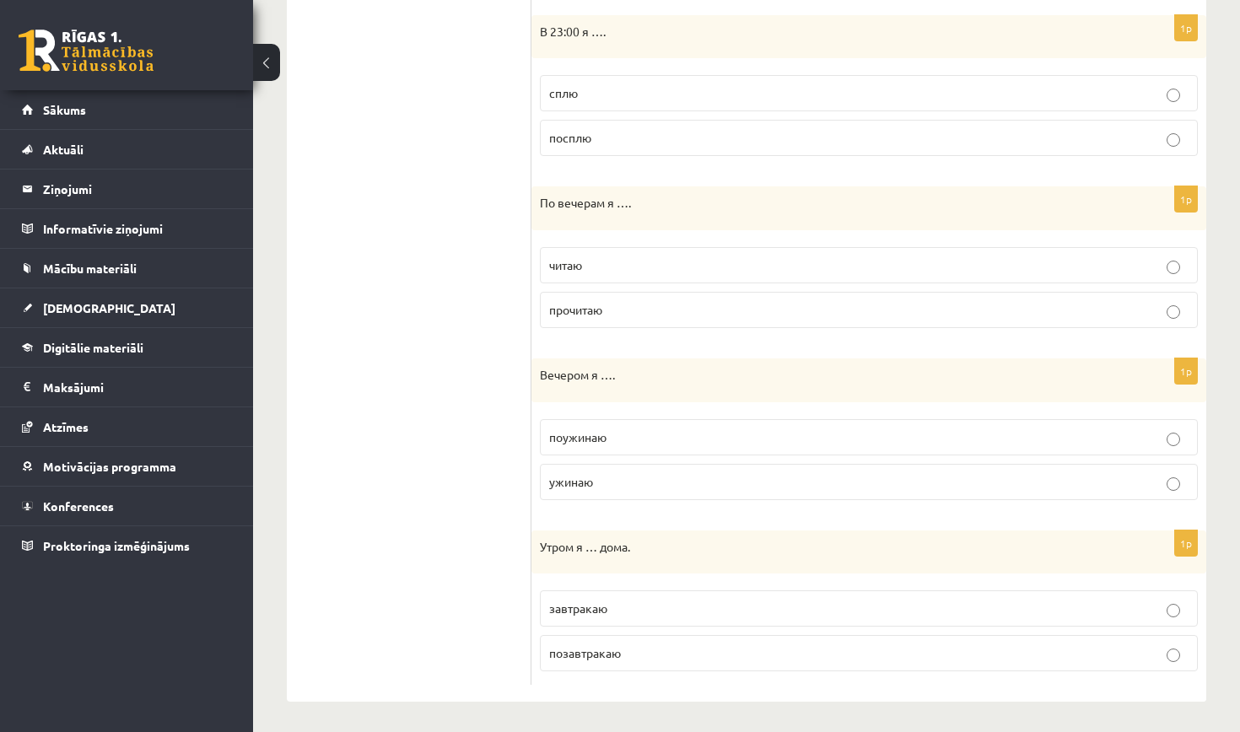
scroll to position [1017, 0]
click at [650, 88] on p "сплю" at bounding box center [868, 94] width 639 height 18
click at [664, 259] on p "читаю" at bounding box center [868, 266] width 639 height 18
click at [624, 474] on p "ужинаю" at bounding box center [868, 483] width 639 height 18
click at [624, 607] on p "завтракаю" at bounding box center [868, 610] width 639 height 18
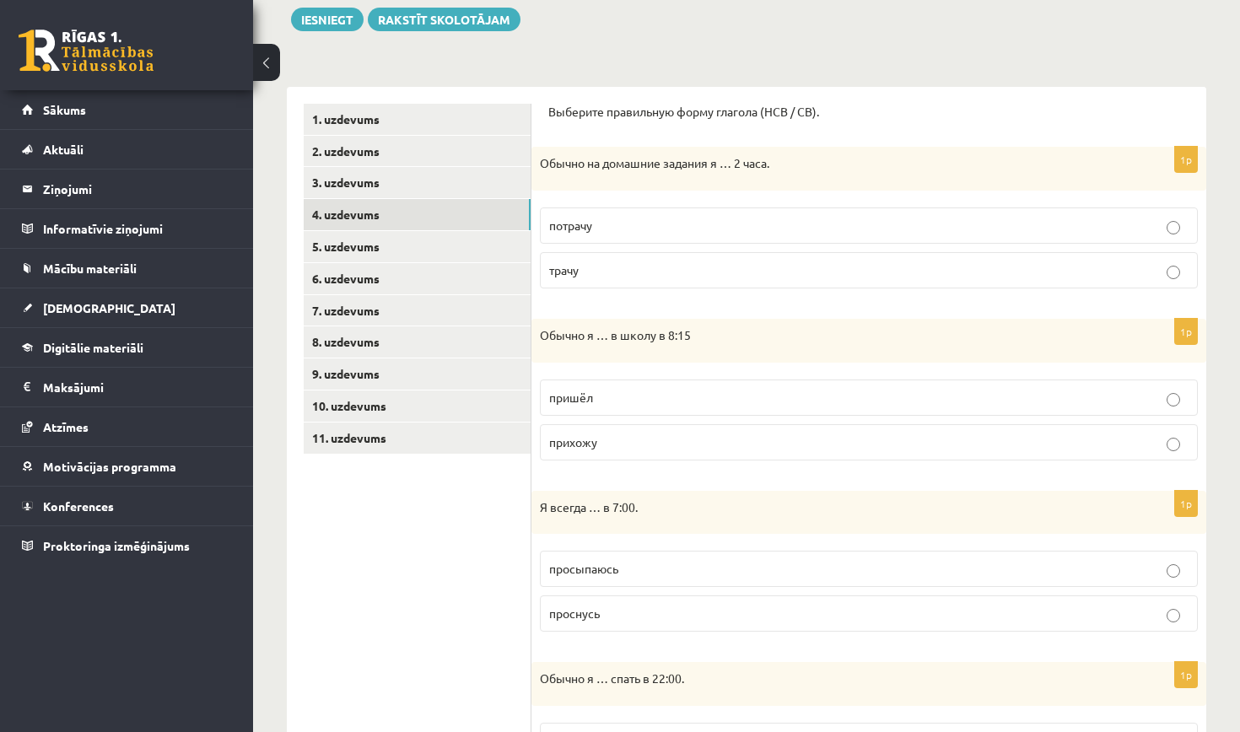
scroll to position [190, 0]
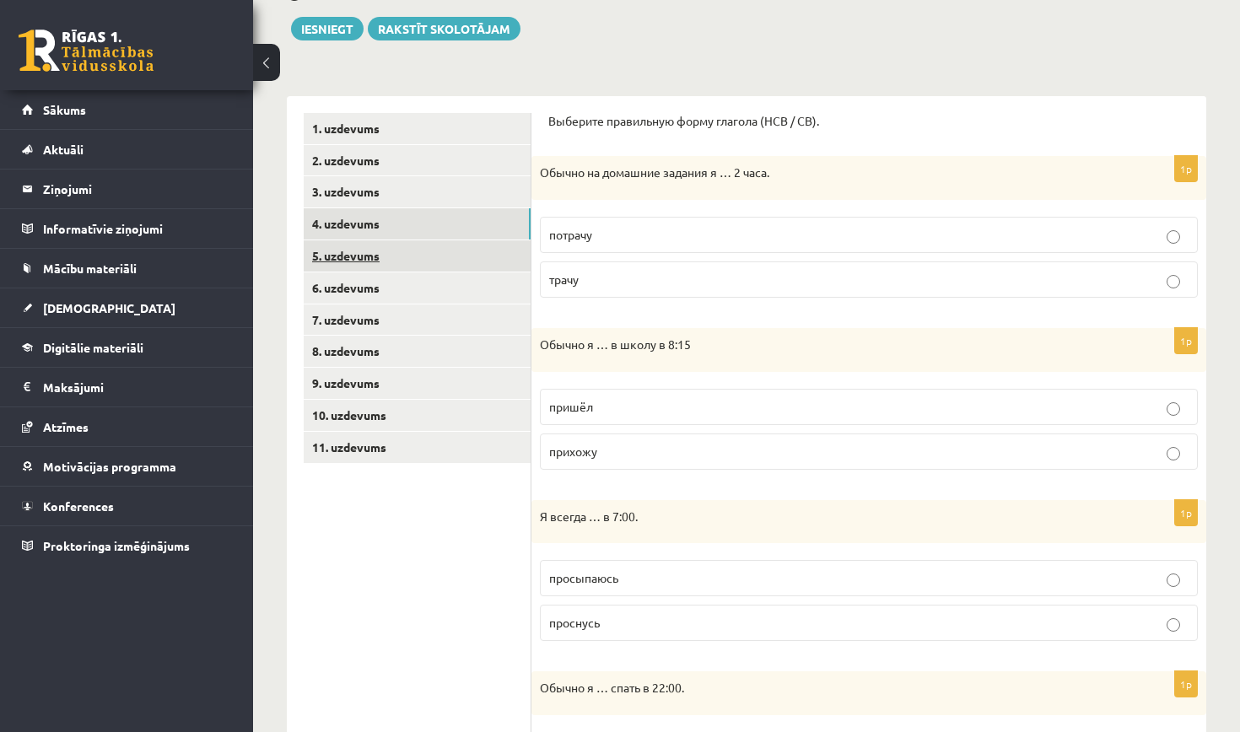
click at [389, 247] on link "5. uzdevums" at bounding box center [417, 255] width 227 height 31
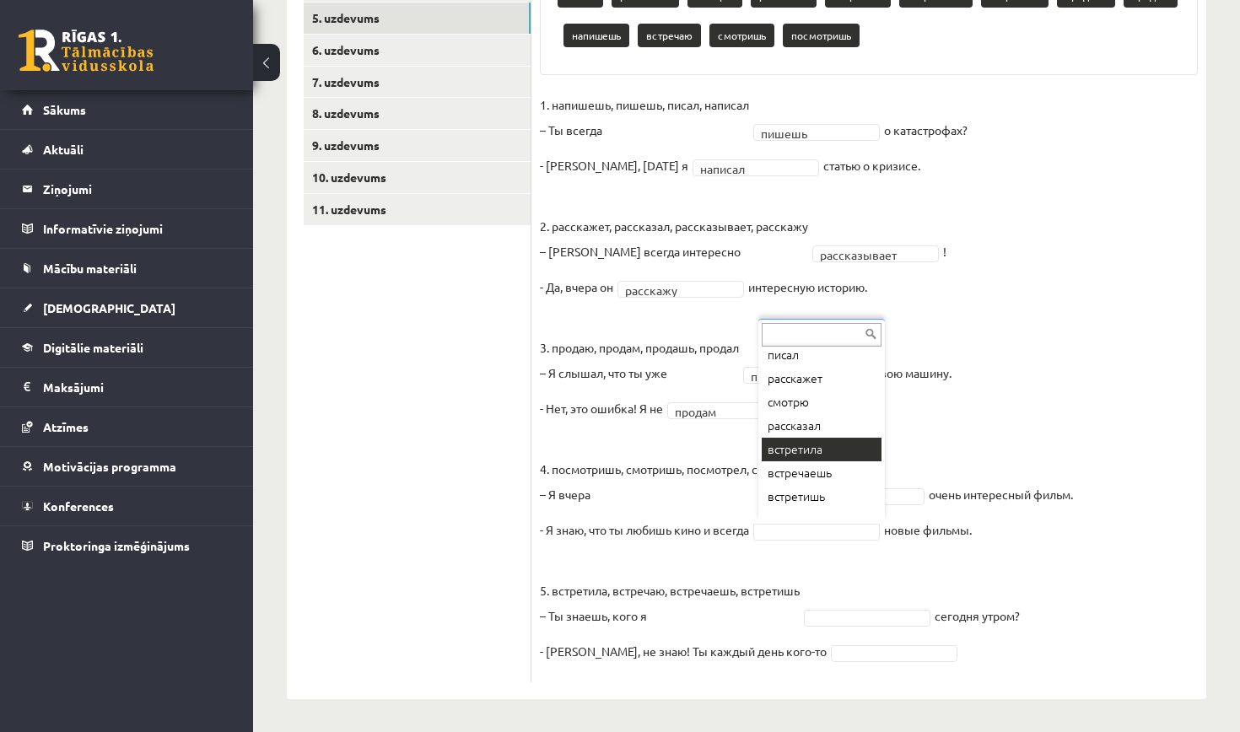
scroll to position [34, 0]
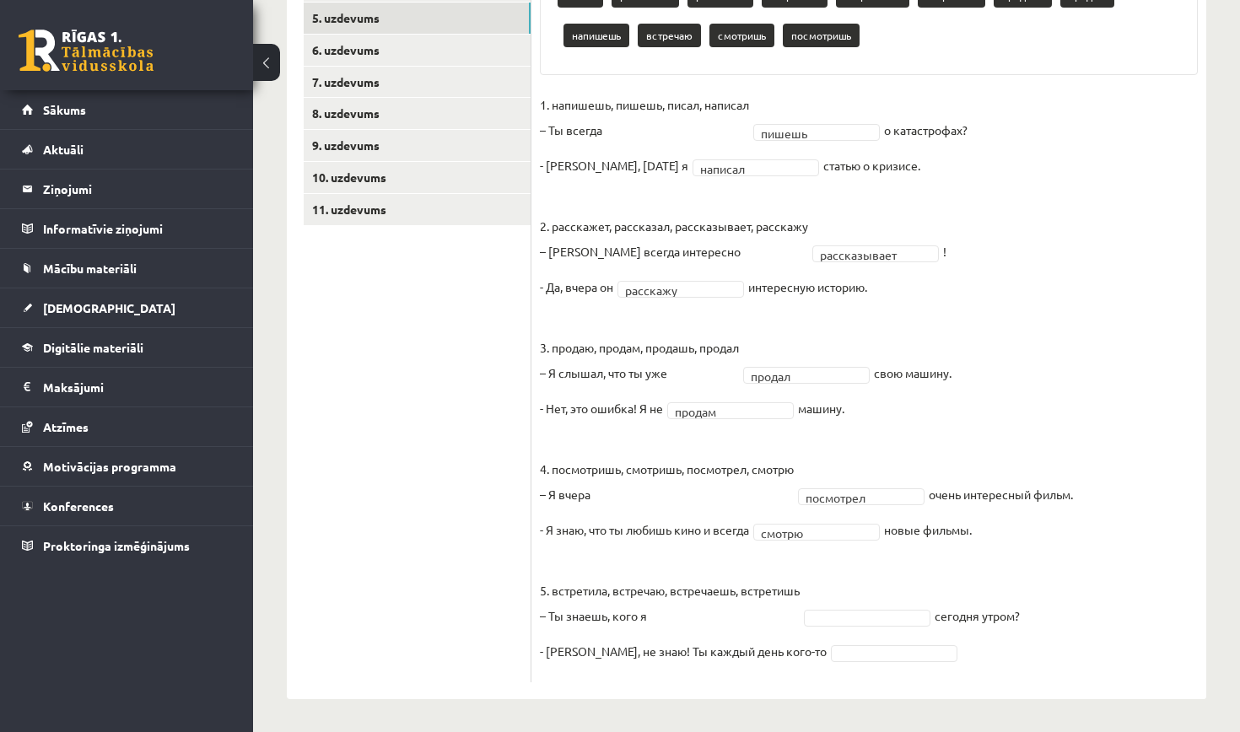
click at [861, 605] on fieldset "**********" at bounding box center [869, 383] width 658 height 582
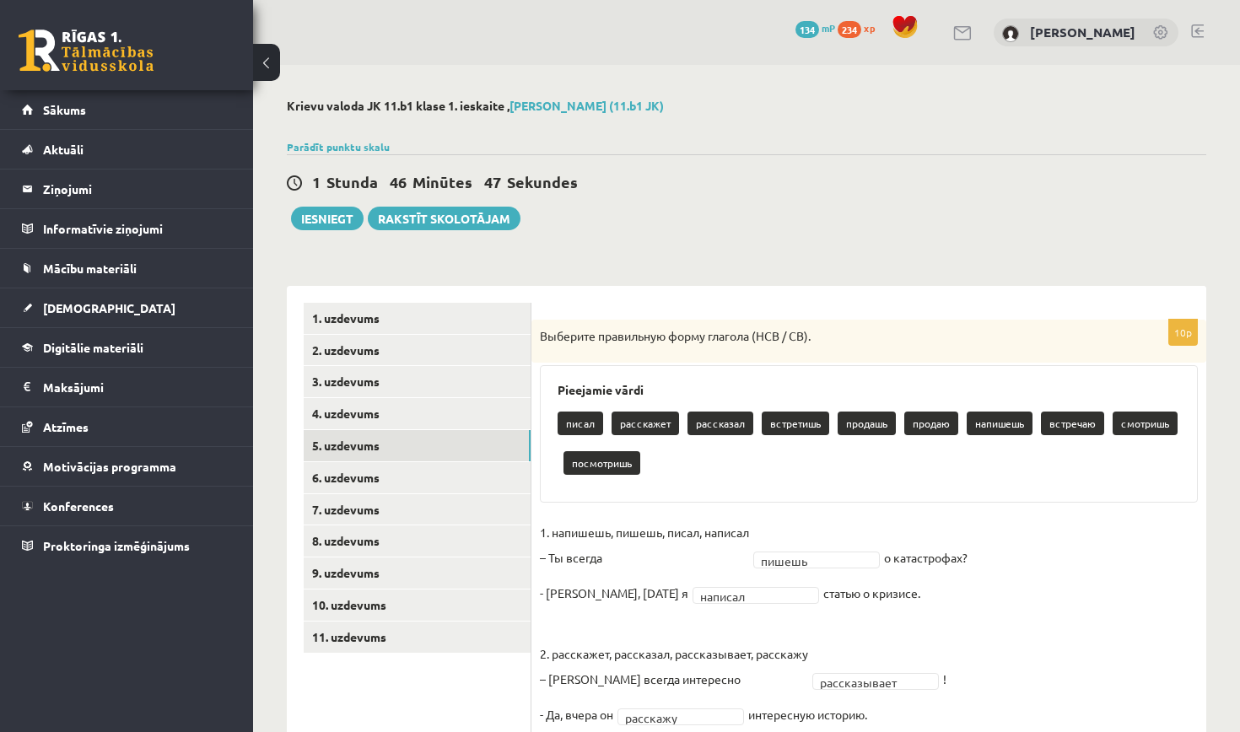
scroll to position [0, 0]
click at [407, 471] on link "6. uzdevums" at bounding box center [417, 477] width 227 height 31
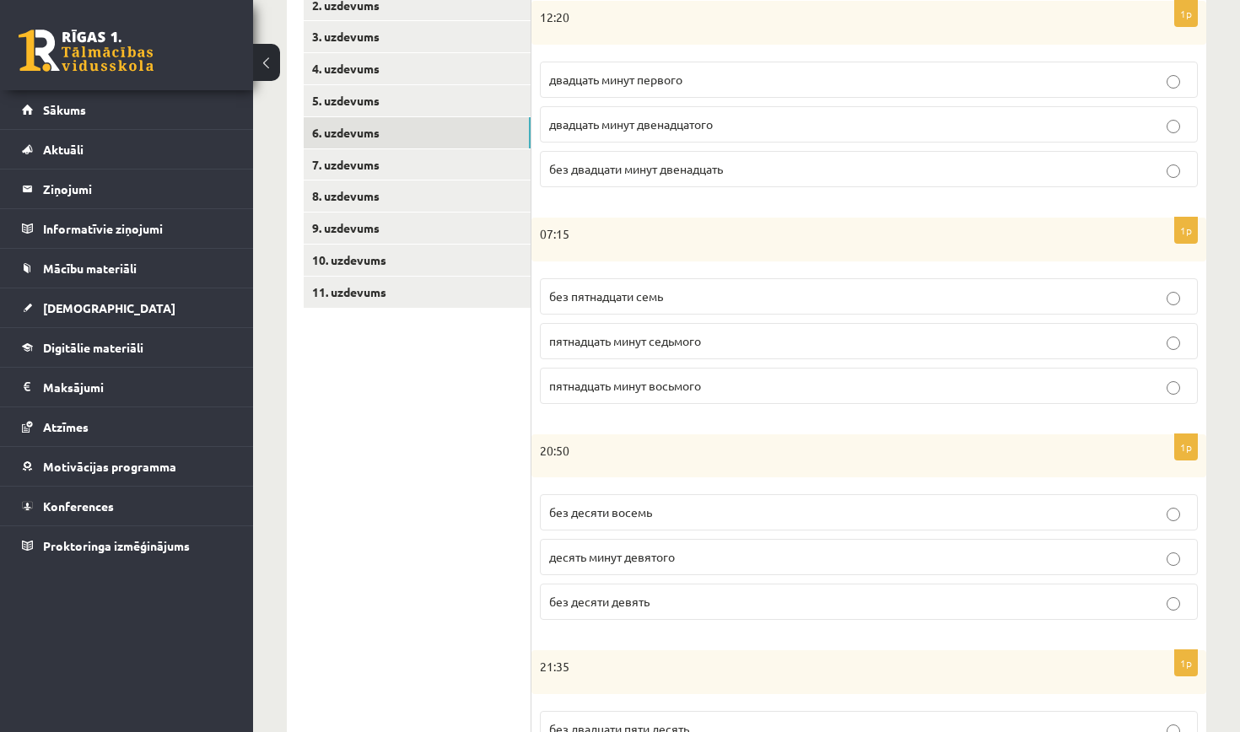
scroll to position [348, 0]
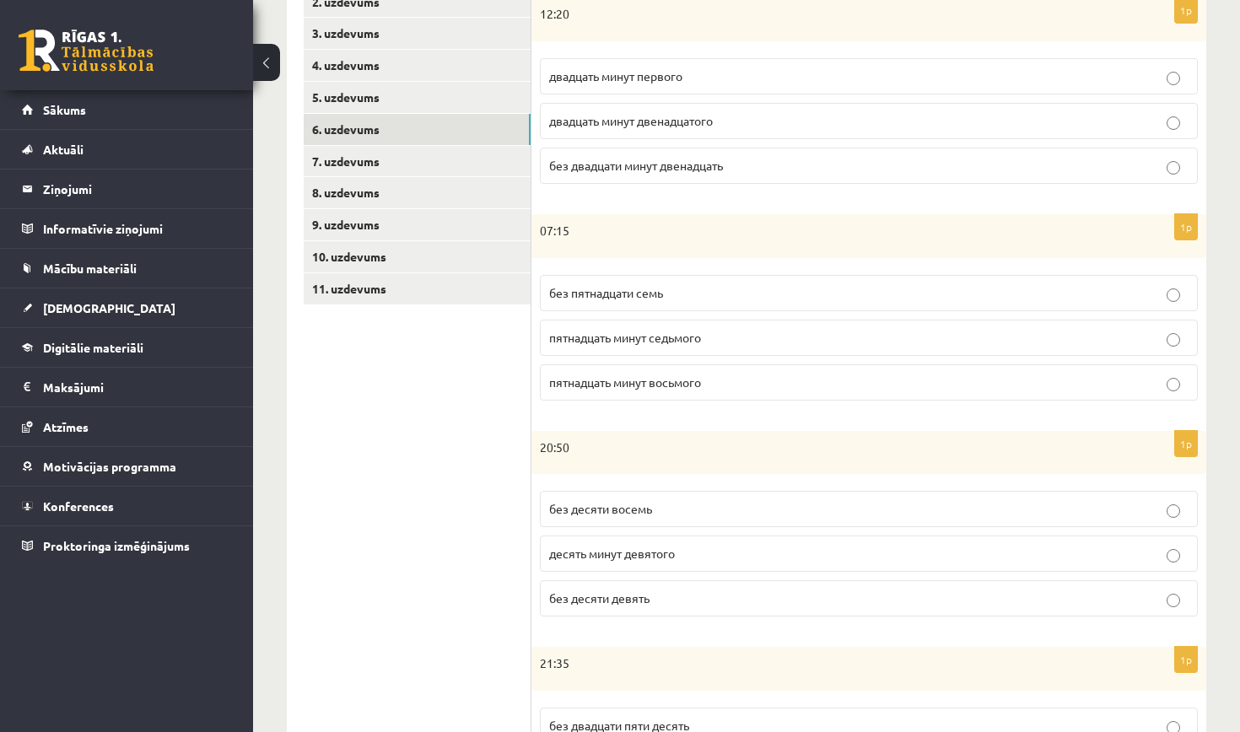
click at [725, 71] on p "двадцать минут первого" at bounding box center [868, 76] width 639 height 18
click at [712, 371] on label "пятнадцать минут восьмого" at bounding box center [869, 382] width 658 height 36
click at [673, 591] on p "без десяти девять" at bounding box center [868, 599] width 639 height 18
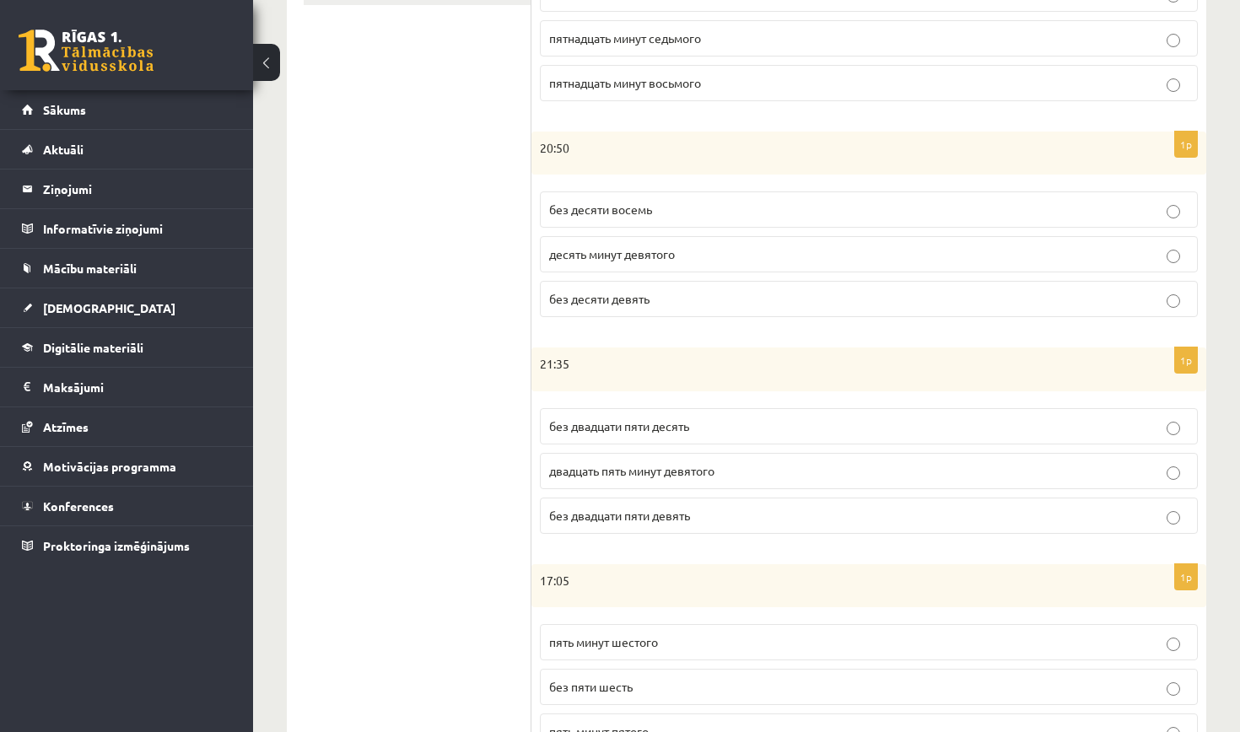
scroll to position [674, 0]
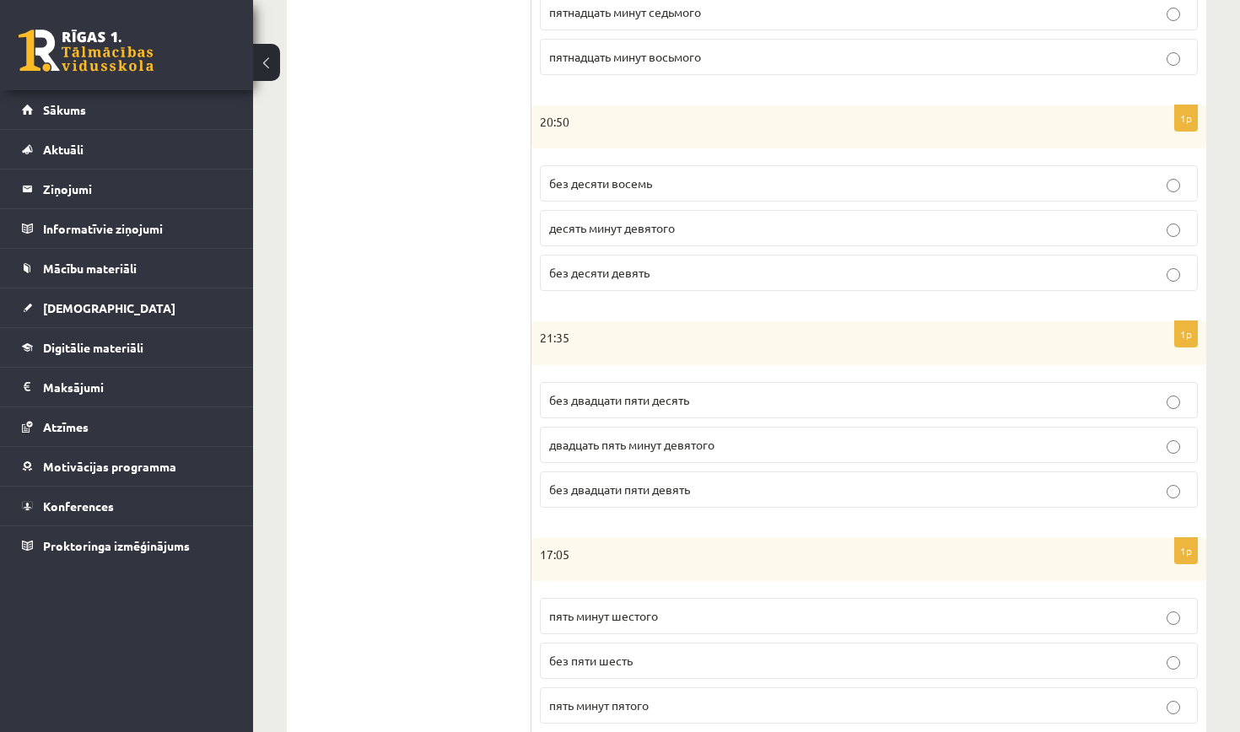
click at [725, 492] on p "без двадцати пяти девять" at bounding box center [868, 490] width 639 height 18
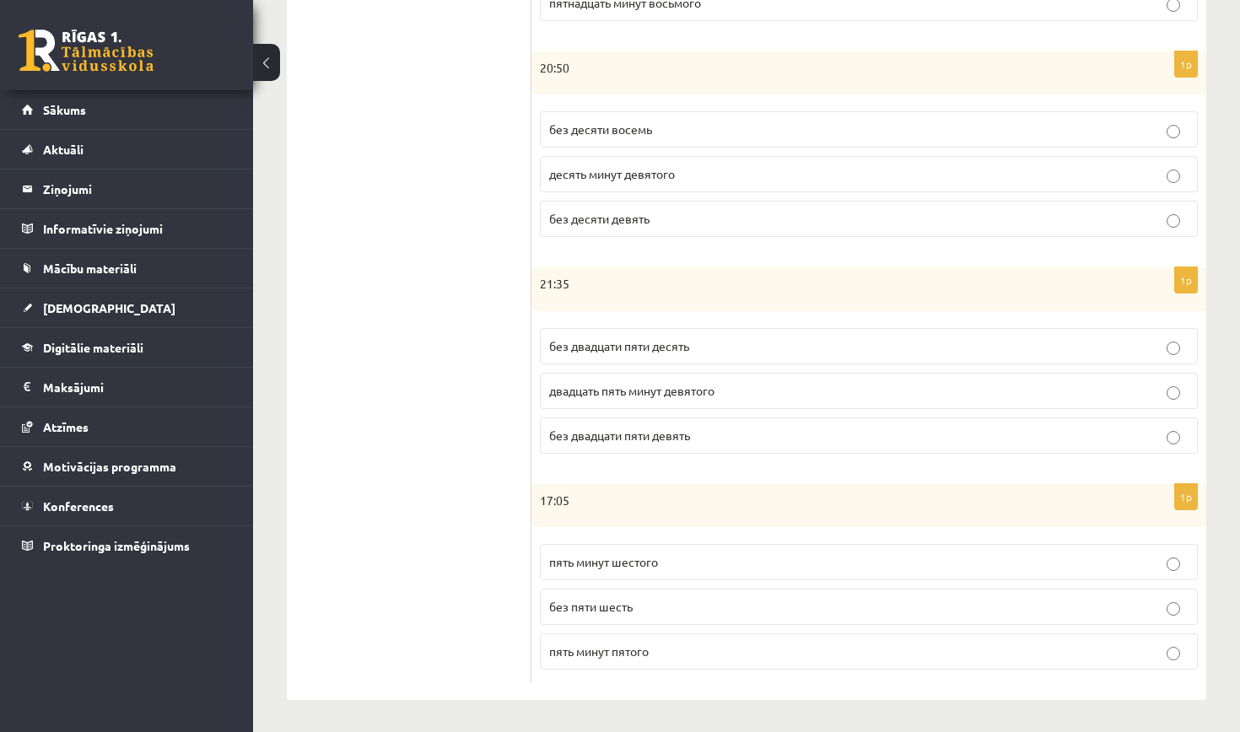
scroll to position [727, 0]
click at [682, 644] on p "пять минут пятого" at bounding box center [868, 653] width 639 height 18
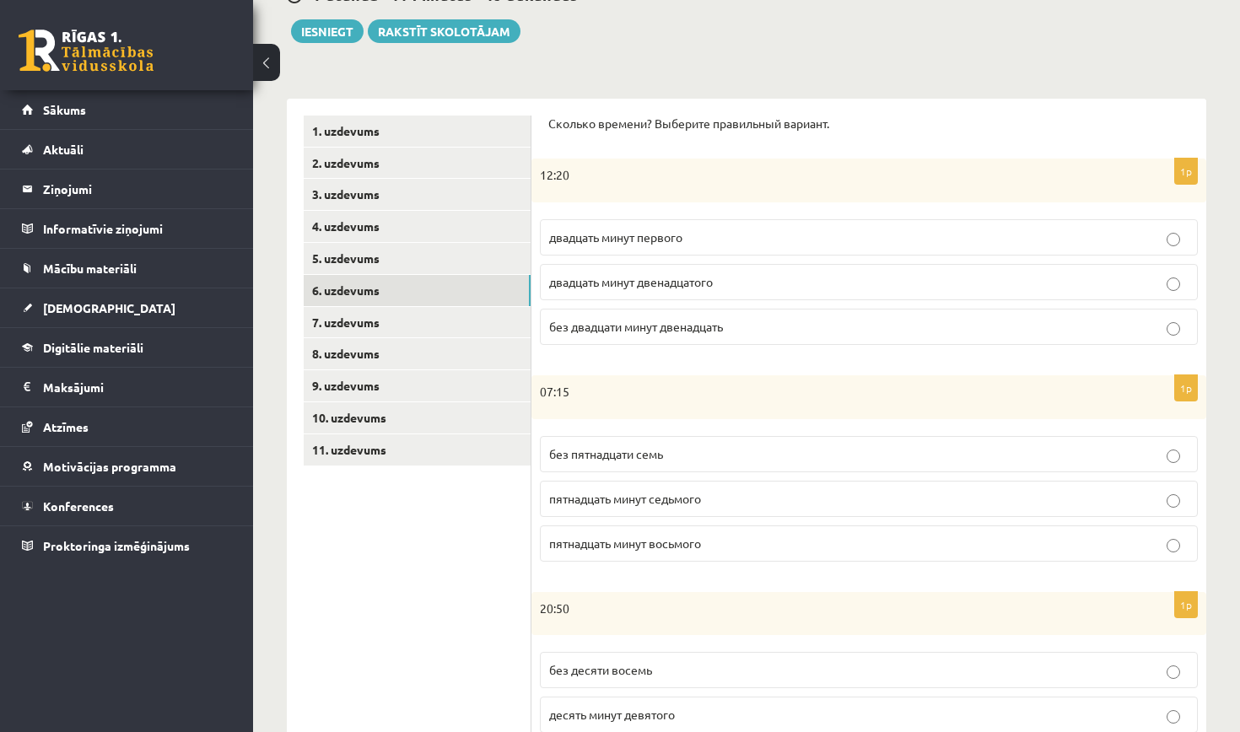
scroll to position [176, 0]
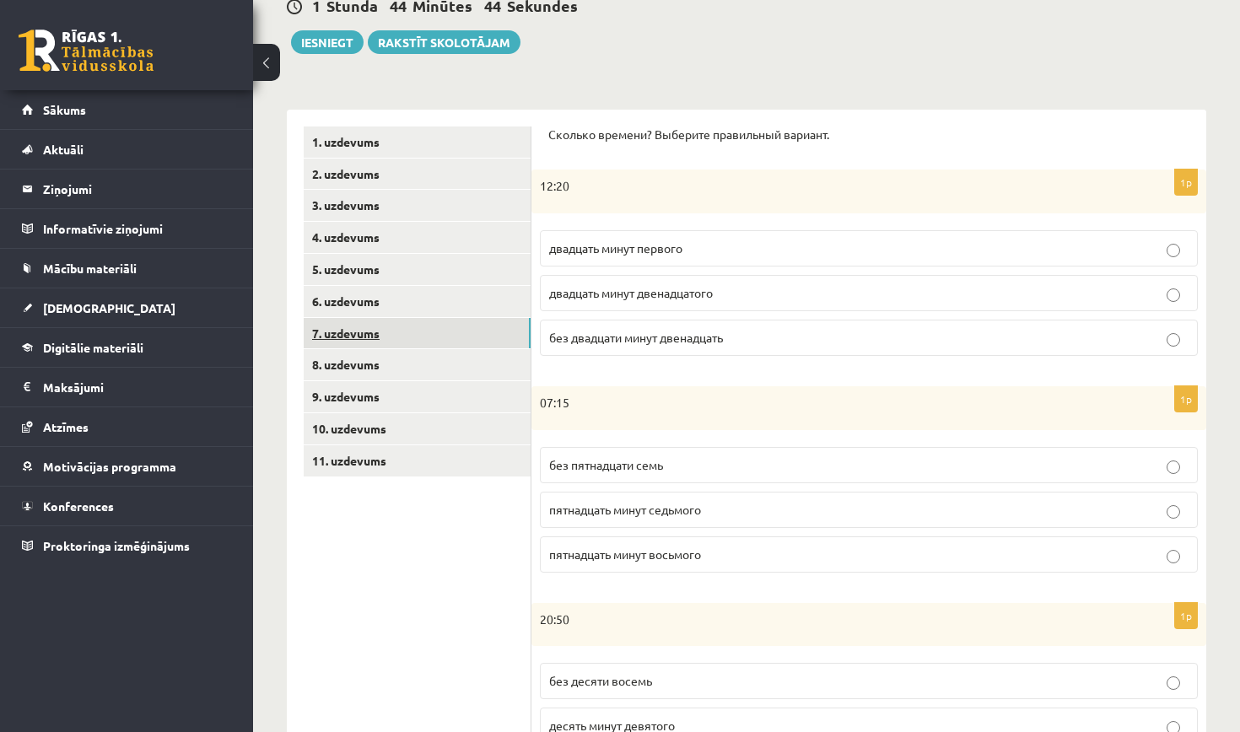
click at [379, 318] on link "7. uzdevums" at bounding box center [417, 333] width 227 height 31
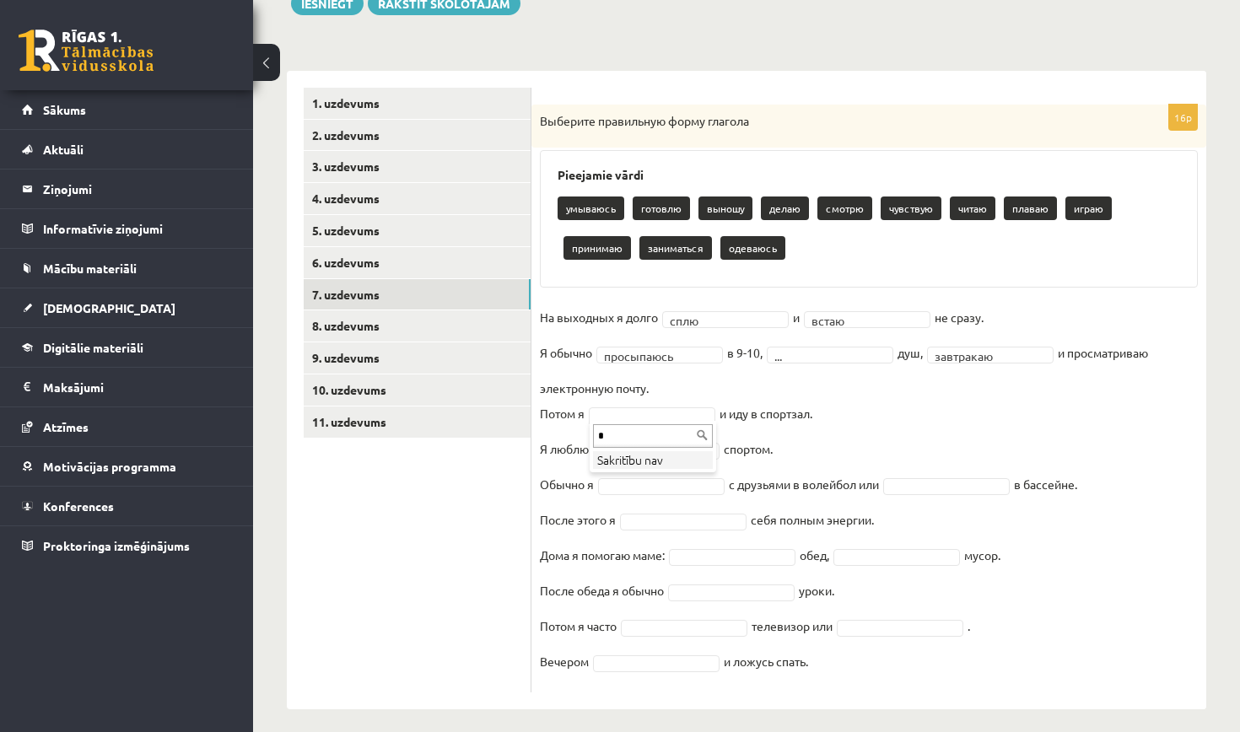
scroll to position [0, 0]
type input "*"
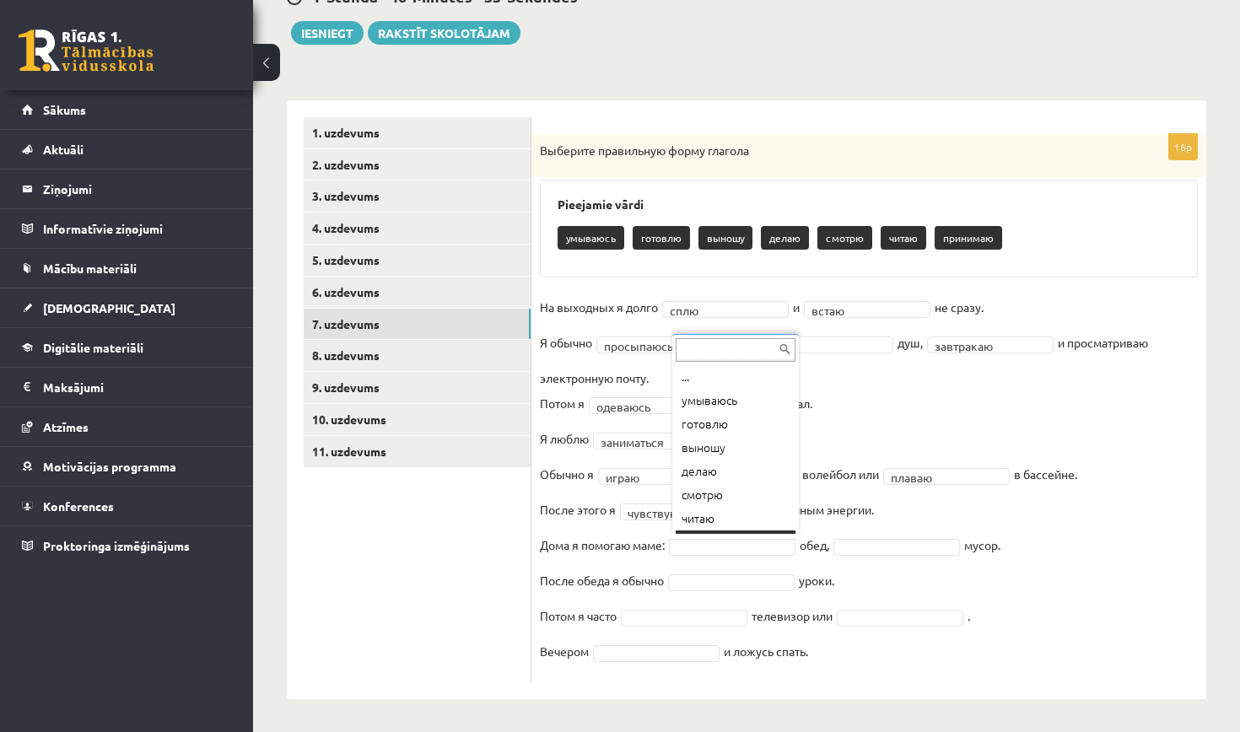
scroll to position [20, 0]
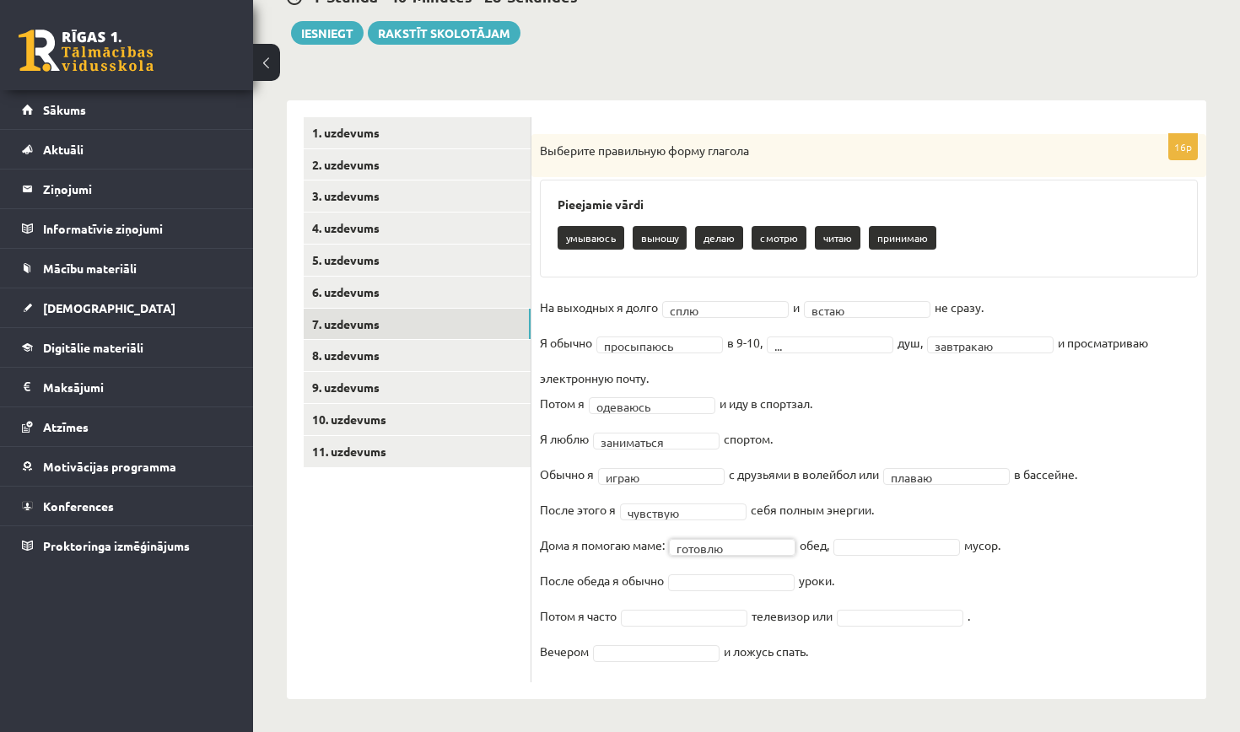
click at [887, 534] on fieldset "**********" at bounding box center [869, 484] width 658 height 380
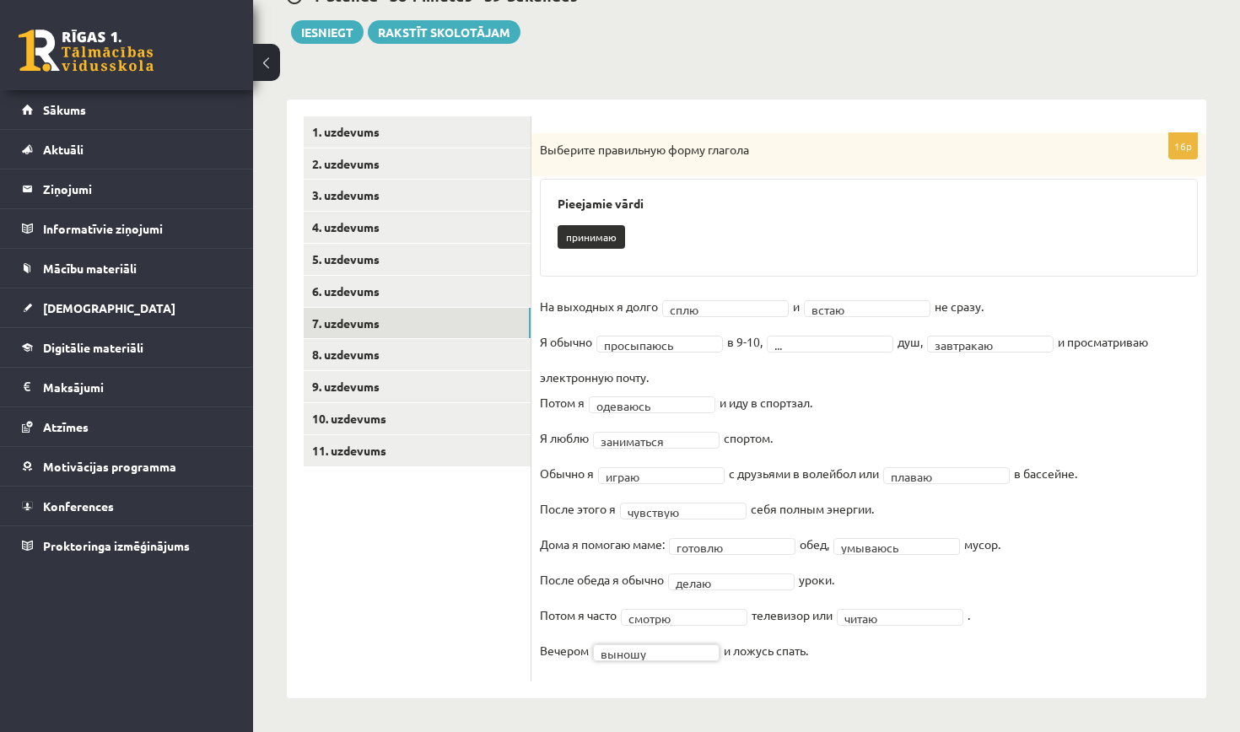
scroll to position [186, 0]
click at [483, 359] on link "8. uzdevums" at bounding box center [417, 355] width 227 height 31
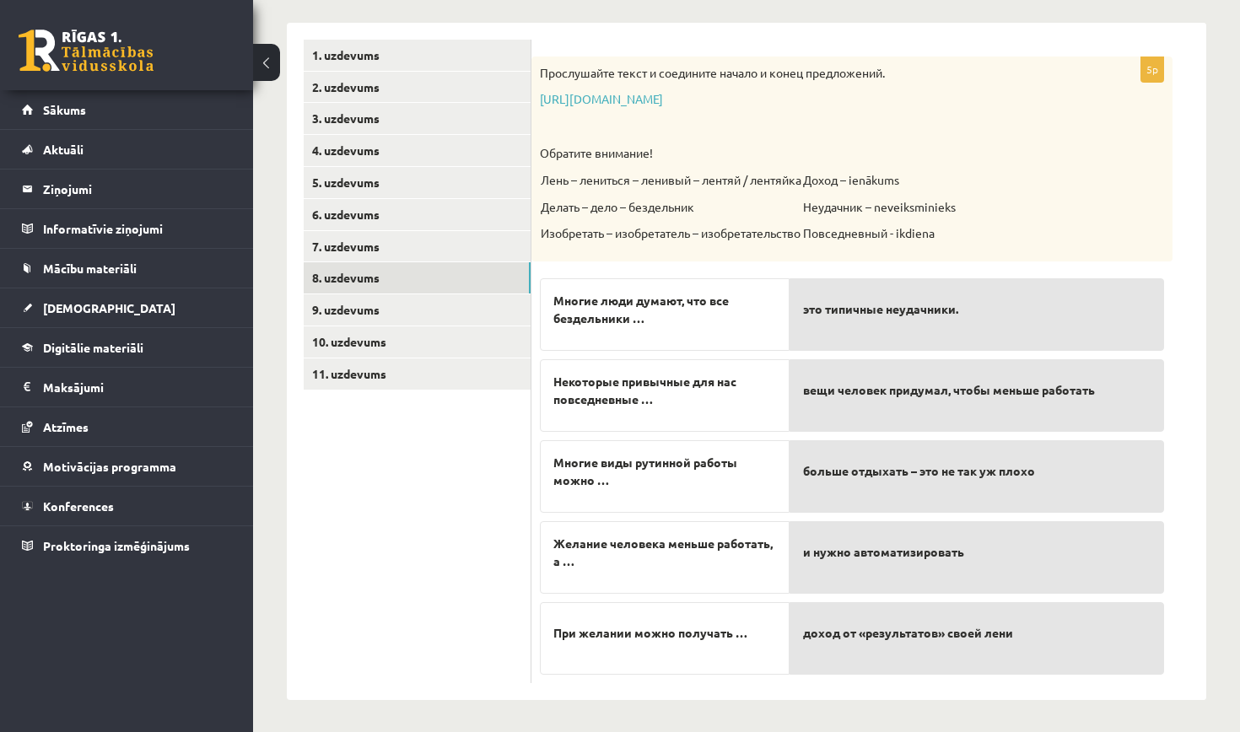
scroll to position [262, 0]
drag, startPoint x: 720, startPoint y: 311, endPoint x: 727, endPoint y: 298, distance: 15.5
click at [726, 297] on span "Многие люди думают, что все бездельники …" at bounding box center [664, 311] width 223 height 35
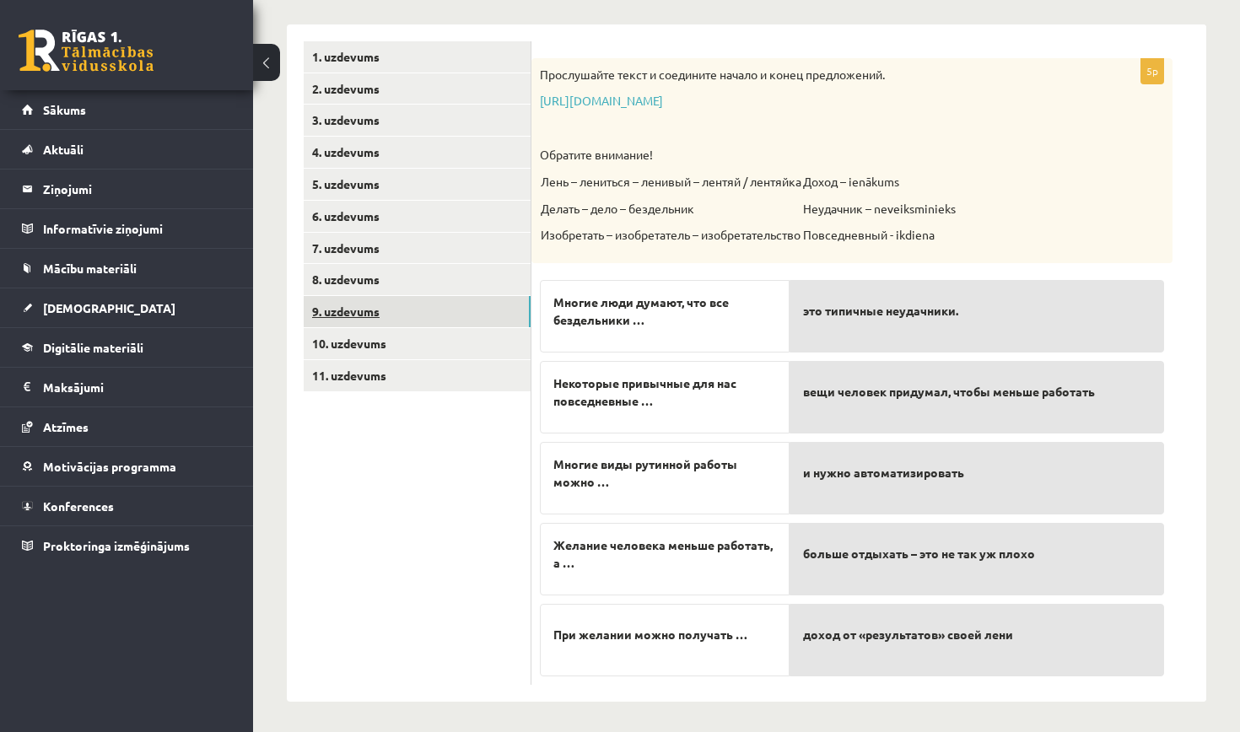
click at [391, 303] on link "9. uzdevums" at bounding box center [417, 311] width 227 height 31
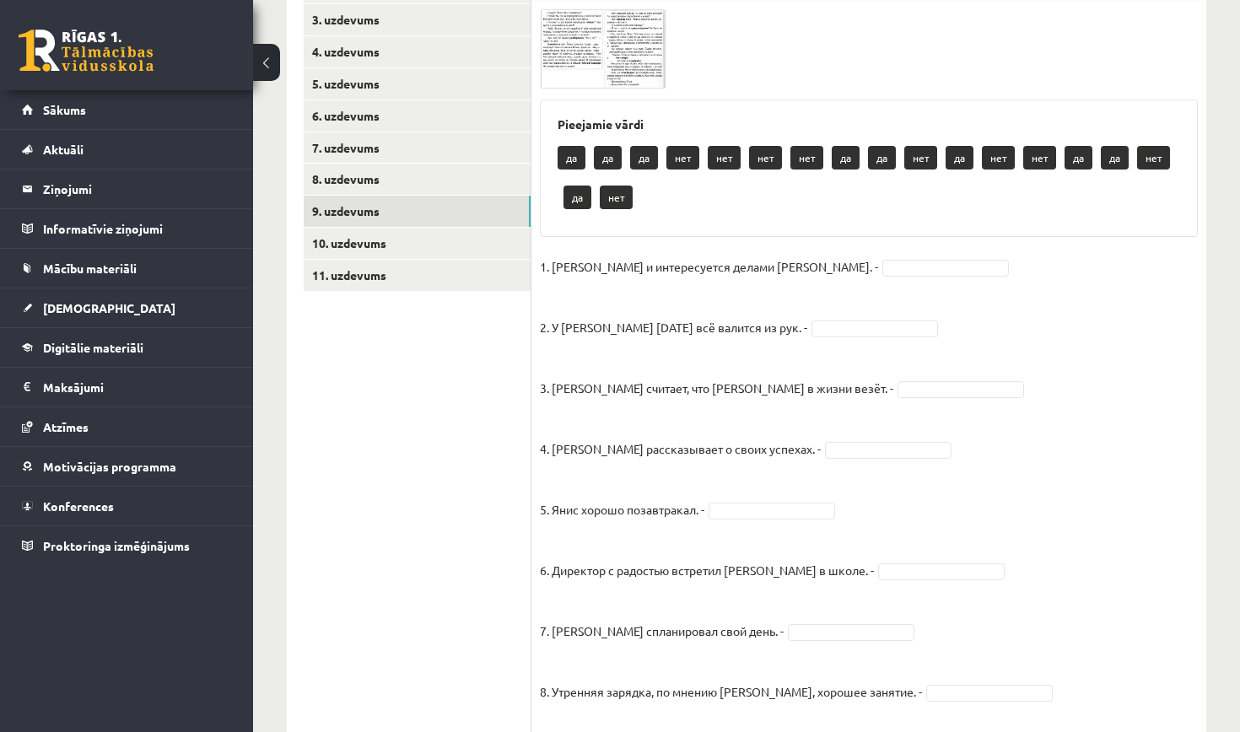
scroll to position [348, 0]
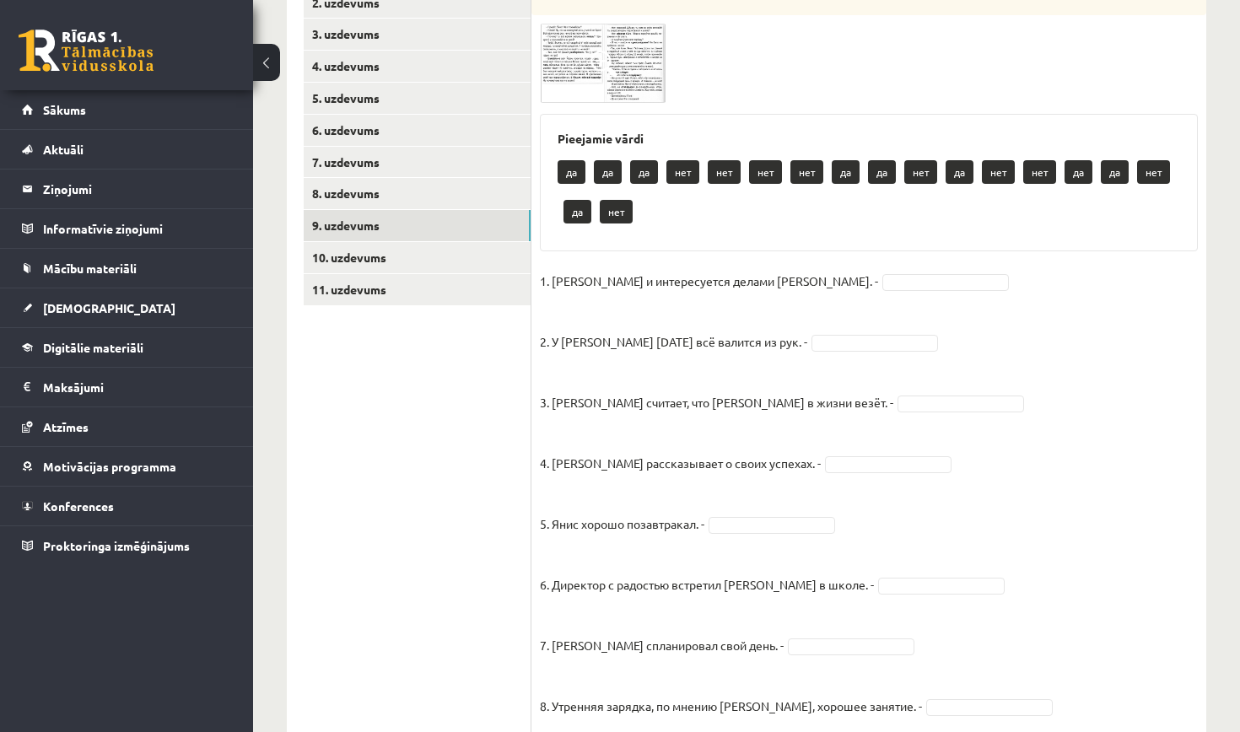
click at [629, 70] on img at bounding box center [603, 63] width 127 height 79
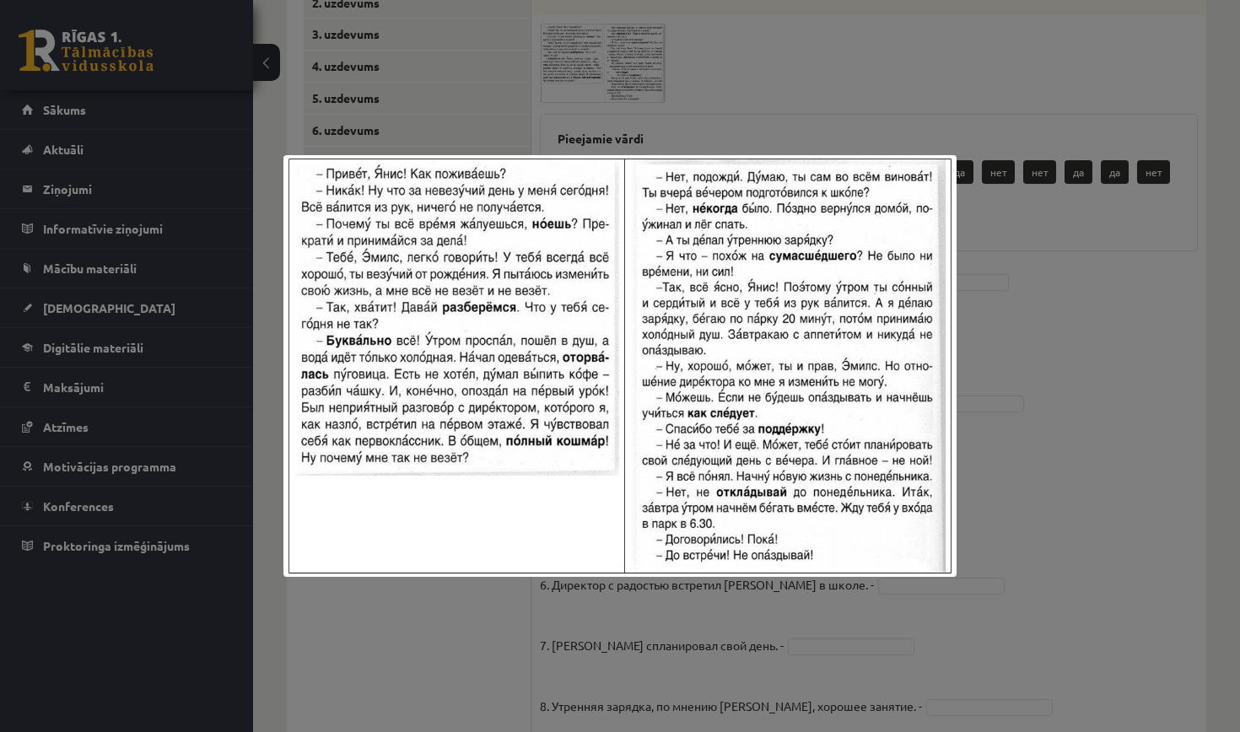
click at [822, 119] on div at bounding box center [620, 366] width 1240 height 732
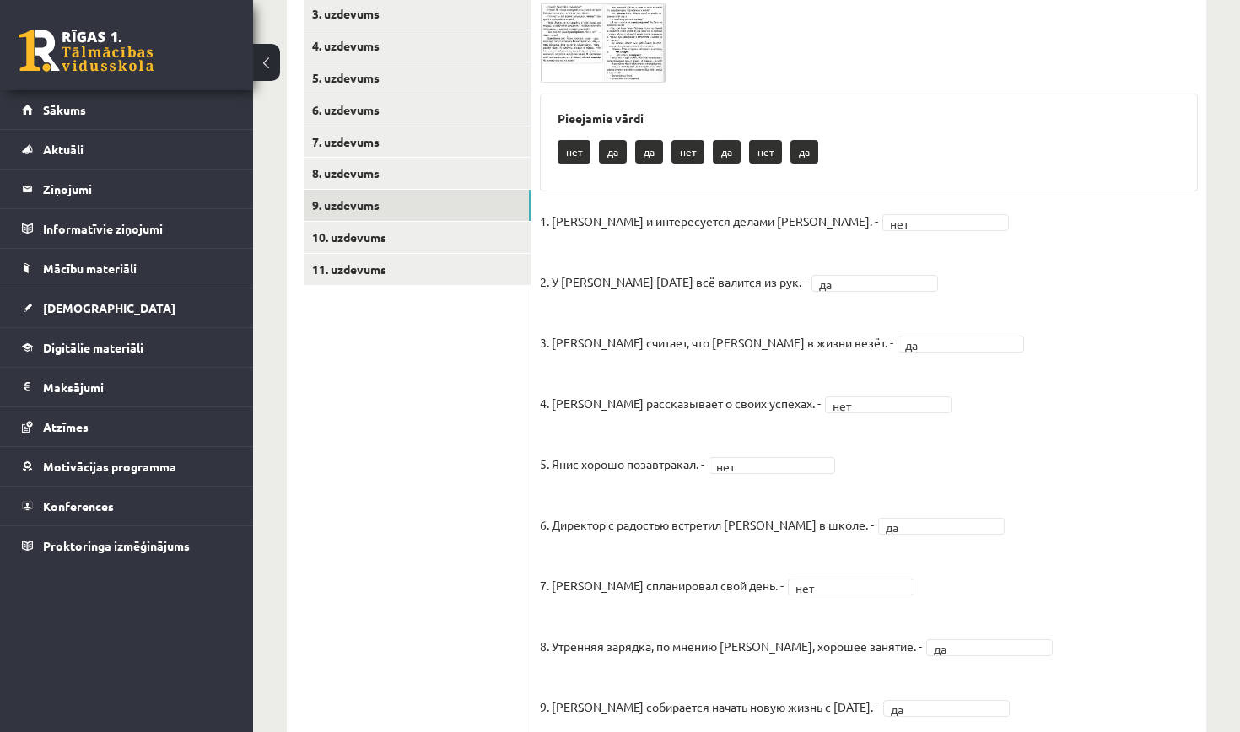
scroll to position [366, 0]
click at [377, 228] on link "10. uzdevums" at bounding box center [417, 239] width 227 height 31
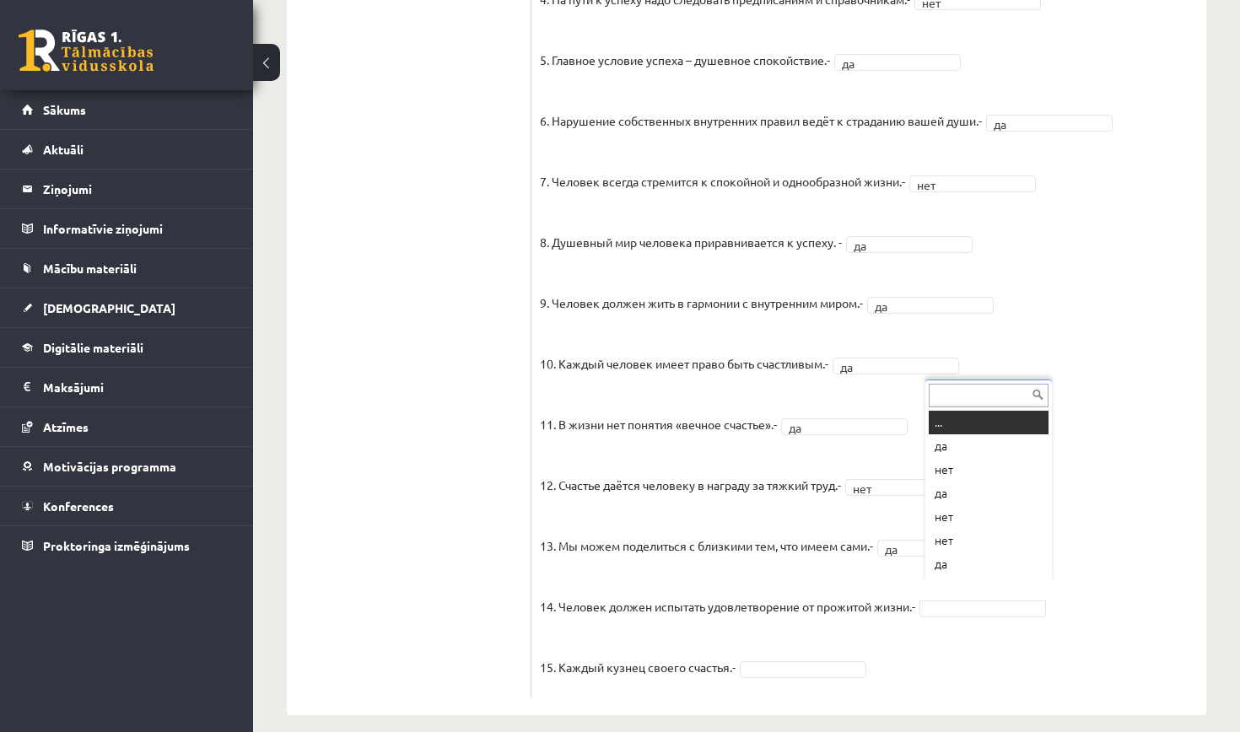
scroll to position [20, 0]
click at [811, 637] on fieldset "1. Человек должен жить по составленному плану. - нет *** 2. Если хочешь быть ус…" at bounding box center [869, 247] width 658 height 886
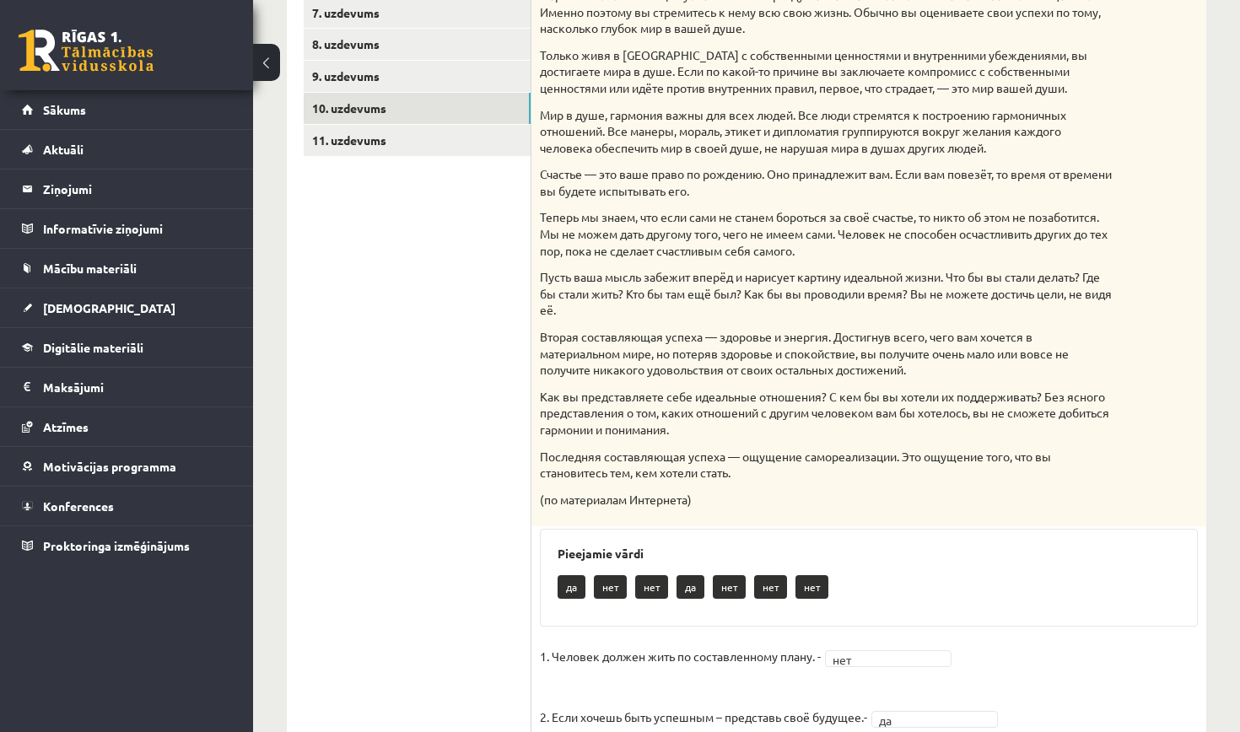
scroll to position [490, 0]
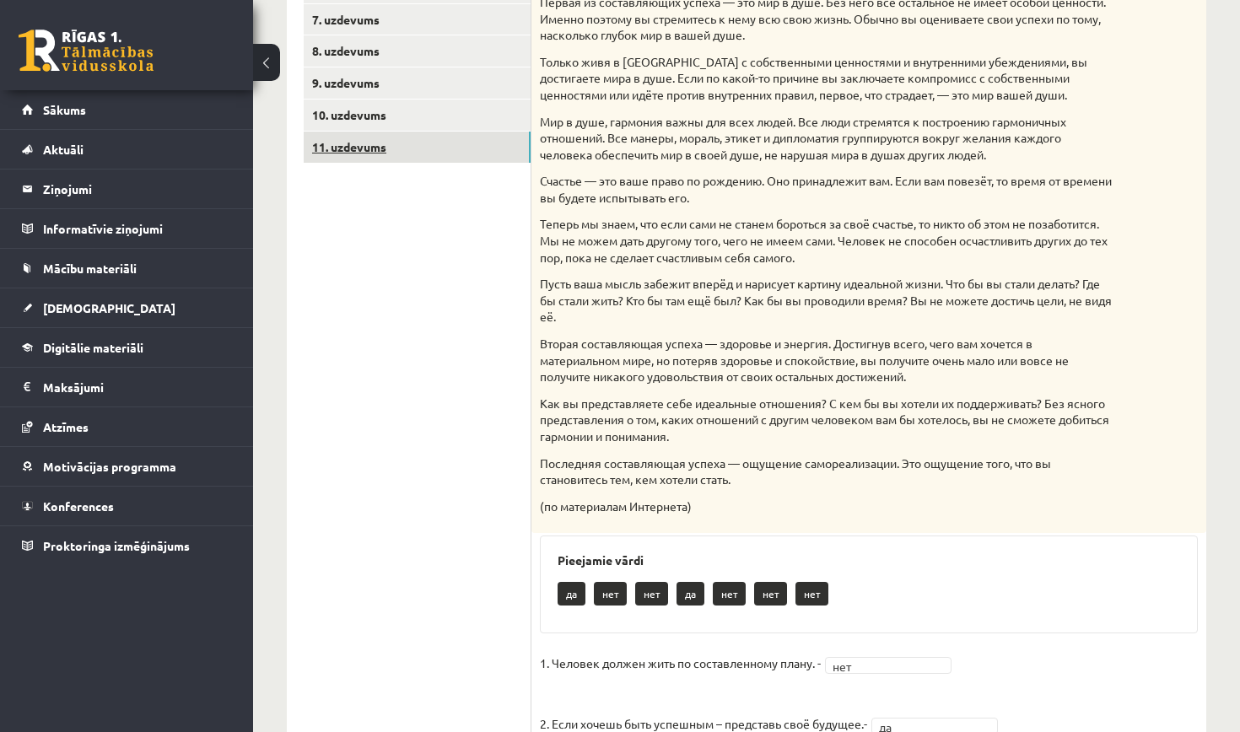
click at [395, 141] on link "11. uzdevums" at bounding box center [417, 147] width 227 height 31
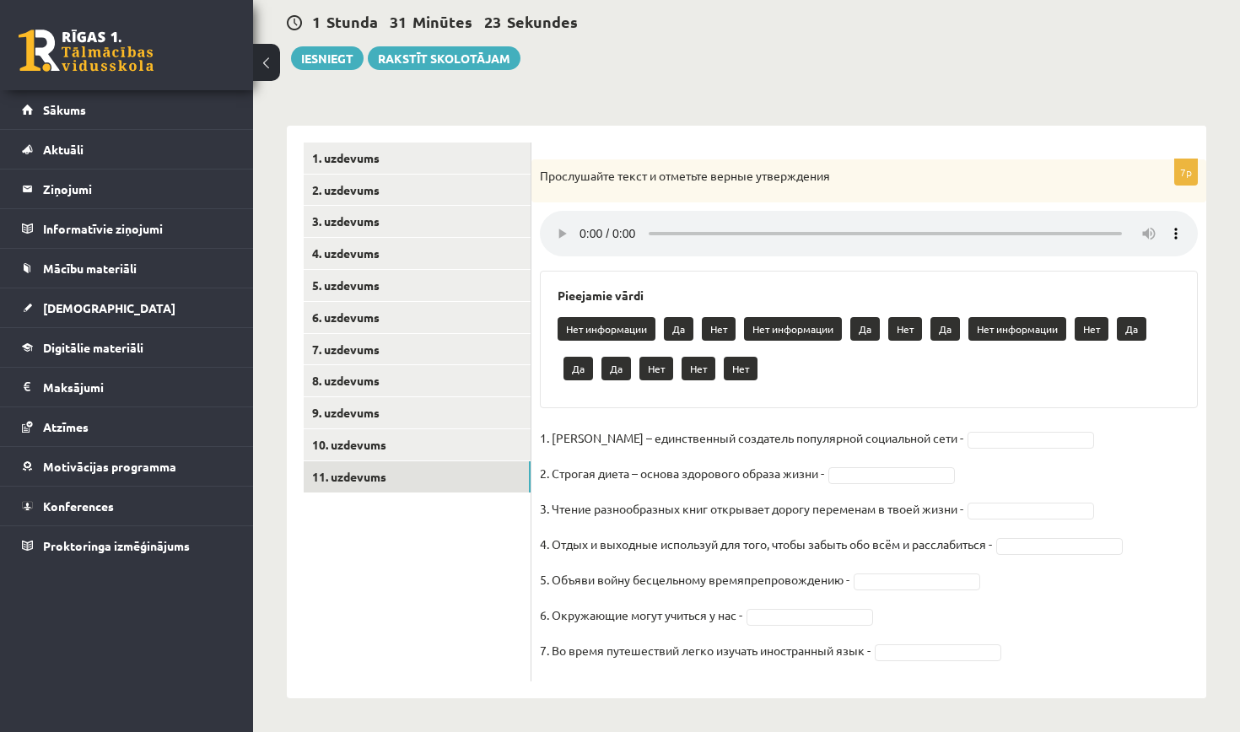
scroll to position [141, 0]
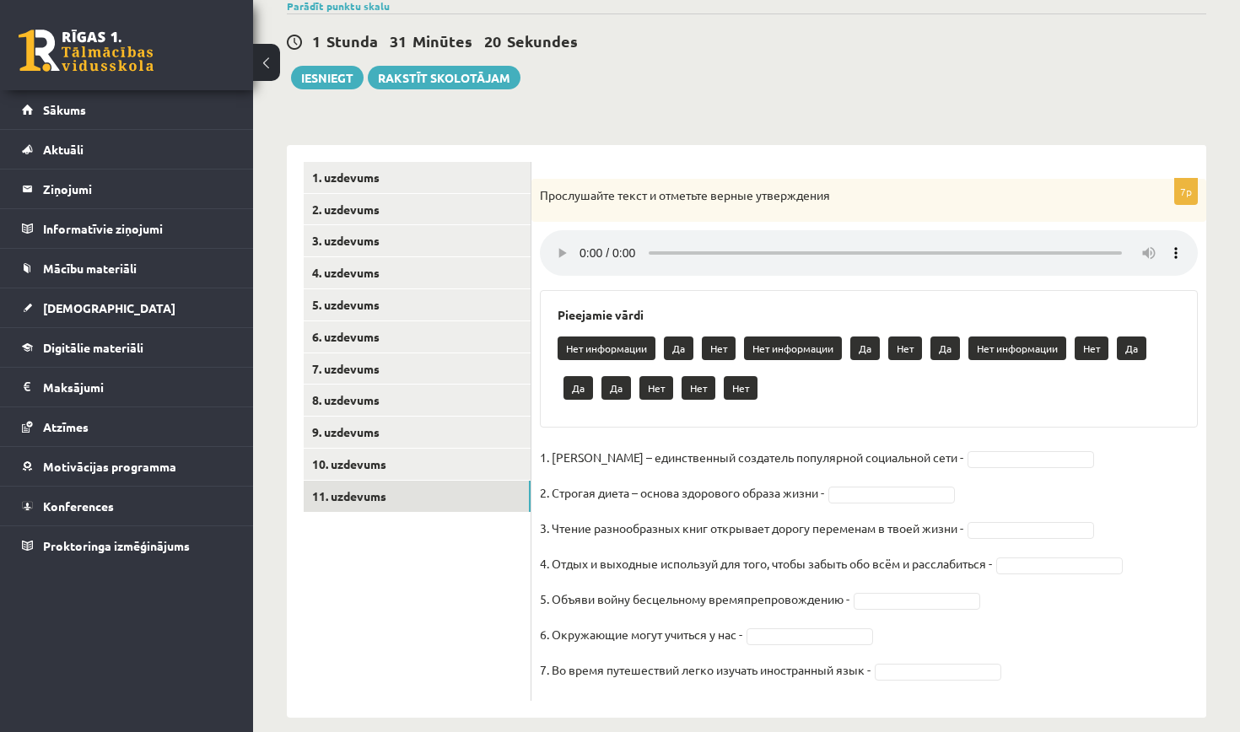
click at [582, 240] on audio at bounding box center [869, 253] width 658 height 46
click at [606, 243] on audio at bounding box center [869, 253] width 658 height 46
click at [607, 243] on audio at bounding box center [869, 253] width 658 height 46
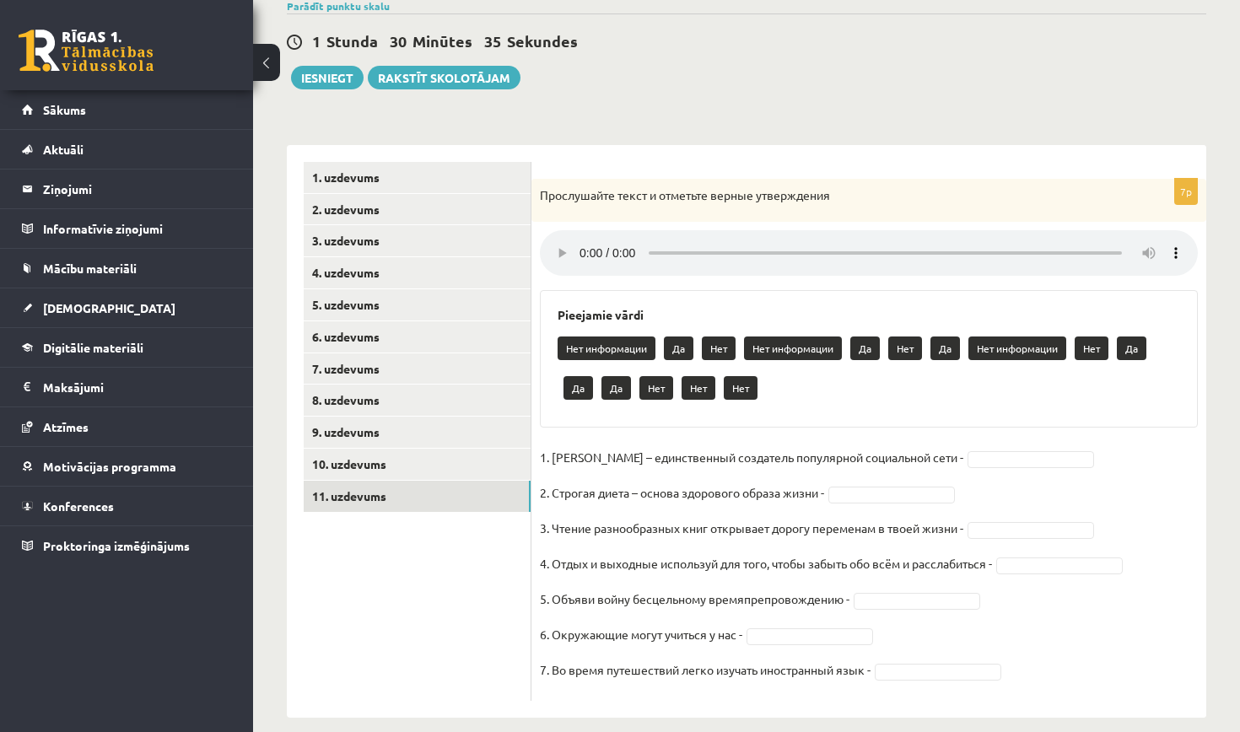
click at [607, 243] on audio at bounding box center [869, 253] width 658 height 46
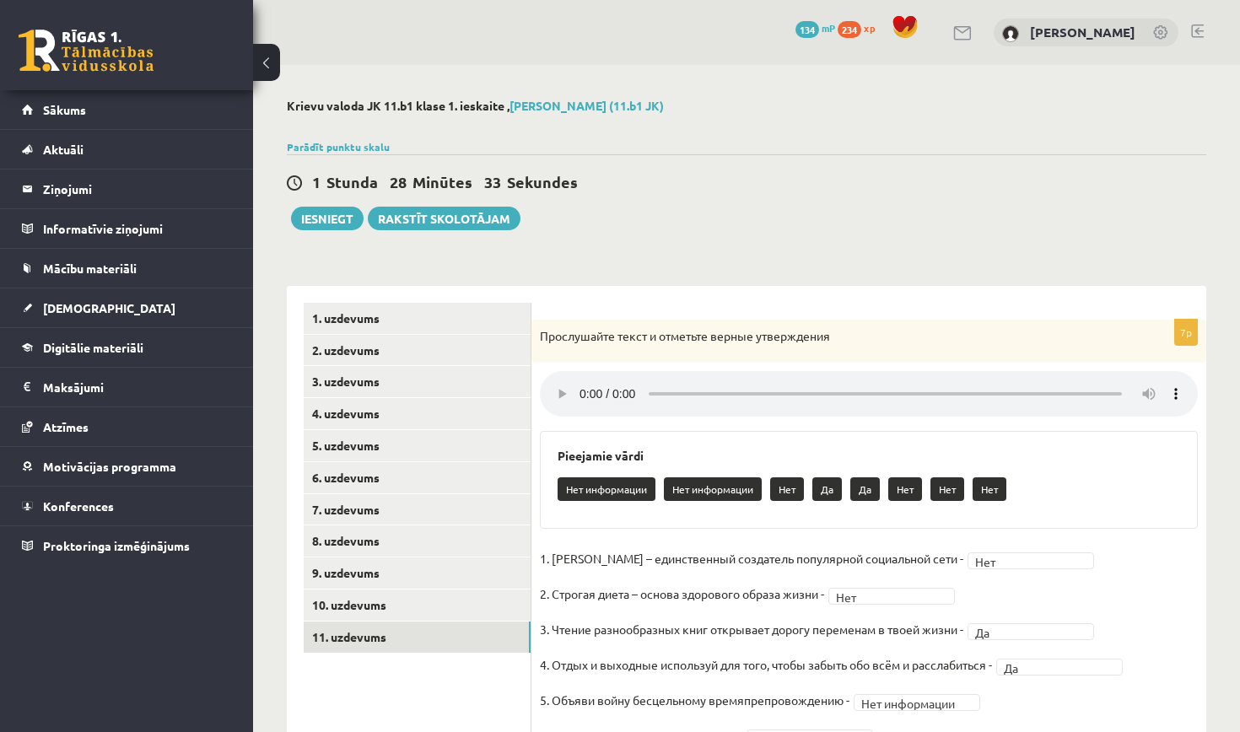
scroll to position [0, 0]
click at [322, 213] on button "Iesniegt" at bounding box center [327, 219] width 73 height 24
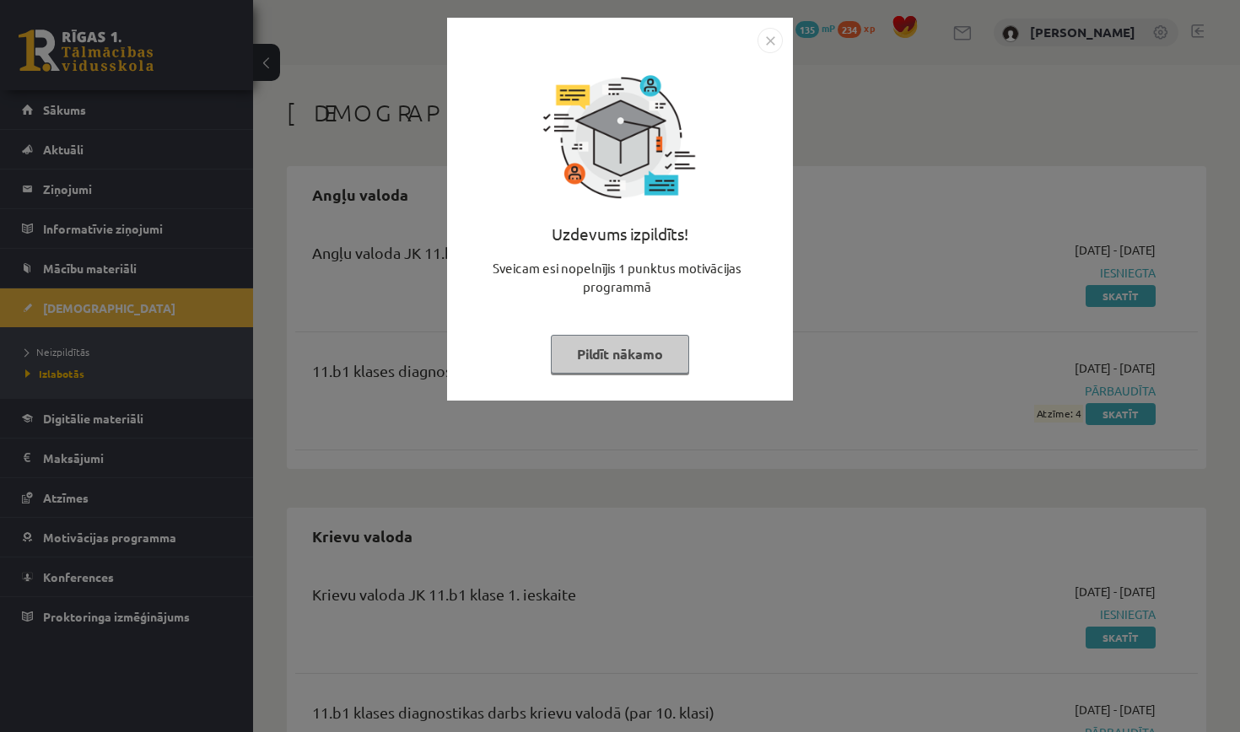
click at [629, 345] on button "Pildīt nākamo" at bounding box center [620, 354] width 138 height 39
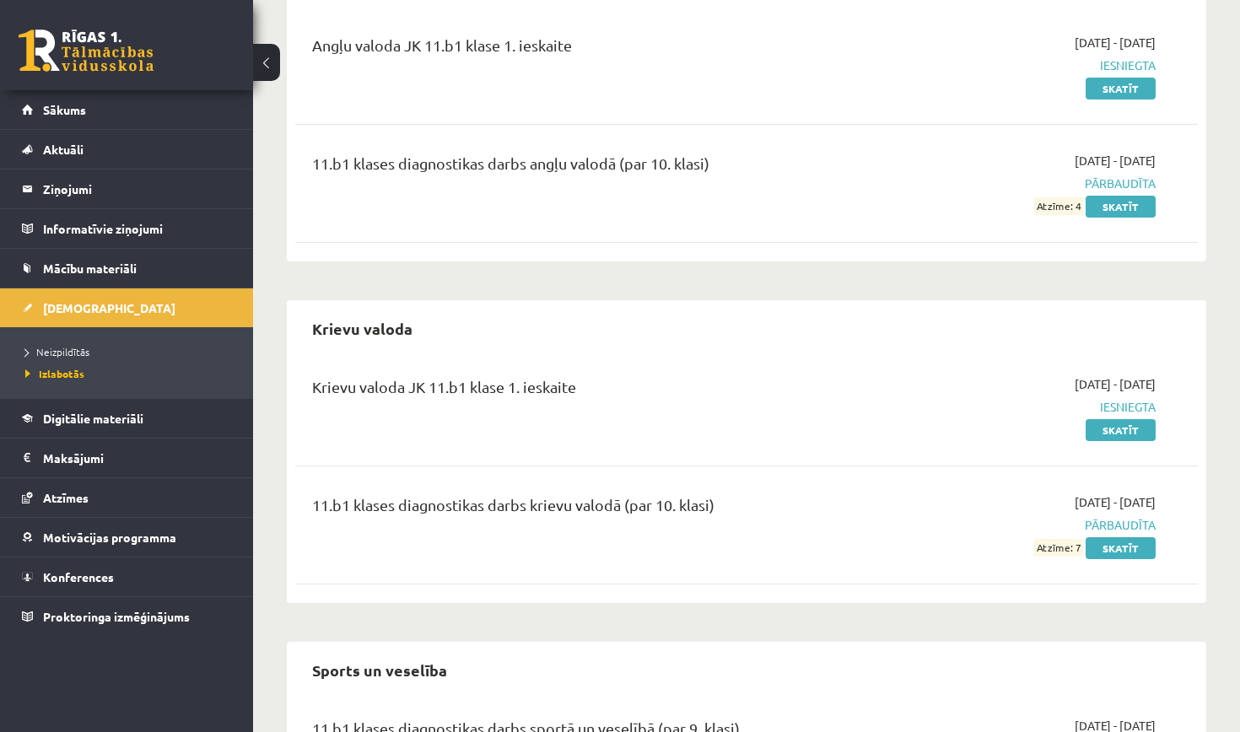
scroll to position [207, 0]
click at [83, 494] on span "Atzīmes" at bounding box center [66, 497] width 46 height 15
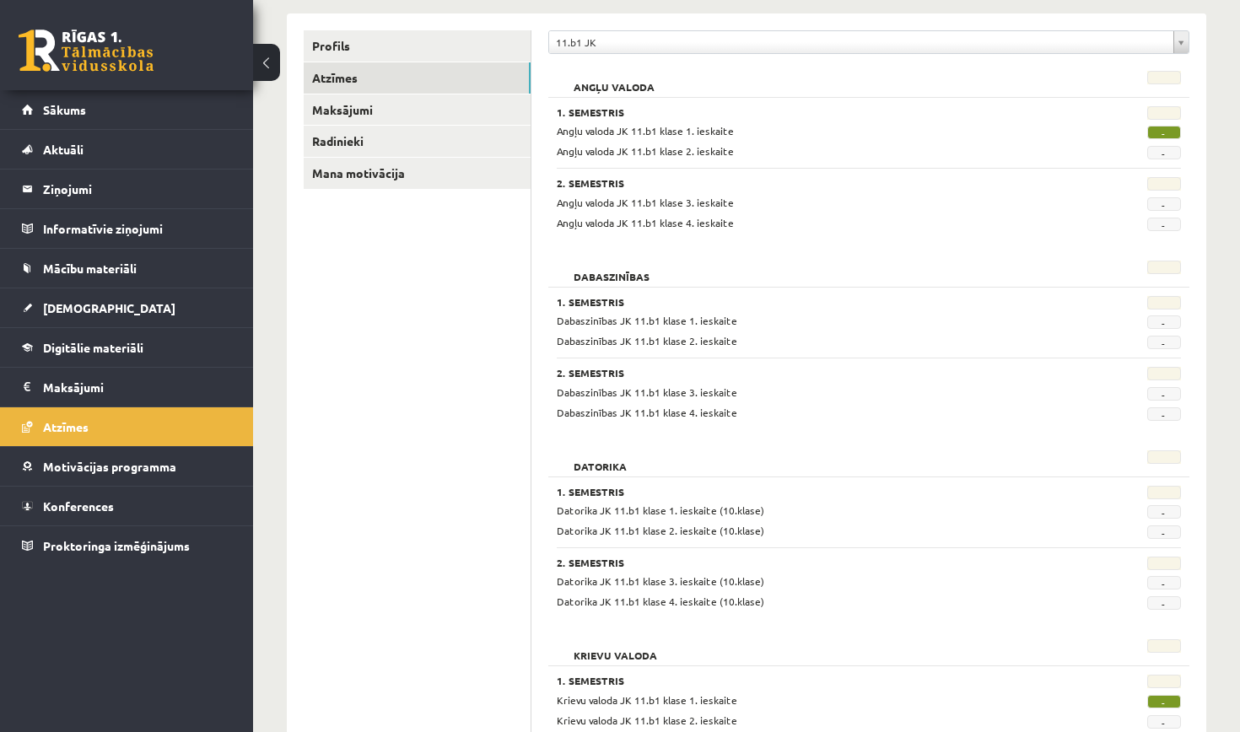
click at [1163, 131] on span "-" at bounding box center [1164, 132] width 34 height 13
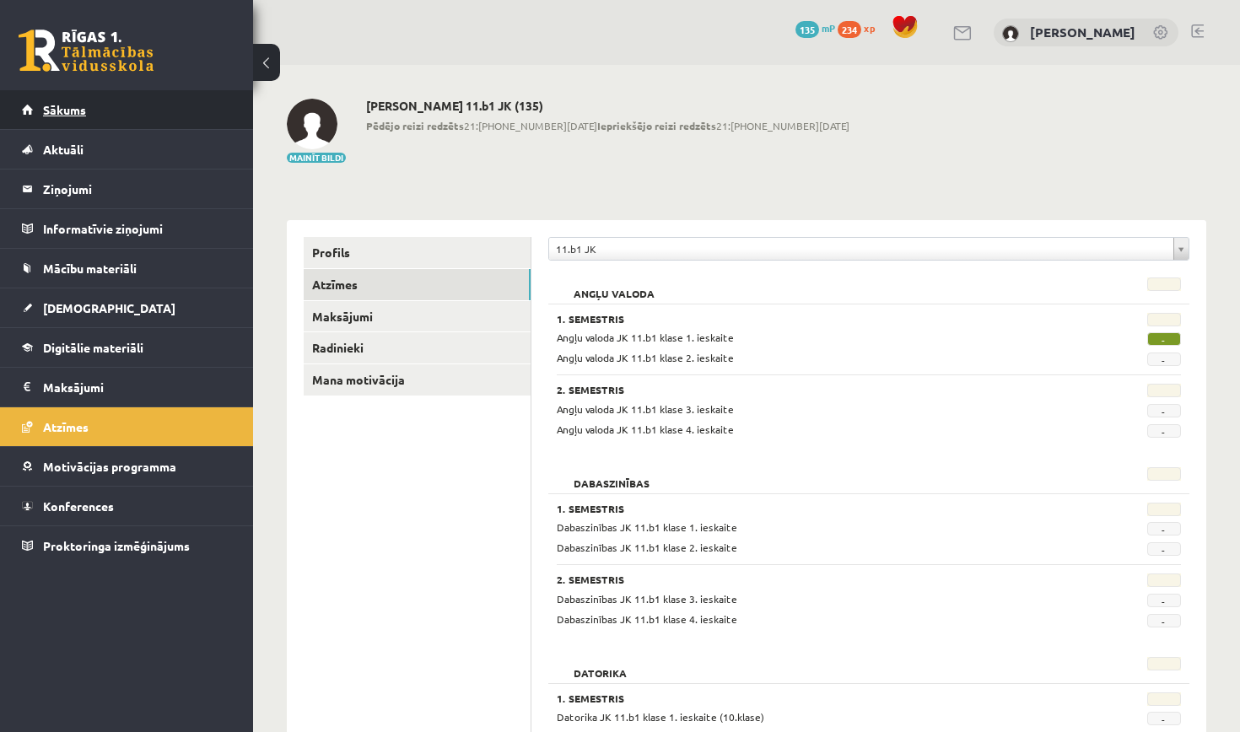
click at [86, 121] on link "Sākums" at bounding box center [127, 109] width 210 height 39
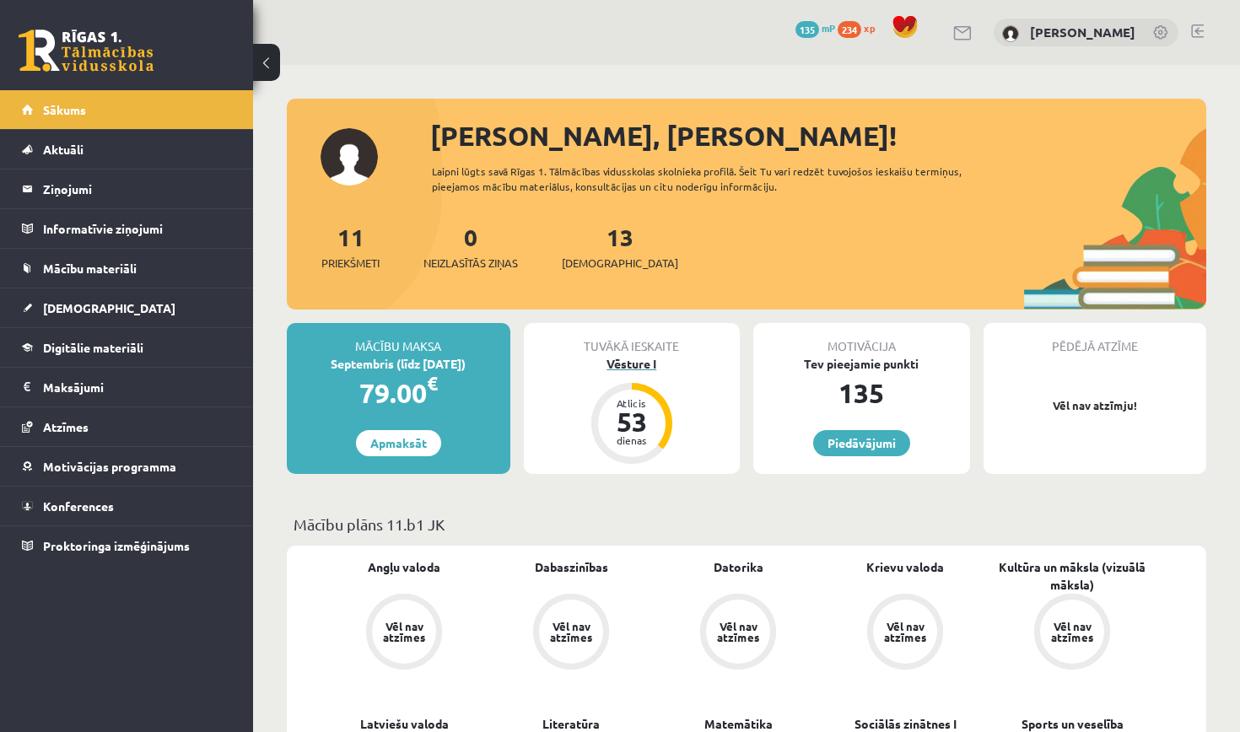
click at [629, 357] on div "Vēsture I" at bounding box center [632, 364] width 217 height 18
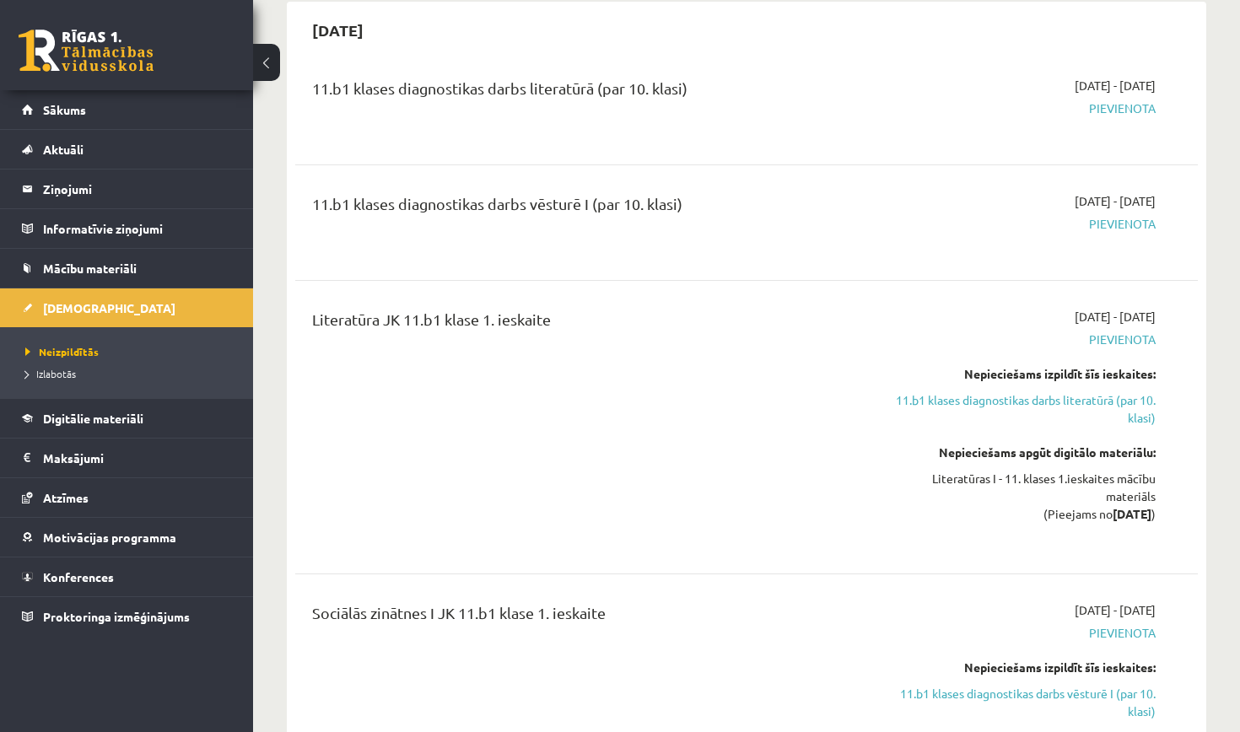
scroll to position [492, 0]
